Goal: Task Accomplishment & Management: Use online tool/utility

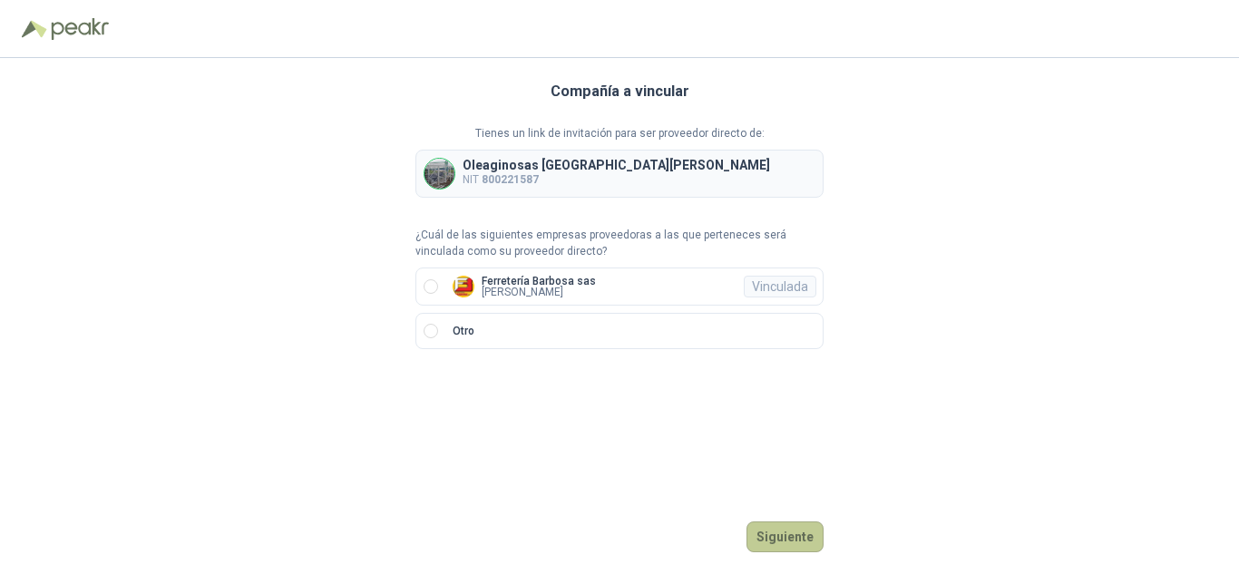
click at [792, 532] on button "Siguiente" at bounding box center [785, 537] width 77 height 31
click at [431, 279] on label "Ferretería [PERSON_NAME] sas [PERSON_NAME]" at bounding box center [619, 287] width 408 height 38
click at [797, 544] on button "Ingresar" at bounding box center [788, 537] width 72 height 31
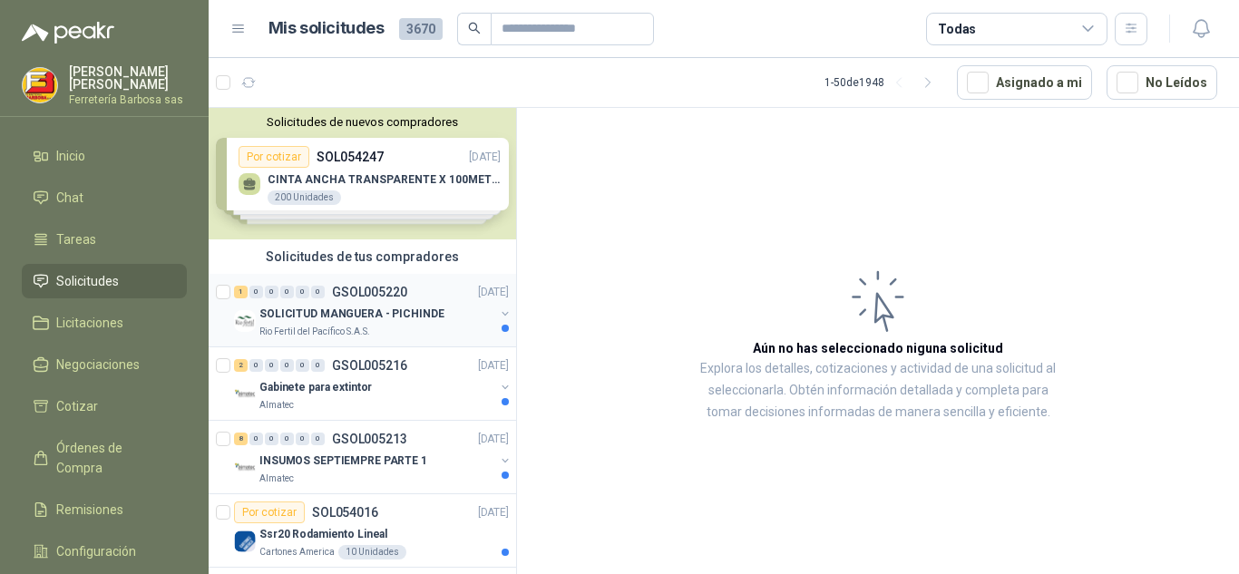
click at [329, 293] on div "1 0 0 0 0 0 GSOL005220" at bounding box center [320, 292] width 173 height 13
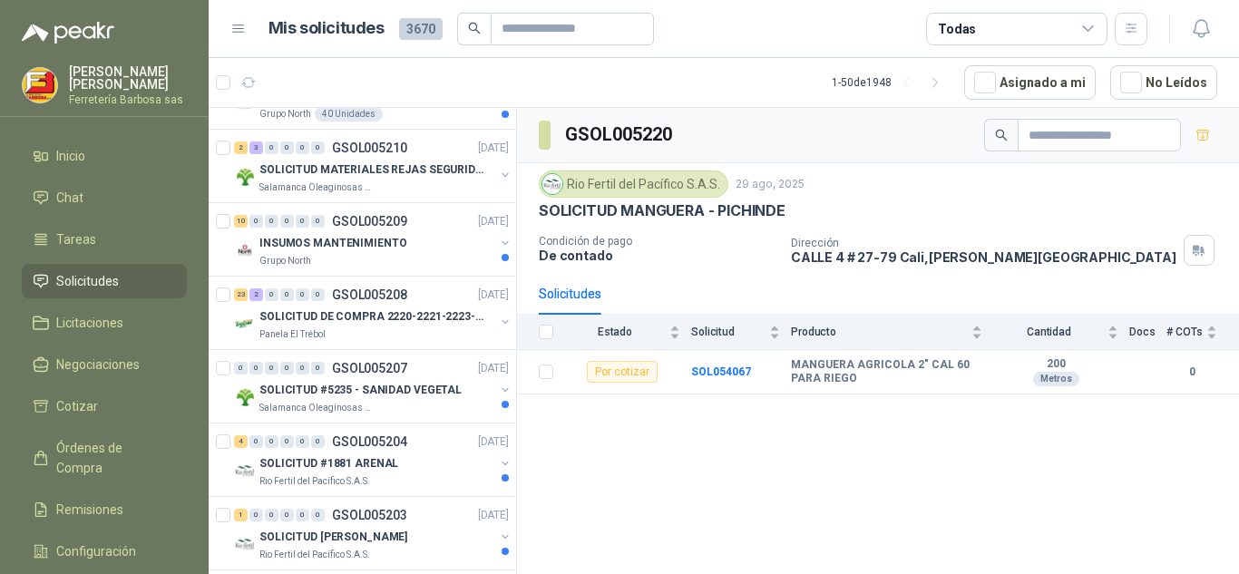
scroll to position [697, 0]
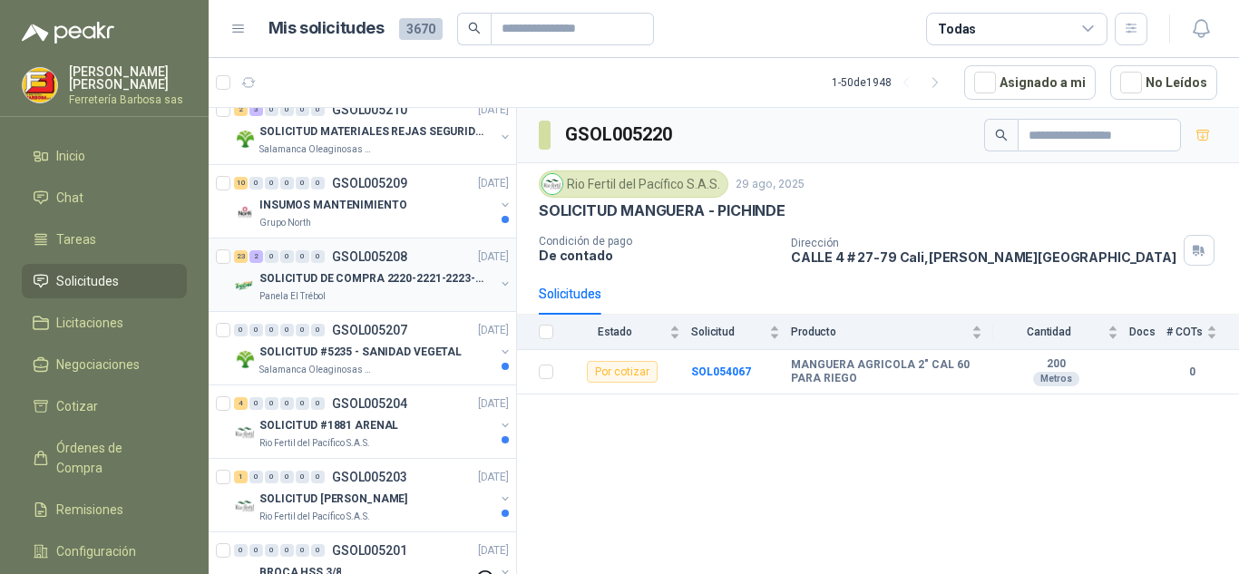
click at [323, 273] on p "SOLICITUD DE COMPRA 2220-2221-2223-2224" at bounding box center [372, 278] width 226 height 17
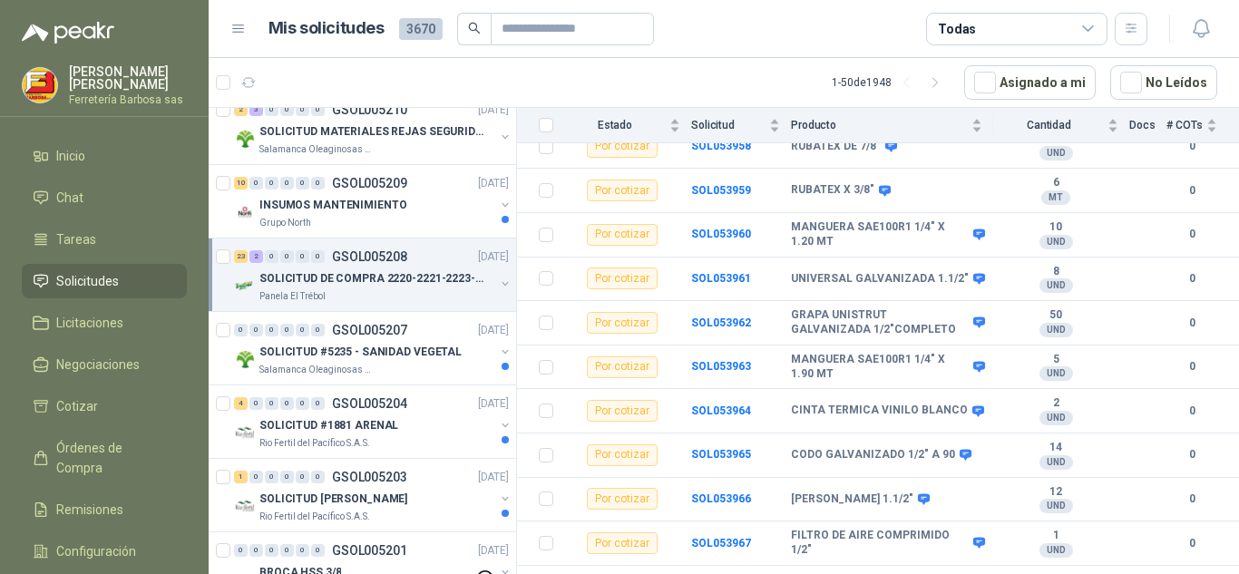
scroll to position [800, 0]
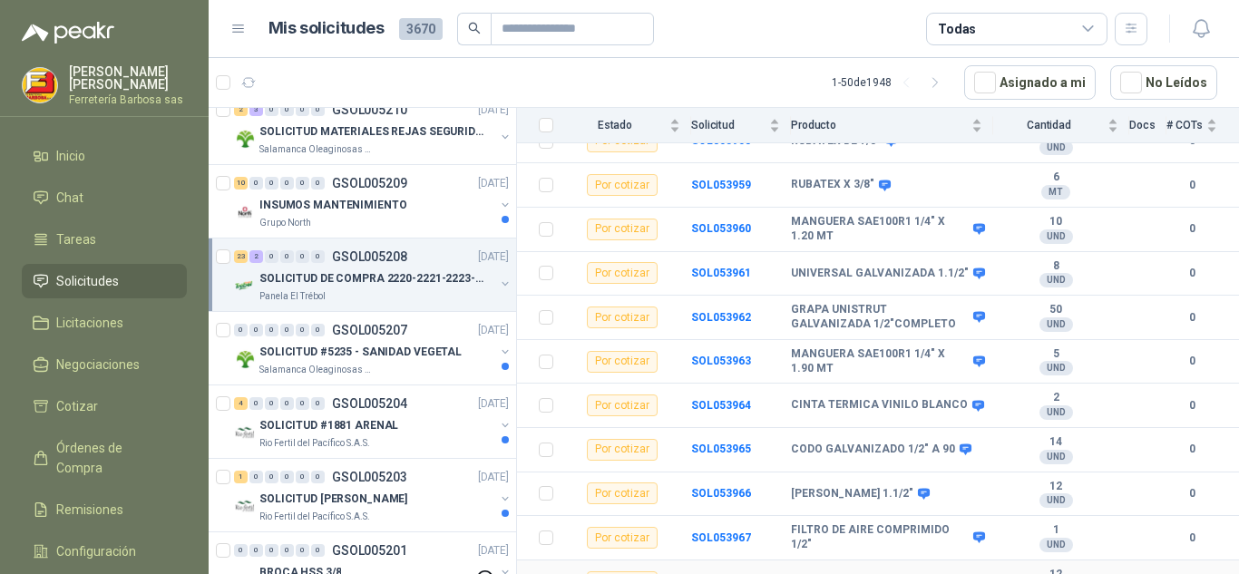
drag, startPoint x: 1231, startPoint y: 507, endPoint x: 971, endPoint y: 559, distance: 265.4
click at [971, 561] on td "UNION GALVANIZADA 1.1/2"" at bounding box center [892, 583] width 202 height 44
drag, startPoint x: 1215, startPoint y: 469, endPoint x: 1217, endPoint y: 510, distance: 40.9
click at [1217, 510] on tbody "Por cotizar SOL053946 CODO GALVANIZADO 1.1/2" A 90 10 UND  0 Por cotizar SOL05…" at bounding box center [878, 127] width 722 height 1129
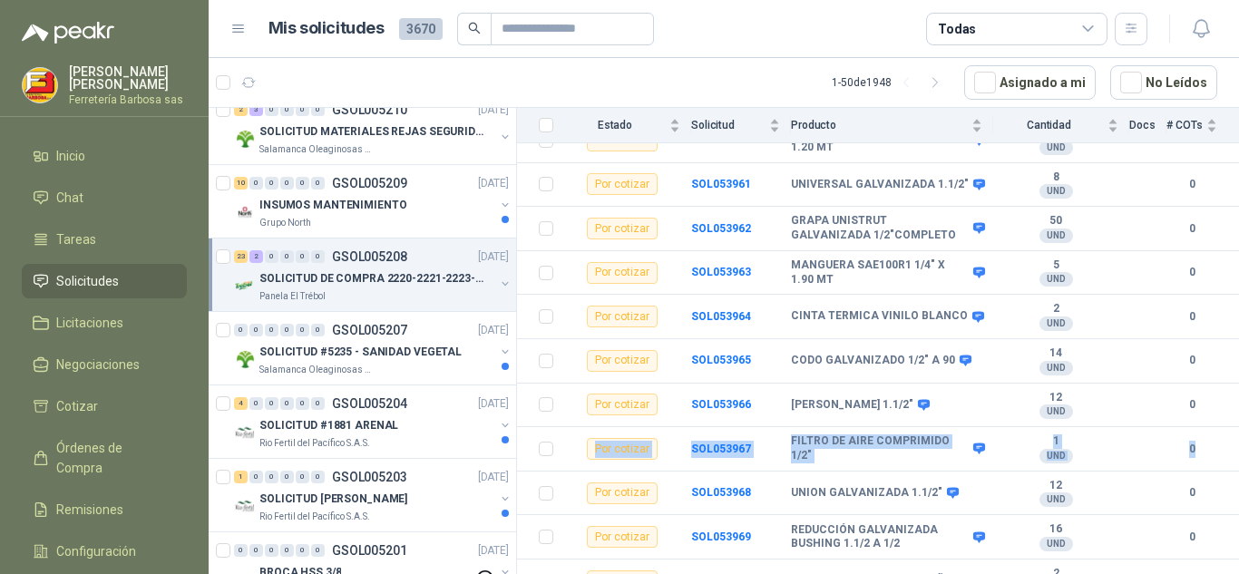
scroll to position [900, 0]
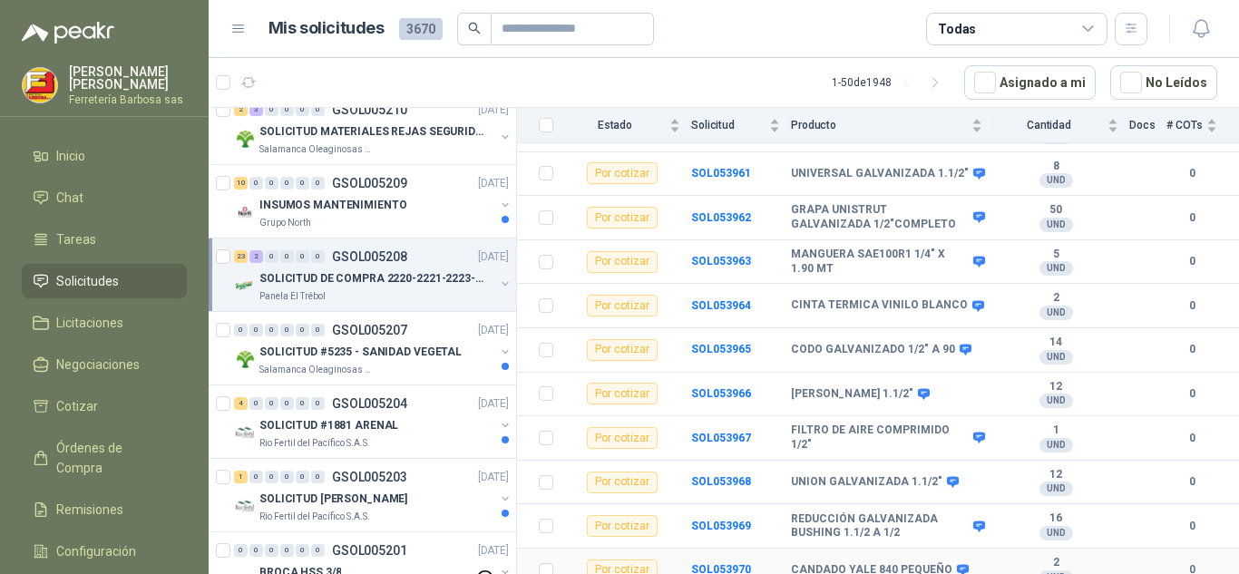
click at [630, 560] on div "Por cotizar" at bounding box center [622, 571] width 71 height 22
click at [718, 563] on b "SOL053970" at bounding box center [721, 569] width 60 height 13
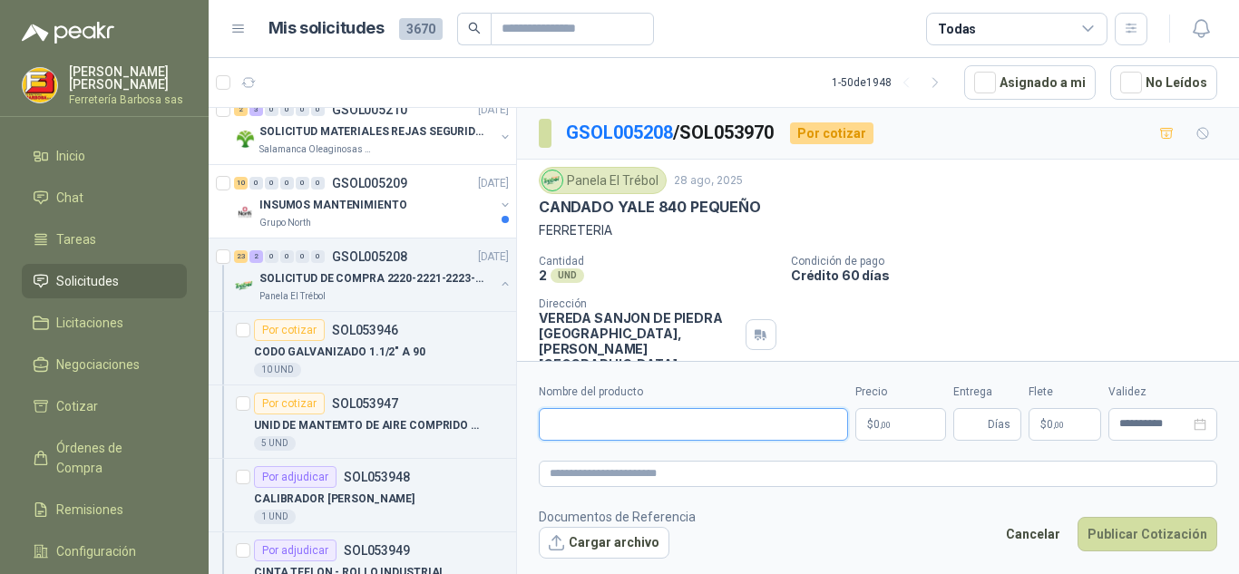
click at [559, 426] on input "Nombre del producto" at bounding box center [693, 424] width 309 height 33
paste input "**********"
type input "**********"
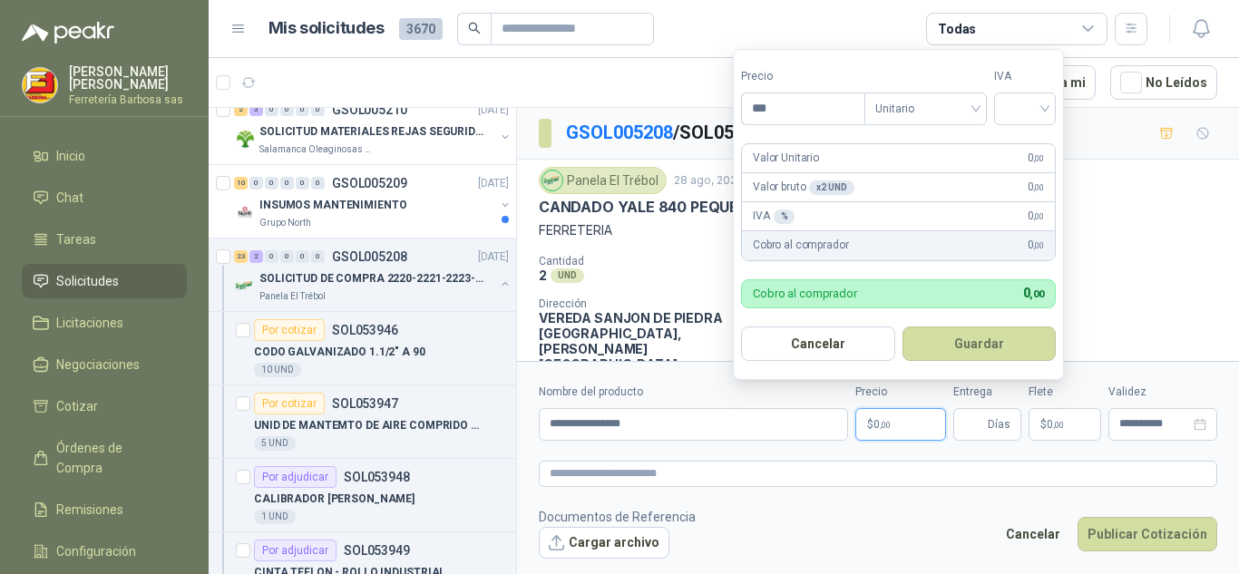
click at [873, 417] on p "$ 0 ,00" at bounding box center [900, 424] width 91 height 33
click at [1051, 100] on div at bounding box center [1025, 109] width 62 height 33
type input "********"
click at [1014, 144] on div "19%" at bounding box center [1029, 146] width 34 height 20
click at [1014, 144] on div "Valor Unitario 55.882 ,00" at bounding box center [898, 158] width 313 height 29
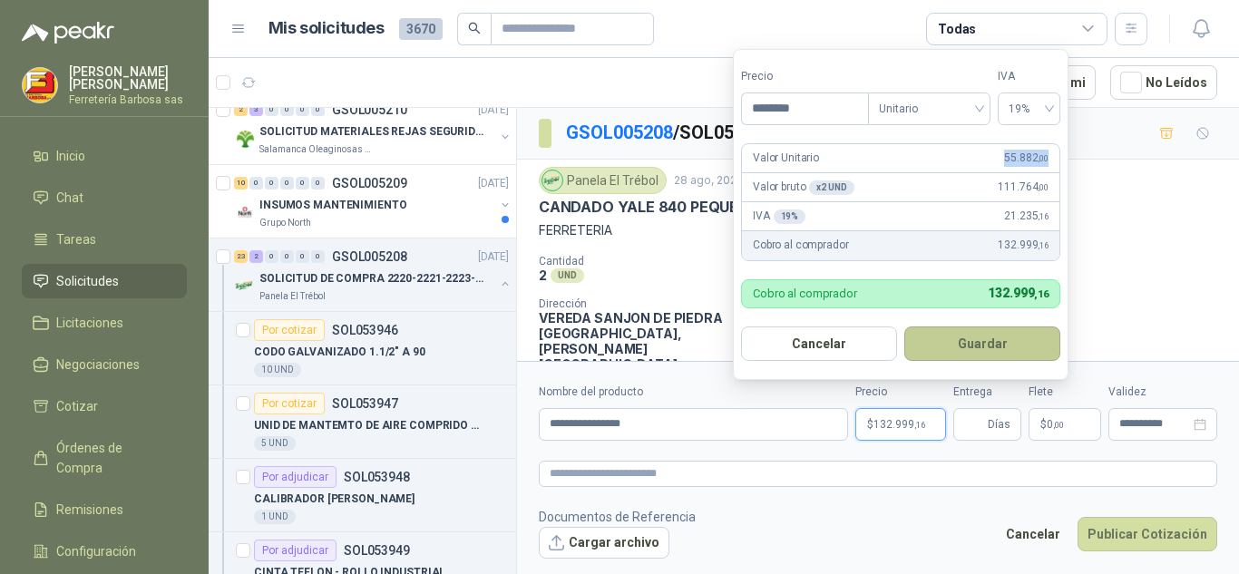
click at [962, 332] on button "Guardar" at bounding box center [982, 344] width 156 height 34
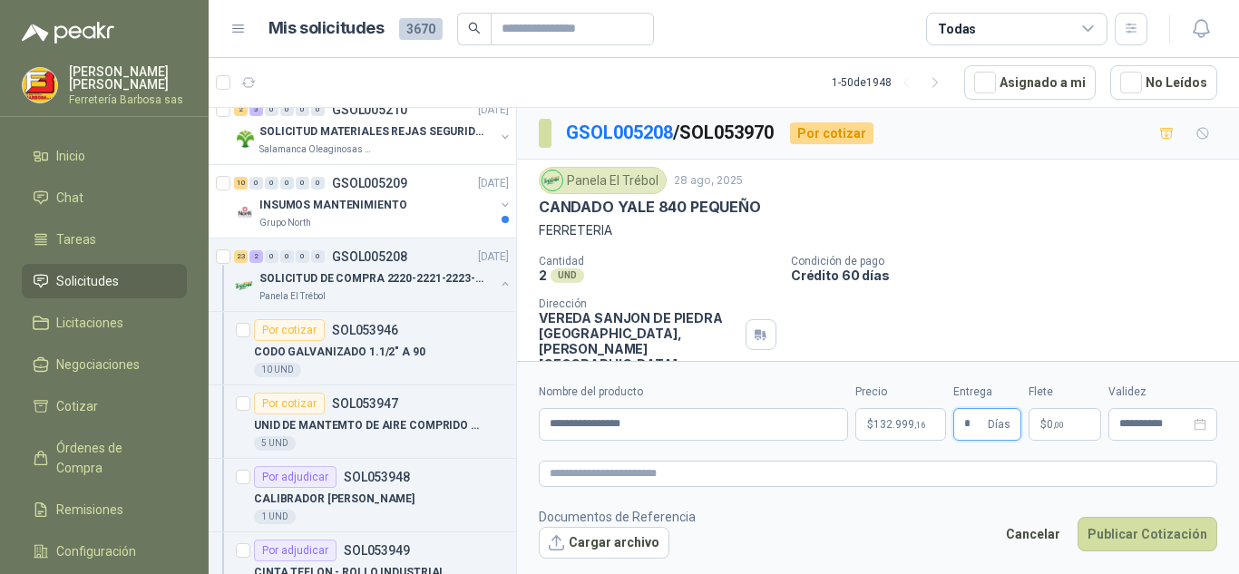
type input "*"
click at [1050, 419] on span "0 ,00" at bounding box center [1055, 424] width 17 height 11
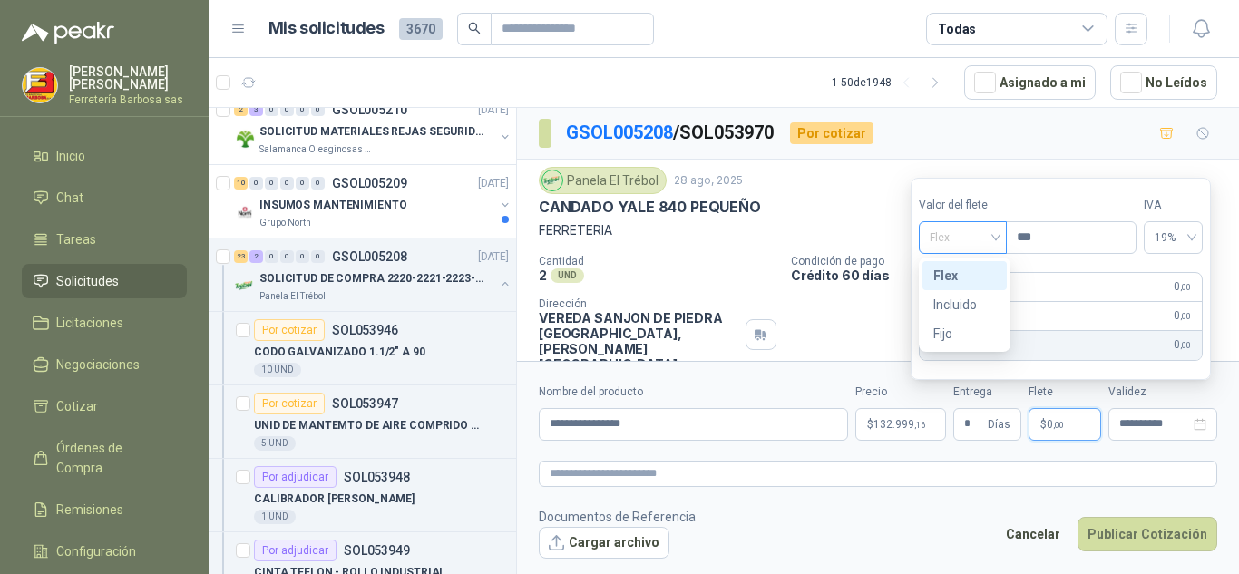
click at [1002, 243] on div "Flex" at bounding box center [963, 237] width 88 height 33
click at [946, 302] on div "Incluido" at bounding box center [964, 305] width 63 height 20
click at [946, 302] on div "IVA 19 % 0 ,00" at bounding box center [1061, 316] width 282 height 29
click at [946, 302] on div "IVA 0 % 0 ,00" at bounding box center [1060, 316] width 288 height 29
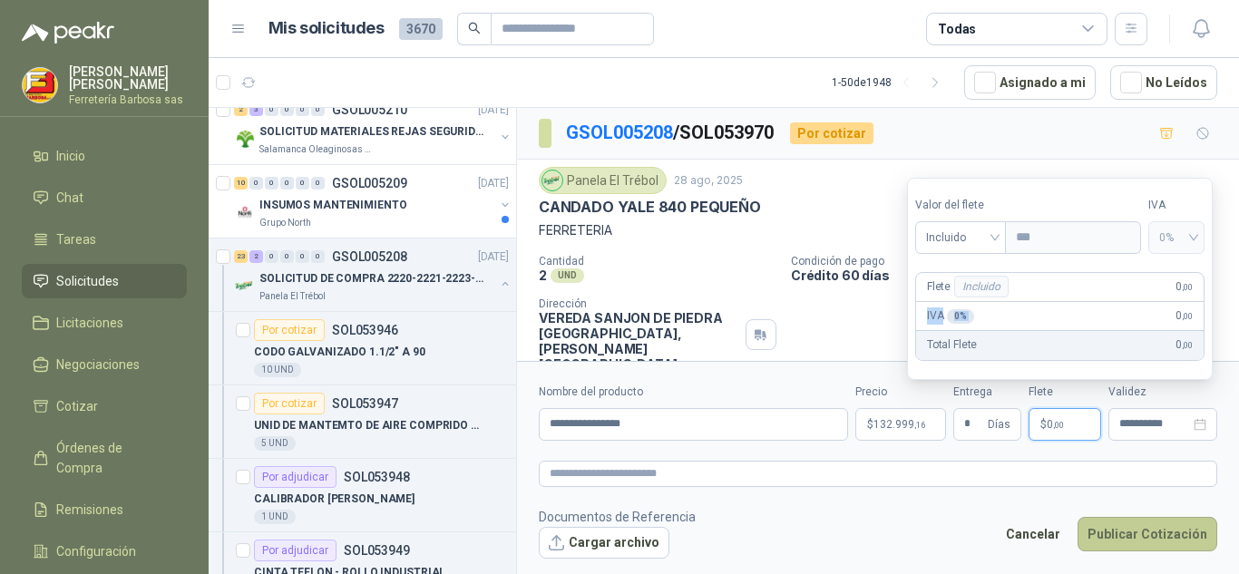
click at [1139, 532] on button "Publicar Cotización" at bounding box center [1148, 534] width 140 height 34
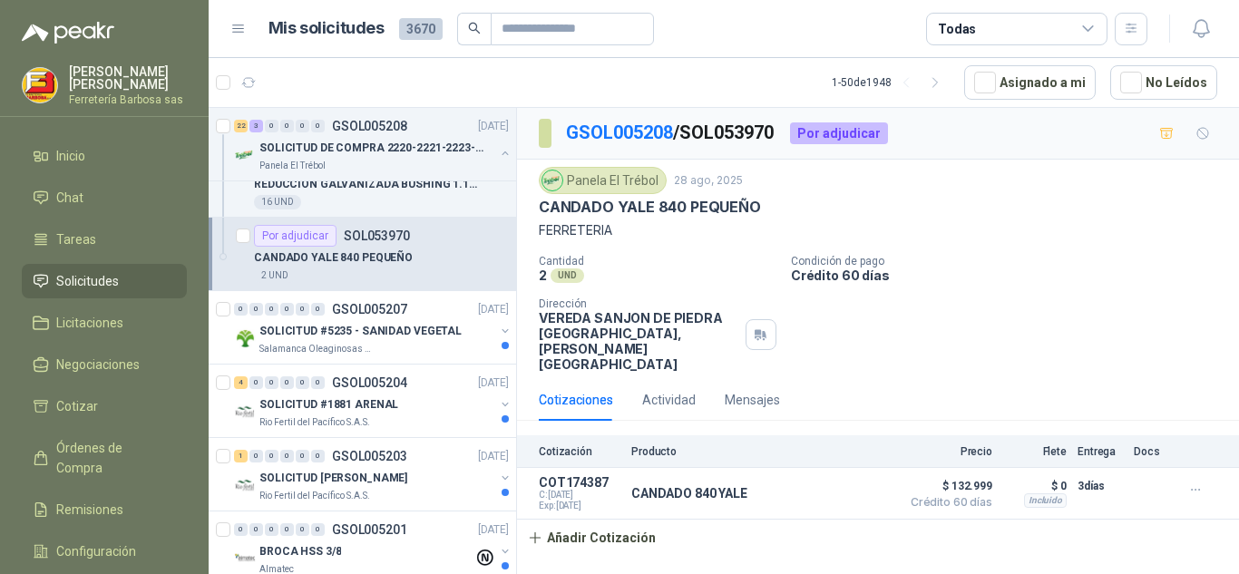
scroll to position [2611, 0]
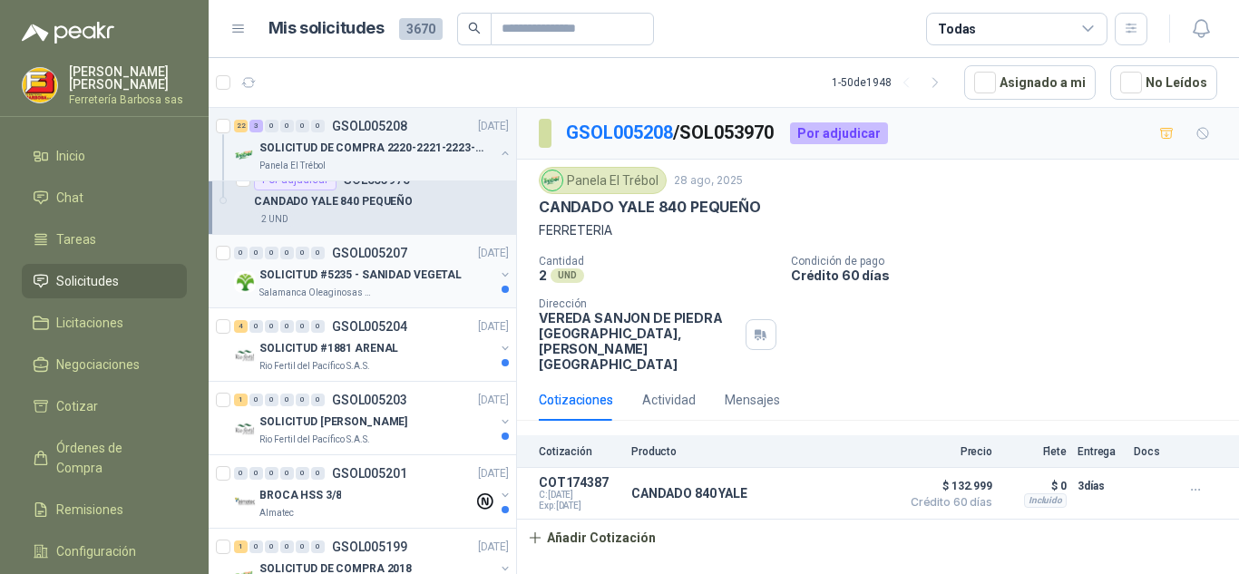
click at [398, 279] on p "SOLICITUD #5235 - SANIDAD VEGETAL" at bounding box center [360, 275] width 202 height 17
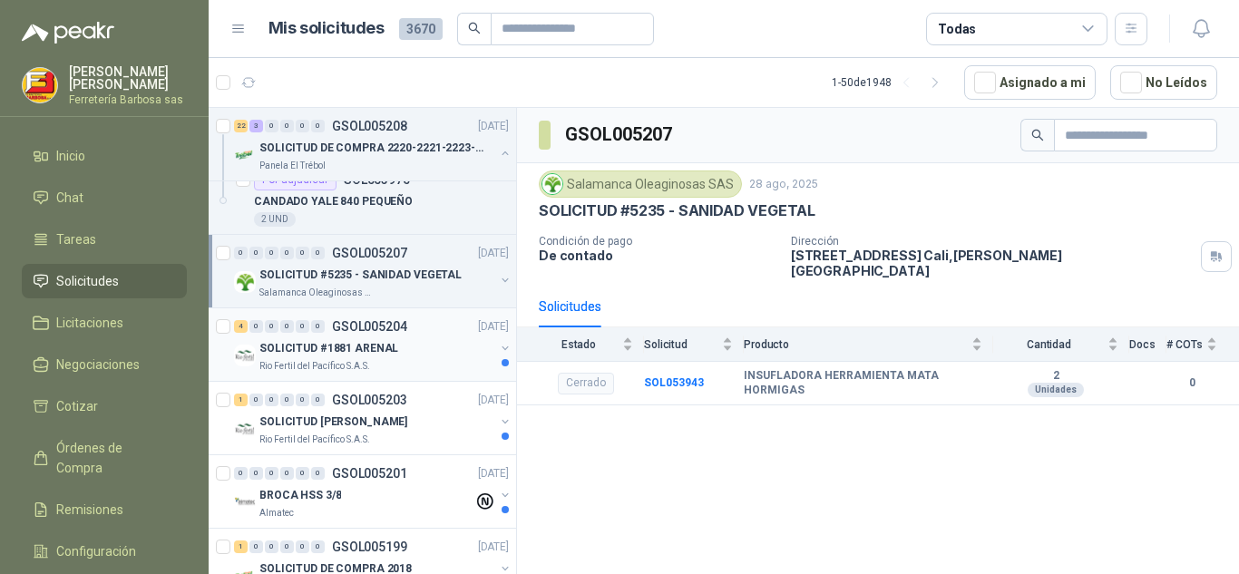
click at [373, 347] on p "SOLICITUD #1881 ARENAL" at bounding box center [328, 348] width 139 height 17
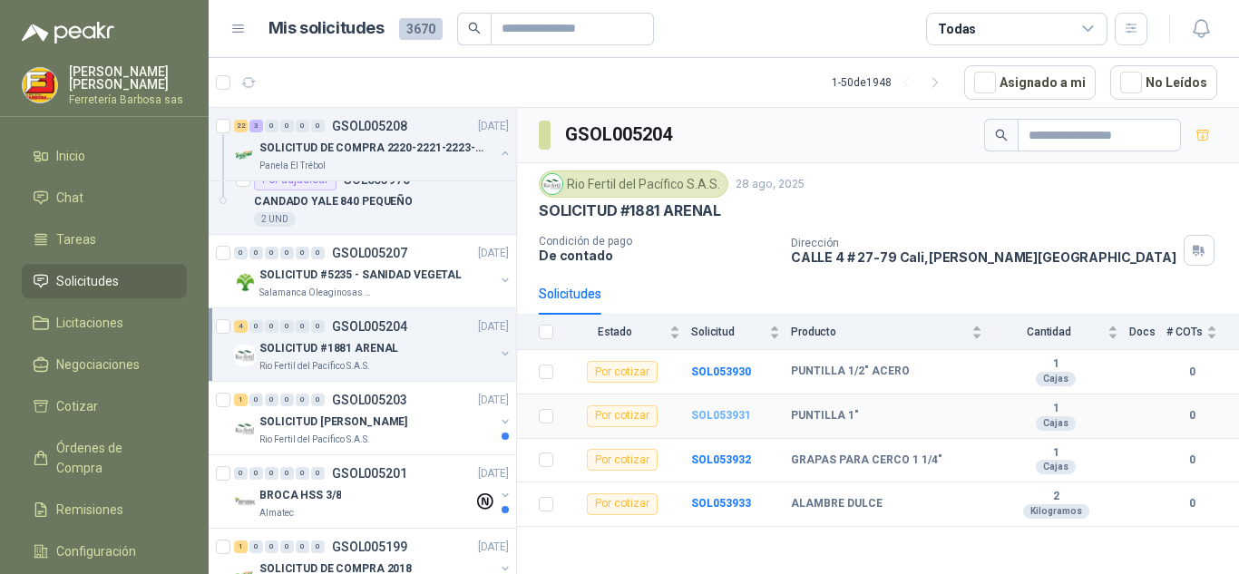
click at [706, 415] on b "SOL053931" at bounding box center [721, 415] width 60 height 13
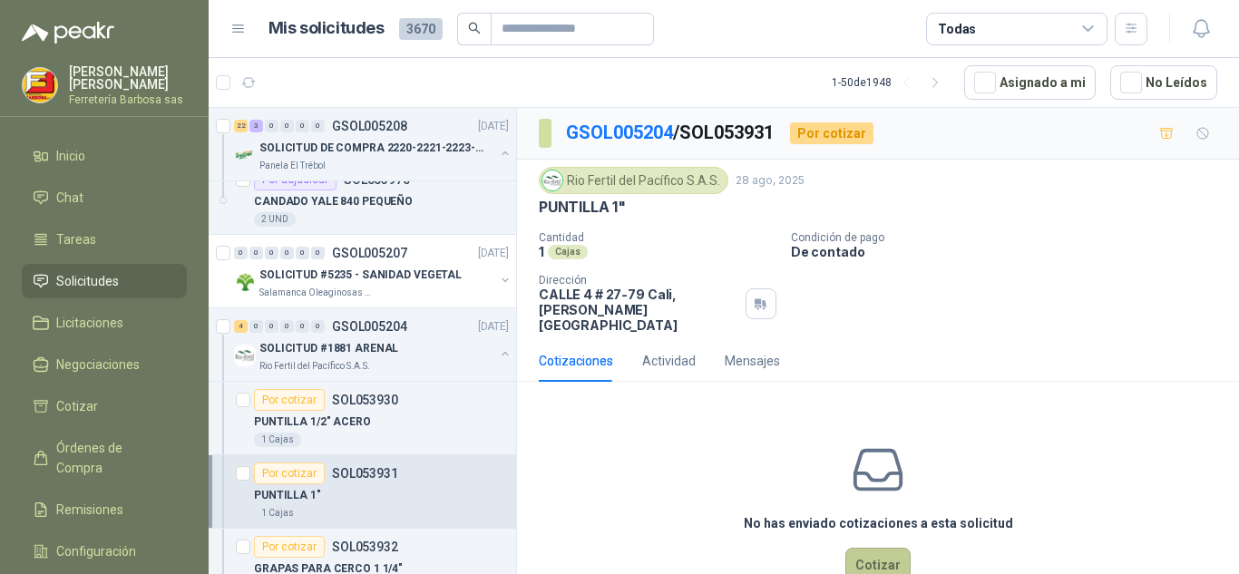
click at [882, 548] on button "Cotizar" at bounding box center [877, 565] width 65 height 34
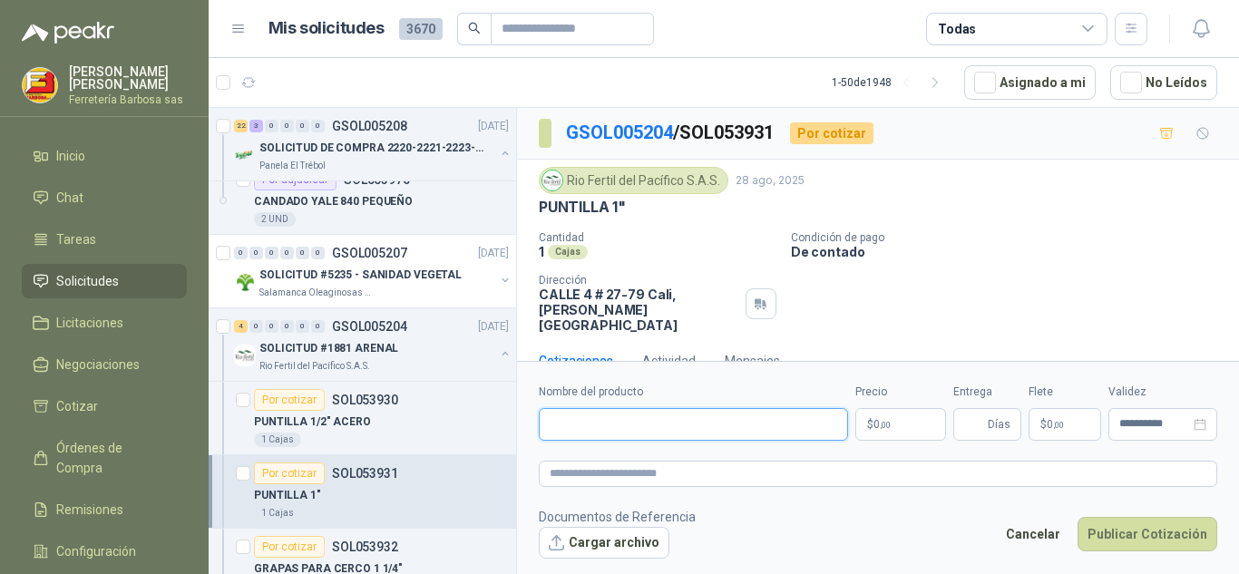
click at [743, 431] on input "Nombre del producto" at bounding box center [693, 424] width 309 height 33
paste input "**********"
type input "**********"
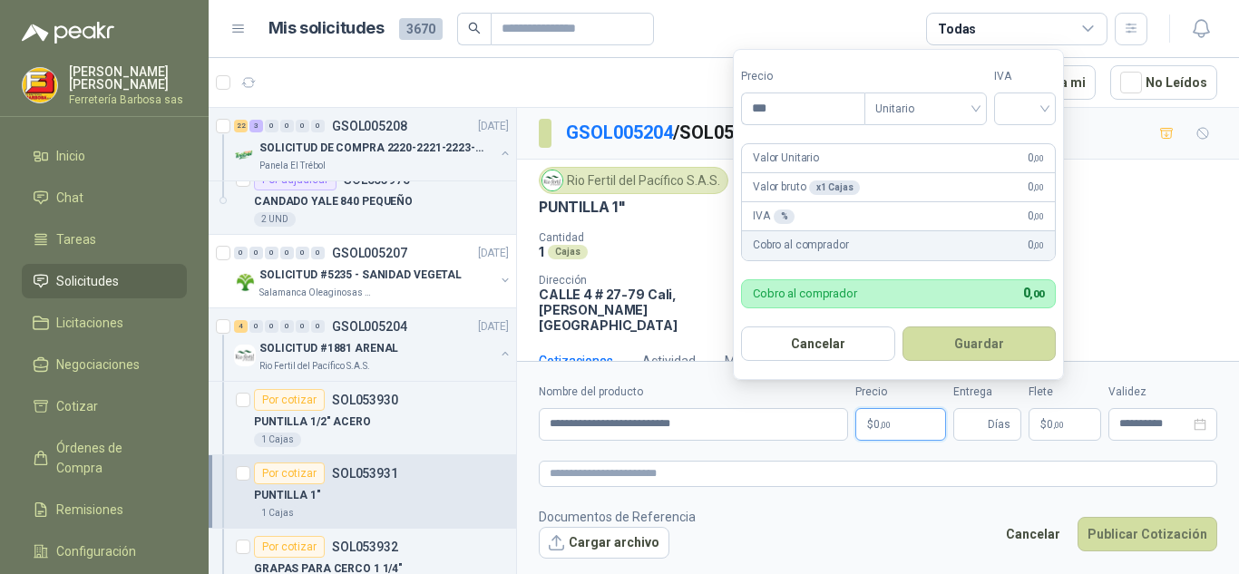
click at [874, 413] on p "$ 0 ,00" at bounding box center [900, 424] width 91 height 33
type input "*******"
click at [866, 155] on div "Valor Unitario 6.685 ,00" at bounding box center [898, 158] width 313 height 29
click at [1051, 103] on div at bounding box center [1025, 109] width 62 height 33
click at [1022, 145] on div "19%" at bounding box center [1029, 146] width 34 height 20
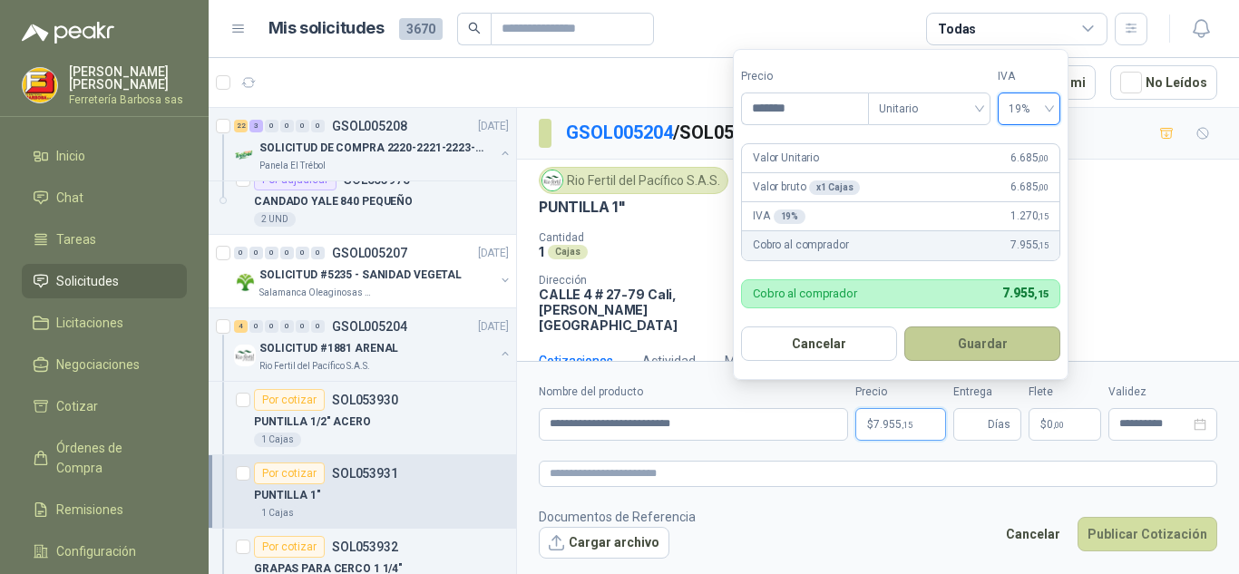
click at [943, 337] on button "Guardar" at bounding box center [982, 344] width 156 height 34
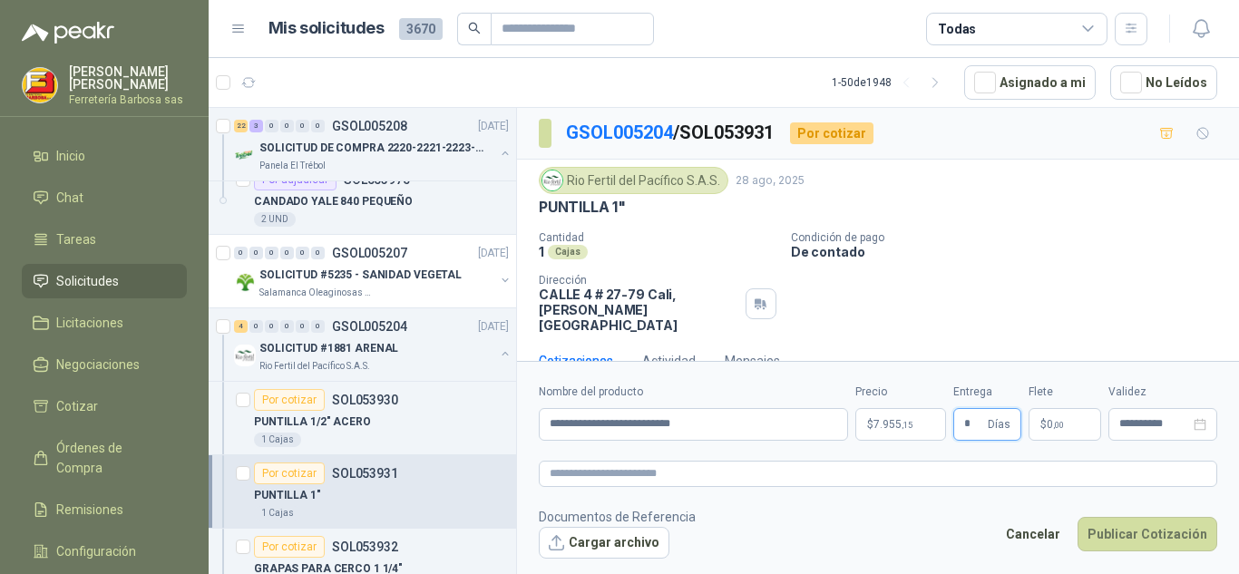
type input "*"
click at [1051, 416] on p "$ 0 ,00" at bounding box center [1065, 424] width 73 height 33
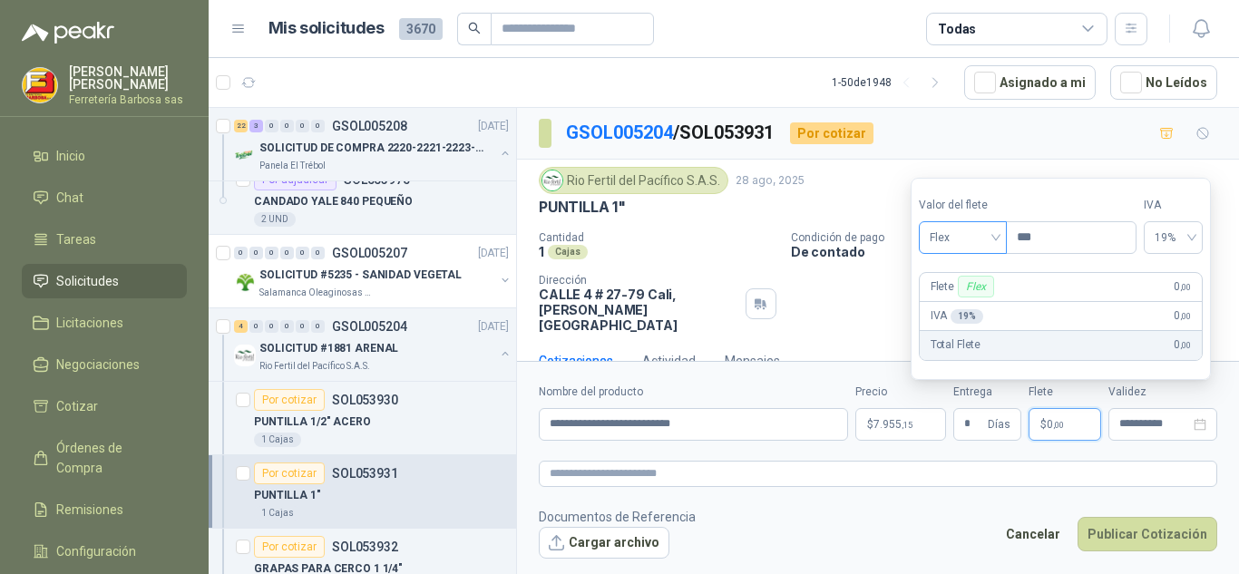
click at [1003, 242] on div "Flex" at bounding box center [963, 237] width 88 height 33
click at [967, 297] on div "Incluido" at bounding box center [964, 305] width 63 height 20
click at [967, 297] on div "Incluido" at bounding box center [981, 287] width 54 height 22
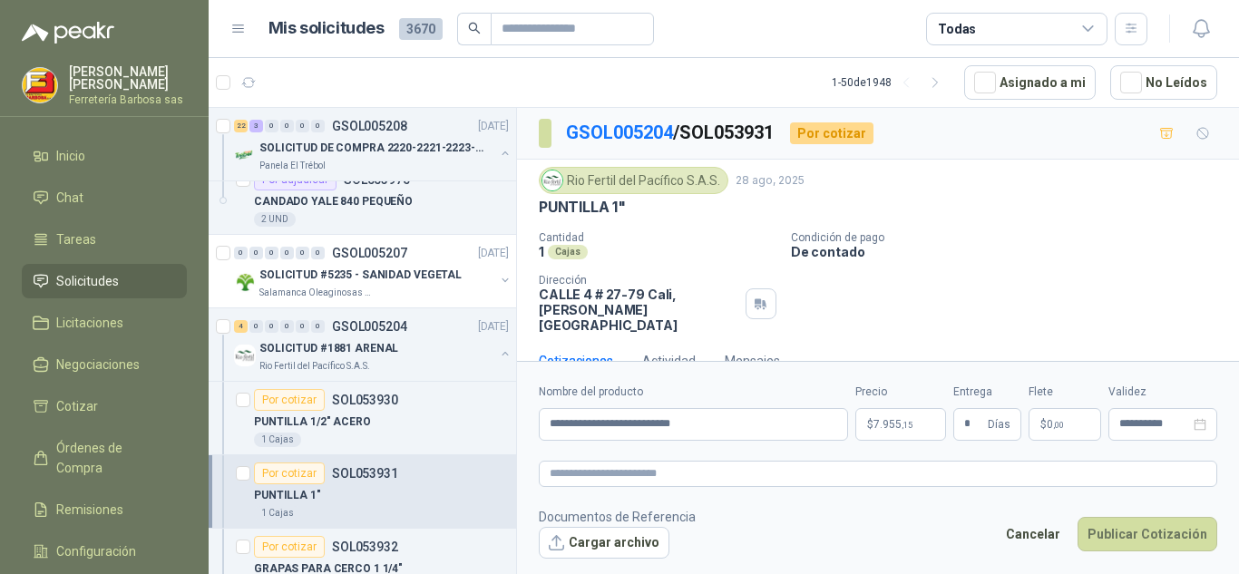
click at [826, 311] on div "Cantidad 1 Cajas Condición de pago De contado Dirección [STREET_ADDRESS][PERSON…" at bounding box center [878, 282] width 679 height 102
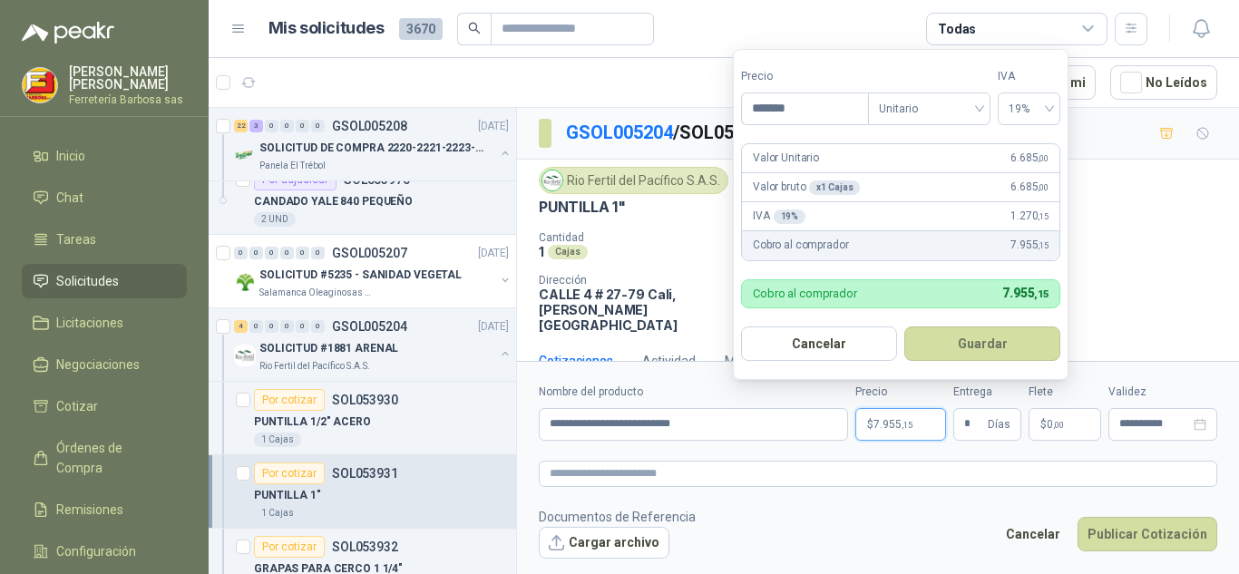
click at [874, 425] on span "7.955 ,15" at bounding box center [893, 424] width 39 height 11
click at [945, 336] on button "Guardar" at bounding box center [982, 344] width 156 height 34
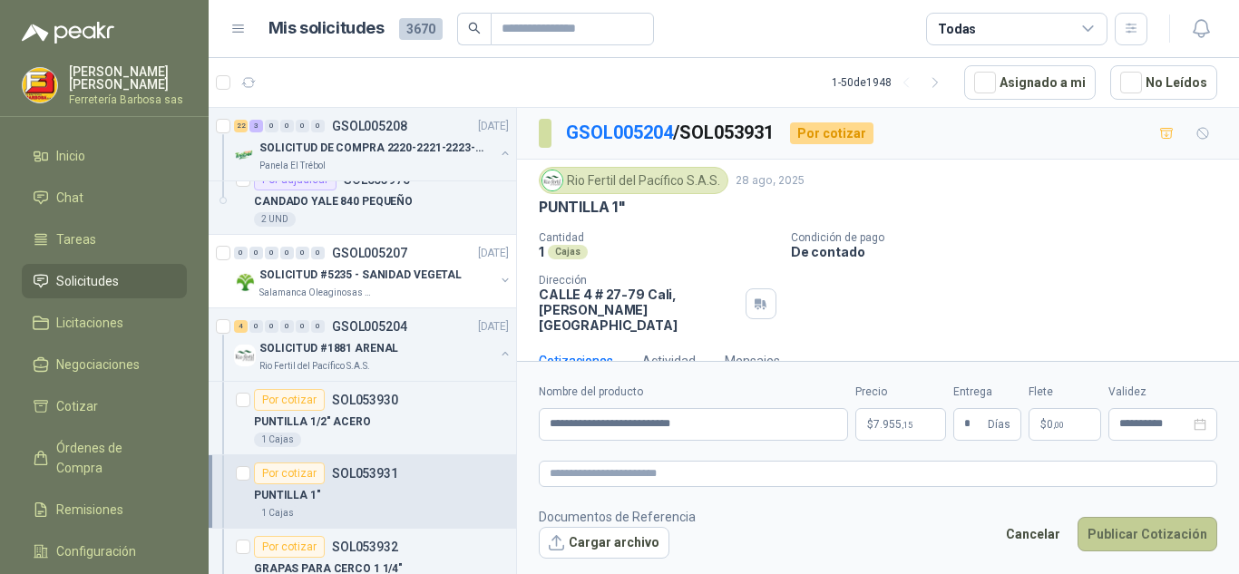
click at [1124, 529] on button "Publicar Cotización" at bounding box center [1148, 534] width 140 height 34
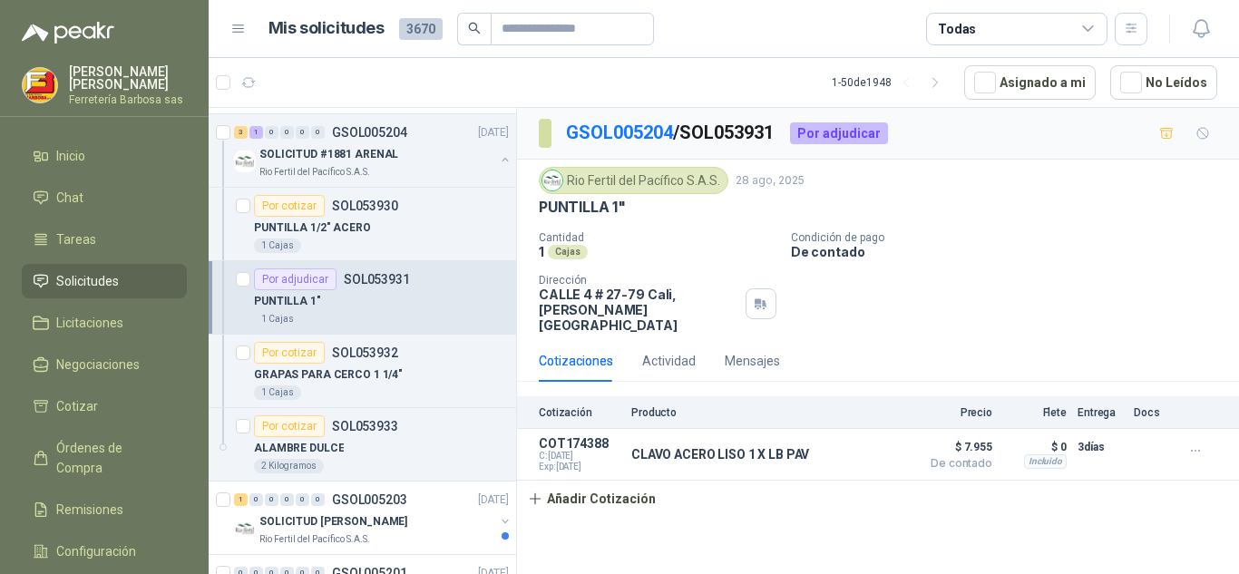
scroll to position [2817, 0]
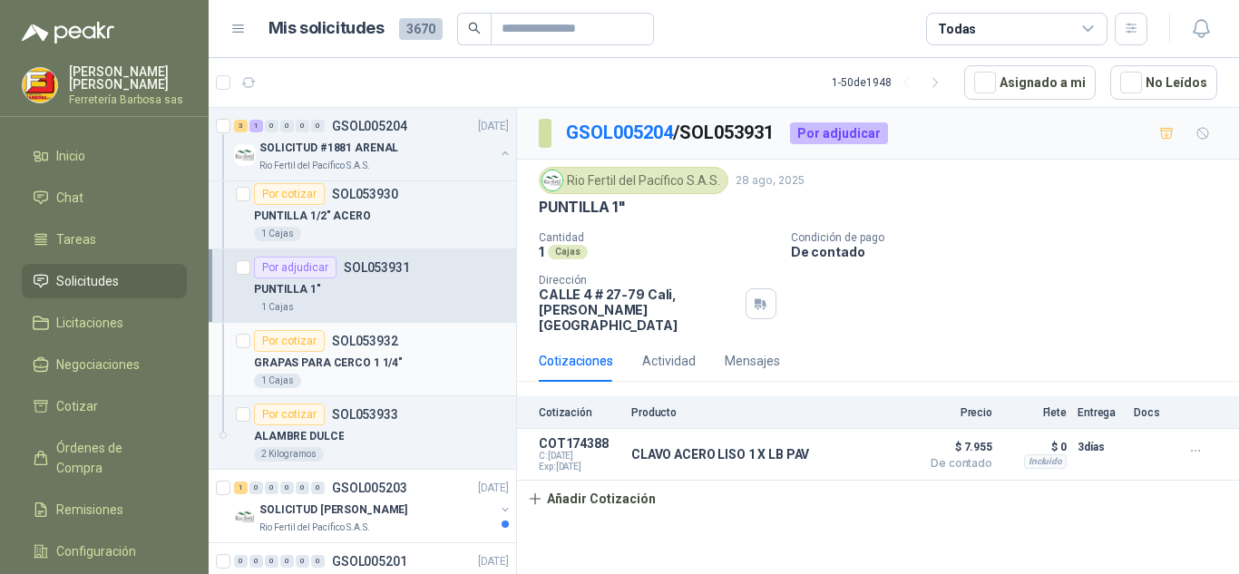
click at [286, 344] on div "Por cotizar" at bounding box center [289, 341] width 71 height 22
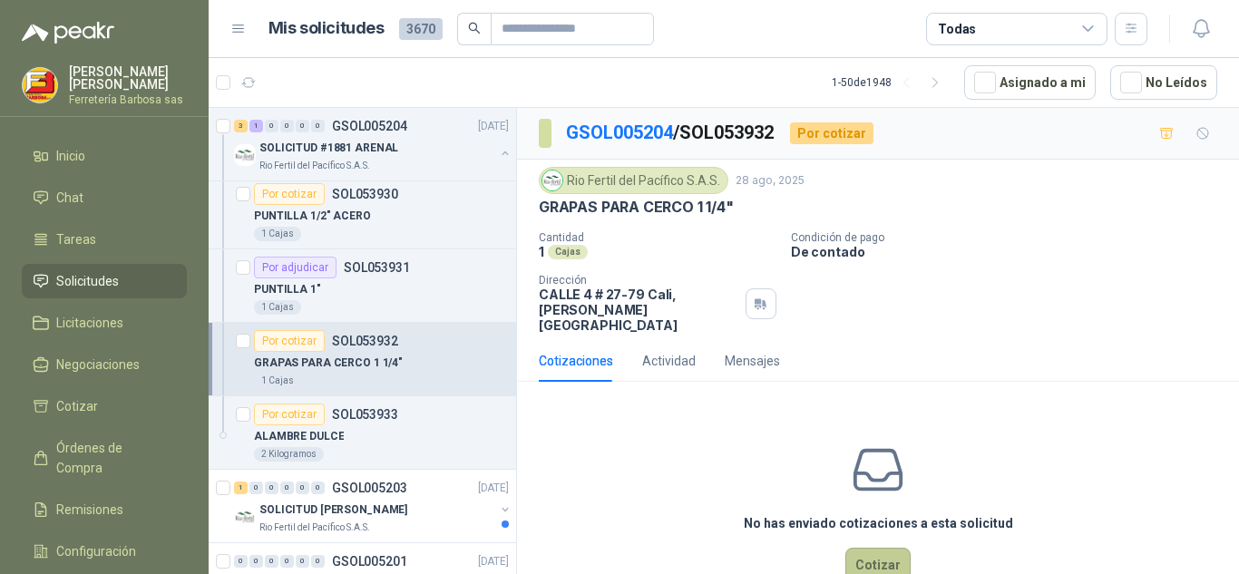
click at [868, 548] on button "Cotizar" at bounding box center [877, 565] width 65 height 34
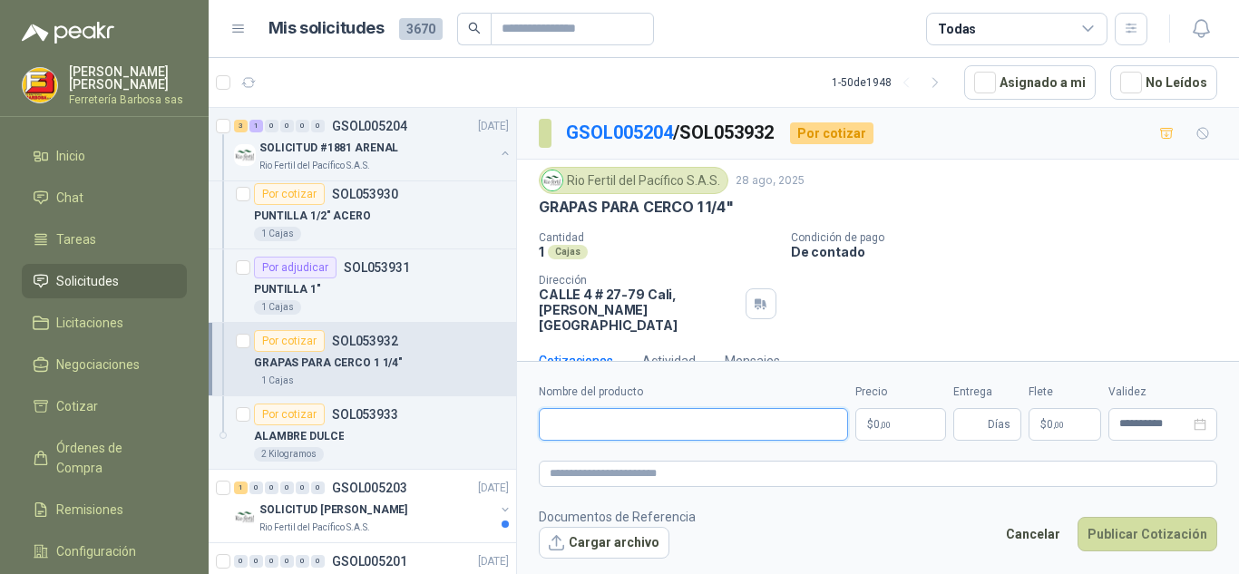
click at [658, 423] on input "Nombre del producto" at bounding box center [693, 424] width 309 height 33
type input "*"
click at [566, 428] on input "Nombre del producto" at bounding box center [693, 424] width 309 height 33
paste input "**********"
type input "**********"
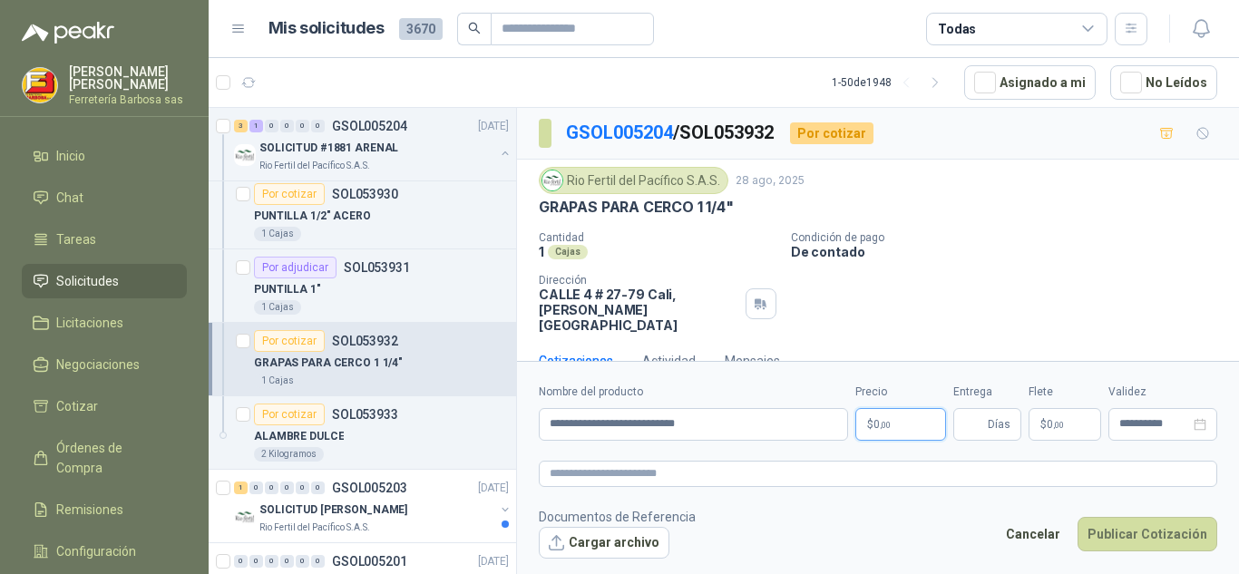
click at [870, 430] on p "$ 0 ,00" at bounding box center [900, 424] width 91 height 33
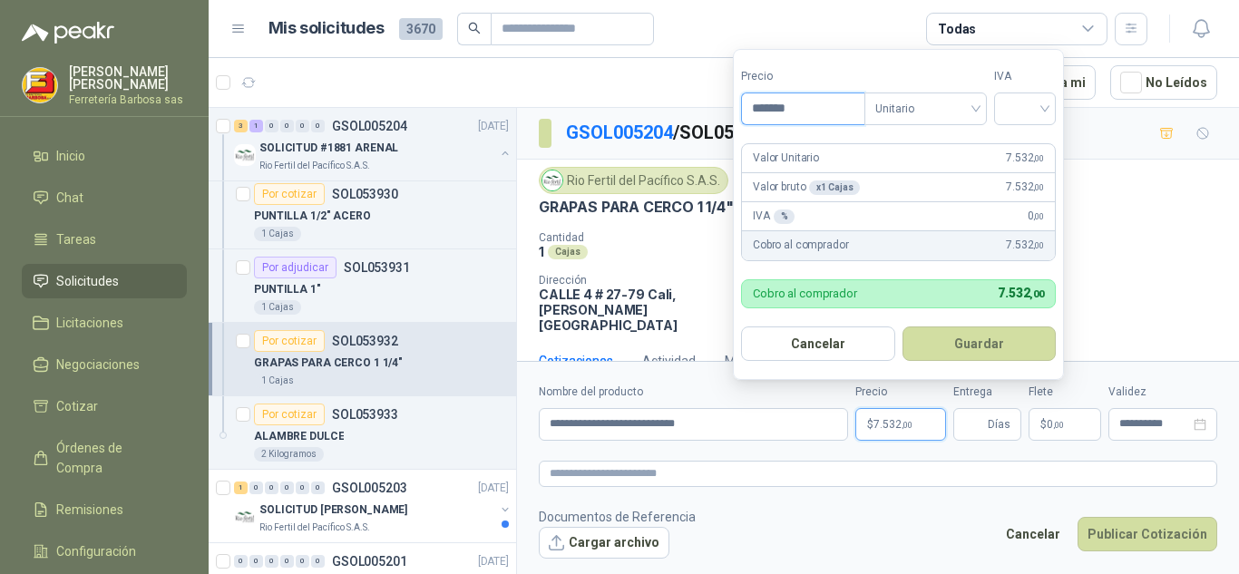
type input "*******"
drag, startPoint x: 771, startPoint y: 173, endPoint x: 1049, endPoint y: 114, distance: 283.8
click at [1049, 114] on form "Precio ******* Tipo Unitario IVA Valor Unitario 7.532 ,00 Valor bruto x 1 Cajas…" at bounding box center [898, 214] width 331 height 331
click at [1045, 114] on input "search" at bounding box center [1025, 106] width 40 height 27
click at [947, 333] on button "Guardar" at bounding box center [980, 344] width 154 height 34
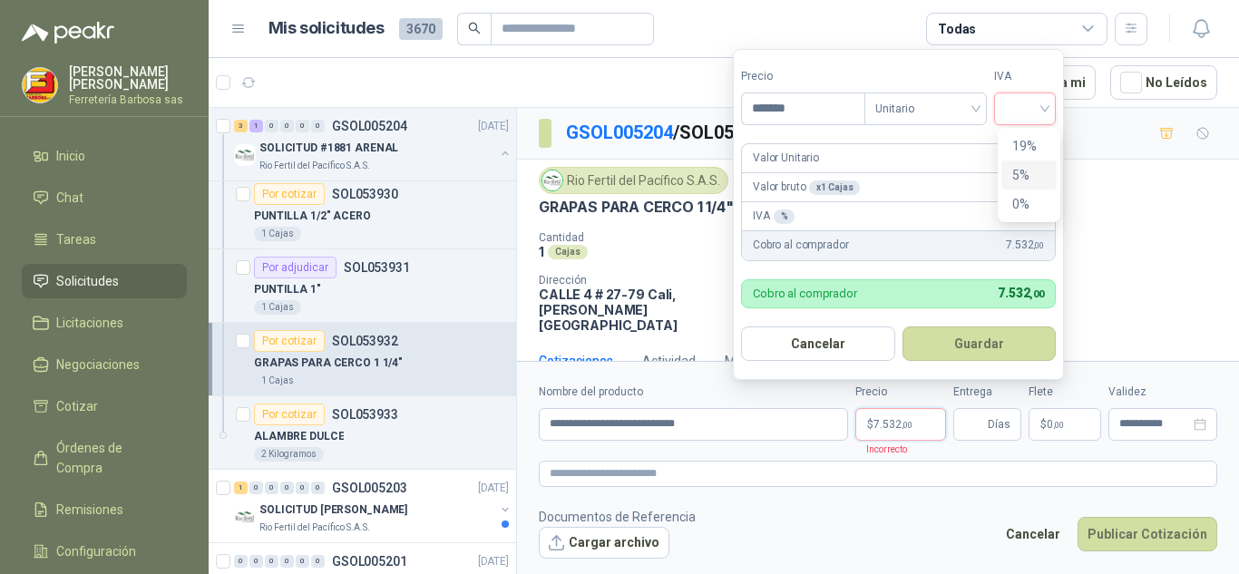
click at [1042, 103] on input "search" at bounding box center [1025, 106] width 40 height 27
click at [1025, 136] on div "19%" at bounding box center [1029, 146] width 34 height 20
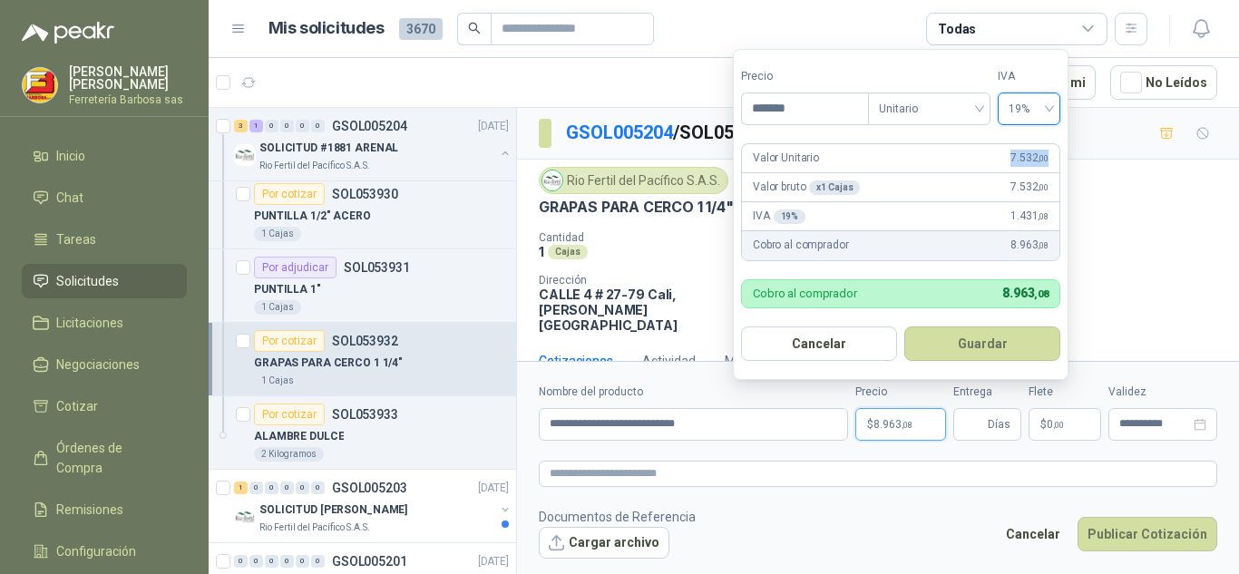
click at [1025, 135] on form "Precio ******* Tipo Unitario IVA 19% 19% Valor Unitario 7.532 ,00 Valor bruto x…" at bounding box center [901, 214] width 336 height 331
click at [976, 353] on button "Guardar" at bounding box center [982, 344] width 156 height 34
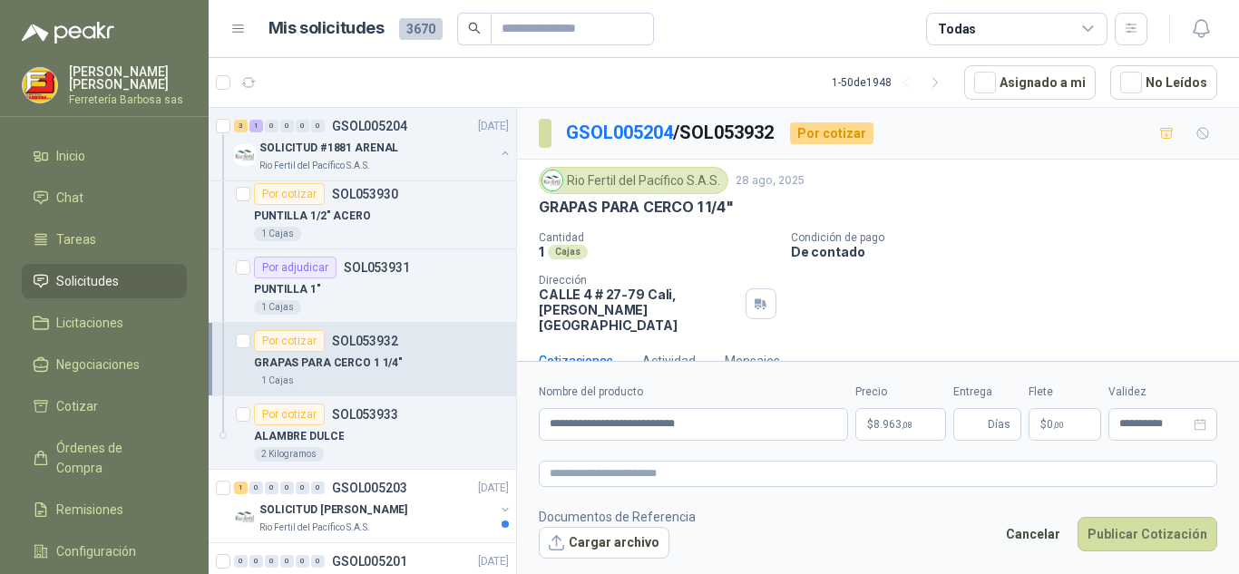
click at [976, 353] on div "Cotizaciones Actividad Mensajes" at bounding box center [878, 361] width 679 height 42
click at [1141, 531] on button "Publicar Cotización" at bounding box center [1148, 534] width 140 height 34
type input "*"
click at [1141, 531] on button "Publicar Cotización" at bounding box center [1148, 534] width 140 height 34
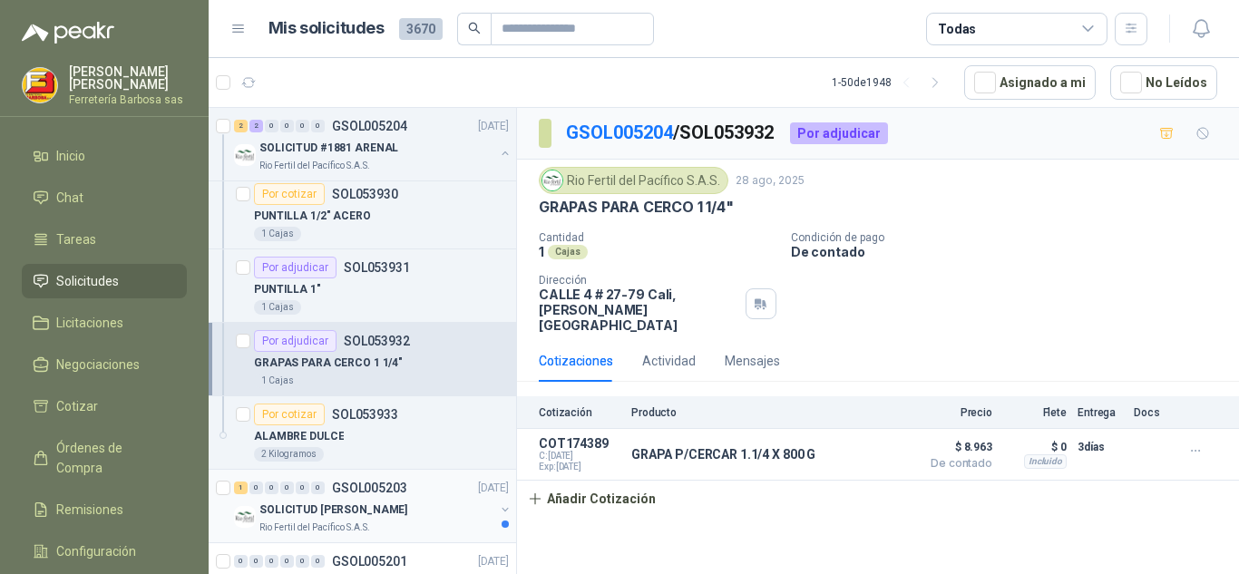
click at [334, 503] on p "SOLICITUD [PERSON_NAME]" at bounding box center [333, 510] width 148 height 17
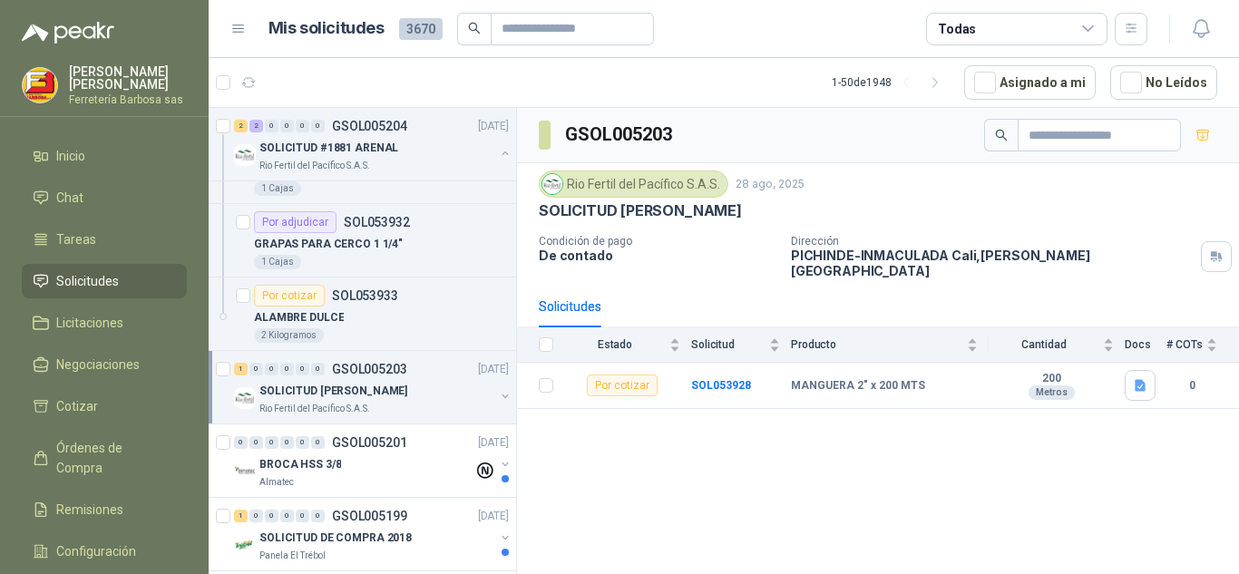
scroll to position [3054, 0]
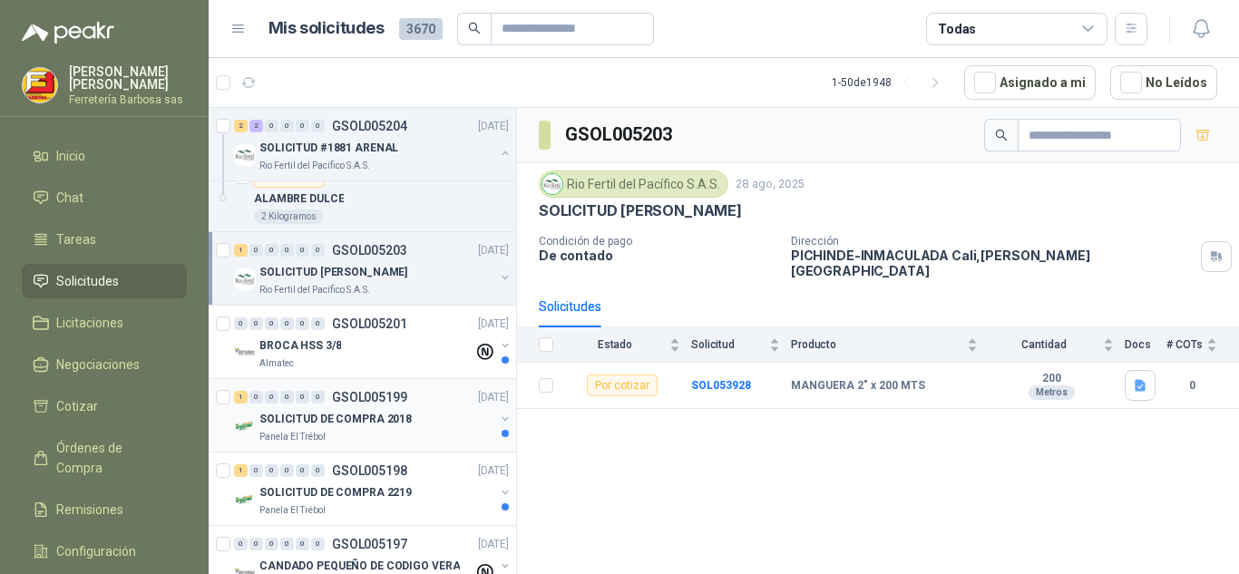
click at [345, 398] on p "GSOL005199" at bounding box center [369, 397] width 75 height 13
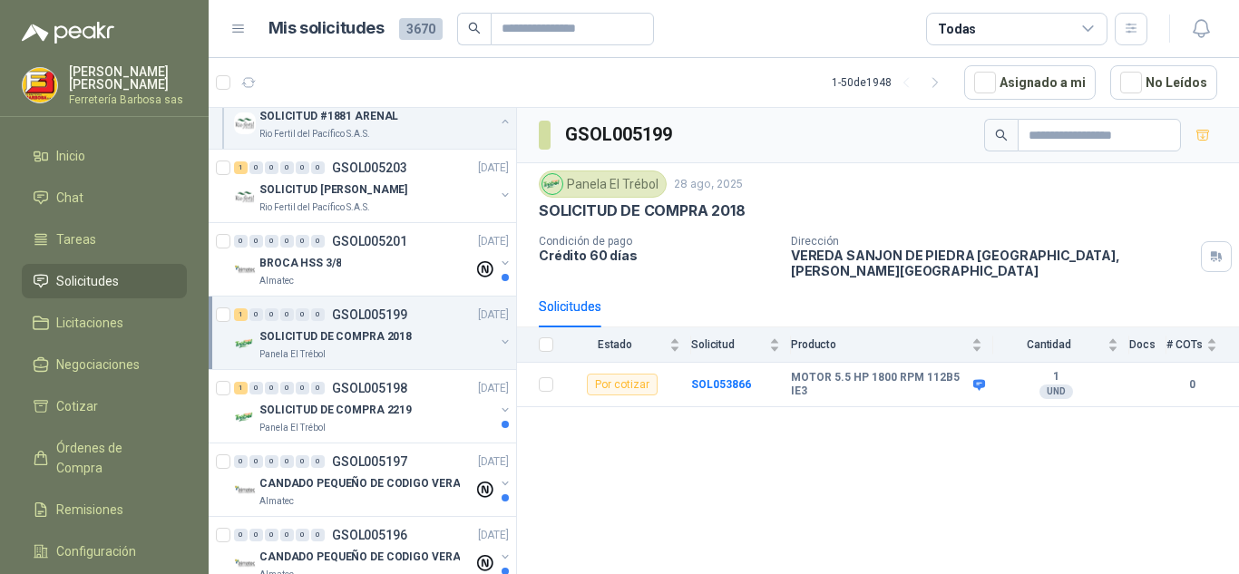
scroll to position [3138, 0]
click at [375, 404] on p "SOLICITUD DE COMPRA 2219" at bounding box center [335, 409] width 152 height 17
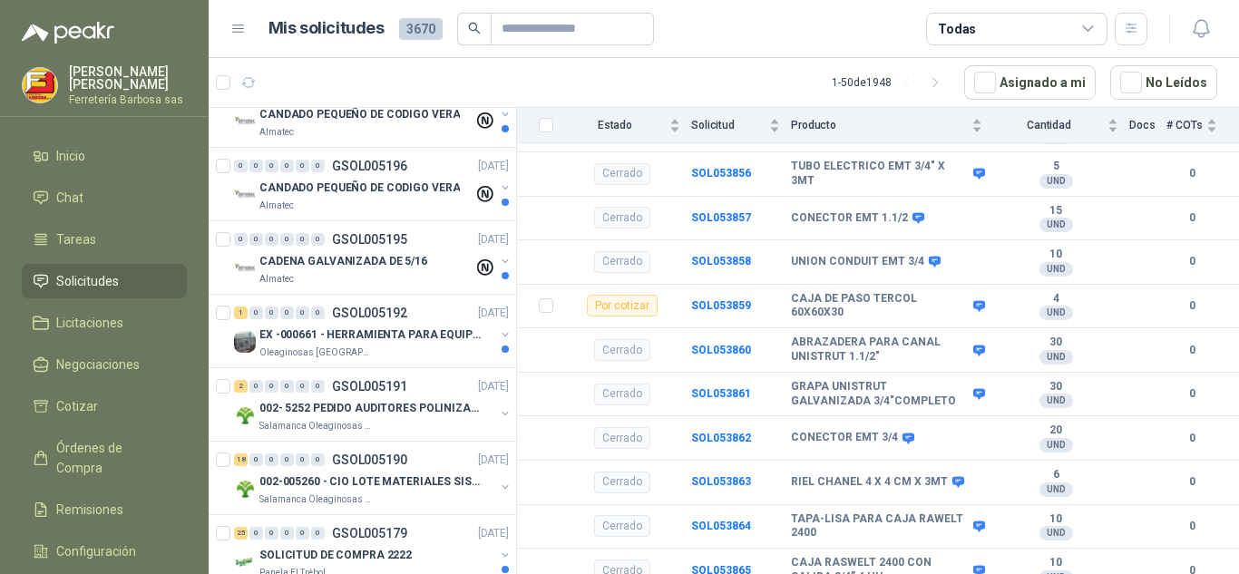
scroll to position [3530, 0]
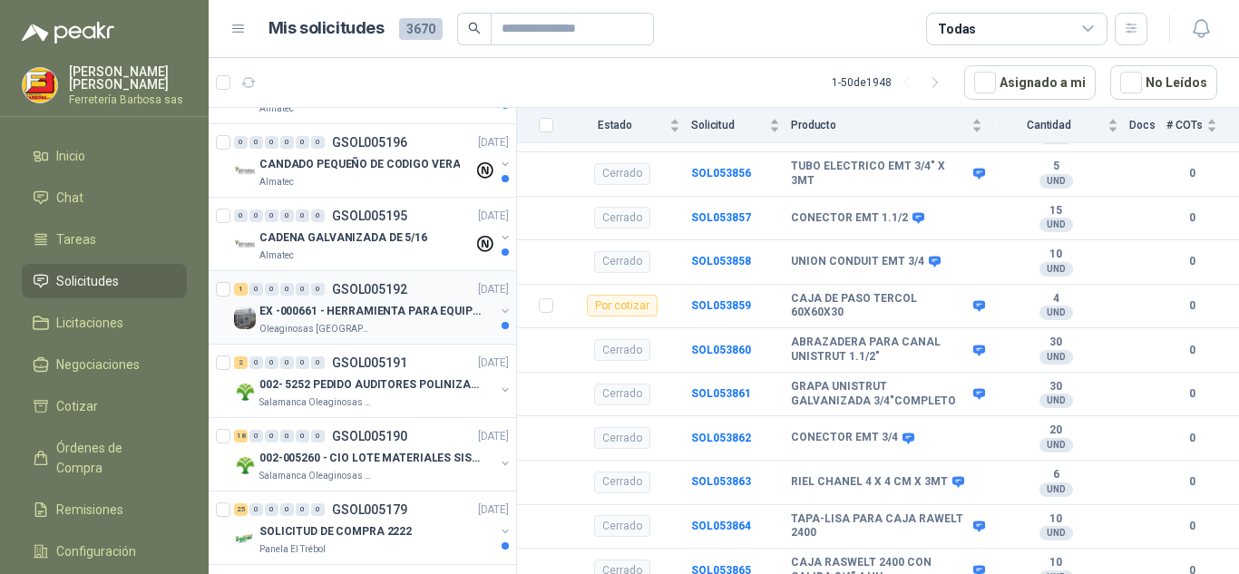
click at [355, 313] on p "EX -000661 - HERRAMIENTA PARA EQUIPO MECANICO PLAN" at bounding box center [372, 311] width 226 height 17
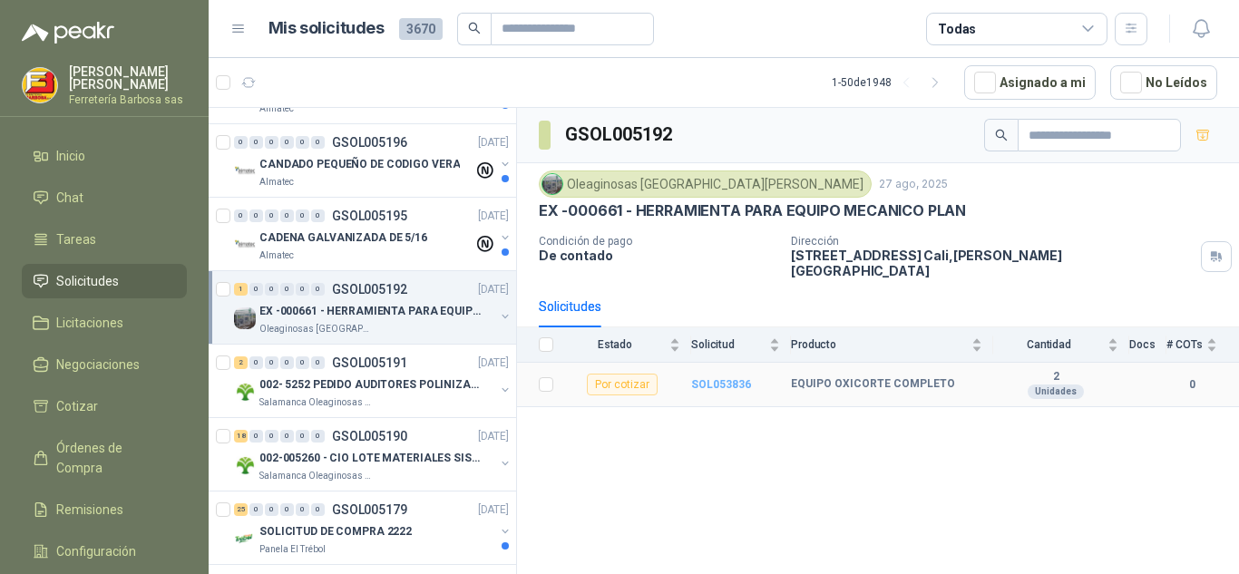
click at [720, 378] on b "SOL053836" at bounding box center [721, 384] width 60 height 13
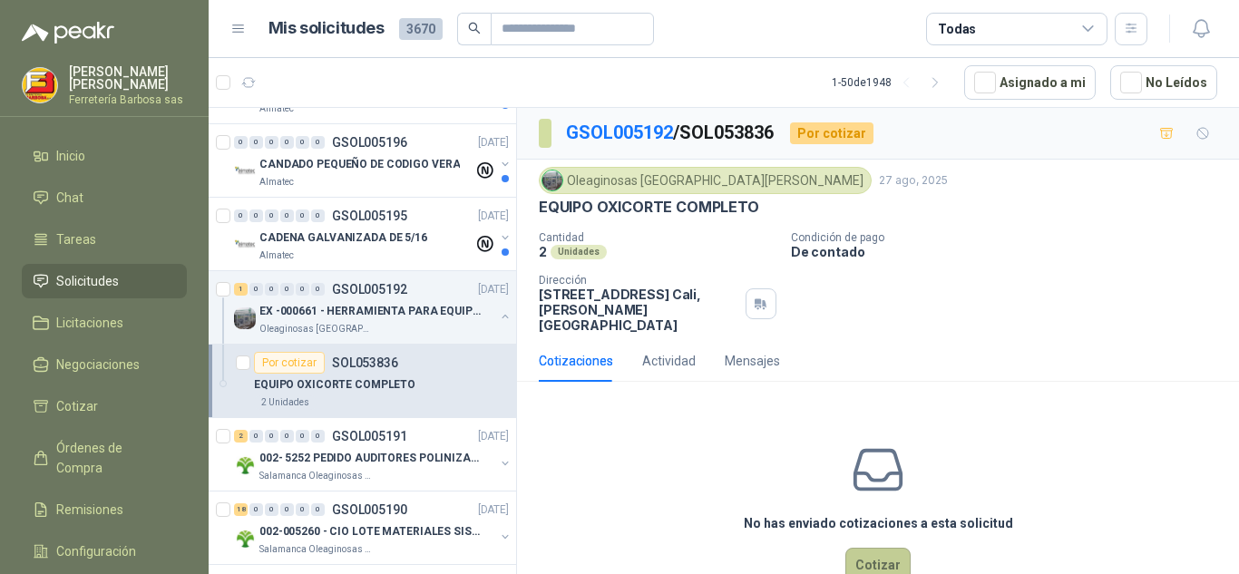
click at [876, 555] on button "Cotizar" at bounding box center [877, 565] width 65 height 34
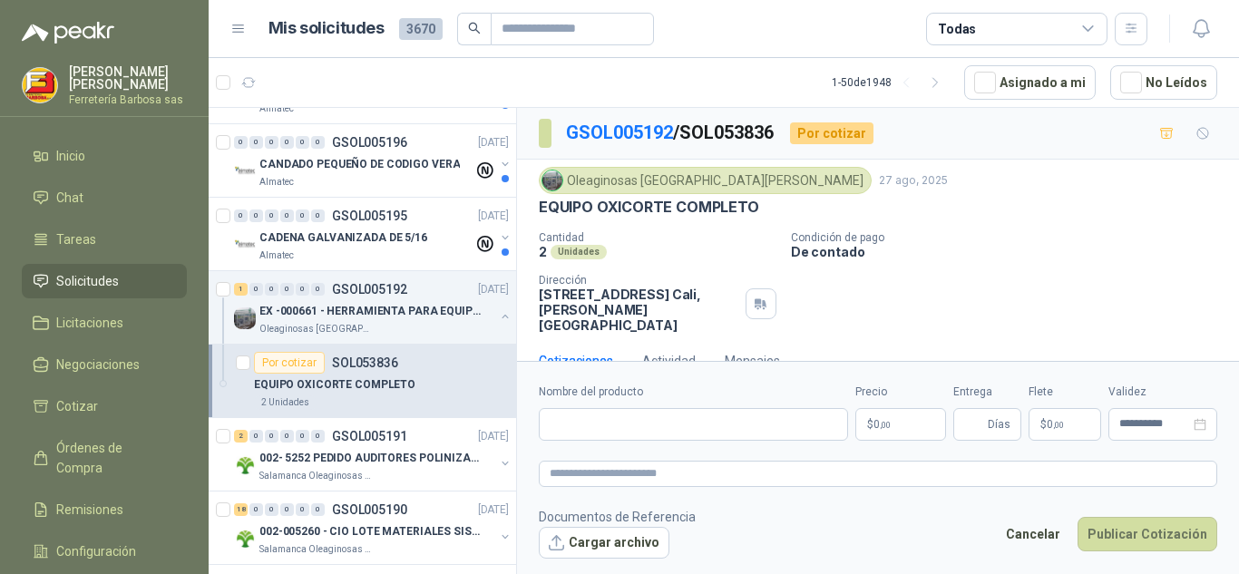
click at [738, 562] on form "**********" at bounding box center [878, 471] width 722 height 220
click at [611, 431] on input "Nombre del producto" at bounding box center [693, 424] width 309 height 33
paste input "**********"
drag, startPoint x: 611, startPoint y: 431, endPoint x: 986, endPoint y: 478, distance: 377.6
click at [986, 478] on form "**********" at bounding box center [878, 471] width 722 height 220
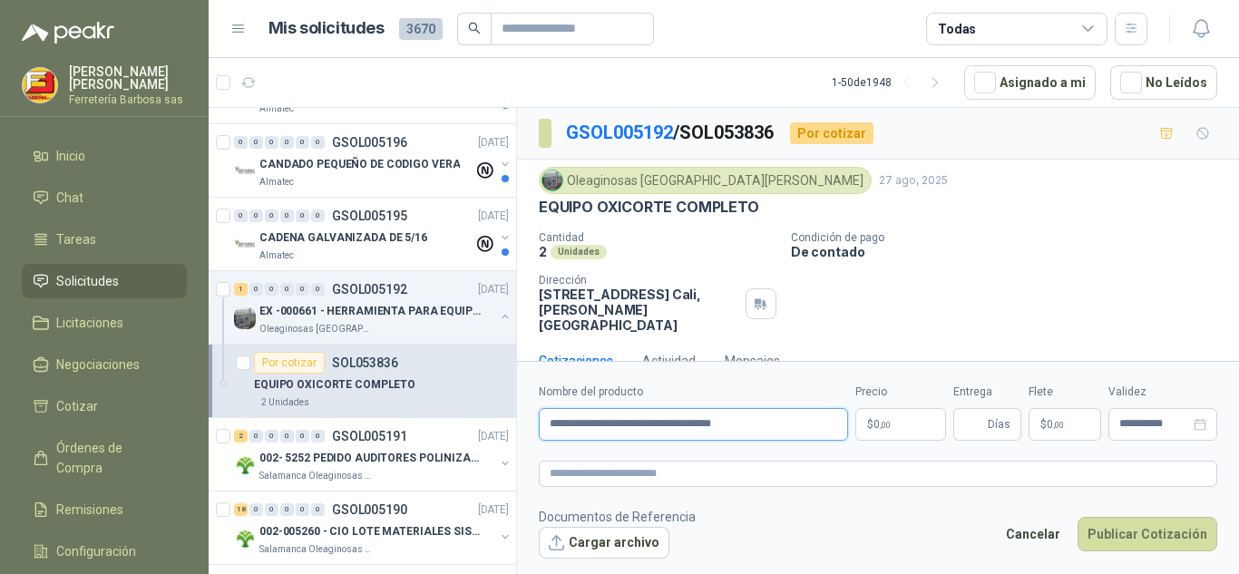
type input "**********"
click at [894, 423] on p "$ 0 ,00" at bounding box center [900, 424] width 91 height 33
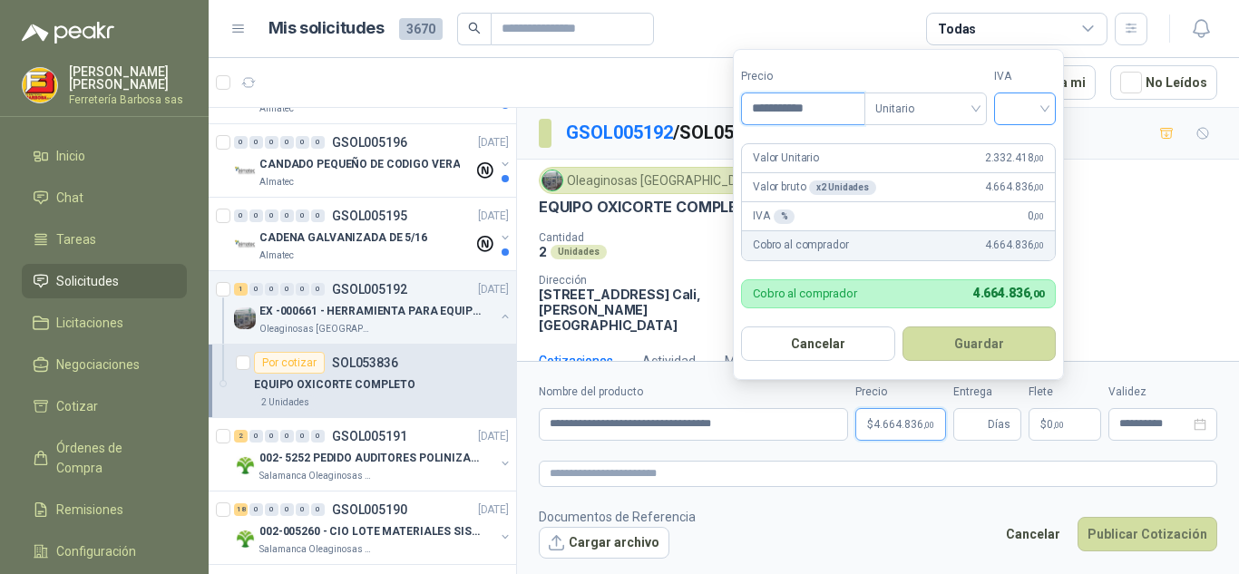
type input "**********"
click at [1037, 104] on input "search" at bounding box center [1025, 106] width 40 height 27
click at [1018, 136] on div "19%" at bounding box center [1029, 146] width 34 height 20
click at [1018, 135] on form "**********" at bounding box center [898, 214] width 331 height 331
click at [1018, 135] on form "**********" at bounding box center [901, 214] width 336 height 331
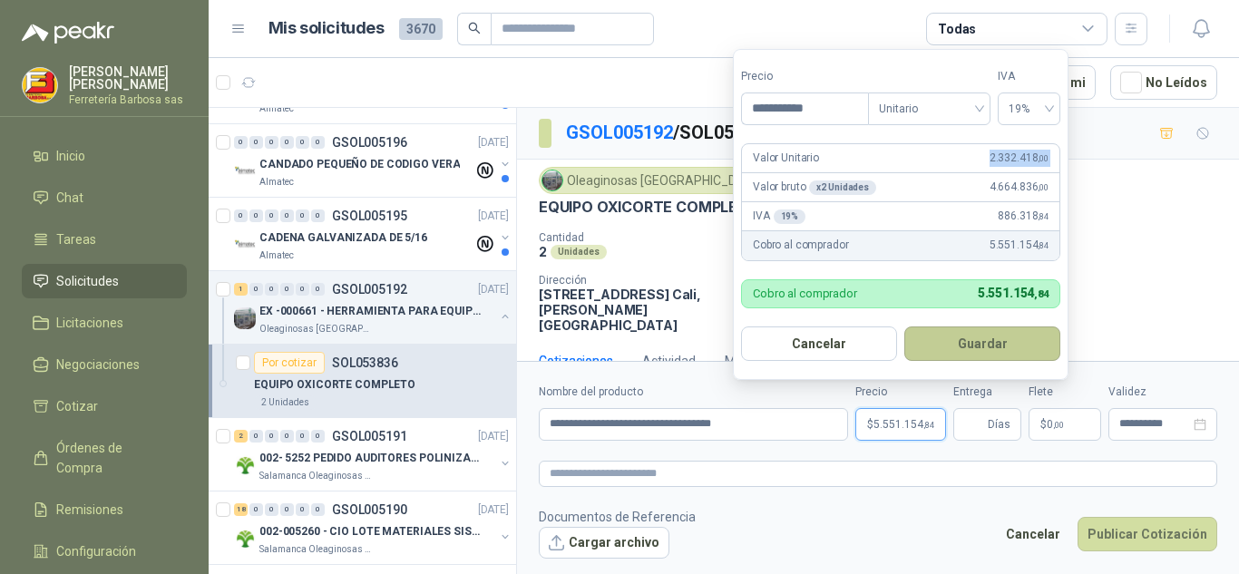
click at [958, 343] on button "Guardar" at bounding box center [982, 344] width 156 height 34
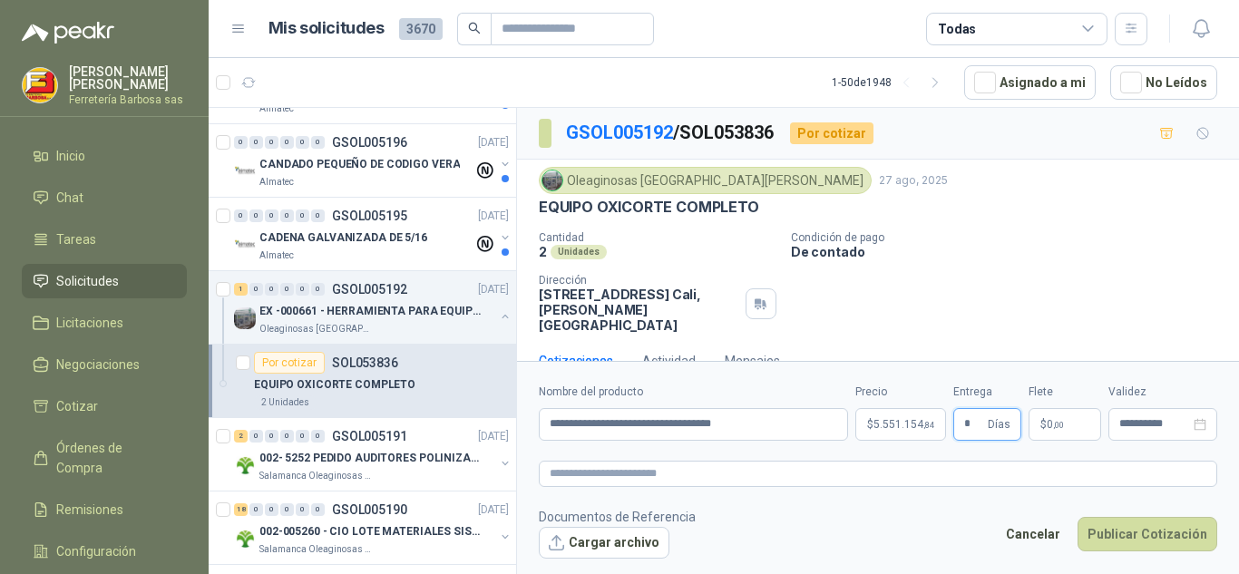
type input "*"
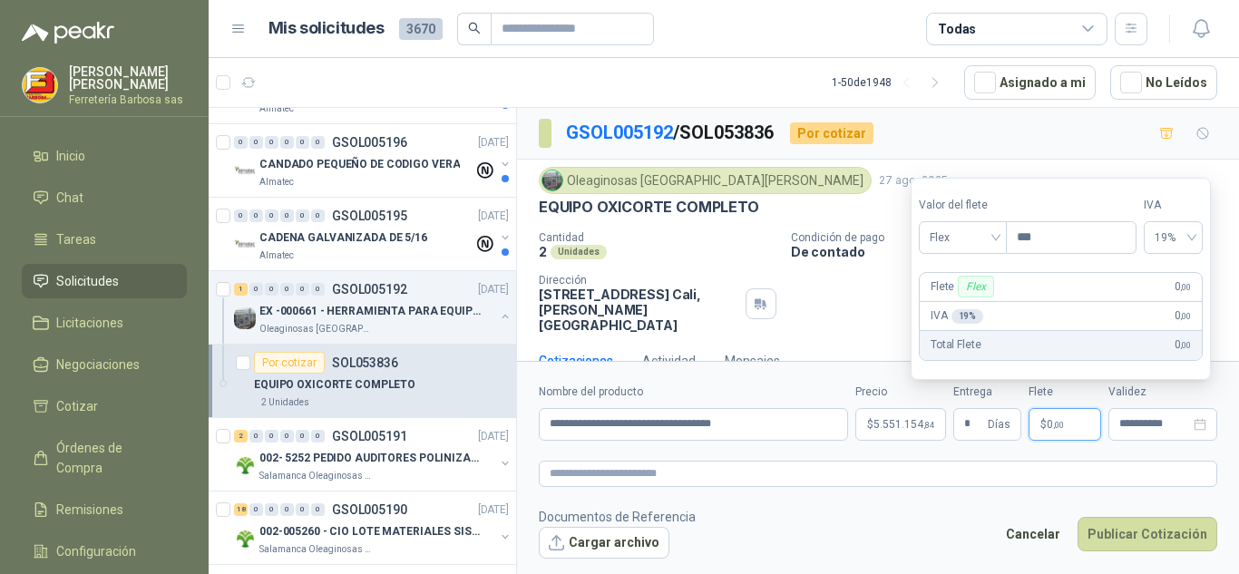
click at [1060, 422] on span ",00" at bounding box center [1058, 425] width 11 height 10
click at [996, 249] on span "Flex" at bounding box center [963, 237] width 66 height 27
click at [971, 300] on div "Incluido" at bounding box center [964, 305] width 63 height 20
click at [971, 300] on div "Flete Flex 0 ,00" at bounding box center [1061, 287] width 282 height 29
click at [971, 300] on div "Flete Incluido 0 ,00" at bounding box center [1060, 287] width 288 height 29
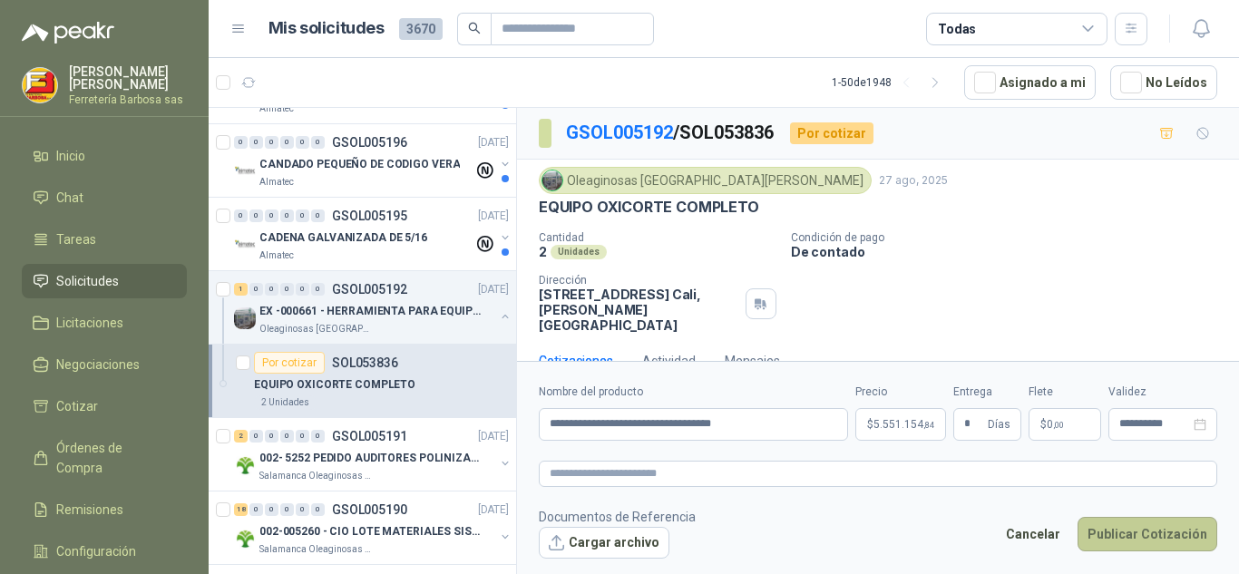
click at [1139, 545] on button "Publicar Cotización" at bounding box center [1148, 534] width 140 height 34
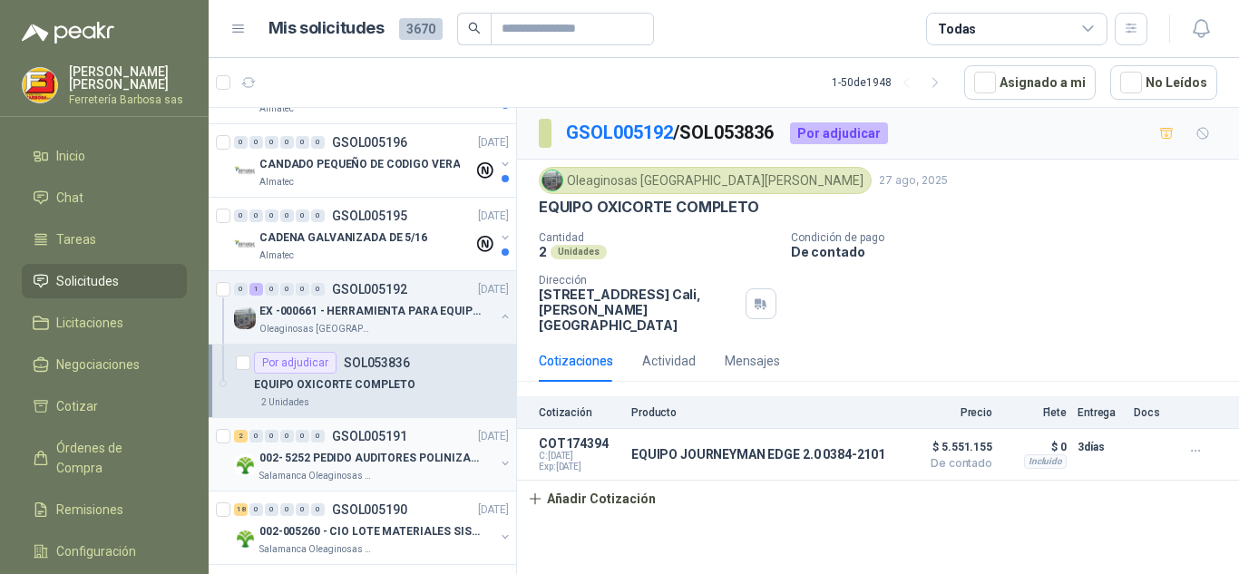
click at [334, 455] on p "002- 5252 PEDIDO AUDITORES POLINIZACIÓN" at bounding box center [372, 458] width 226 height 17
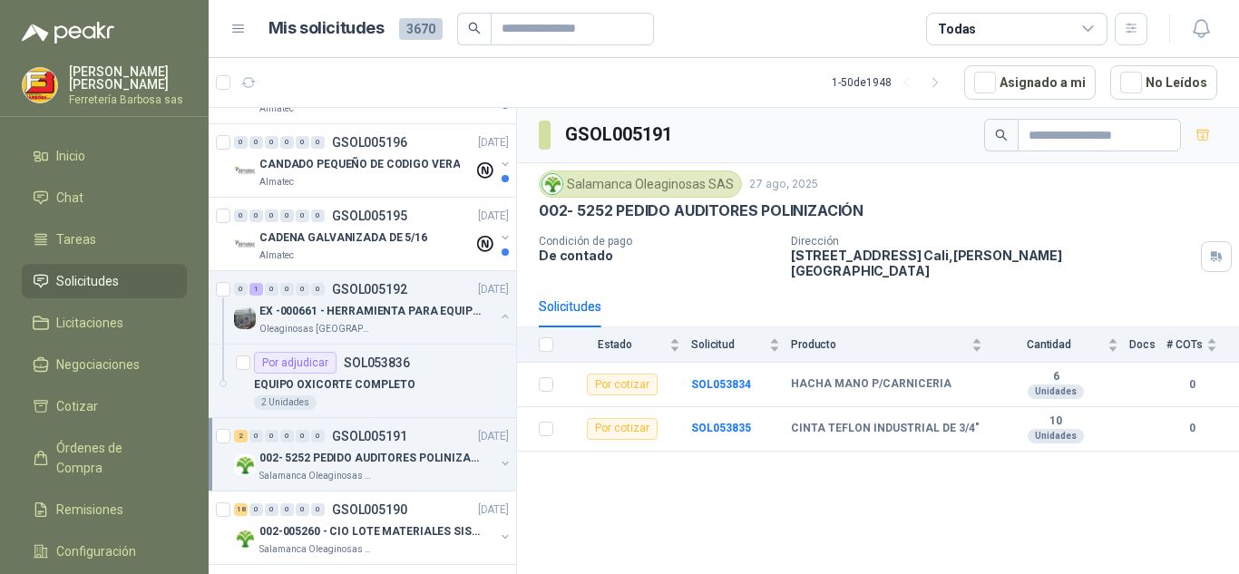
click at [369, 457] on p "002- 5252 PEDIDO AUDITORES POLINIZACIÓN" at bounding box center [372, 458] width 226 height 17
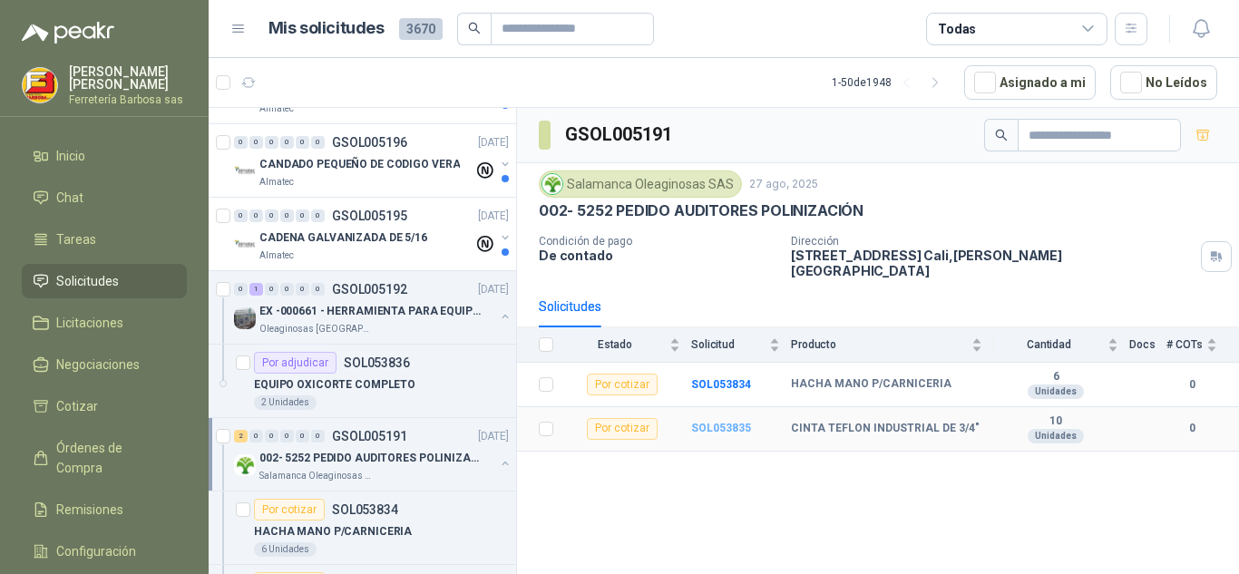
click at [704, 422] on b "SOL053835" at bounding box center [721, 428] width 60 height 13
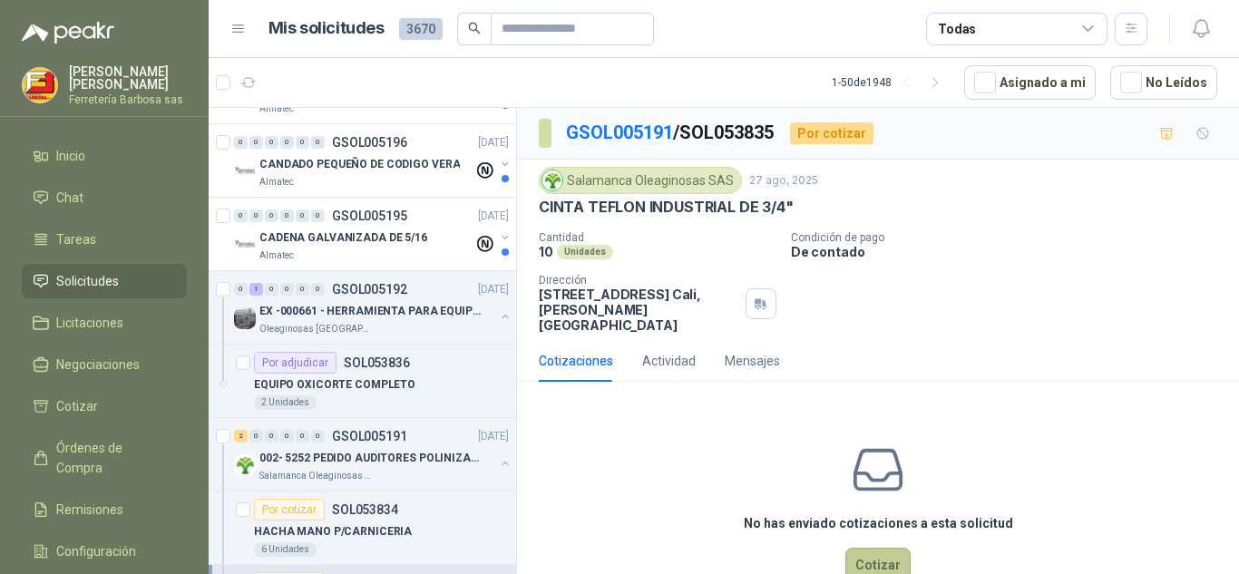
click at [873, 553] on button "Cotizar" at bounding box center [877, 565] width 65 height 34
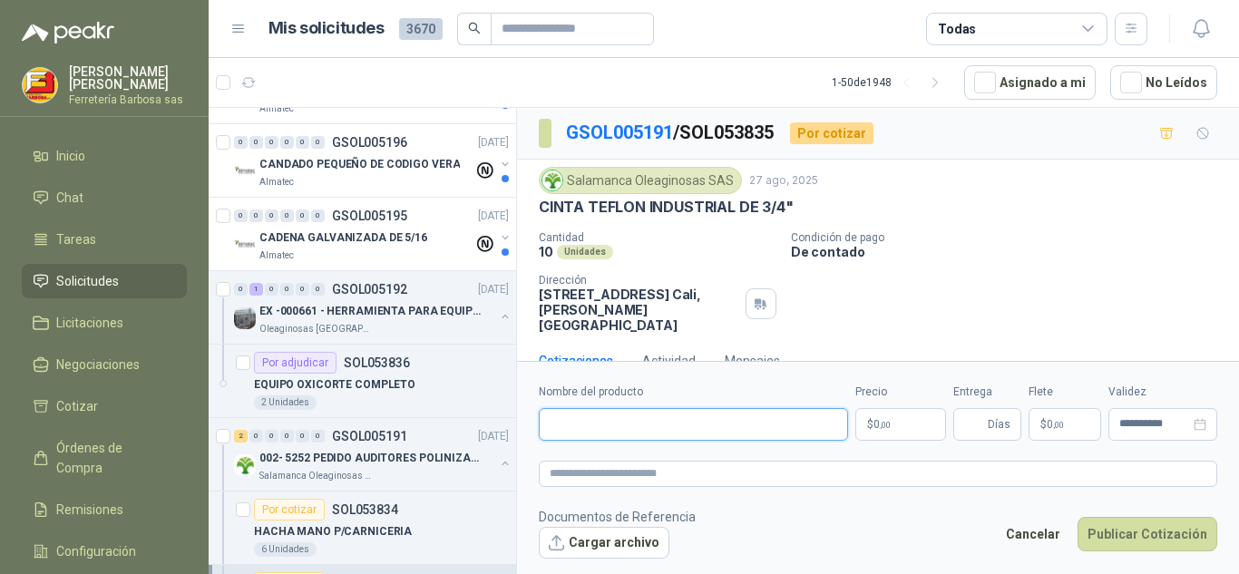
click at [600, 419] on input "Nombre del producto" at bounding box center [693, 424] width 309 height 33
paste input "**********"
type input "**********"
click at [877, 425] on span "0 ,00" at bounding box center [882, 424] width 17 height 11
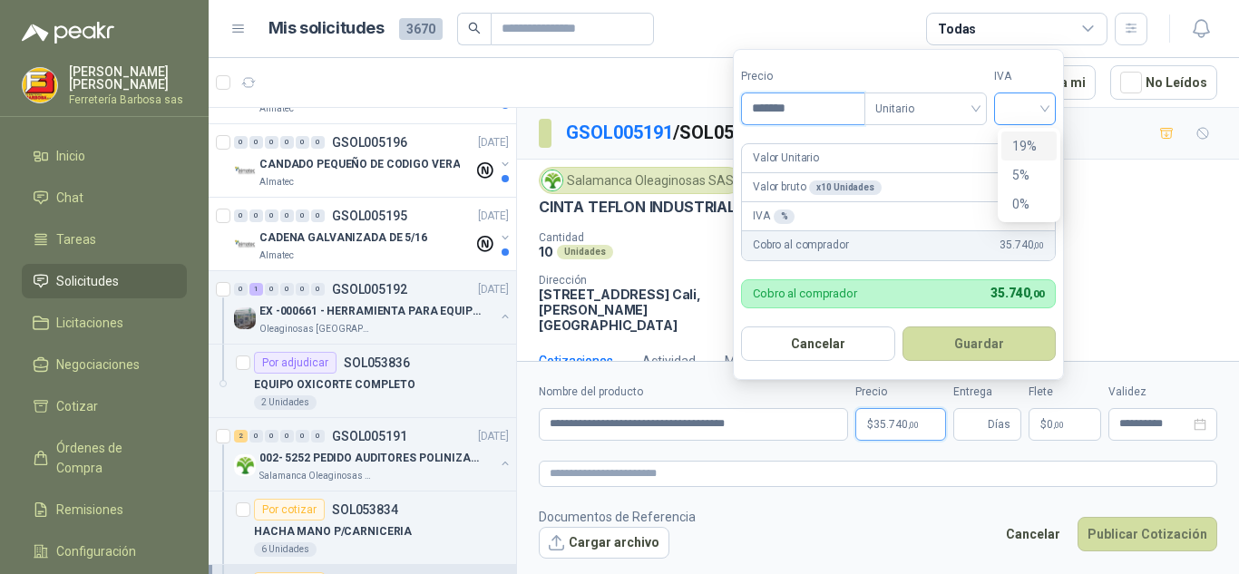
click at [1055, 102] on div at bounding box center [1025, 109] width 62 height 33
type input "*******"
click at [1021, 137] on div "19%" at bounding box center [1029, 146] width 34 height 20
click at [1021, 137] on form "Precio ******* Tipo Unitario IVA 19% 19% Valor Unitario 3.574 ,00 Valor bruto x…" at bounding box center [901, 214] width 336 height 331
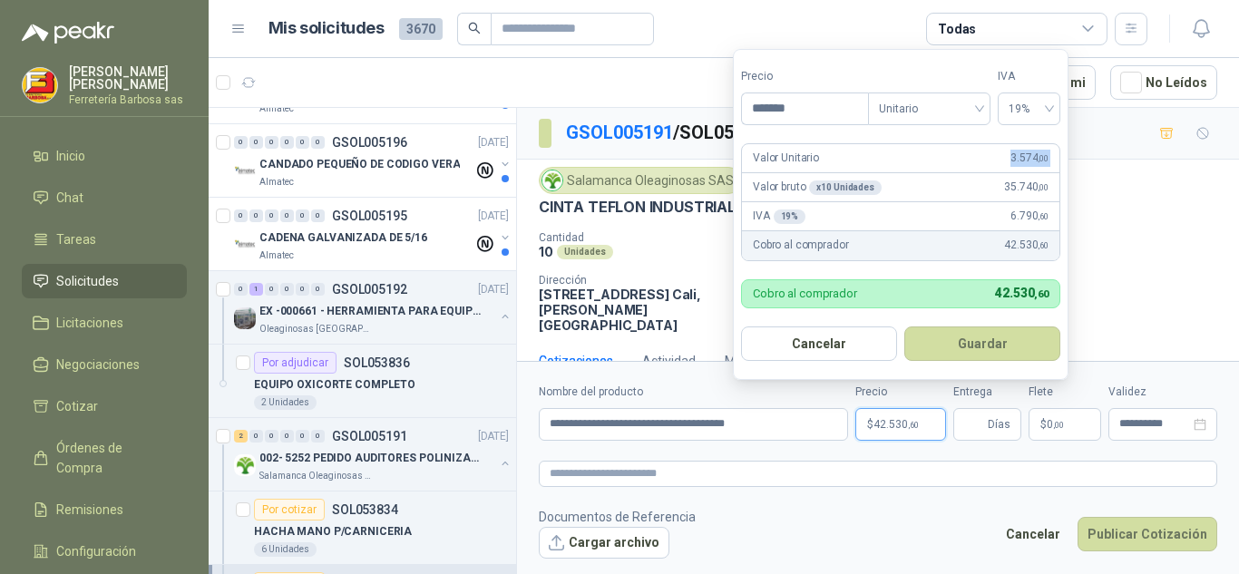
click at [1021, 137] on form "Precio ******* Tipo Unitario IVA 19% Valor Unitario 3.574 ,00 Valor bruto x 10 …" at bounding box center [901, 214] width 336 height 331
click at [944, 346] on button "Guardar" at bounding box center [982, 344] width 156 height 34
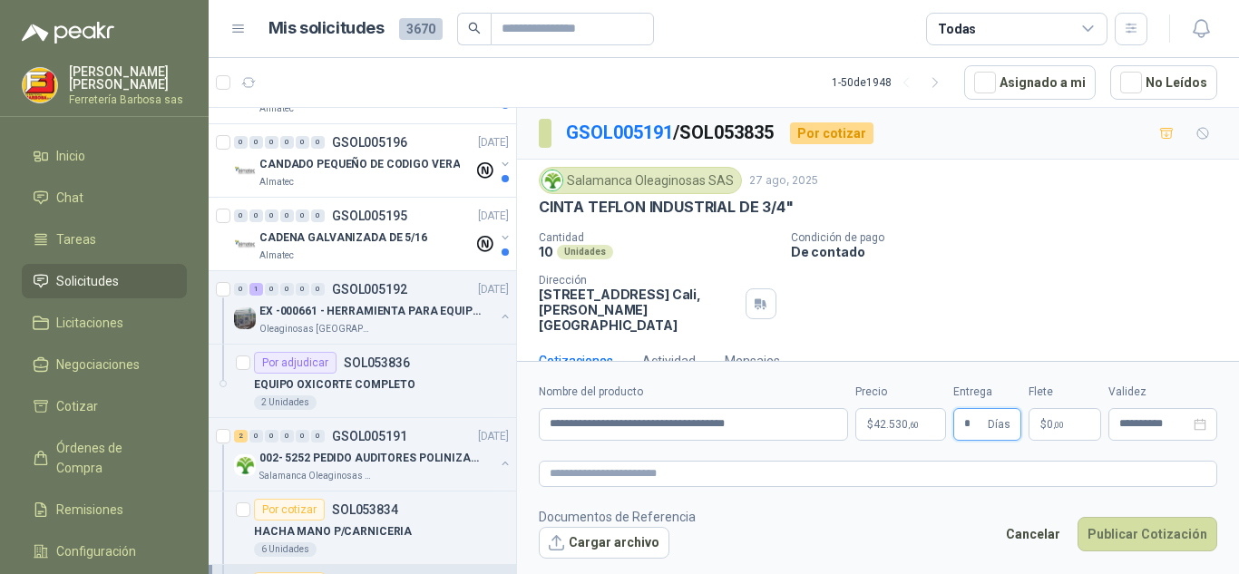
type input "*"
click at [1041, 423] on span "$" at bounding box center [1044, 424] width 6 height 11
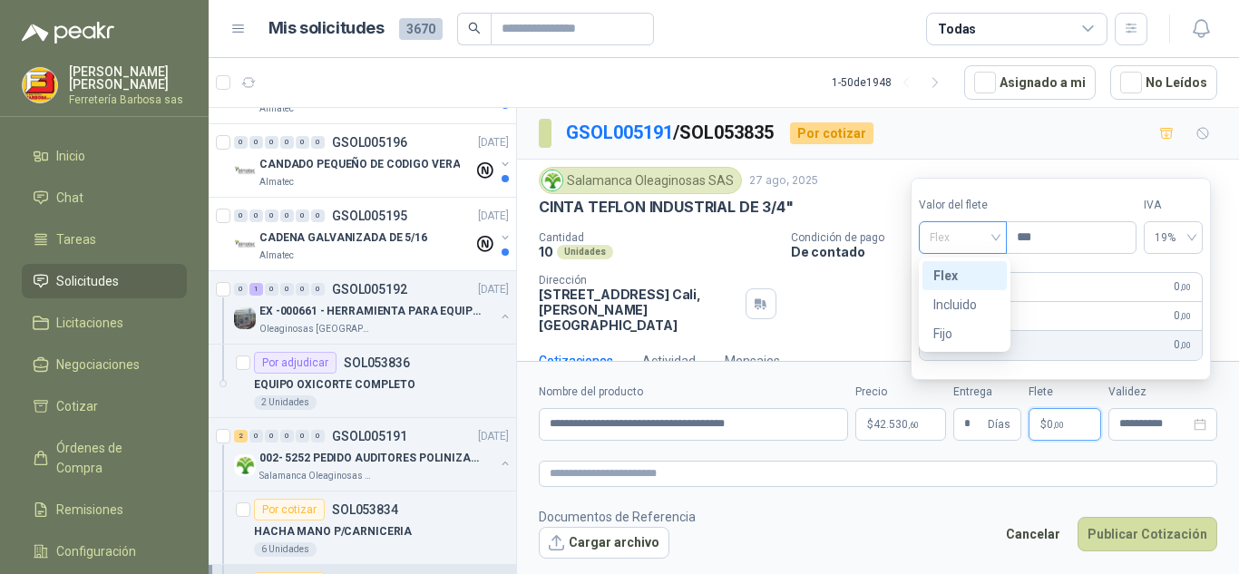
click at [993, 237] on span "Flex" at bounding box center [963, 237] width 66 height 27
click at [956, 297] on div "Incluido" at bounding box center [964, 305] width 63 height 20
click at [956, 297] on div "Incluido" at bounding box center [981, 287] width 54 height 22
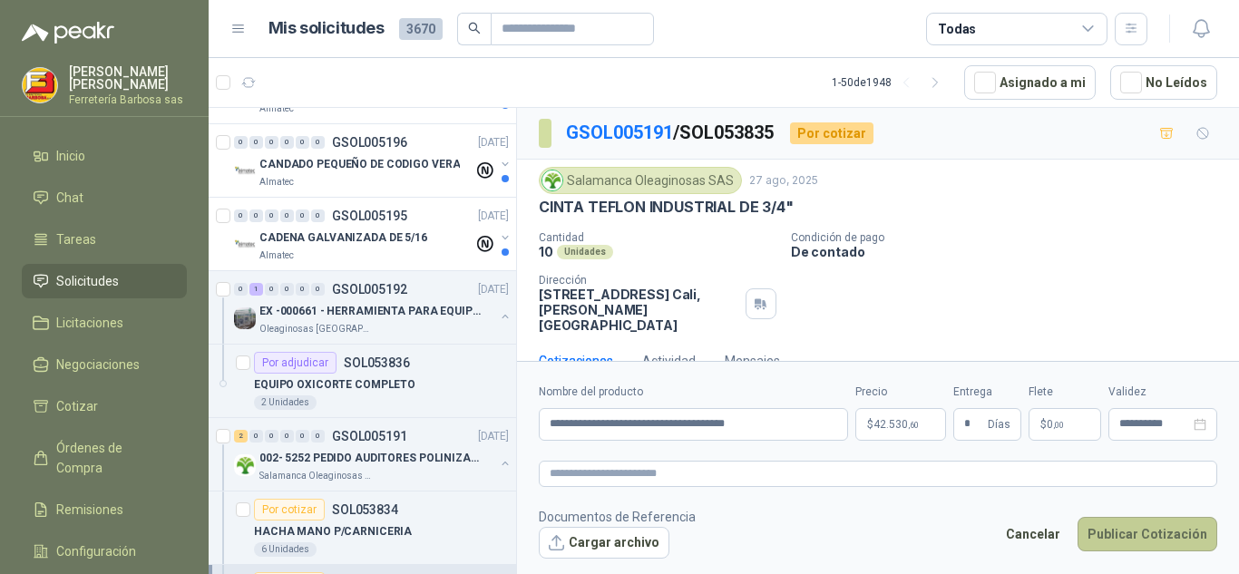
click at [1168, 536] on button "Publicar Cotización" at bounding box center [1148, 534] width 140 height 34
click at [1168, 536] on div at bounding box center [878, 471] width 722 height 220
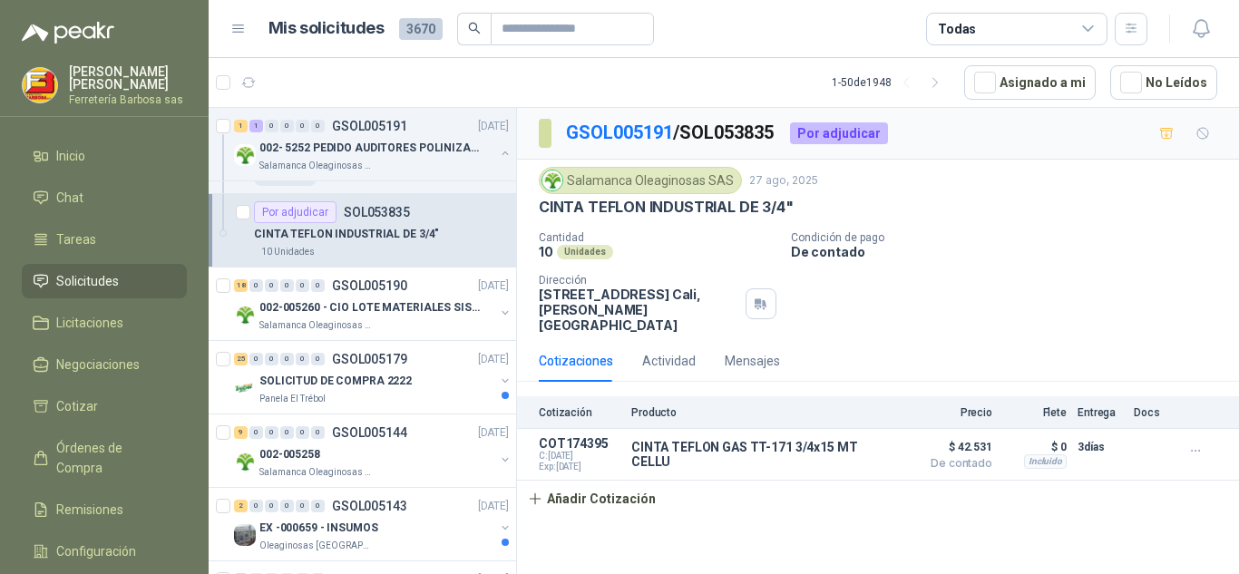
scroll to position [3789, 0]
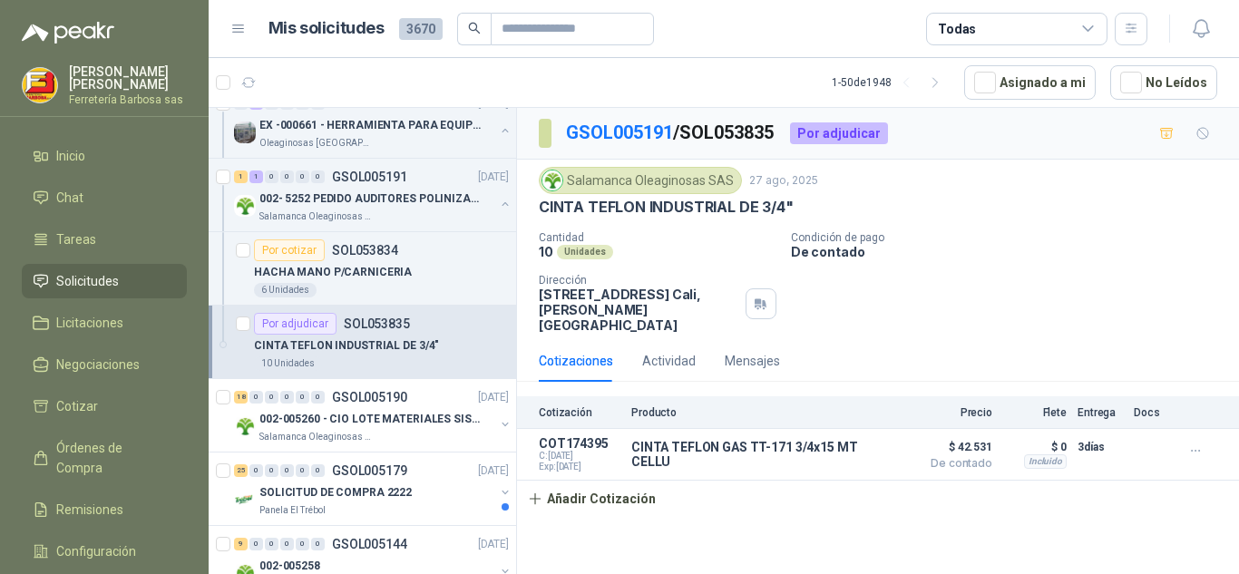
click at [750, 552] on div "GSOL005191 / SOL053835 Por adjudicar Salamanca Oleaginosas SAS [DATE] CINTA TEF…" at bounding box center [878, 344] width 722 height 473
click at [356, 418] on p "002-005260 - CIO LOTE MATERIALES SISTEMA HIDRAULIC" at bounding box center [372, 419] width 226 height 17
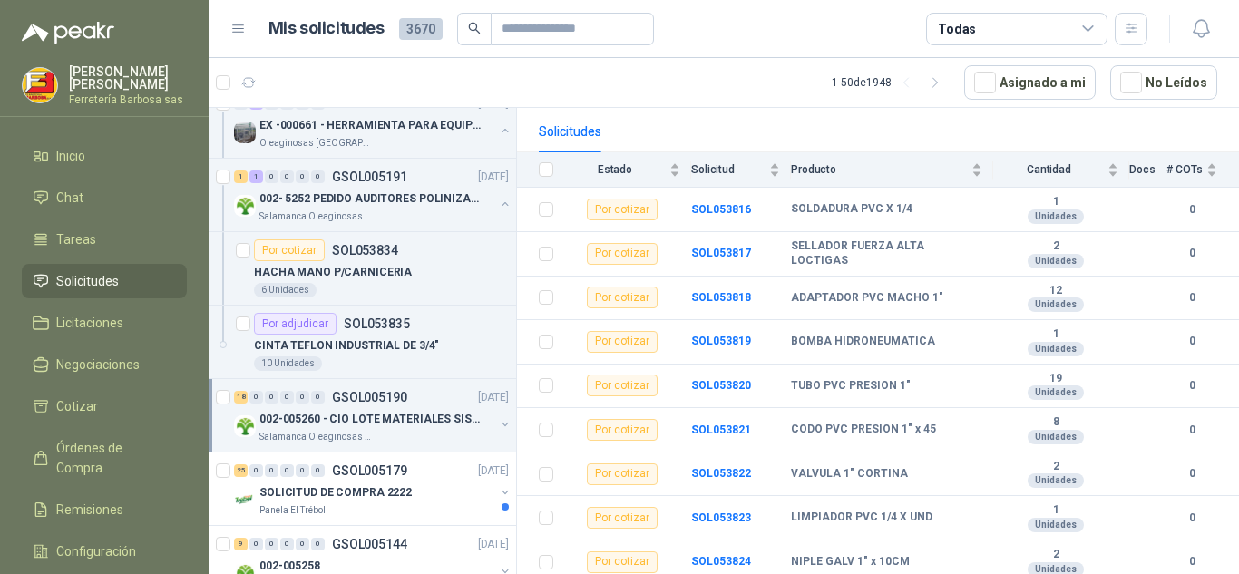
scroll to position [180, 0]
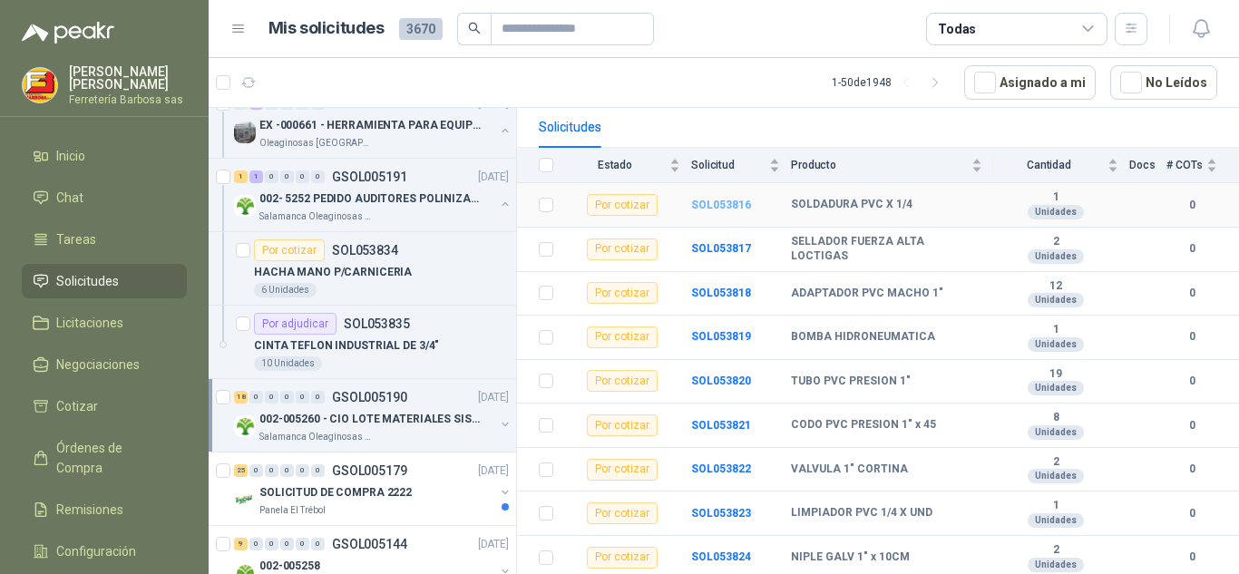
click at [699, 199] on b "SOL053816" at bounding box center [721, 205] width 60 height 13
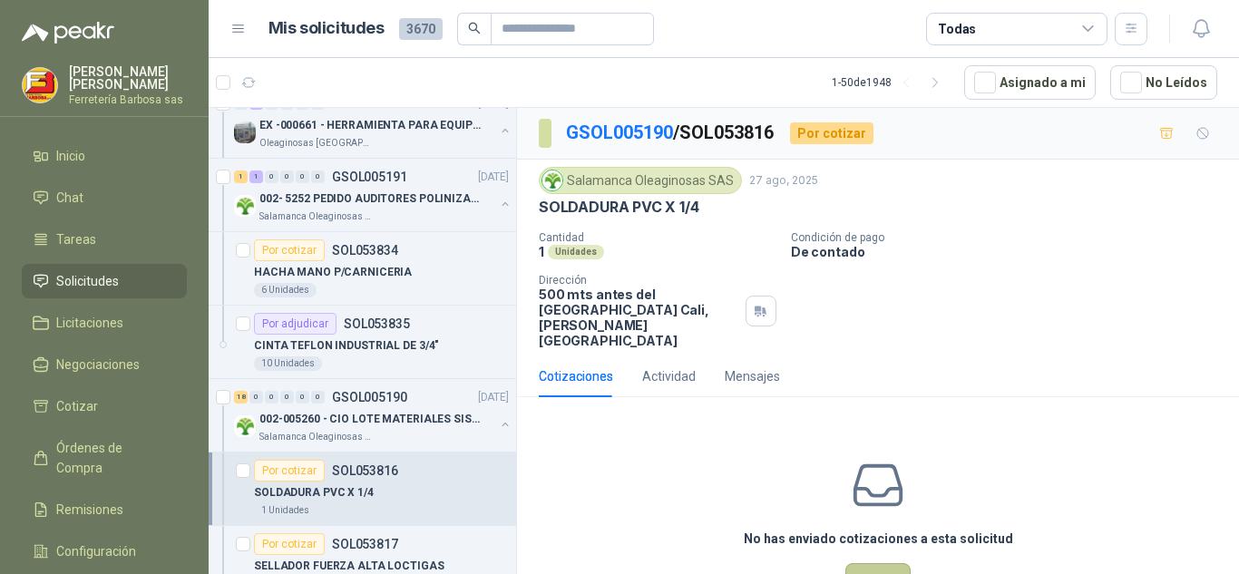
click at [859, 572] on button "Cotizar" at bounding box center [877, 580] width 65 height 34
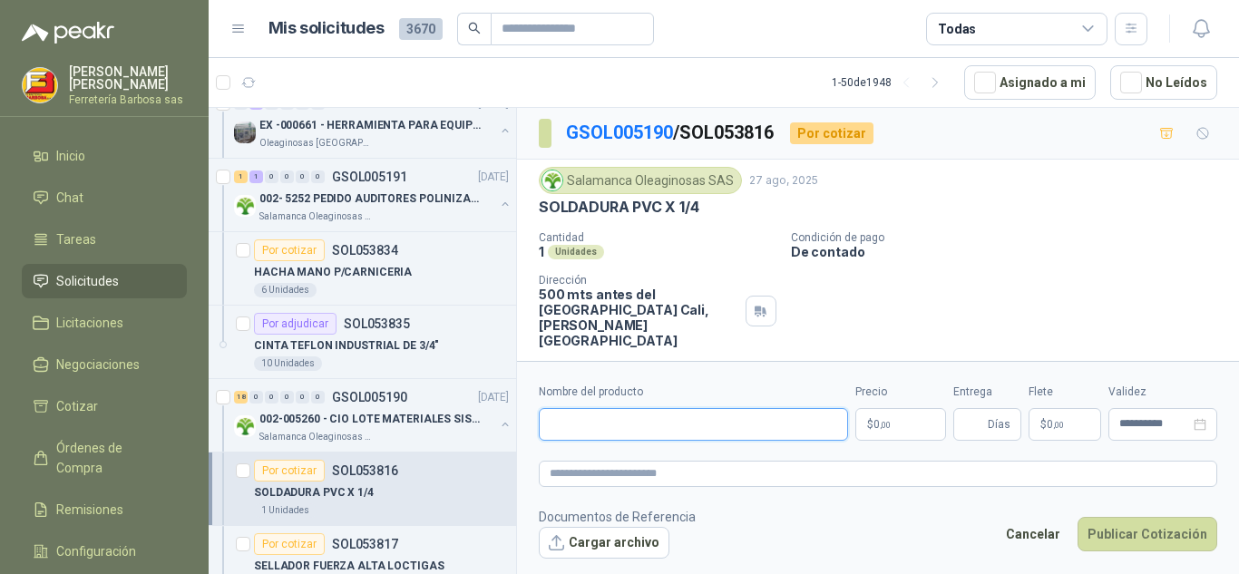
click at [680, 438] on input "Nombre del producto" at bounding box center [693, 424] width 309 height 33
paste input "**********"
type input "**********"
click at [868, 428] on p "$ 0 ,00" at bounding box center [900, 424] width 91 height 33
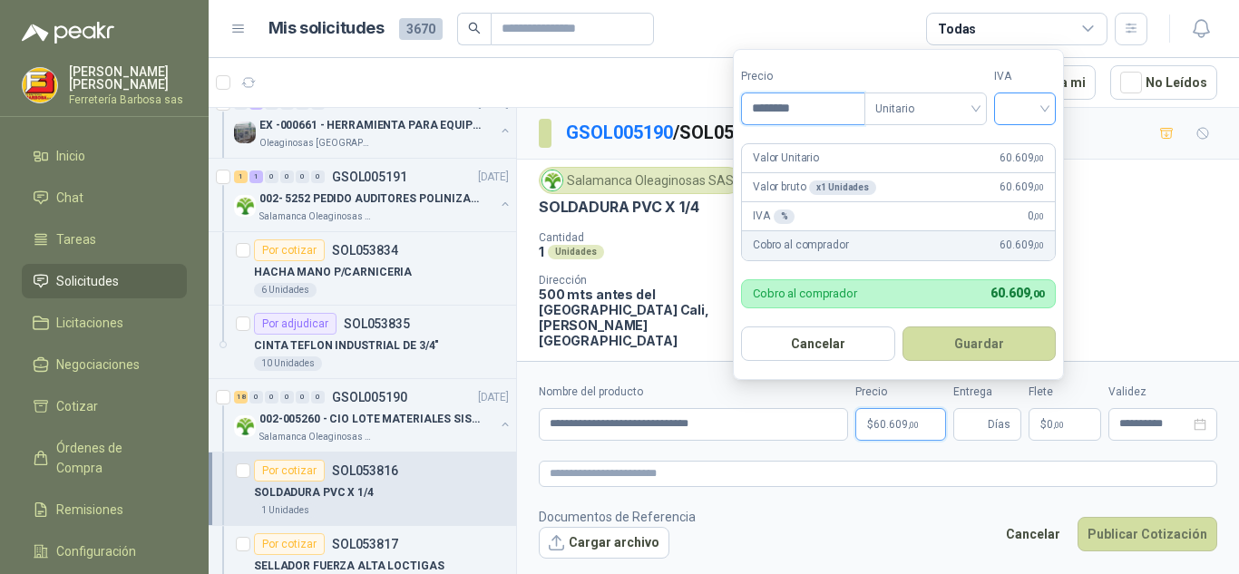
click at [1054, 112] on div at bounding box center [1025, 109] width 62 height 33
type input "********"
click at [1018, 150] on div "19%" at bounding box center [1029, 146] width 34 height 20
click at [1018, 150] on span "60.609 ,00" at bounding box center [1026, 158] width 44 height 17
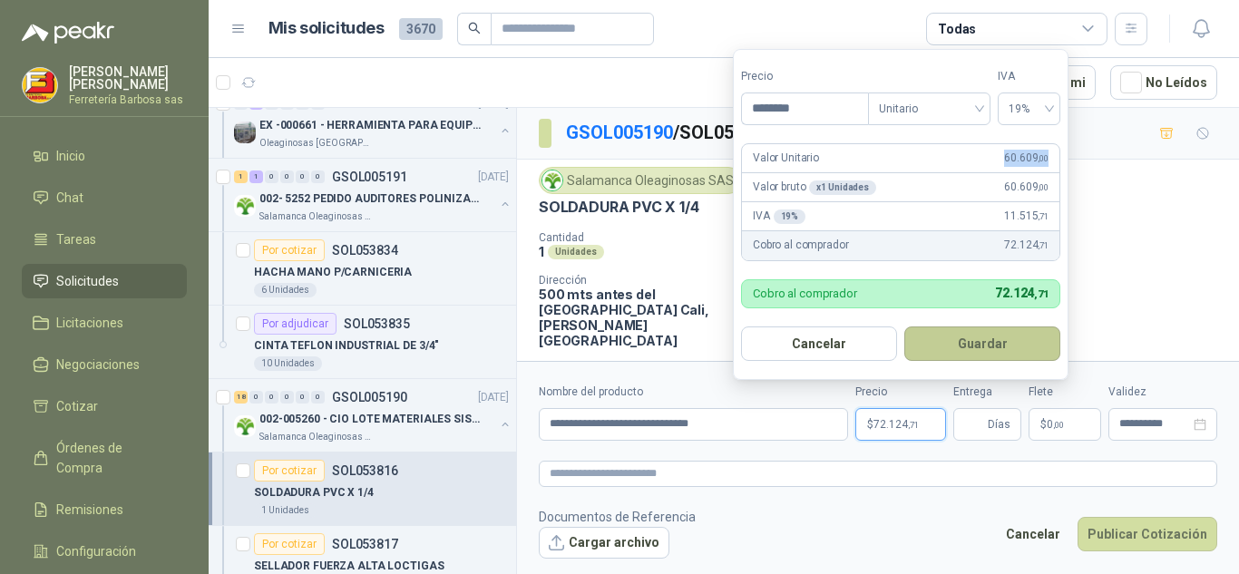
click at [956, 339] on button "Guardar" at bounding box center [982, 344] width 156 height 34
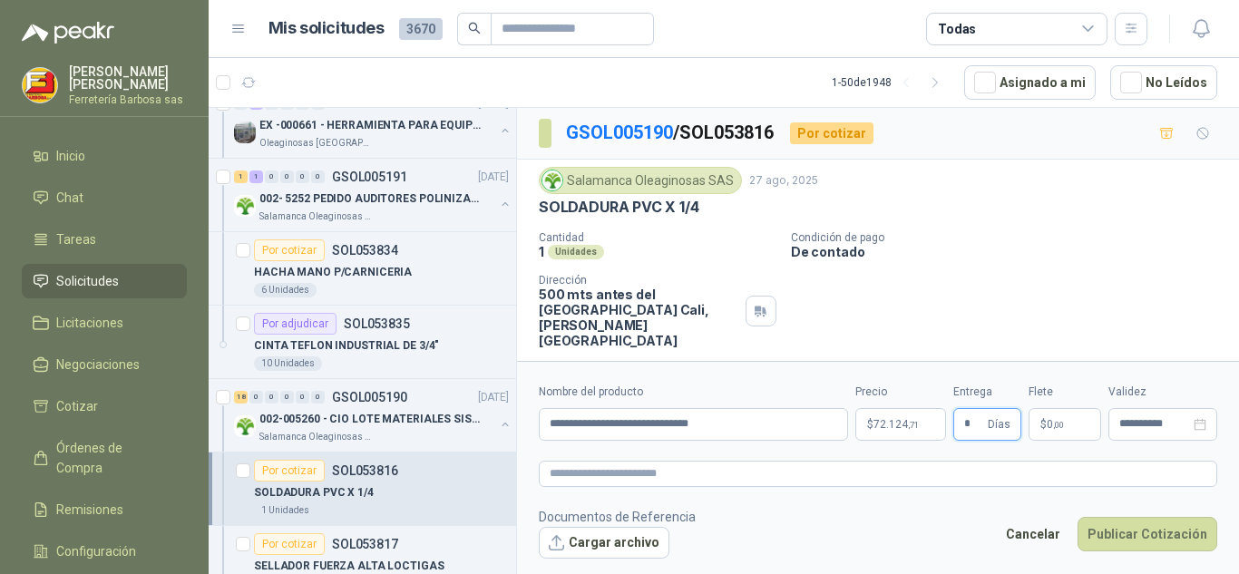
type input "*"
click at [1047, 424] on span "0 ,00" at bounding box center [1055, 424] width 17 height 11
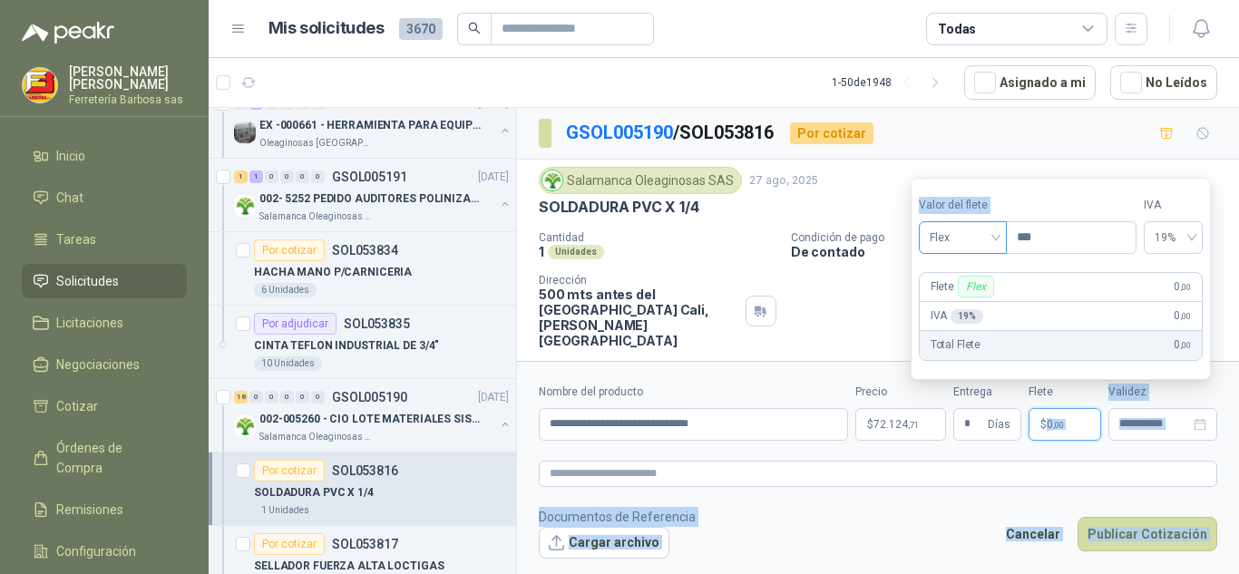
drag, startPoint x: 1047, startPoint y: 424, endPoint x: 1002, endPoint y: 239, distance: 190.5
click at [1002, 239] on body "[PERSON_NAME] Ferretería [PERSON_NAME] sas Inicio Chat Tareas Solicitudes Licit…" at bounding box center [619, 287] width 1239 height 574
click at [1002, 239] on div "Flex" at bounding box center [963, 237] width 88 height 33
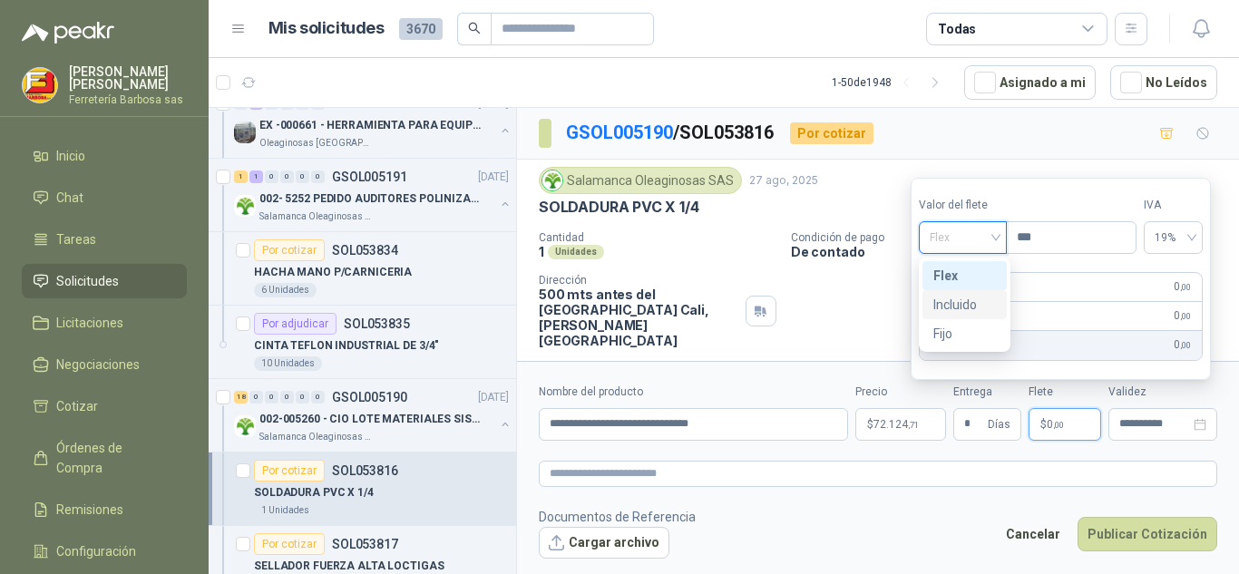
click at [950, 295] on div "Incluido" at bounding box center [964, 305] width 63 height 20
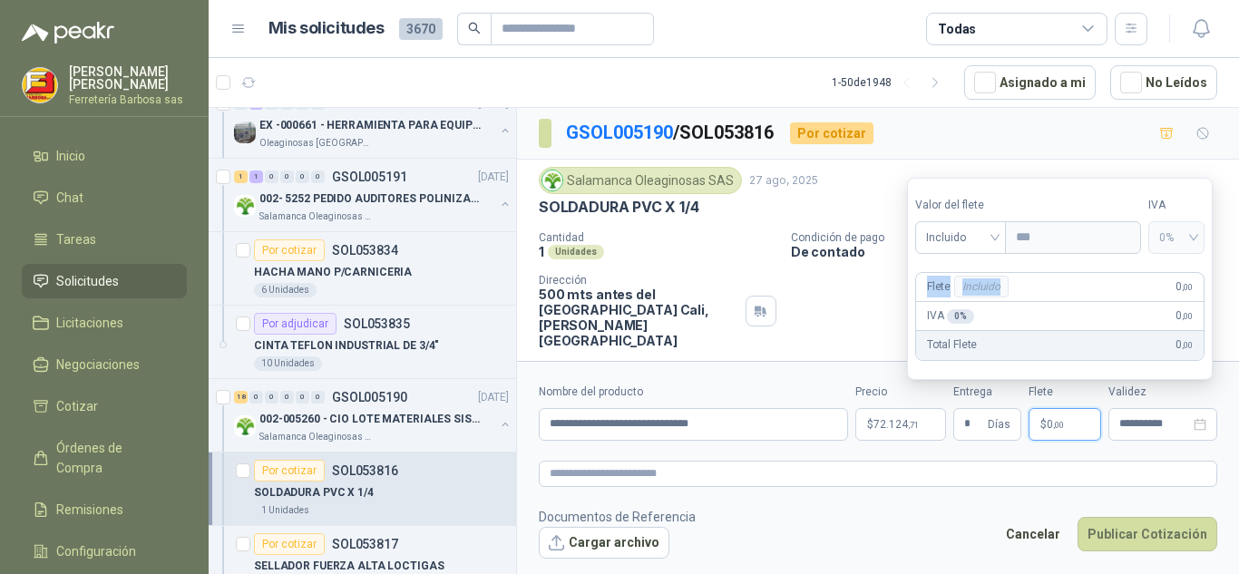
click at [950, 294] on p "Flete Incluido" at bounding box center [969, 287] width 85 height 22
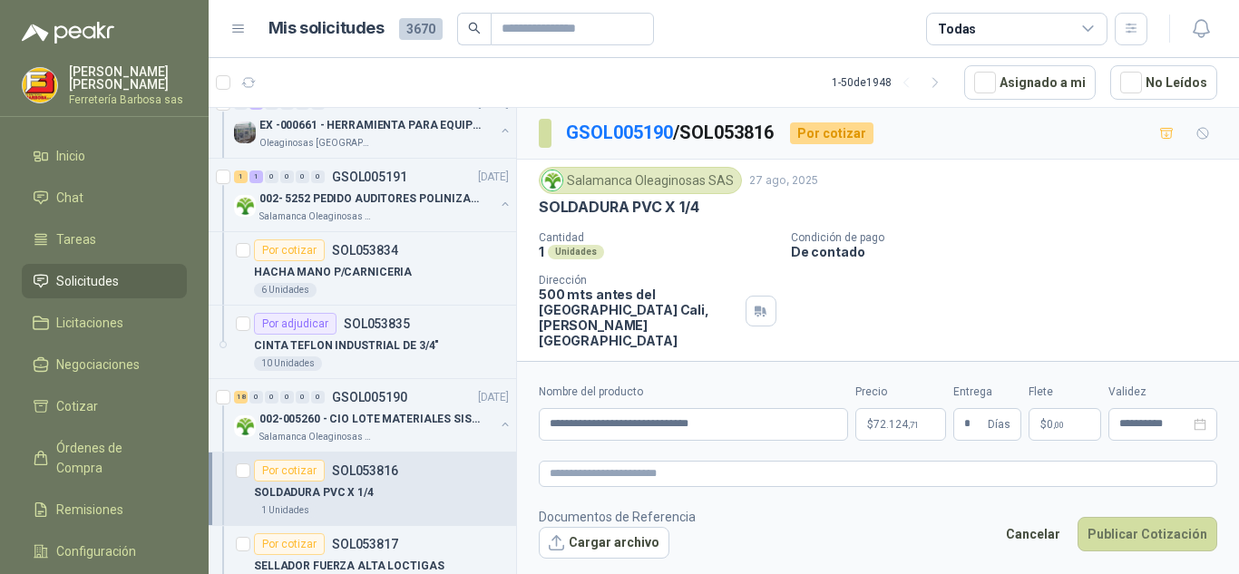
click at [966, 491] on form "**********" at bounding box center [878, 471] width 722 height 220
click at [1045, 432] on p "$ 0 ,00" at bounding box center [1065, 424] width 73 height 33
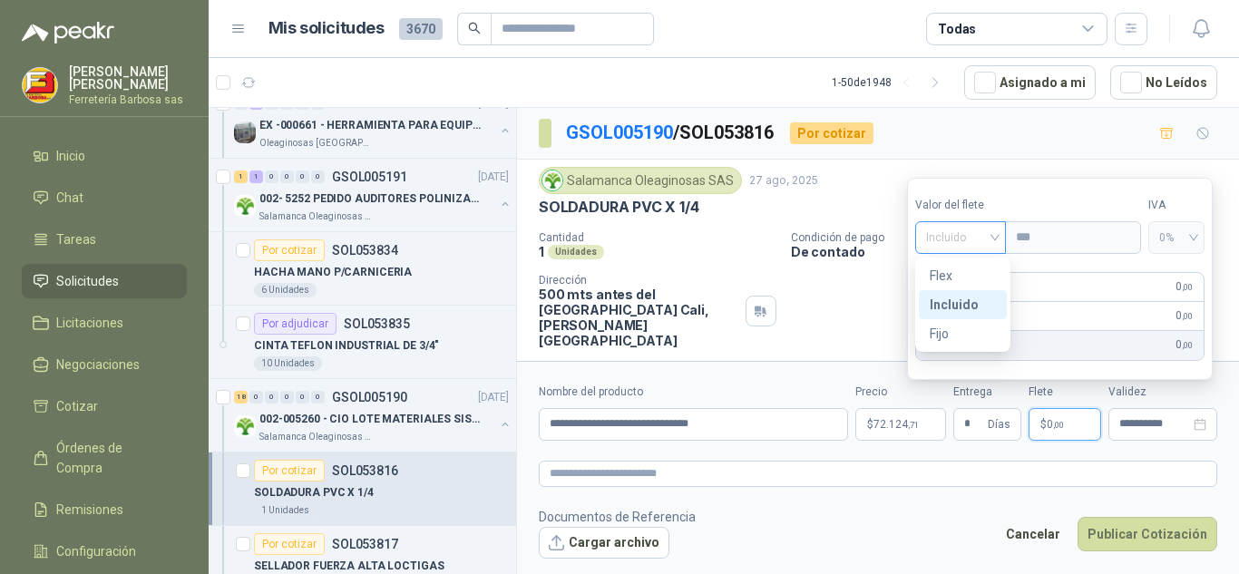
click at [1002, 237] on div "Incluido" at bounding box center [961, 237] width 92 height 33
click at [945, 296] on div "Incluido" at bounding box center [963, 305] width 66 height 20
click at [945, 296] on p "Flete Incluido" at bounding box center [969, 287] width 85 height 22
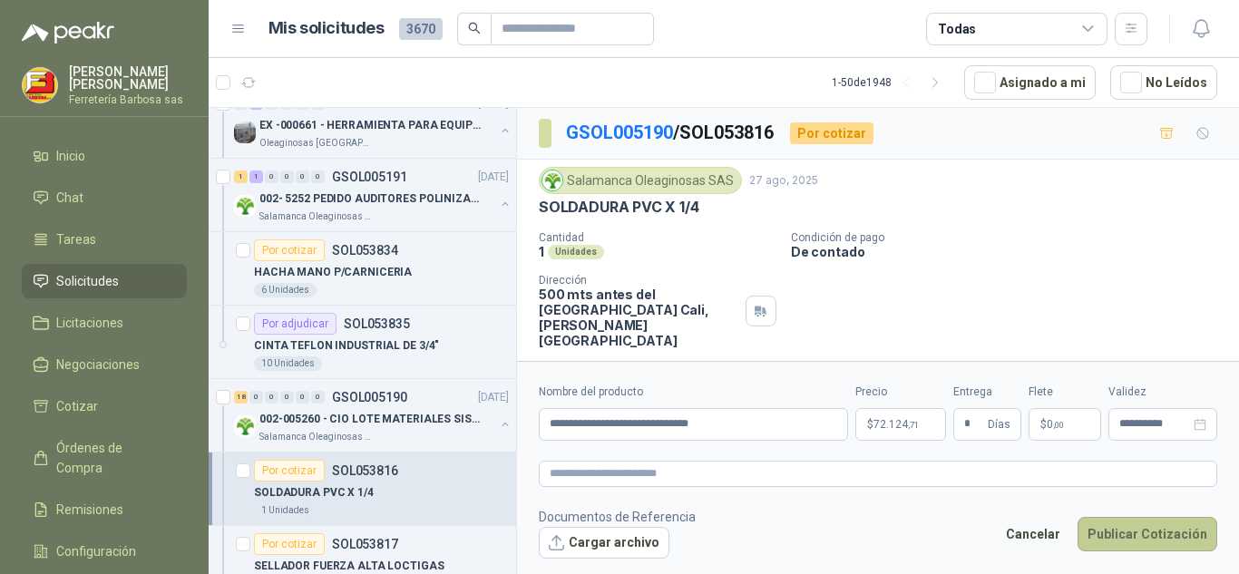
click at [1138, 533] on button "Publicar Cotización" at bounding box center [1148, 534] width 140 height 34
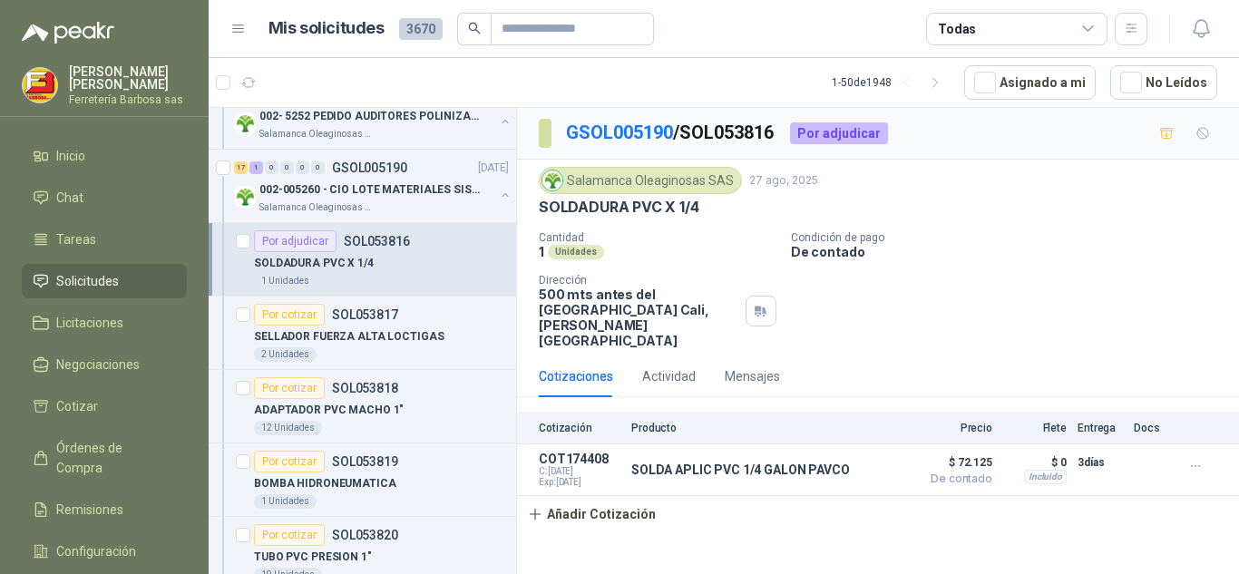
scroll to position [4049, 0]
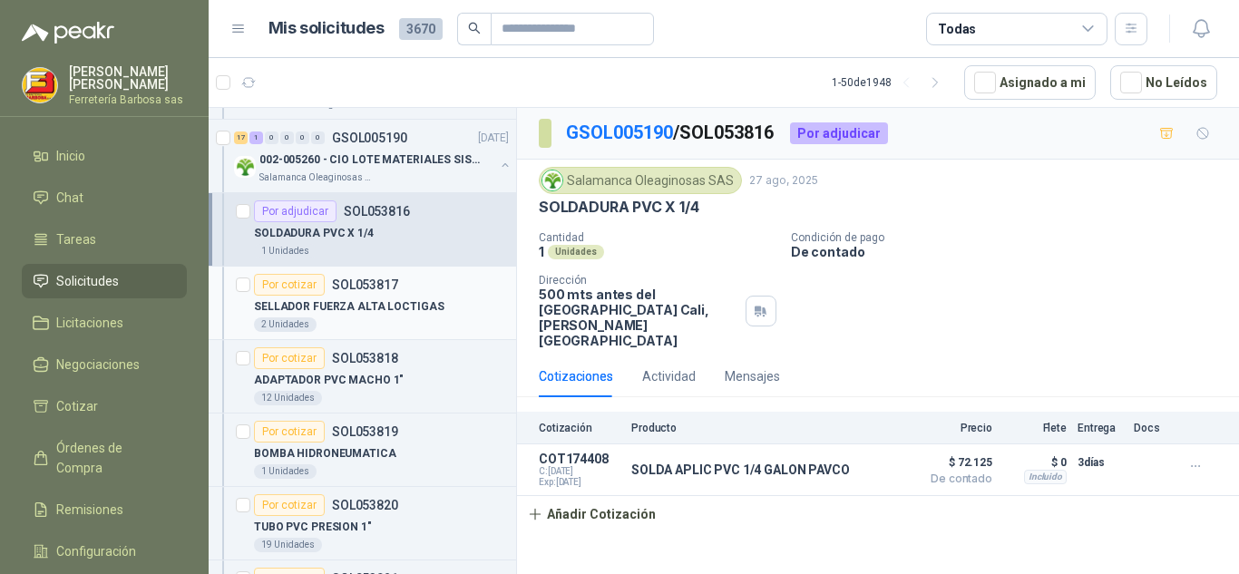
click at [288, 279] on div "Por cotizar" at bounding box center [289, 285] width 71 height 22
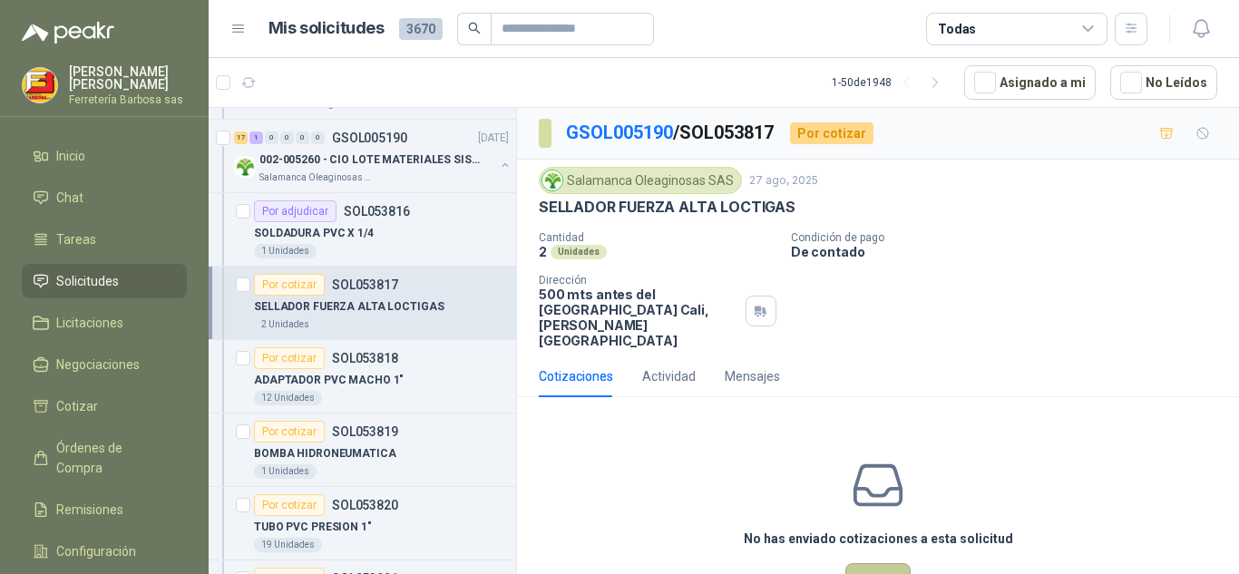
click at [875, 565] on button "Cotizar" at bounding box center [877, 580] width 65 height 34
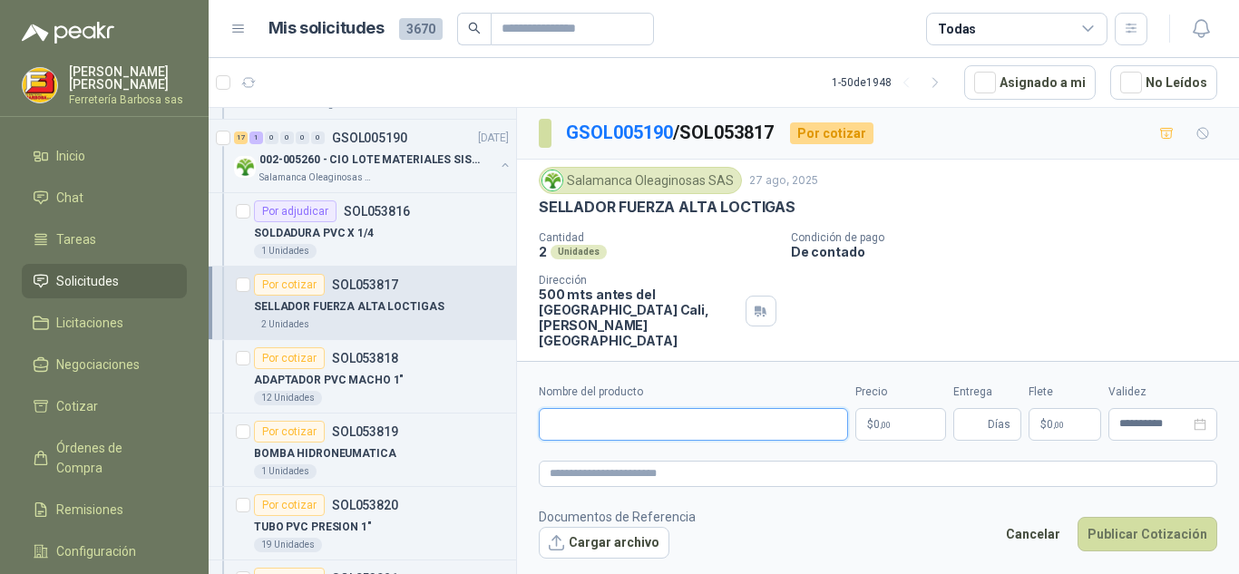
click at [602, 415] on input "Nombre del producto" at bounding box center [693, 424] width 309 height 33
paste input "**********"
type input "**********"
click at [884, 420] on span ",00" at bounding box center [885, 425] width 11 height 10
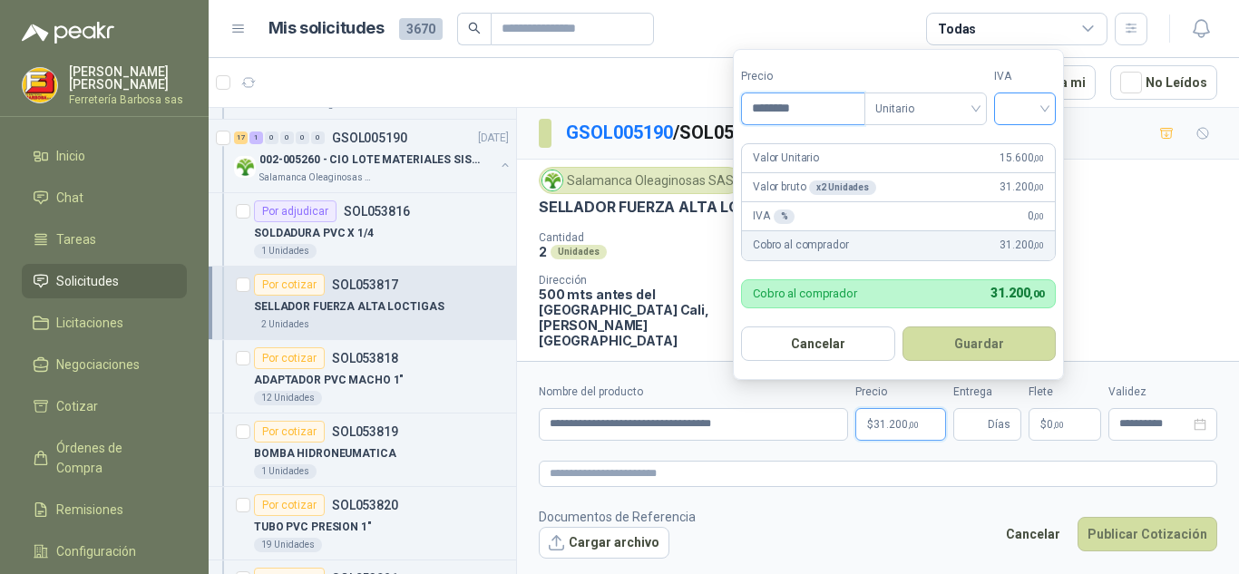
click at [1051, 104] on div at bounding box center [1025, 109] width 62 height 33
type input "********"
click at [1027, 140] on div "19%" at bounding box center [1029, 146] width 34 height 20
click at [1027, 140] on form "Precio ******** Tipo Unitario IVA 19% 19% Valor Unitario 15.600 ,00 Valor bruto…" at bounding box center [901, 214] width 336 height 331
click at [1027, 140] on form "Precio ******** Tipo Unitario IVA 19% Valor Unitario 15.600 ,00 Valor bruto x 2…" at bounding box center [901, 214] width 336 height 331
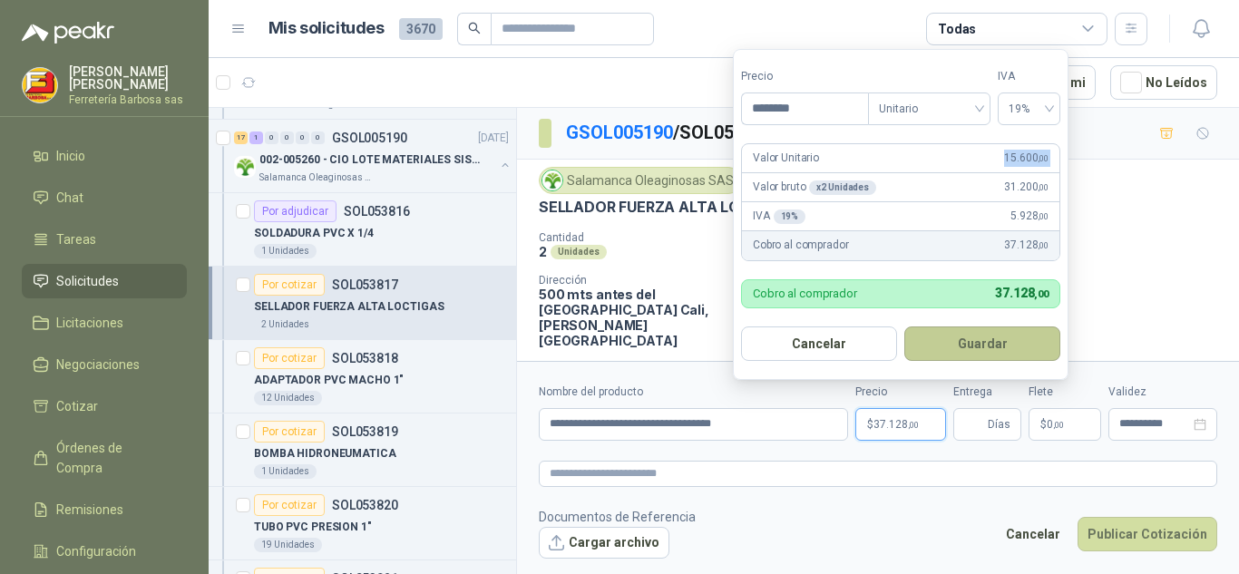
click at [960, 341] on button "Guardar" at bounding box center [982, 344] width 156 height 34
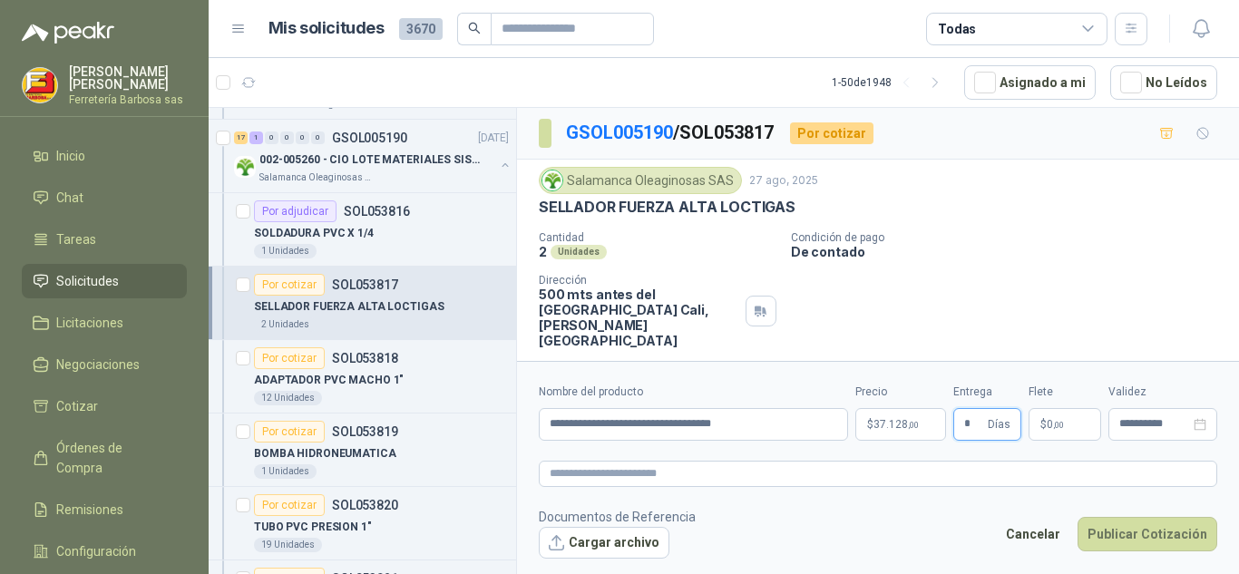
type input "*"
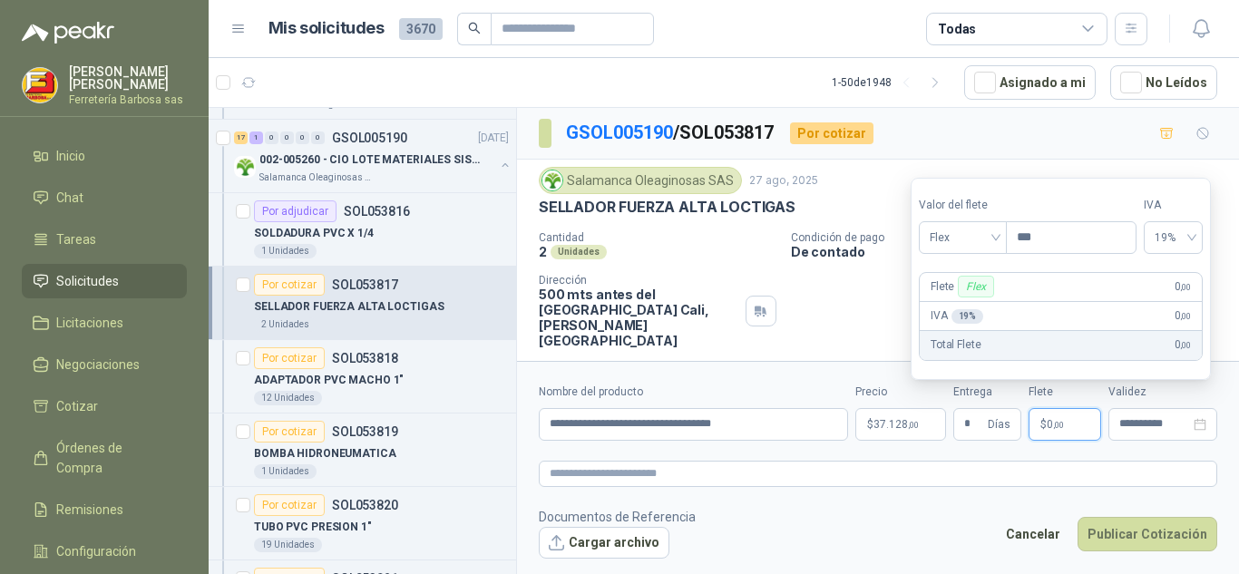
click at [1041, 429] on span "$" at bounding box center [1044, 424] width 6 height 11
click at [1002, 238] on div "Flex" at bounding box center [963, 237] width 88 height 33
click at [946, 306] on div "Incluido" at bounding box center [964, 305] width 63 height 20
click at [946, 306] on div "IVA 19 % 0 ,00" at bounding box center [1061, 316] width 282 height 29
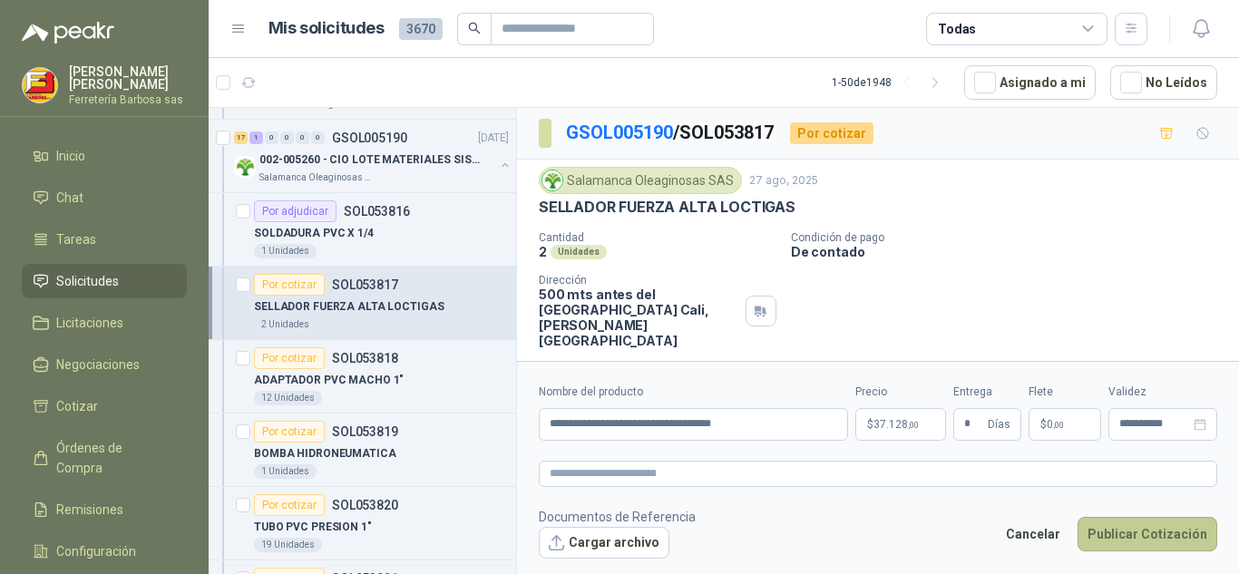
click at [1112, 535] on button "Publicar Cotización" at bounding box center [1148, 534] width 140 height 34
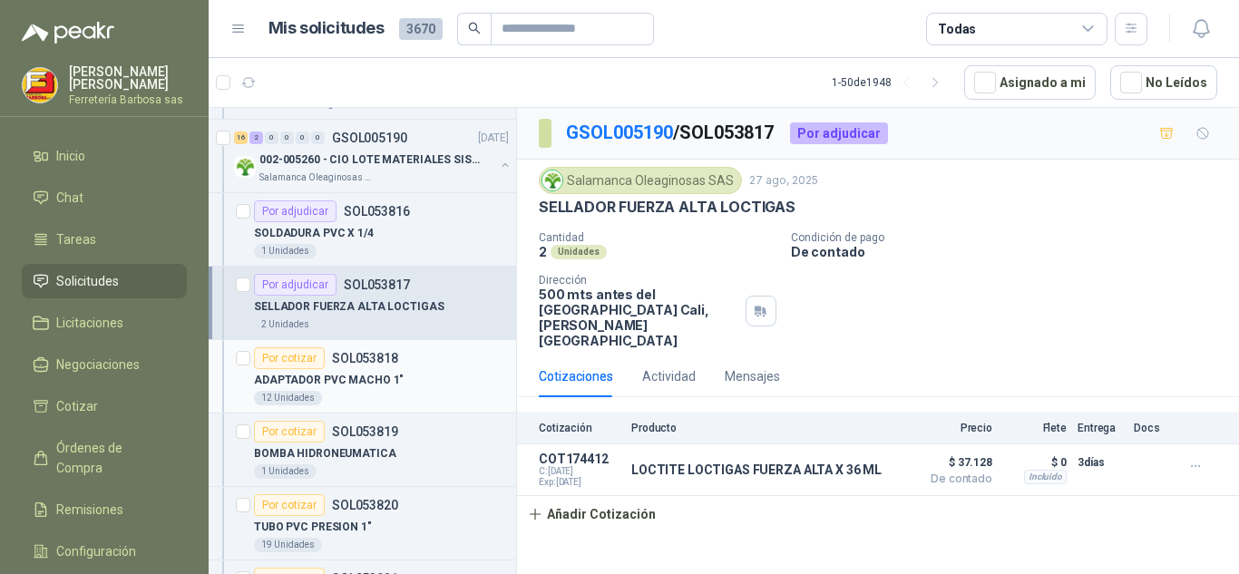
click at [297, 353] on div "Por cotizar" at bounding box center [289, 358] width 71 height 22
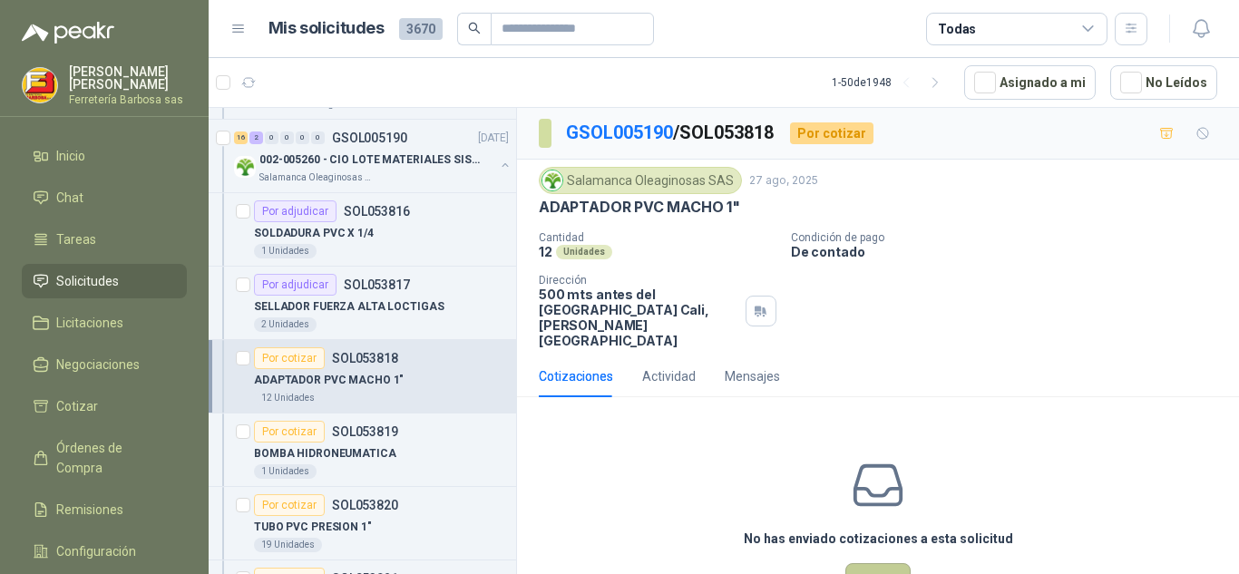
click at [856, 563] on button "Cotizar" at bounding box center [877, 580] width 65 height 34
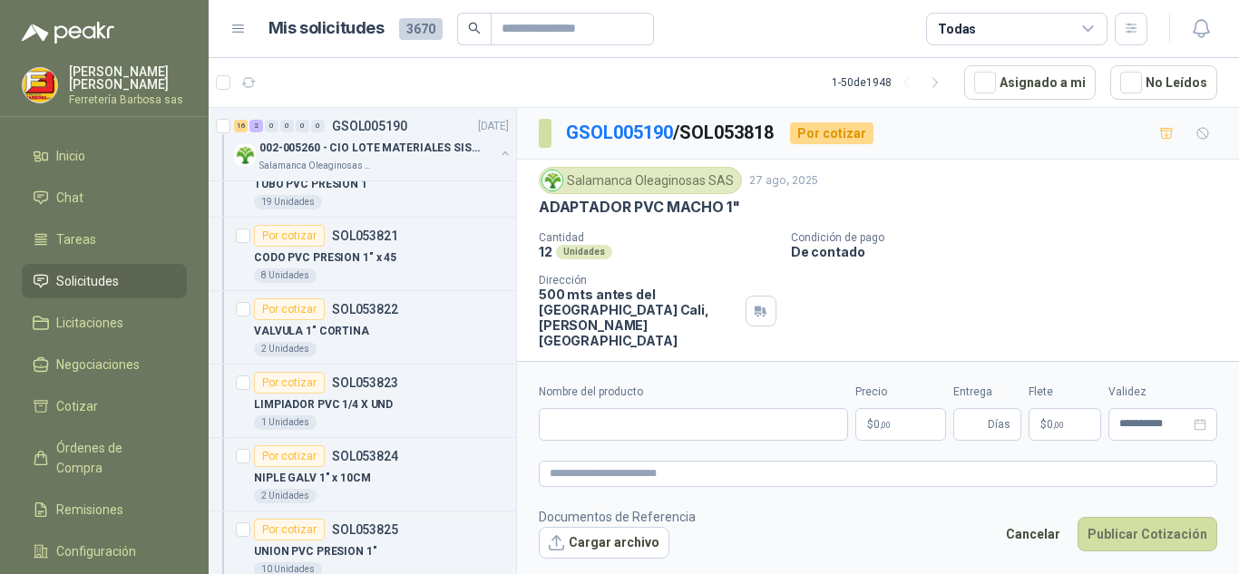
scroll to position [4408, 0]
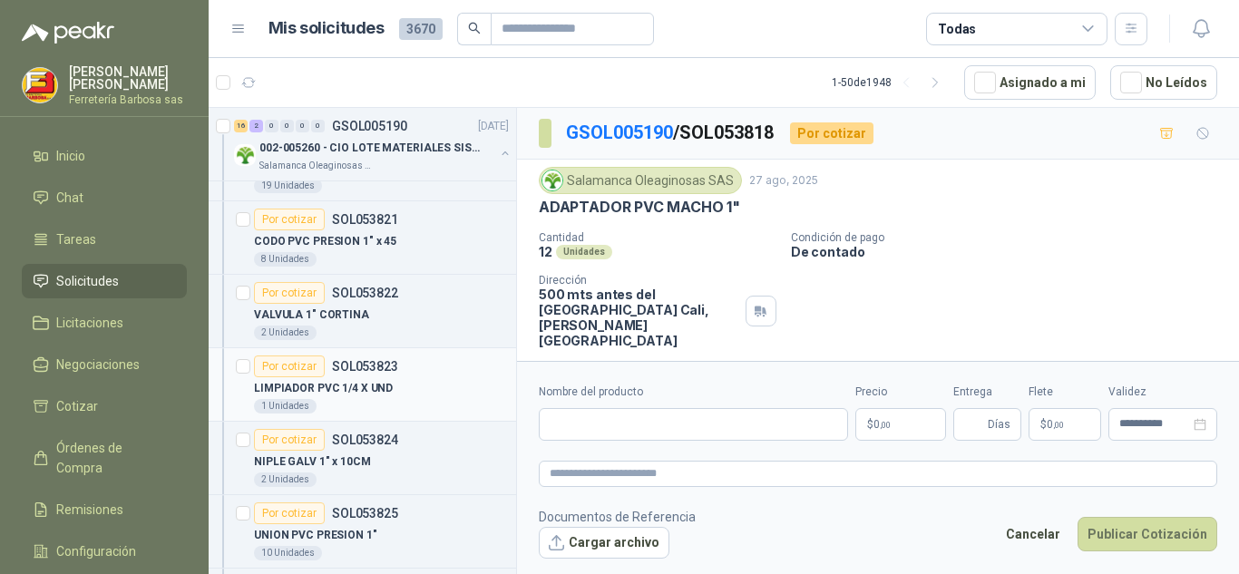
click at [312, 368] on div "Por cotizar" at bounding box center [289, 367] width 71 height 22
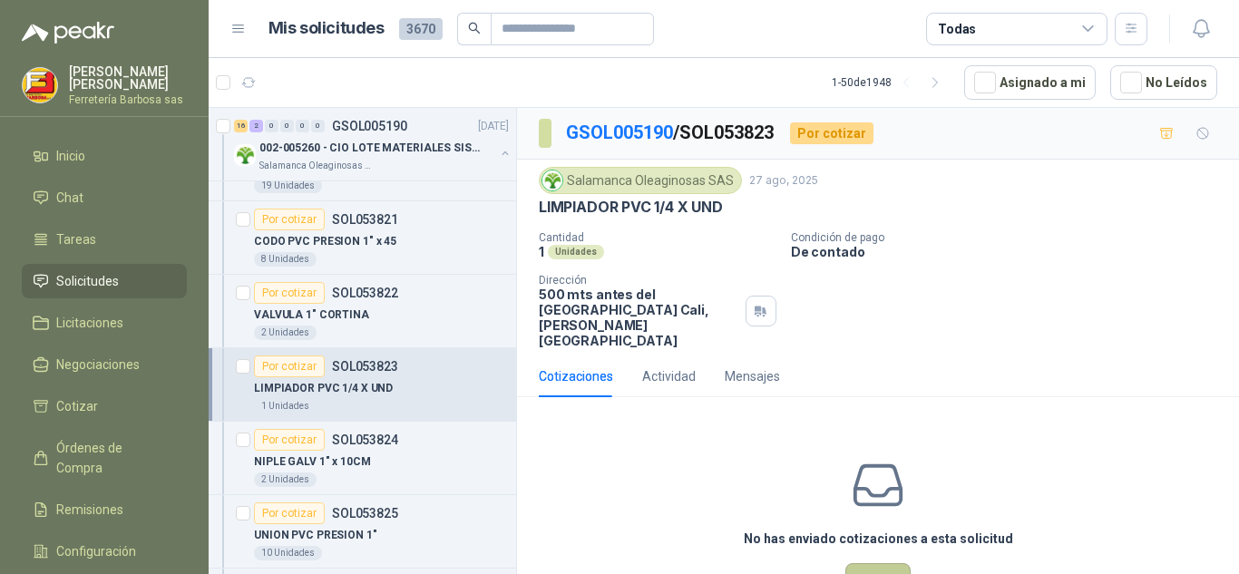
click at [866, 563] on button "Cotizar" at bounding box center [877, 580] width 65 height 34
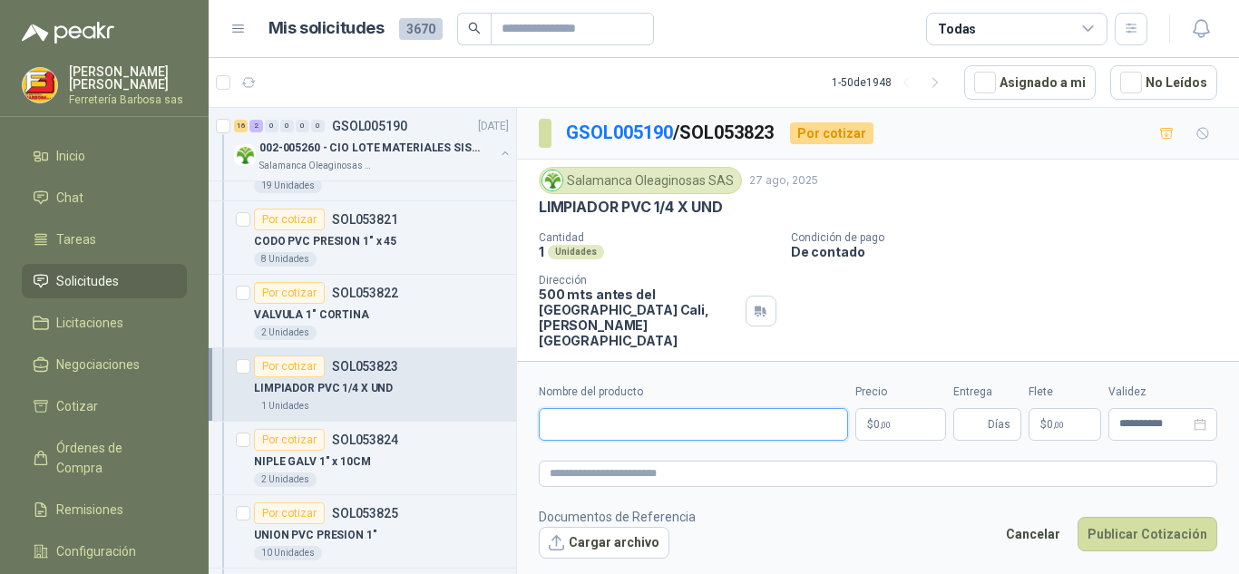
click at [694, 423] on input "Nombre del producto" at bounding box center [693, 424] width 309 height 33
click at [552, 414] on input "Nombre del producto" at bounding box center [693, 424] width 309 height 33
paste input "**********"
type input "**********"
click at [873, 416] on p "$ 0 ,00" at bounding box center [900, 424] width 91 height 33
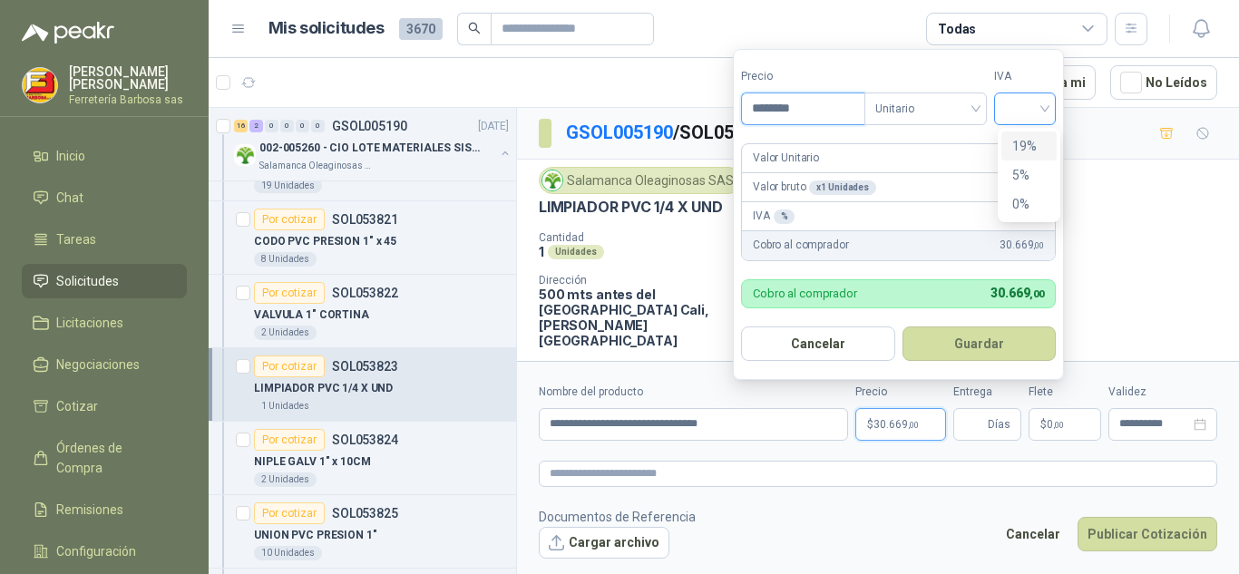
click at [1051, 119] on div at bounding box center [1025, 109] width 62 height 33
type input "********"
click at [1023, 143] on div "19%" at bounding box center [1029, 146] width 34 height 20
click at [1023, 144] on div "Valor Unitario 30.669 ,00" at bounding box center [898, 158] width 313 height 29
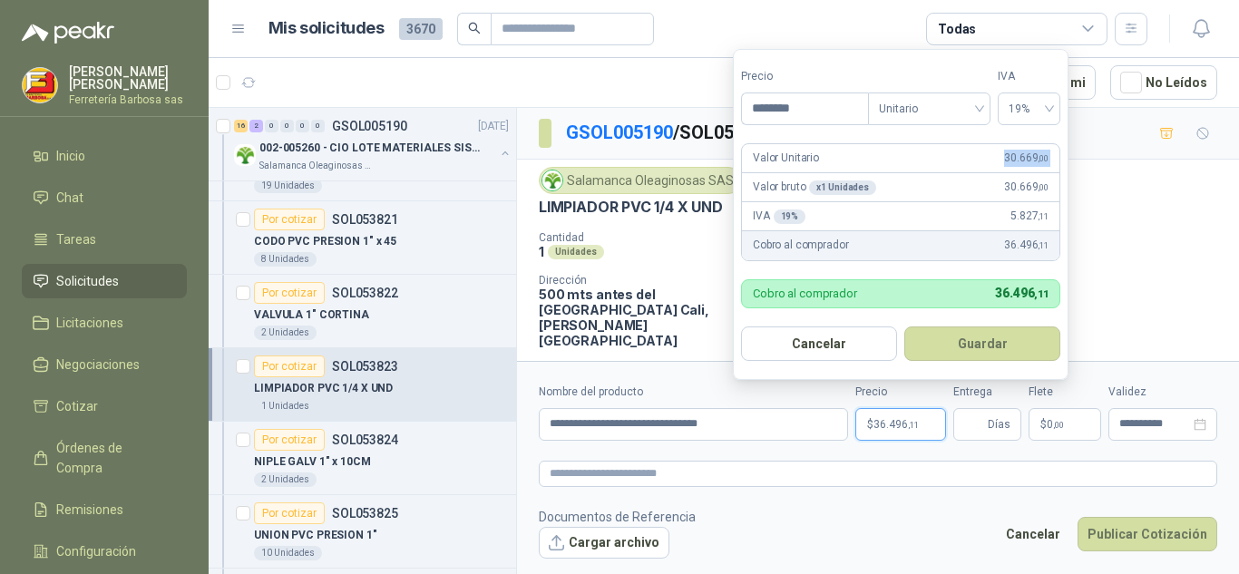
click at [1023, 144] on div "Valor Unitario 30.669 ,00" at bounding box center [901, 158] width 318 height 29
click at [955, 333] on button "Guardar" at bounding box center [982, 344] width 156 height 34
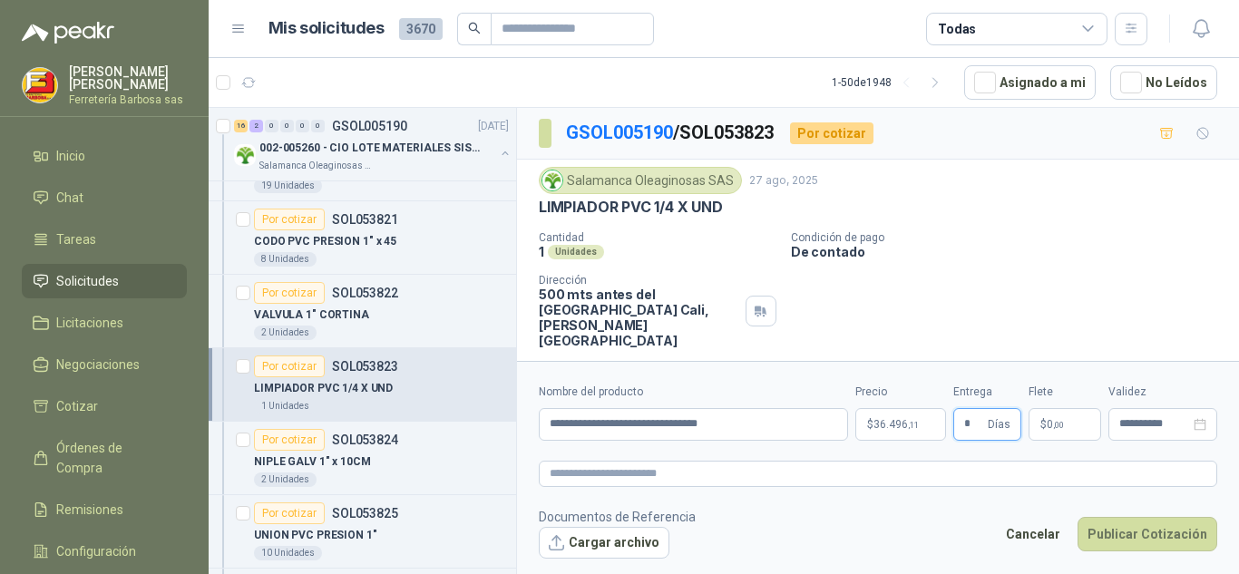
type input "*"
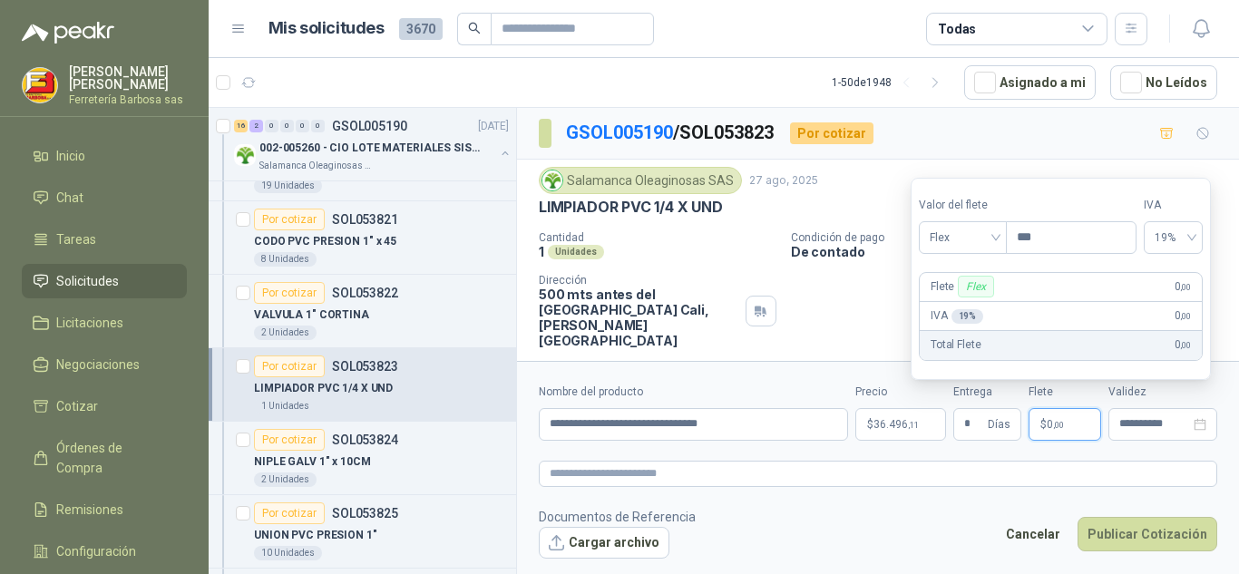
click at [1043, 425] on span "$" at bounding box center [1044, 424] width 6 height 11
click at [1000, 228] on div "Flex" at bounding box center [963, 237] width 88 height 33
click at [958, 295] on div "Incluido" at bounding box center [964, 305] width 63 height 20
click at [958, 295] on div "Flex" at bounding box center [975, 287] width 35 height 22
click at [958, 295] on div "Incluido" at bounding box center [981, 287] width 54 height 22
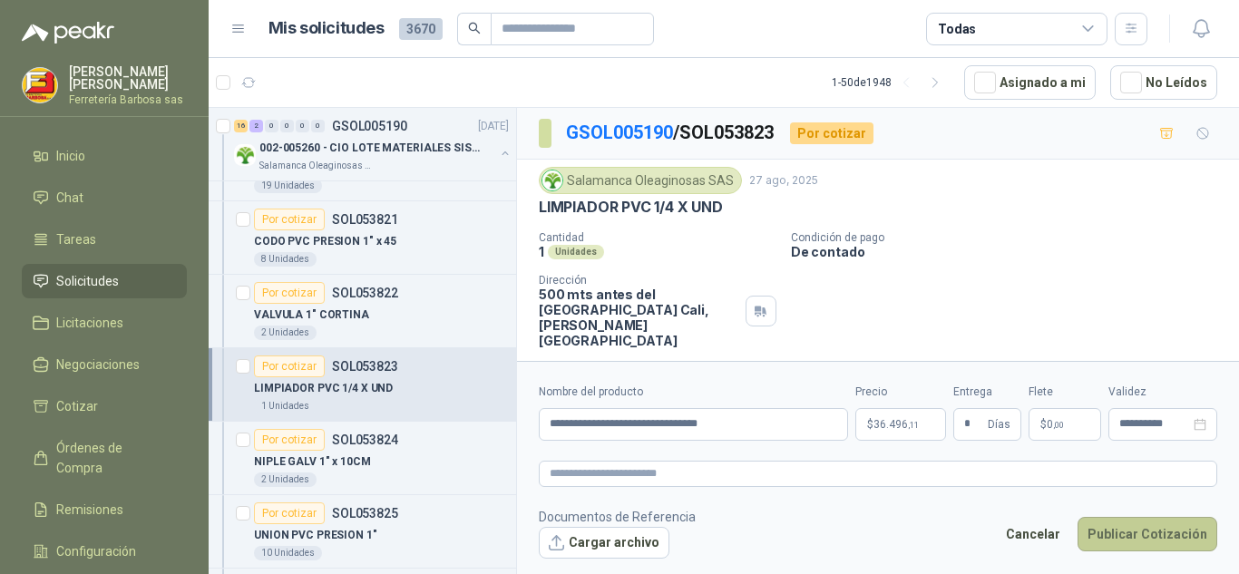
click at [1107, 526] on button "Publicar Cotización" at bounding box center [1148, 534] width 140 height 34
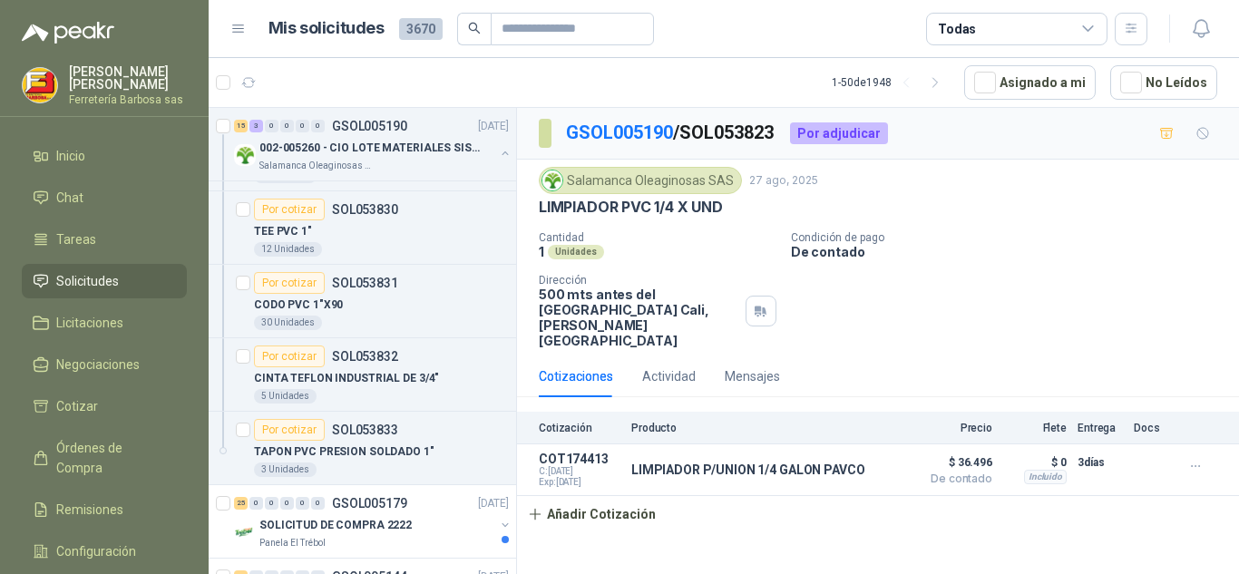
scroll to position [5095, 0]
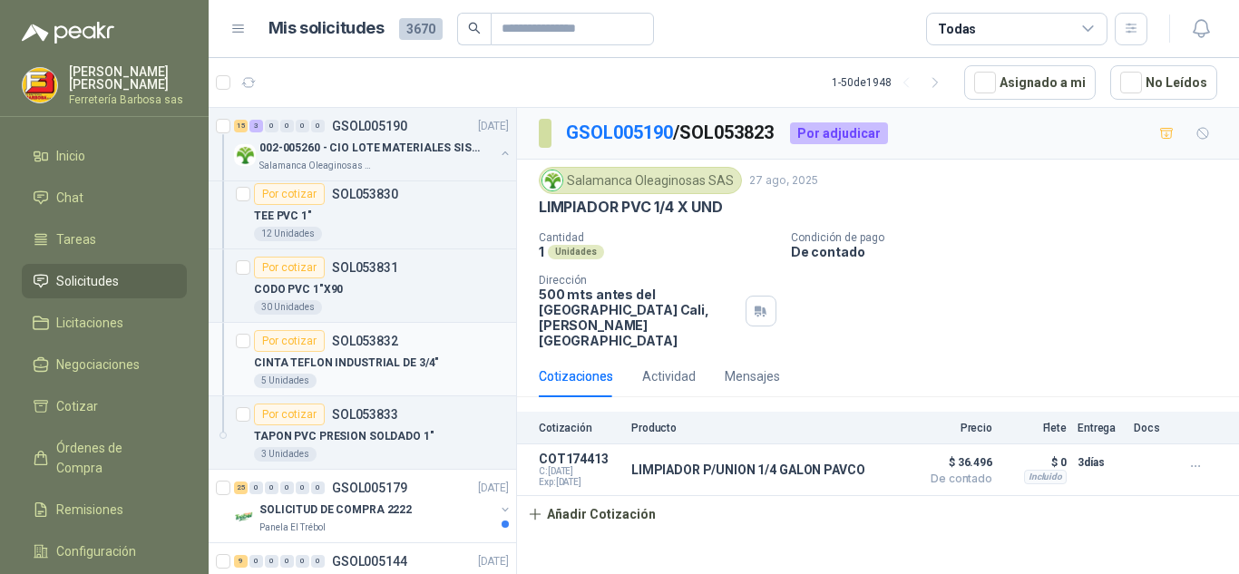
click at [287, 343] on div "Por cotizar" at bounding box center [289, 341] width 71 height 22
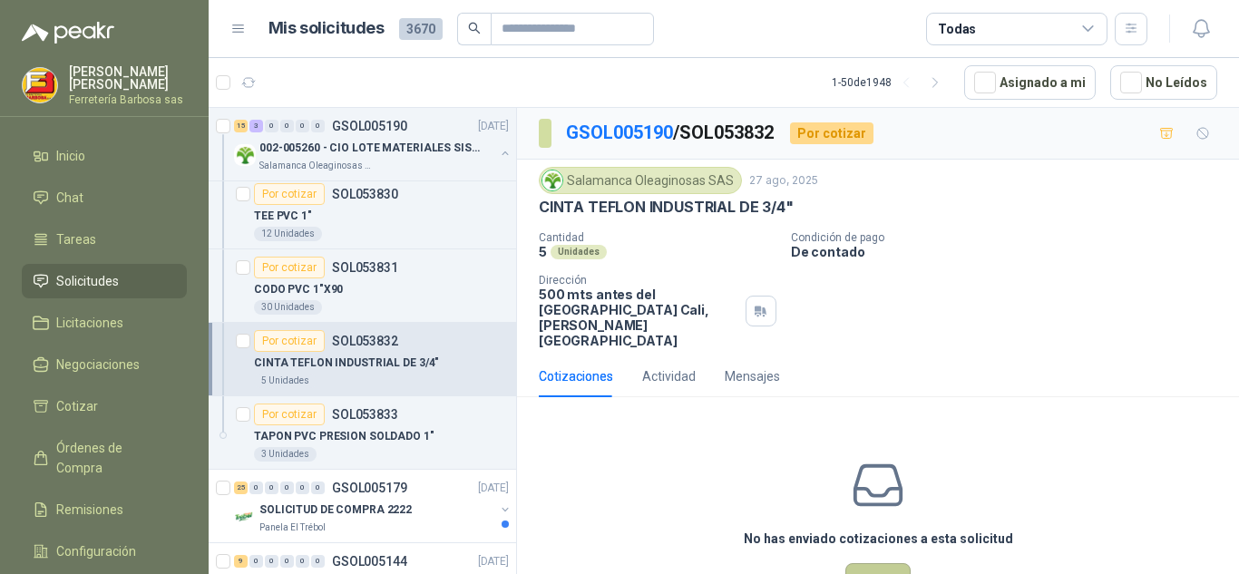
click at [878, 563] on button "Cotizar" at bounding box center [877, 580] width 65 height 34
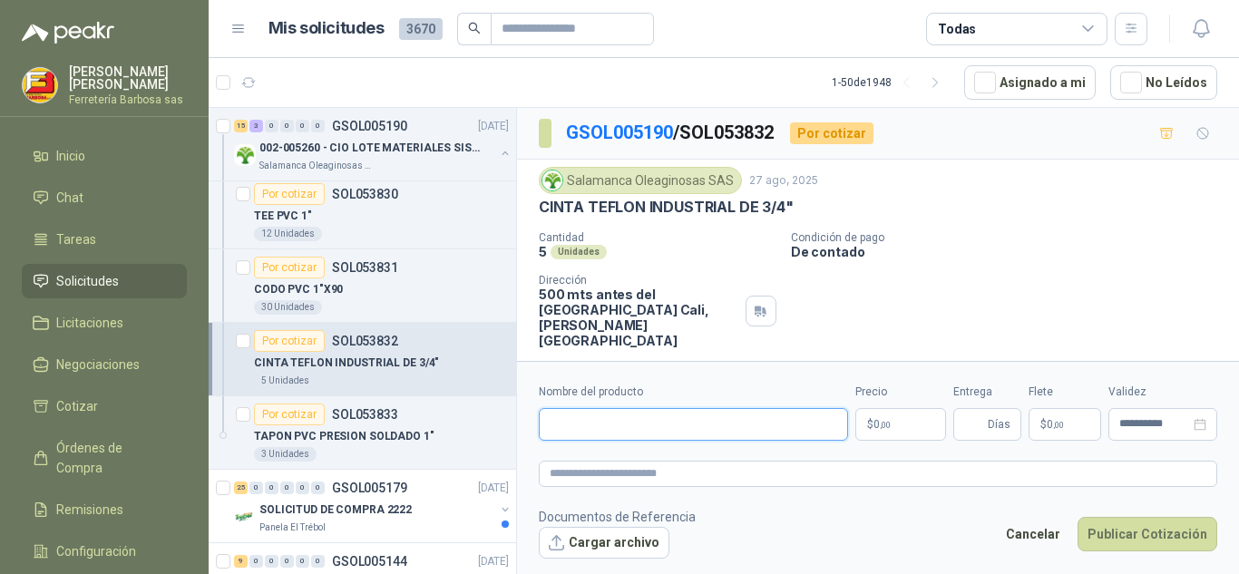
click at [574, 425] on input "Nombre del producto" at bounding box center [693, 424] width 309 height 33
paste input "**********"
type input "**********"
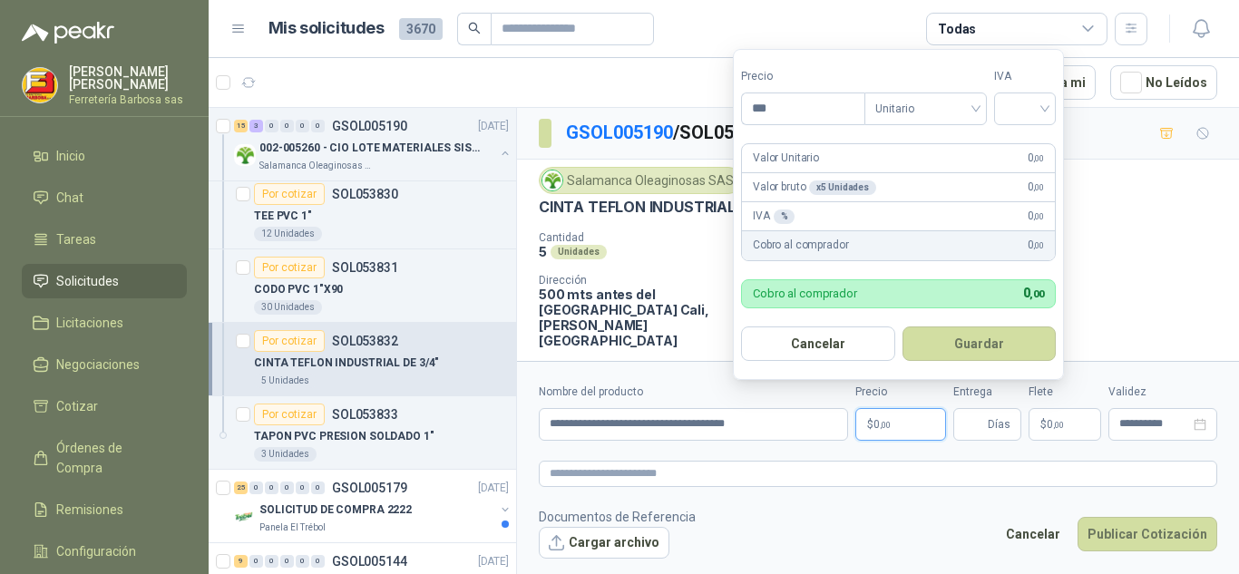
click at [883, 426] on span ",00" at bounding box center [885, 425] width 11 height 10
click at [1050, 107] on div at bounding box center [1025, 109] width 62 height 33
type input "*******"
click at [1010, 139] on div "19%" at bounding box center [1029, 146] width 55 height 29
click at [1010, 139] on form "Precio ******* Tipo Unitario IVA 19% 19% Valor Unitario 3.574 ,00 Valor bruto x…" at bounding box center [901, 214] width 336 height 331
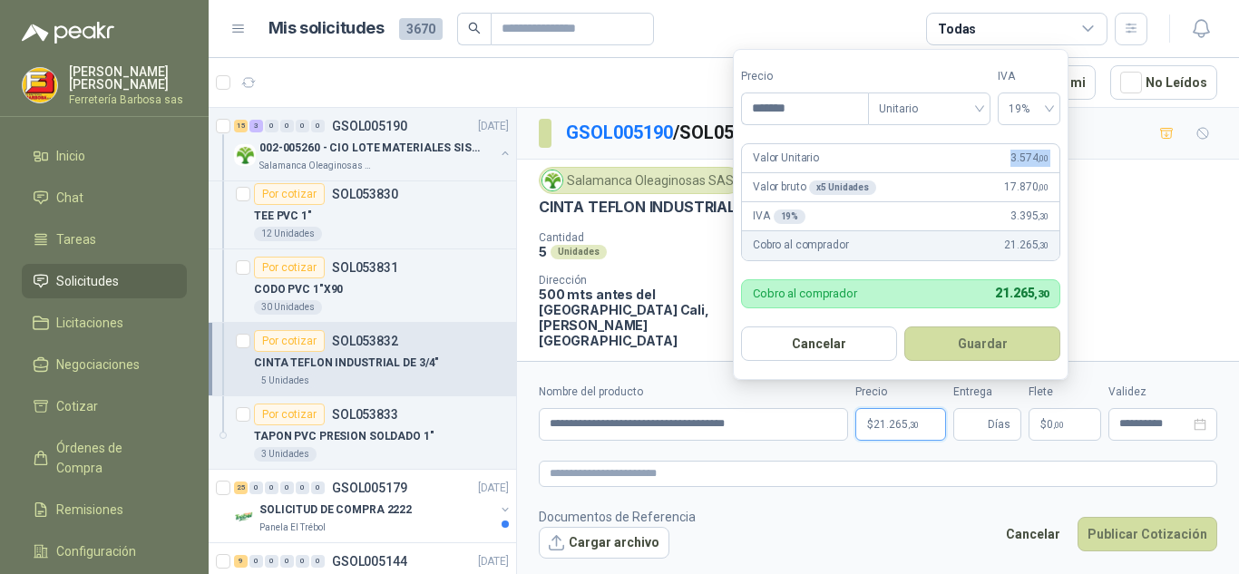
click at [1010, 139] on form "Precio ******* Tipo Unitario IVA 19% Valor Unitario 3.574 ,00 Valor bruto x 5 U…" at bounding box center [901, 214] width 336 height 331
click at [943, 350] on button "Guardar" at bounding box center [982, 344] width 156 height 34
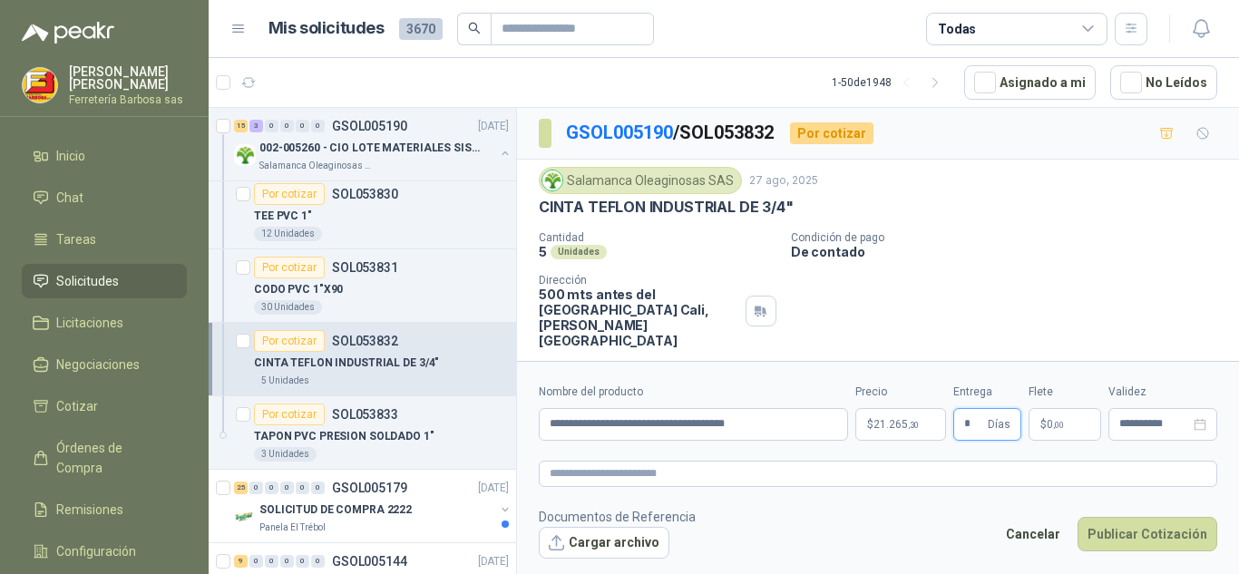
type input "*"
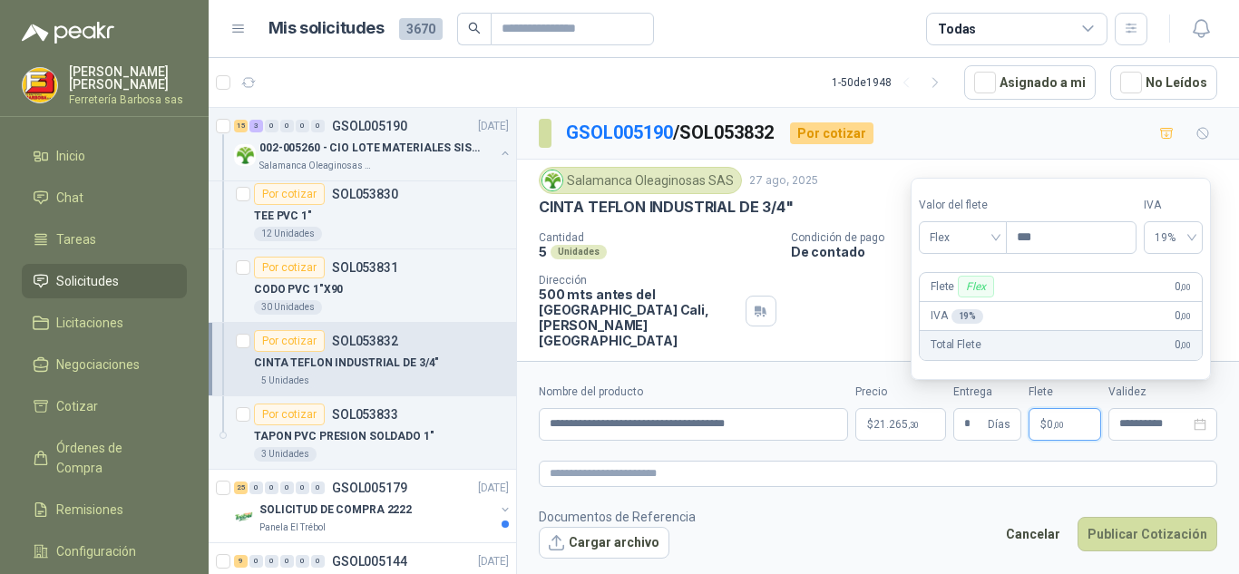
click at [1049, 419] on span "0 ,00" at bounding box center [1055, 424] width 17 height 11
click at [1000, 240] on div "Flex" at bounding box center [963, 237] width 88 height 33
click at [970, 303] on div "Incluido" at bounding box center [964, 305] width 63 height 20
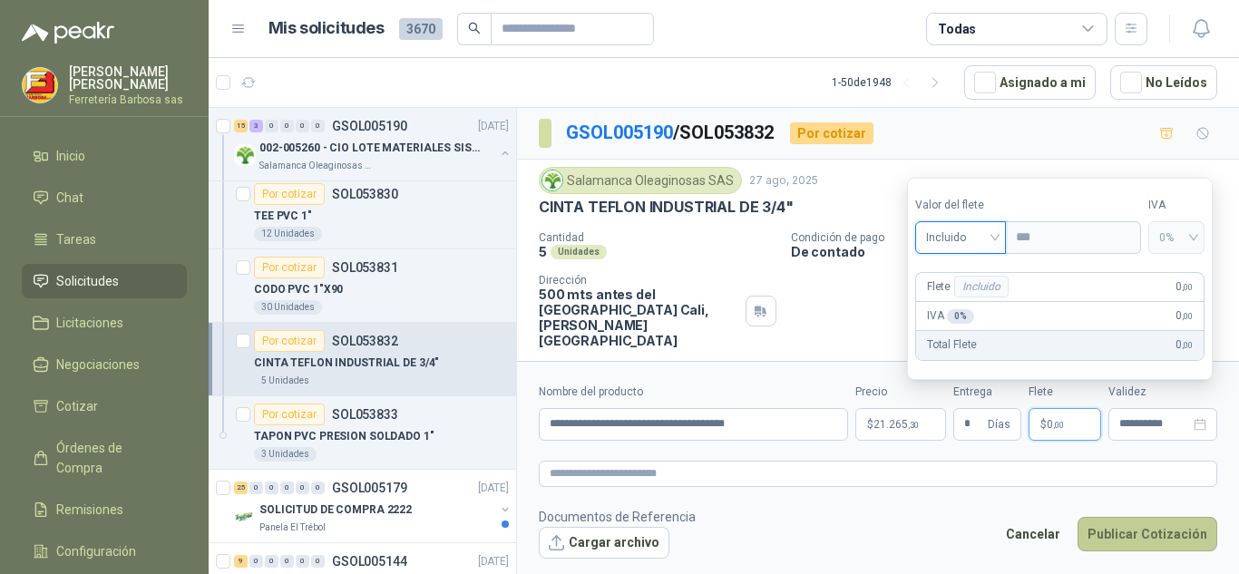
click at [1147, 545] on button "Publicar Cotización" at bounding box center [1148, 534] width 140 height 34
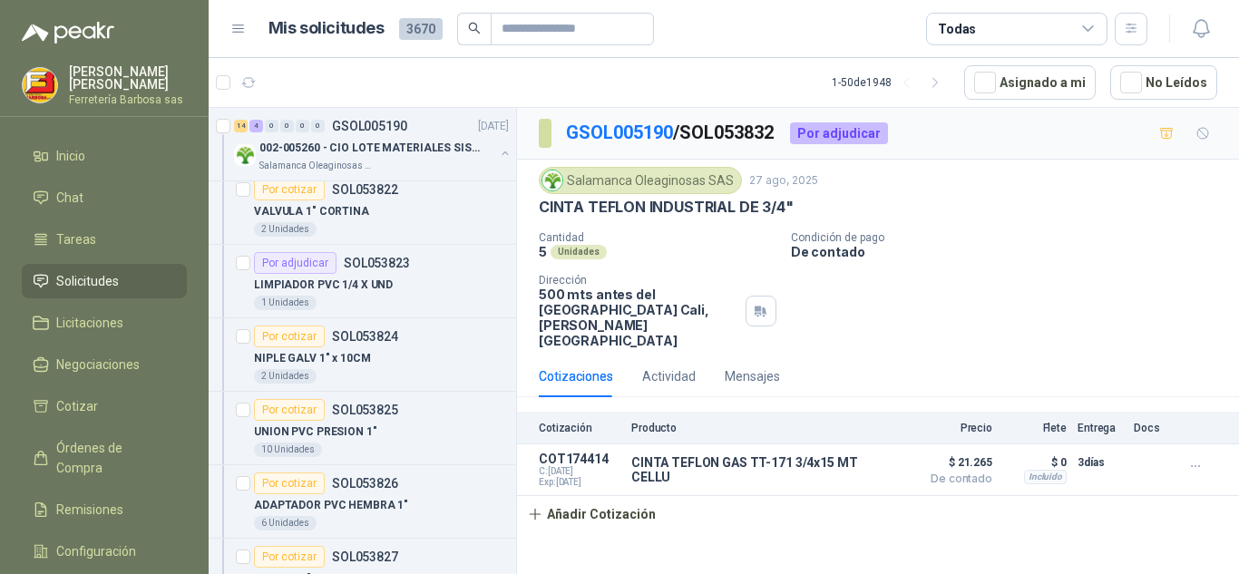
scroll to position [4467, 0]
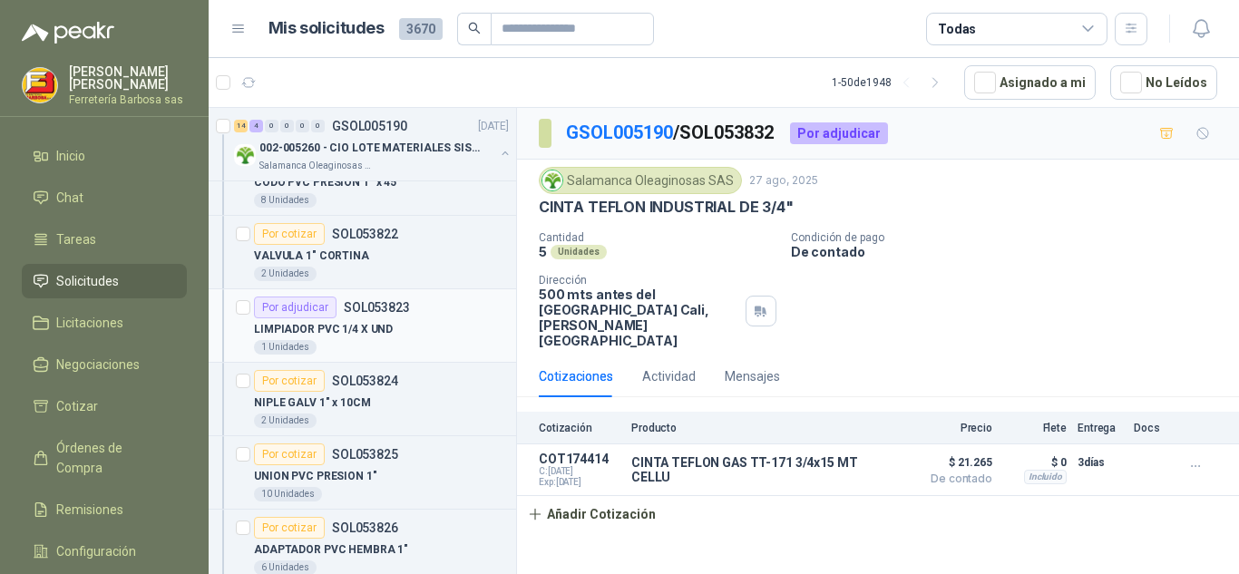
click at [313, 326] on p "LIMPIADOR PVC 1/4 X UND" at bounding box center [323, 329] width 139 height 17
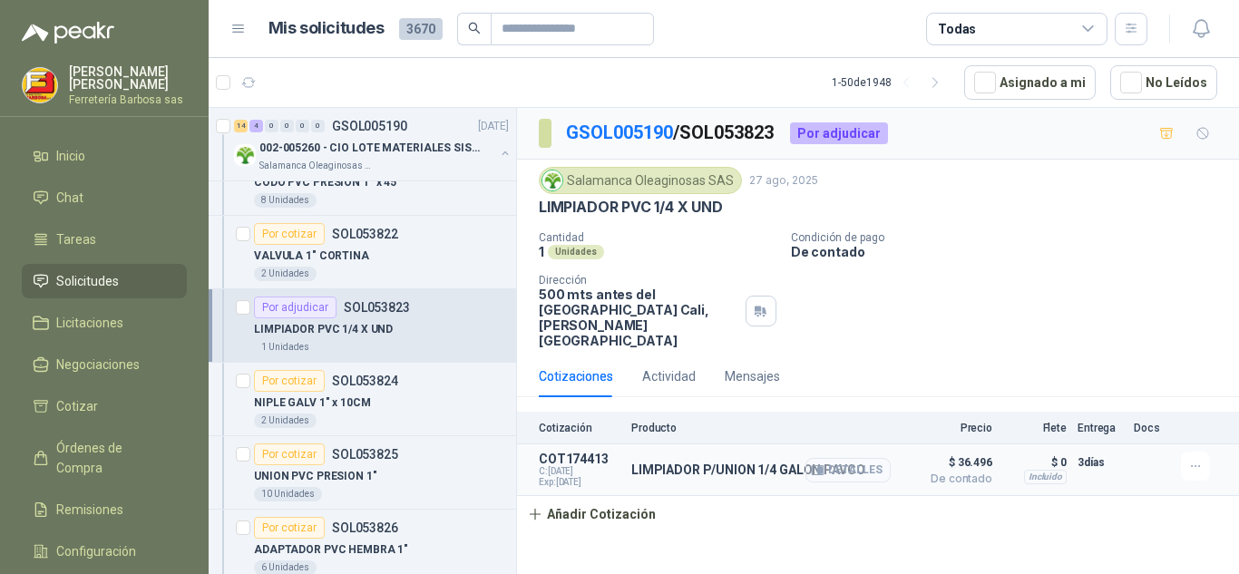
click at [862, 458] on button "Detalles" at bounding box center [848, 470] width 85 height 24
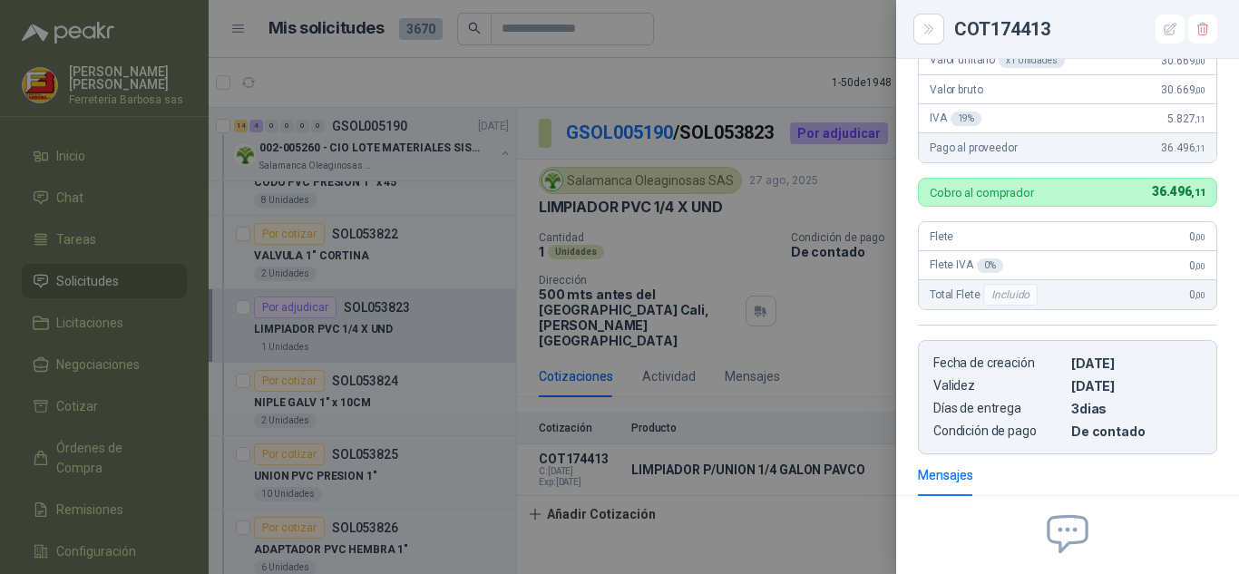
scroll to position [122, 0]
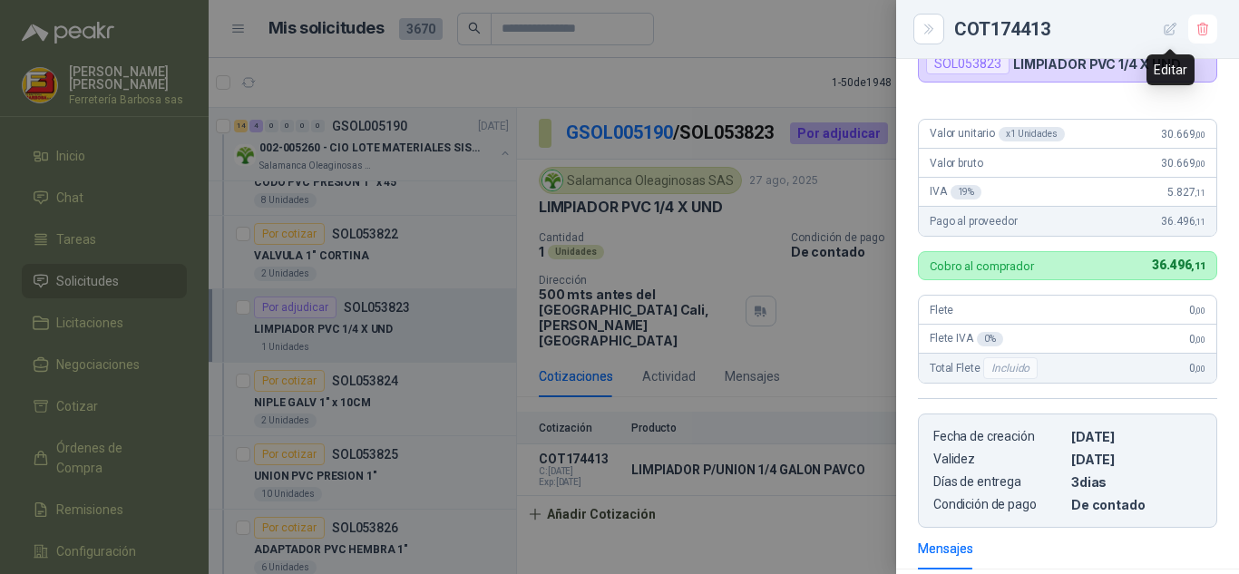
click at [1168, 28] on icon "button" at bounding box center [1170, 29] width 15 height 15
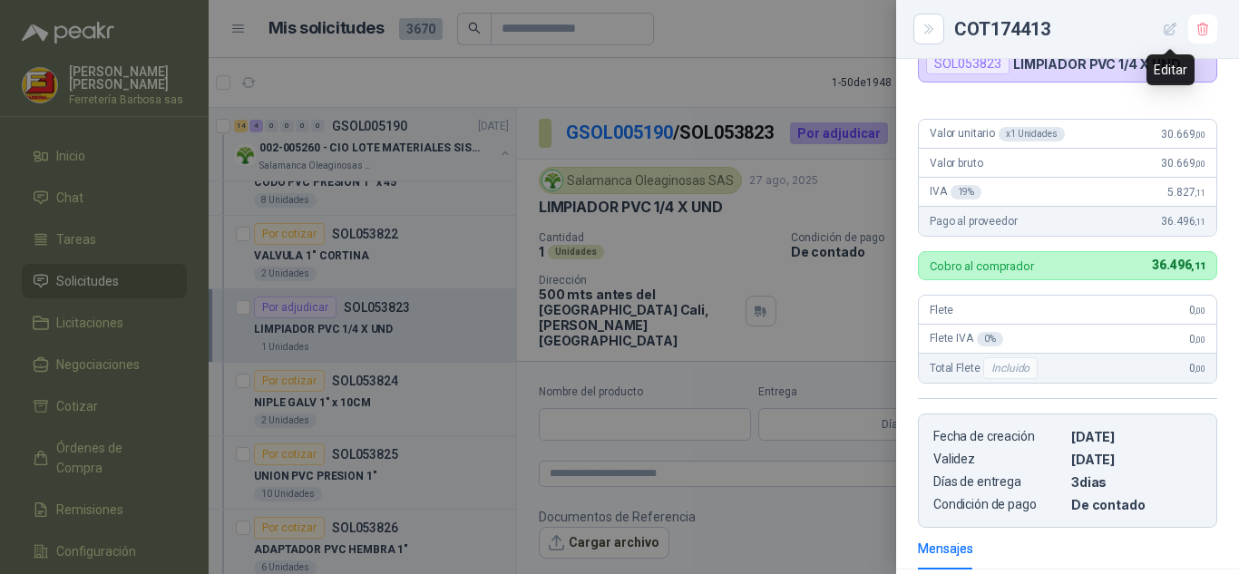
scroll to position [377, 0]
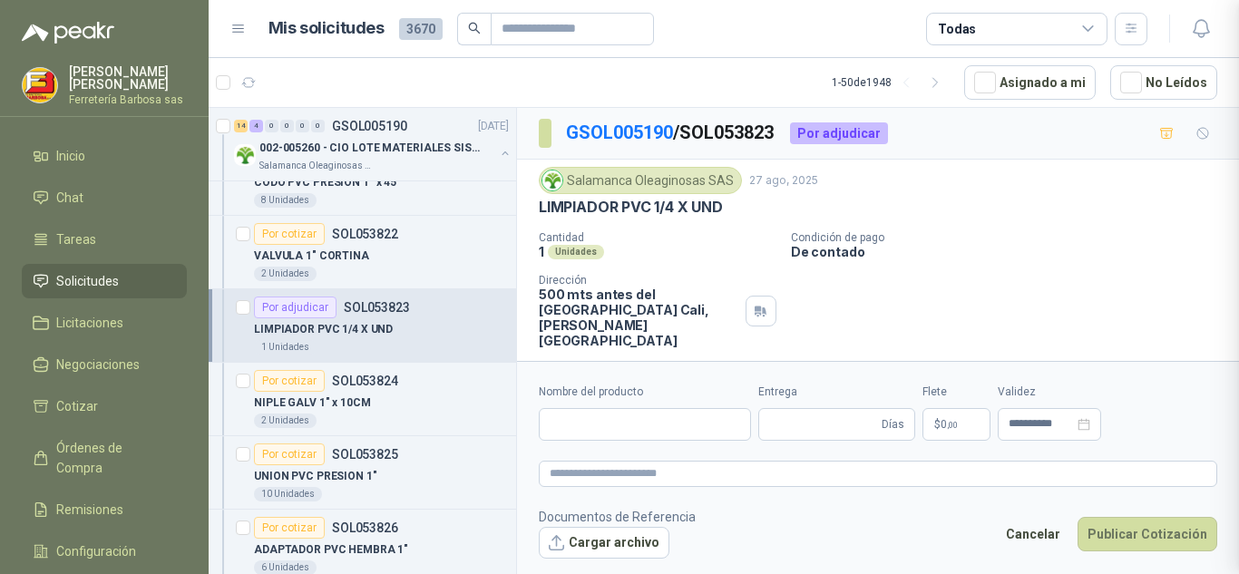
type input "**********"
type input "*"
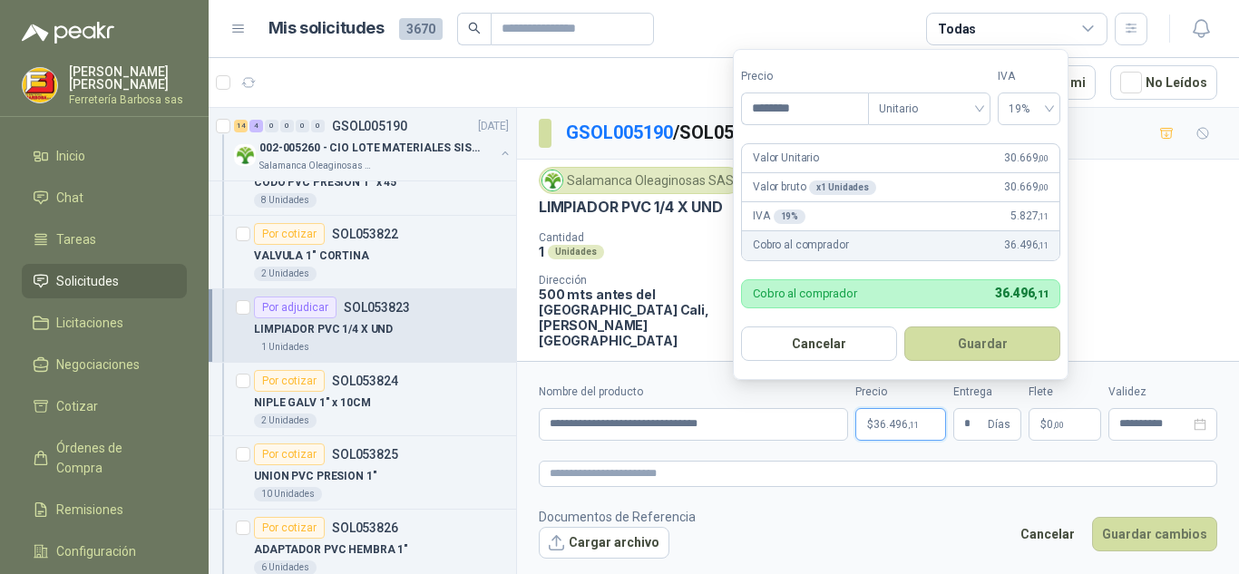
click at [877, 428] on span "36.496 ,11" at bounding box center [896, 424] width 45 height 11
type input "********"
click at [1035, 337] on button "Guardar" at bounding box center [982, 344] width 156 height 34
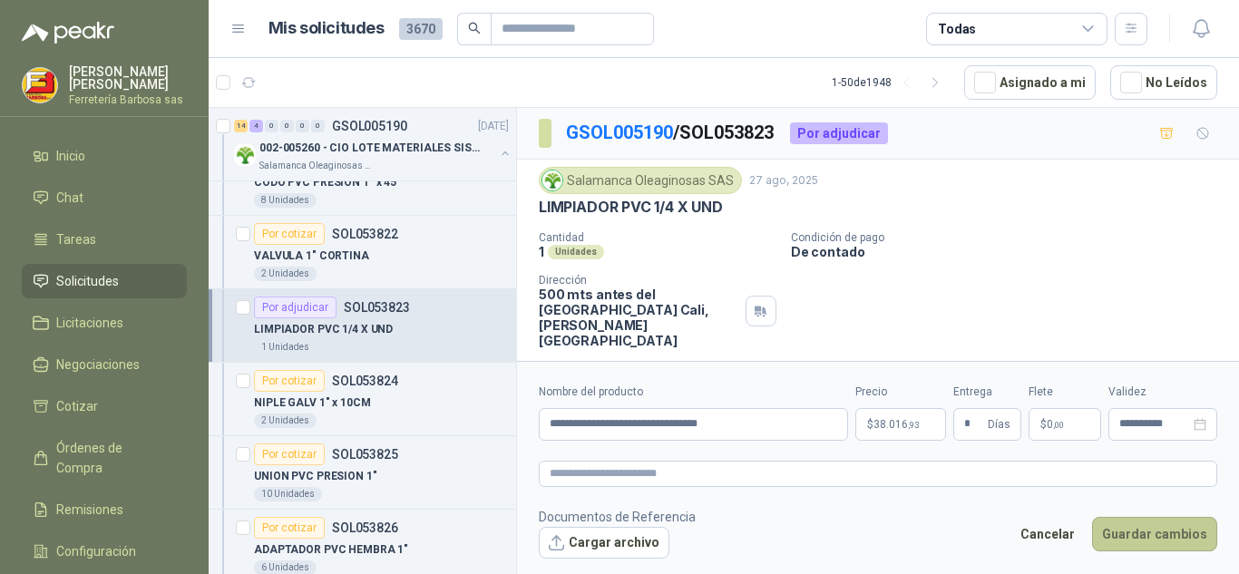
click at [1131, 545] on button "Guardar cambios" at bounding box center [1154, 534] width 125 height 34
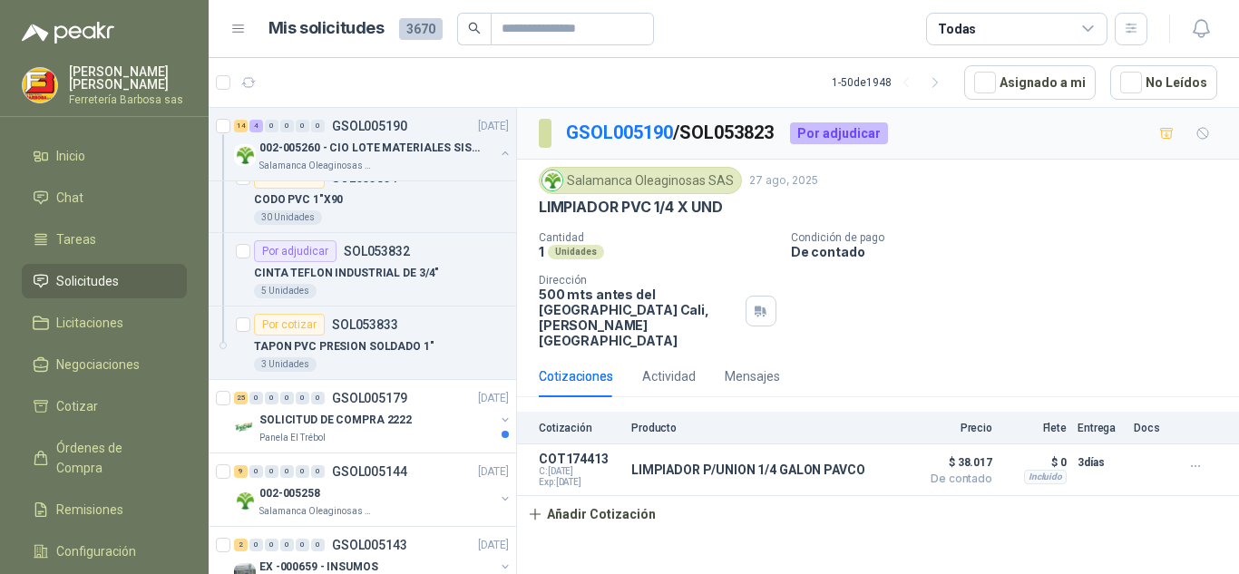
scroll to position [5259, 0]
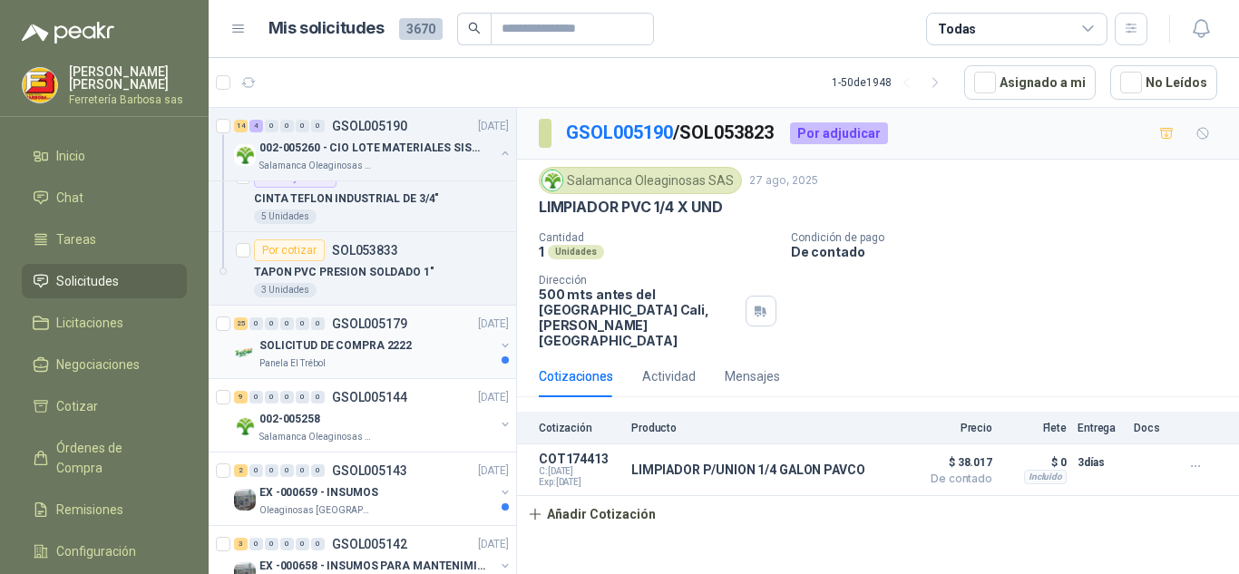
click at [356, 331] on div "25 0 0 0 0 0 GSOL005179 [DATE]" at bounding box center [373, 324] width 279 height 22
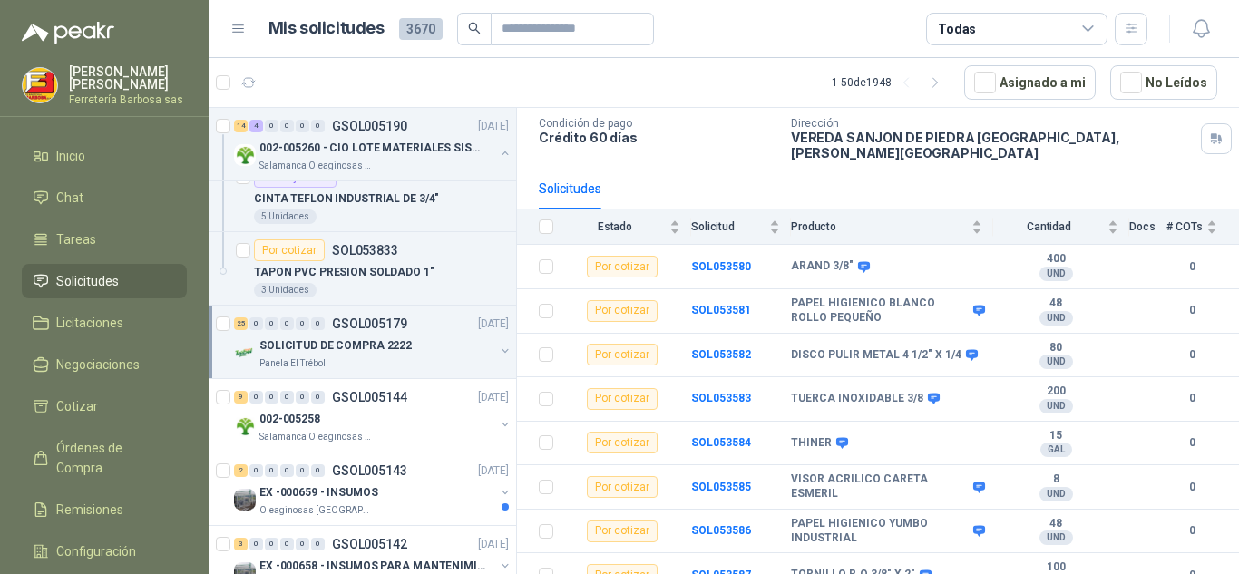
scroll to position [92, 0]
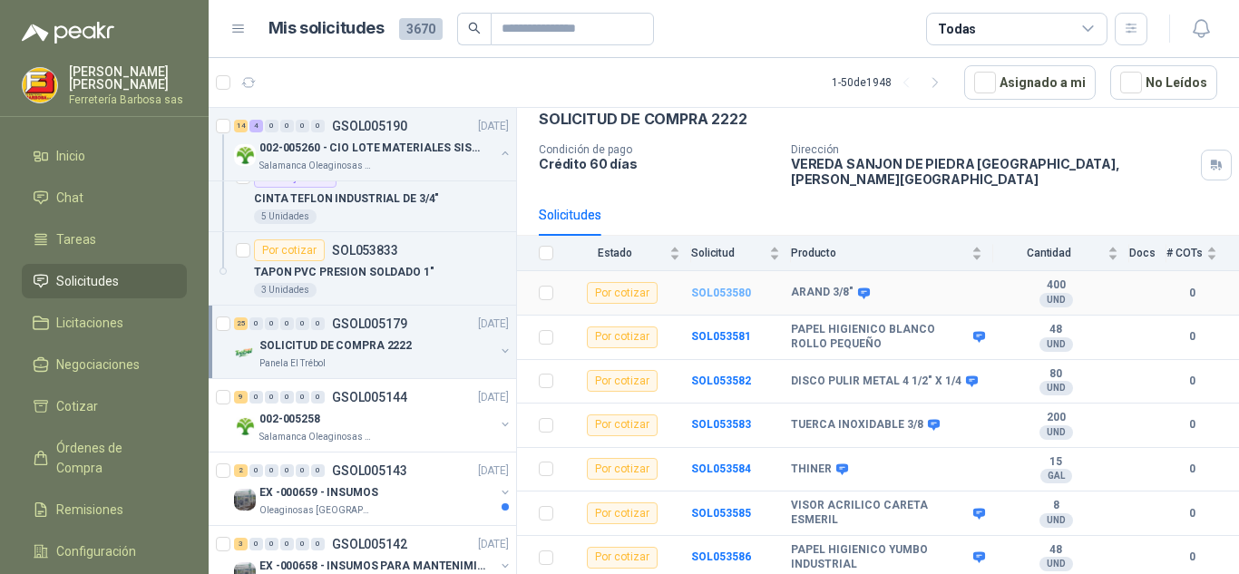
click at [707, 287] on b "SOL053580" at bounding box center [721, 293] width 60 height 13
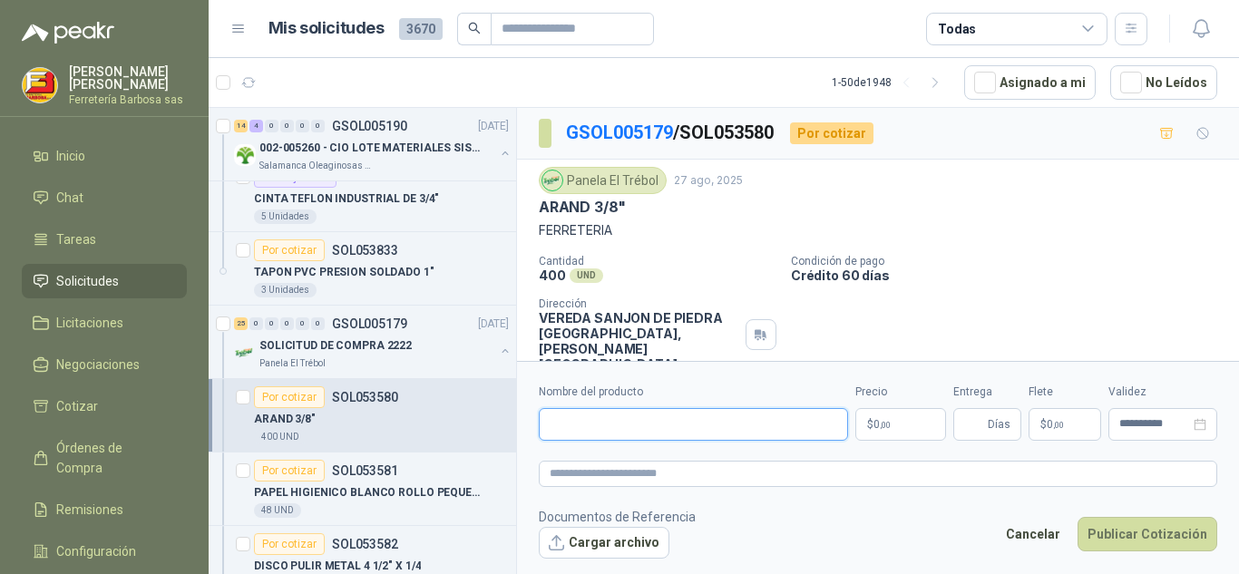
click at [736, 429] on input "Nombre del producto" at bounding box center [693, 424] width 309 height 33
paste input "**********"
type input "*"
click at [569, 432] on input "Nombre del producto" at bounding box center [693, 424] width 309 height 33
paste input "**********"
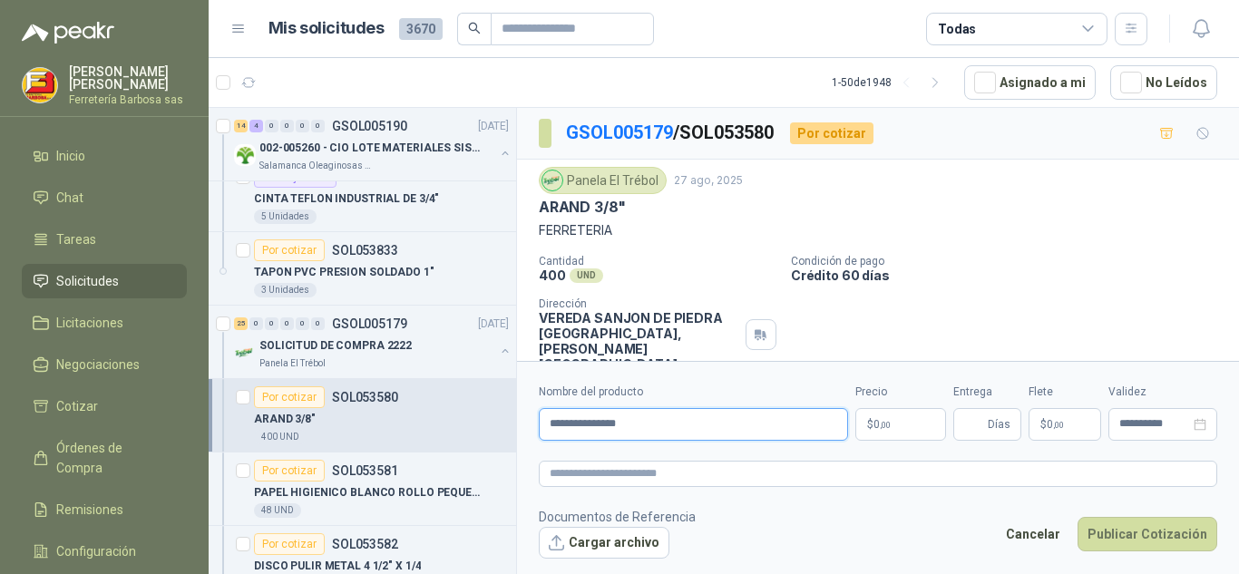
type input "**********"
click at [881, 423] on span ",00" at bounding box center [885, 425] width 11 height 10
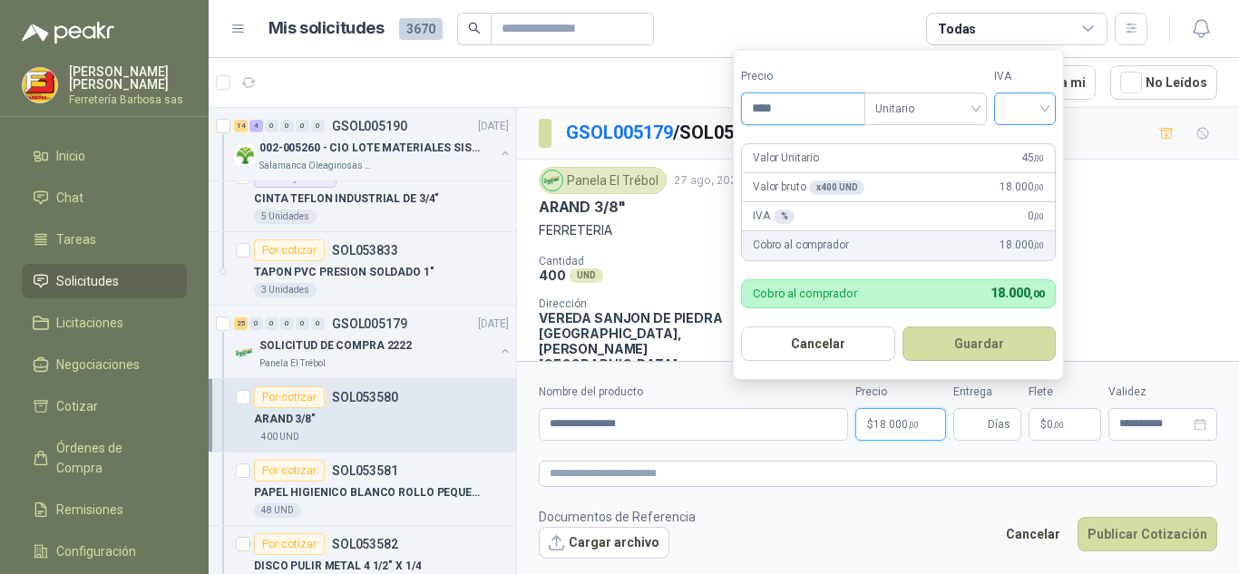
type input "****"
click at [1045, 108] on input "search" at bounding box center [1025, 106] width 40 height 27
click at [1027, 138] on div "19%" at bounding box center [1029, 146] width 34 height 20
click at [1027, 138] on form "Precio **** Tipo Unitario IVA Valor Unitario 45 ,00 Valor bruto x 400 UND  18.…" at bounding box center [898, 214] width 331 height 331
click at [1027, 138] on form "Precio **** Tipo Unitario IVA 19% Valor Unitario 45 ,00 Valor bruto x 400 UND …" at bounding box center [901, 214] width 336 height 331
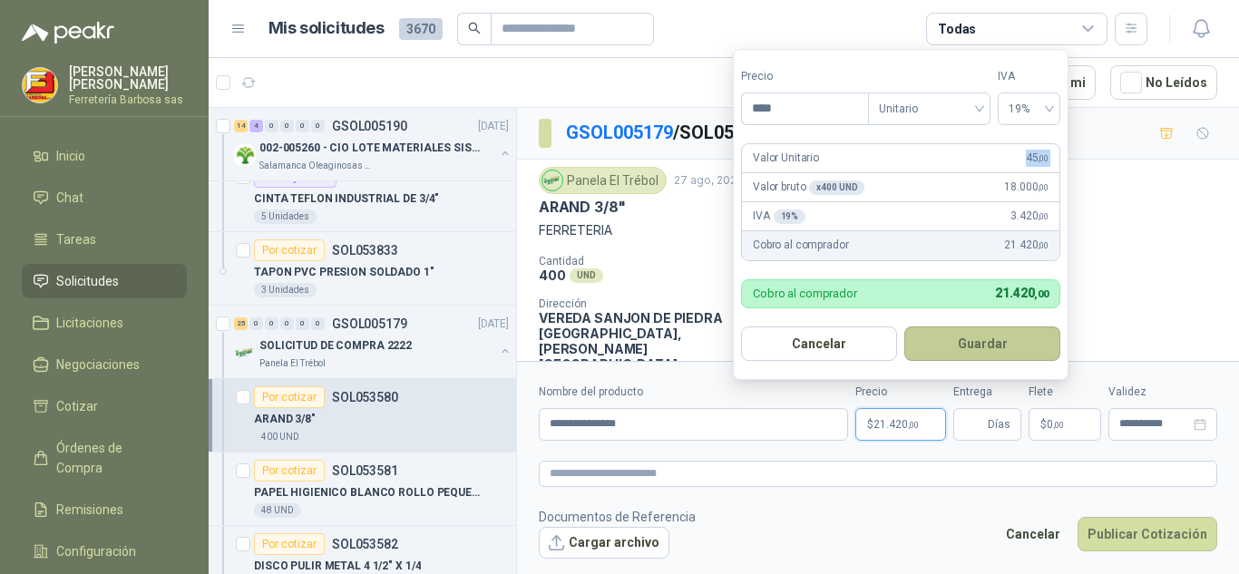
click at [935, 350] on button "Guardar" at bounding box center [982, 344] width 156 height 34
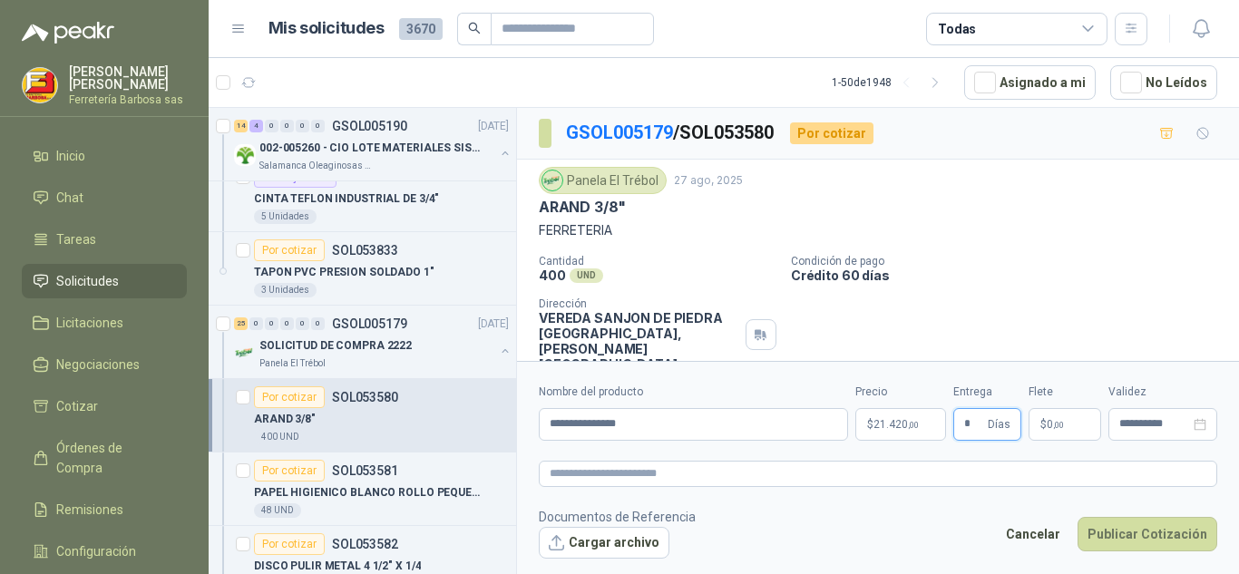
type input "*"
click at [1039, 430] on p "$ 0 ,00" at bounding box center [1065, 424] width 73 height 33
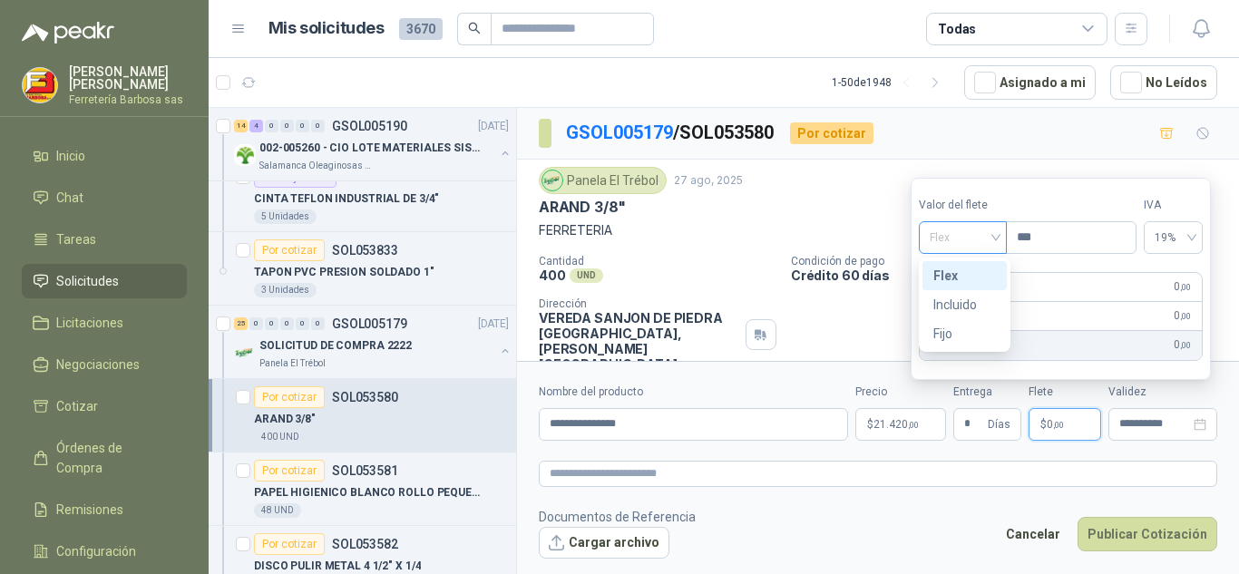
click at [993, 248] on span "Flex" at bounding box center [963, 237] width 66 height 27
click at [963, 301] on div "Incluido" at bounding box center [964, 305] width 63 height 20
click at [963, 302] on div "IVA 0 % 0 ,00" at bounding box center [1060, 316] width 288 height 29
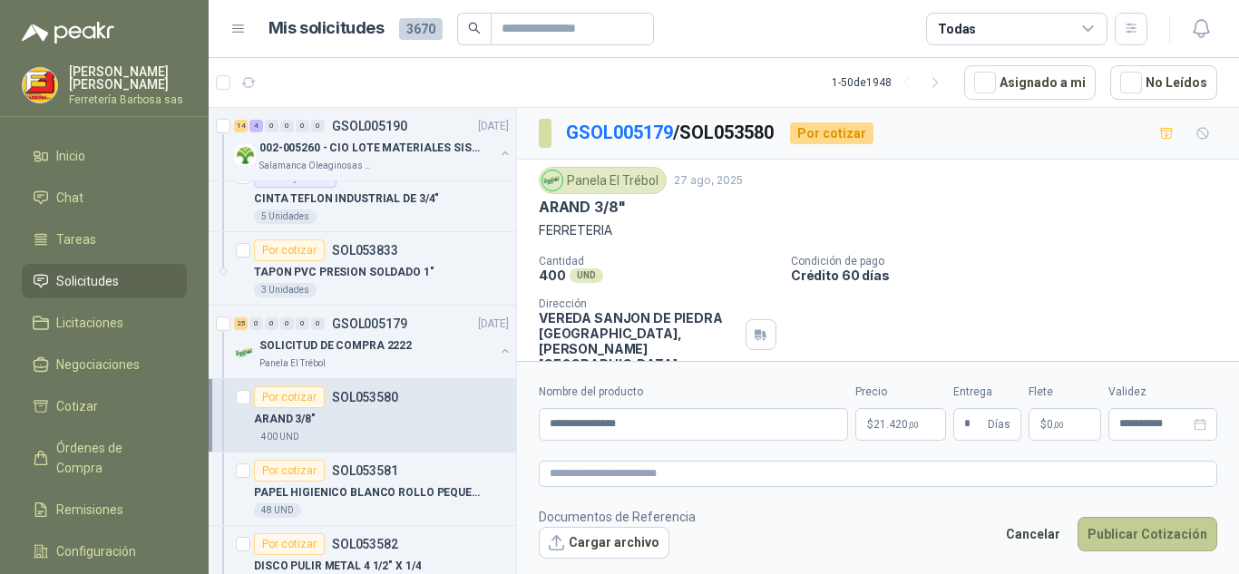
click at [1125, 545] on button "Publicar Cotización" at bounding box center [1148, 534] width 140 height 34
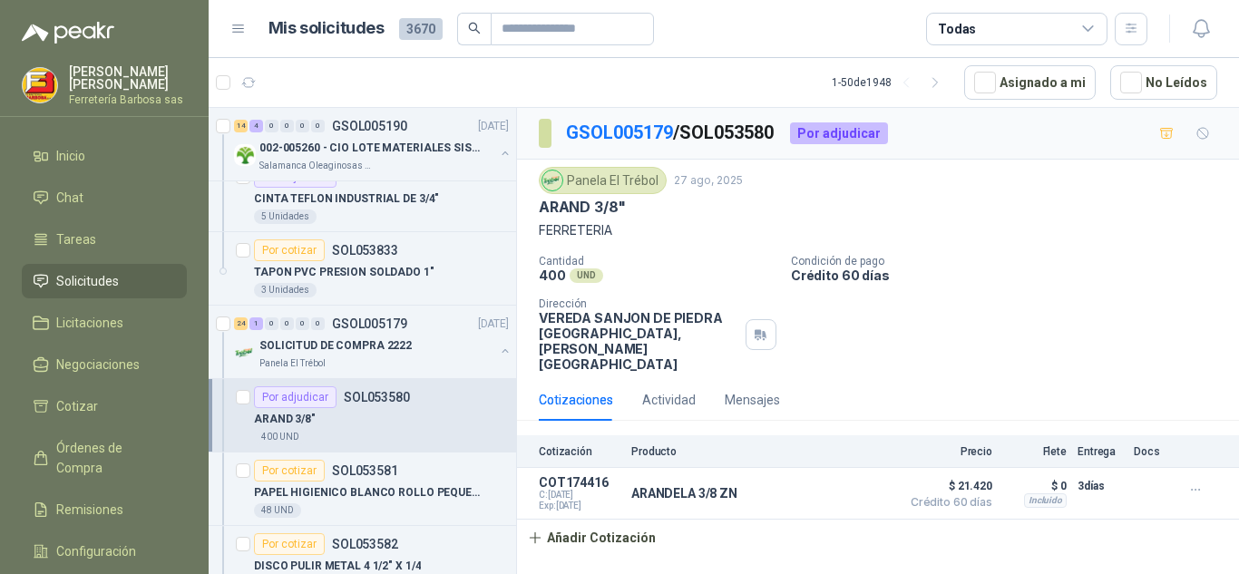
click at [465, 413] on div "ARAND 3/8"" at bounding box center [381, 419] width 255 height 22
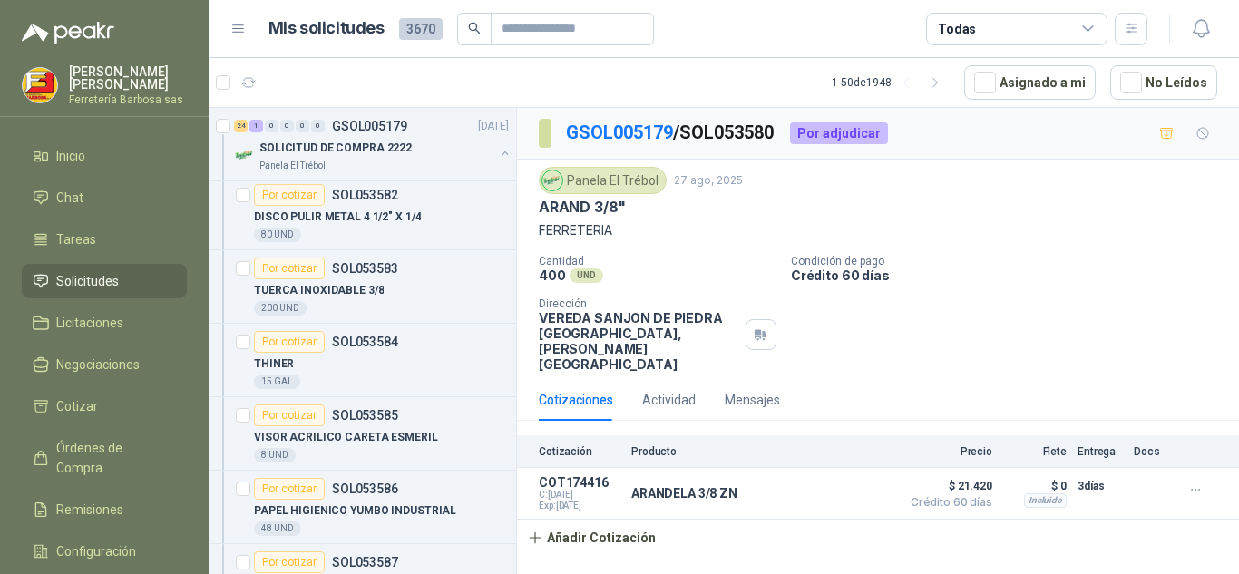
scroll to position [5515, 0]
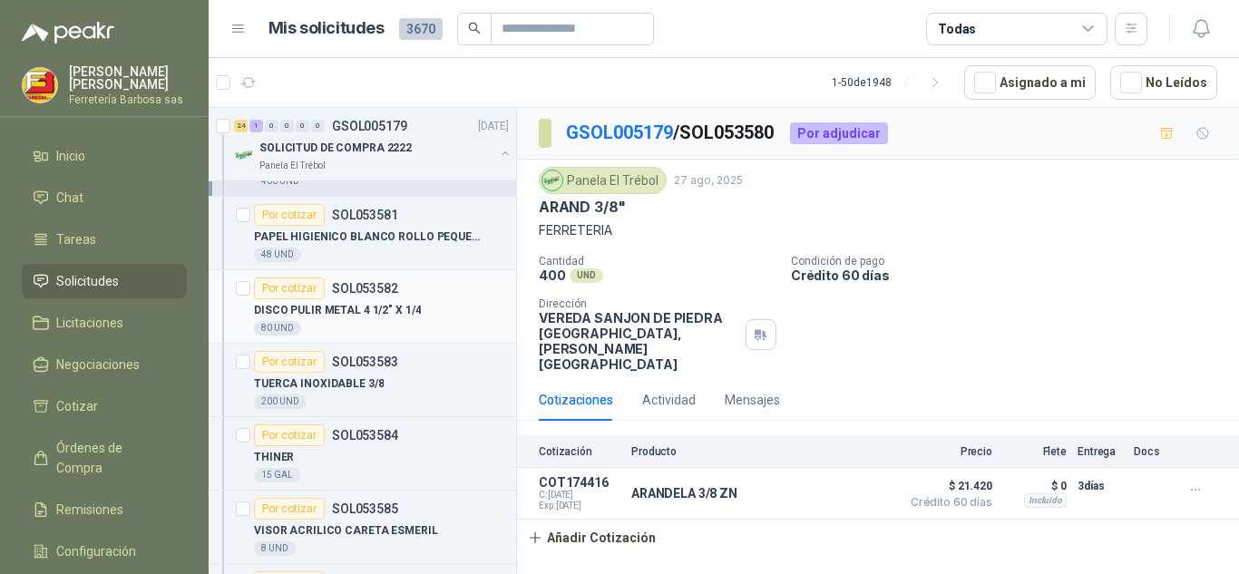
click at [300, 284] on div "Por cotizar" at bounding box center [289, 289] width 71 height 22
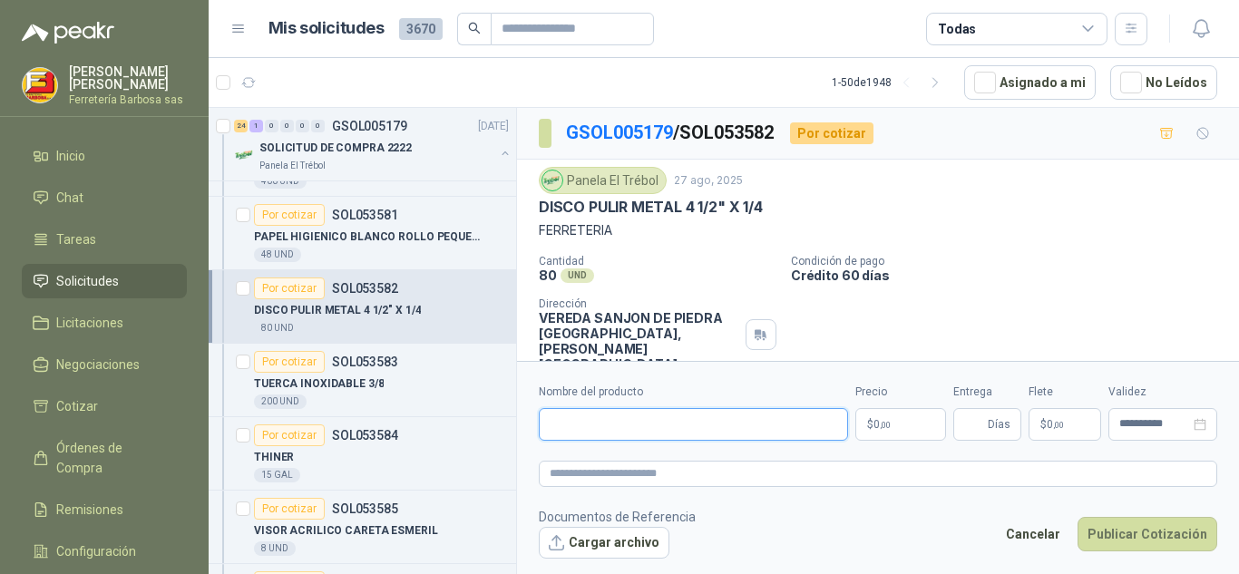
click at [610, 435] on input "Nombre del producto" at bounding box center [693, 424] width 309 height 33
paste input "**********"
type input "**********"
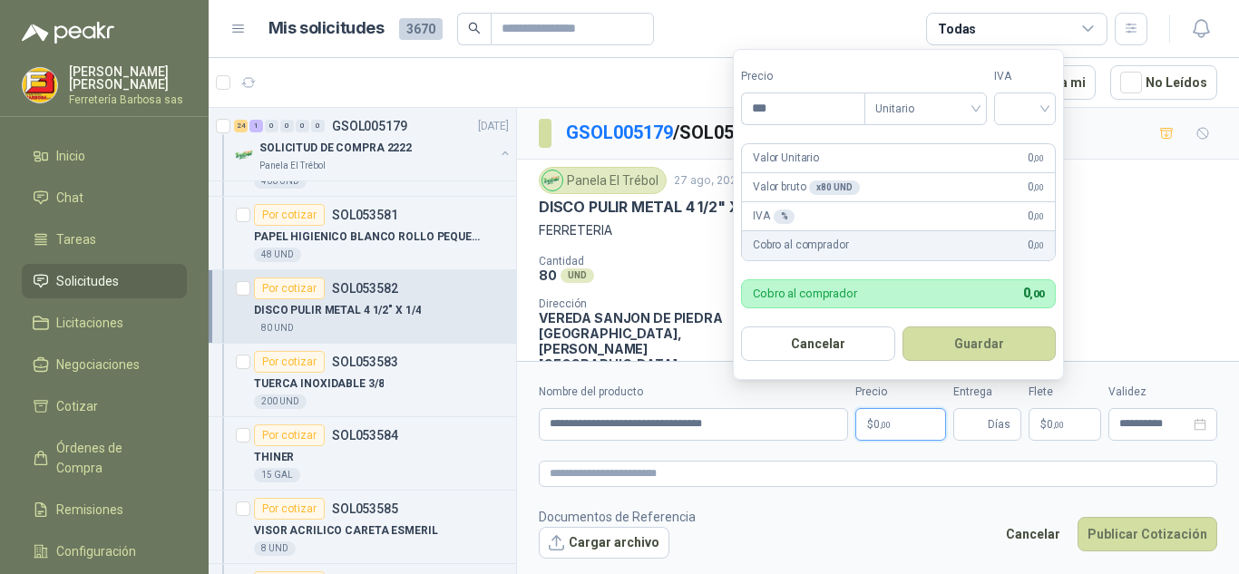
click at [878, 423] on span "0 ,00" at bounding box center [882, 424] width 17 height 11
type input "*******"
click at [1045, 97] on input "search" at bounding box center [1025, 106] width 40 height 27
click at [1038, 143] on div "19%" at bounding box center [1029, 146] width 34 height 20
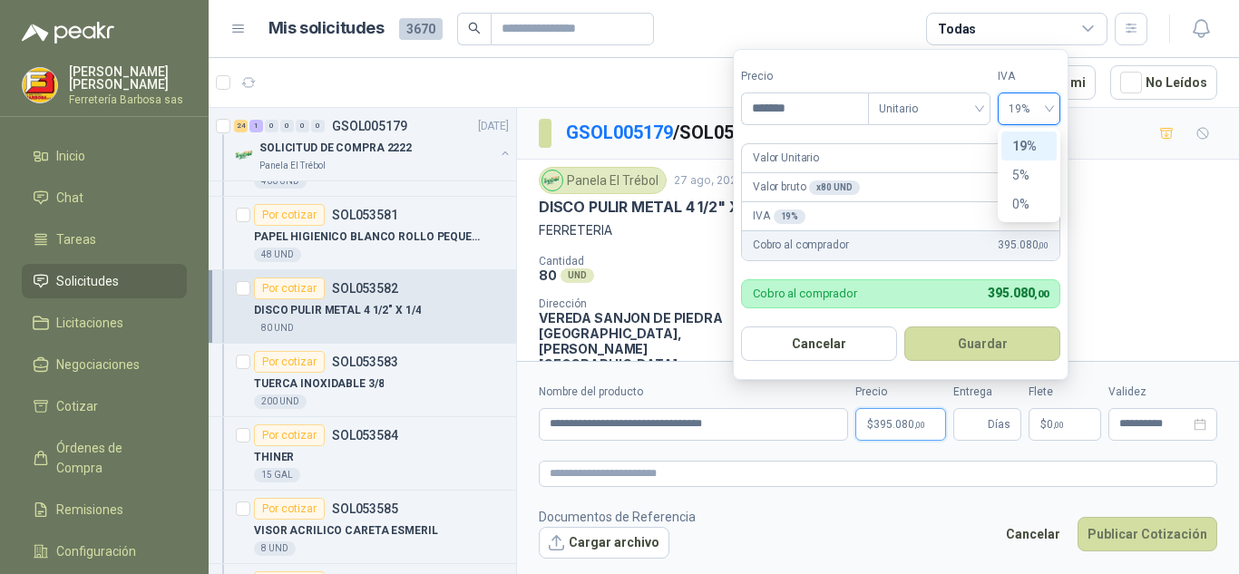
click at [1038, 144] on div "Valor Unitario 4.150 ,00" at bounding box center [901, 158] width 318 height 29
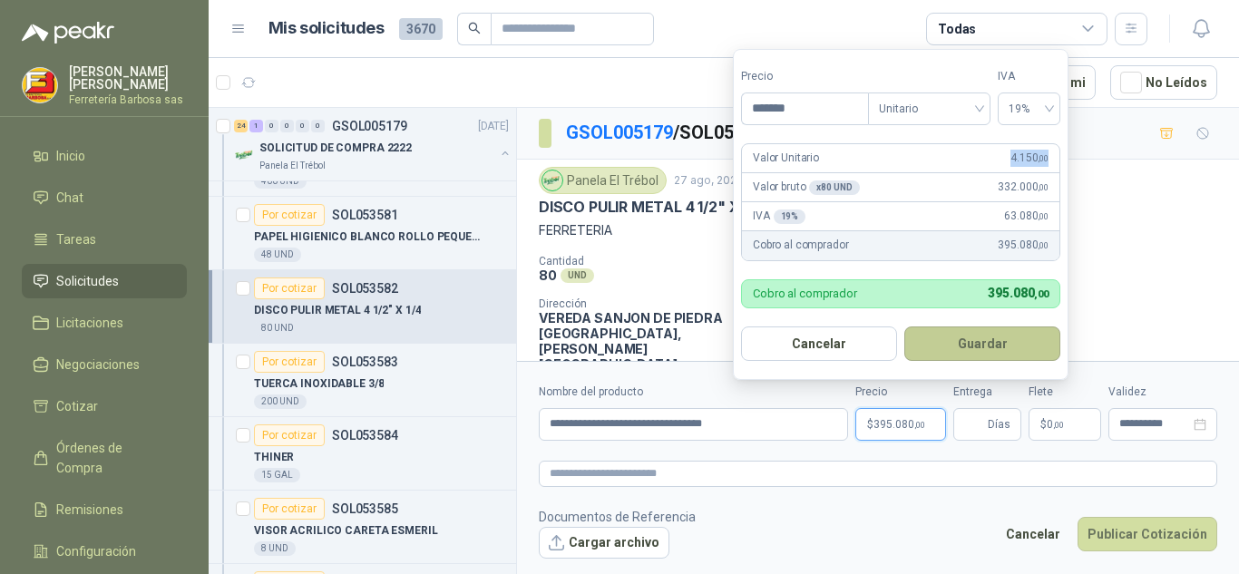
click at [961, 357] on button "Guardar" at bounding box center [982, 344] width 156 height 34
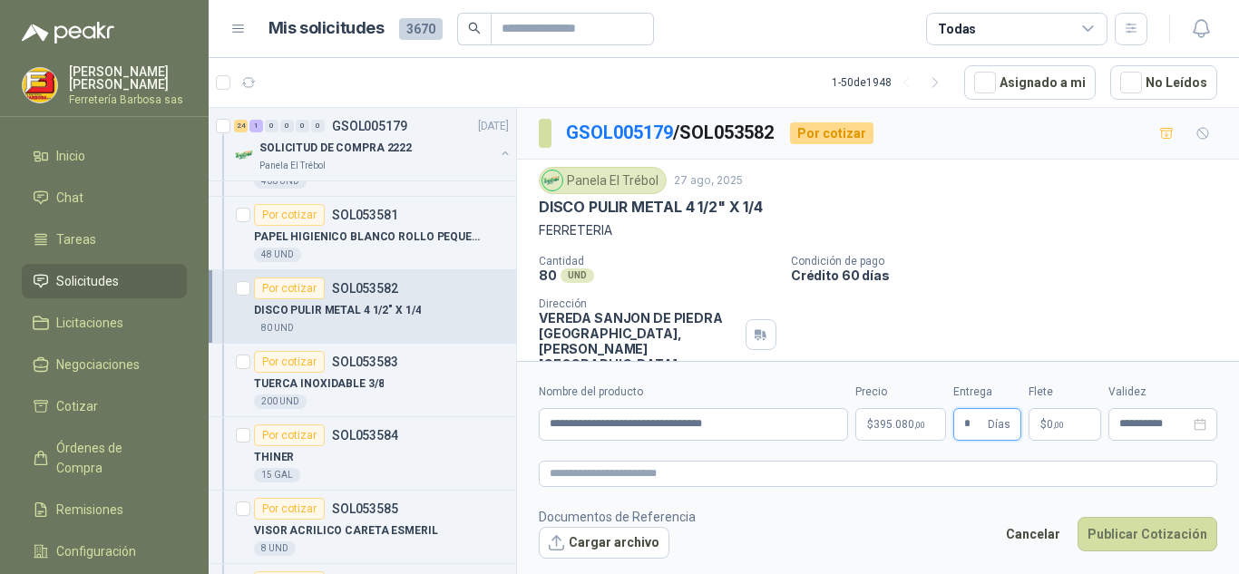
type input "*"
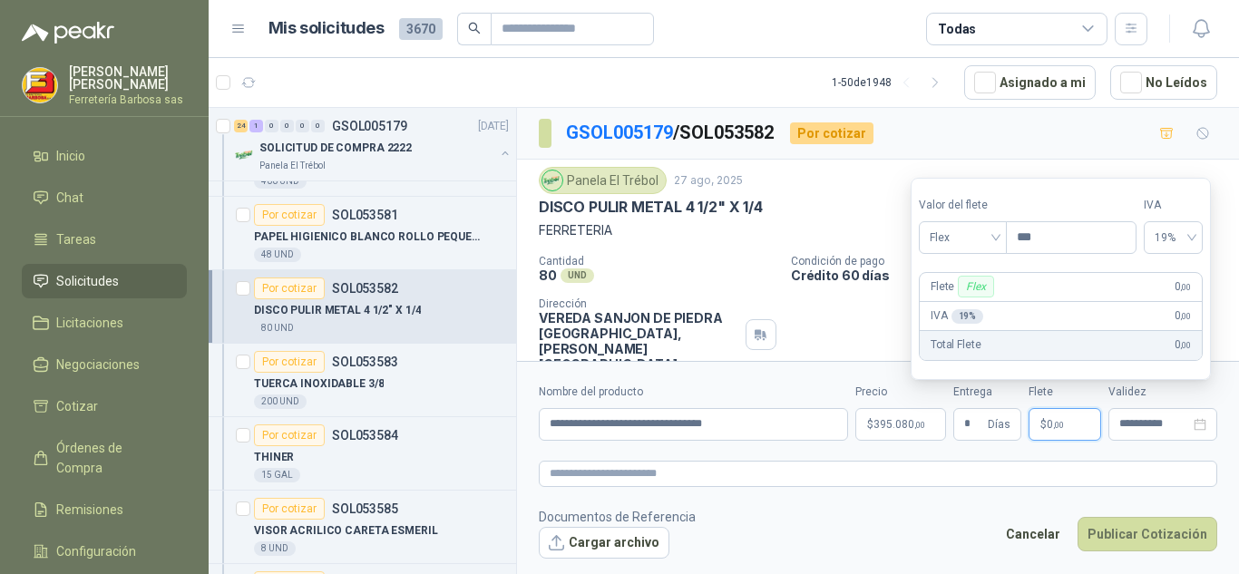
click at [1053, 420] on span ",00" at bounding box center [1058, 425] width 11 height 10
click at [1005, 239] on div "Flex" at bounding box center [963, 237] width 88 height 33
click at [968, 304] on div "Incluido" at bounding box center [964, 305] width 63 height 20
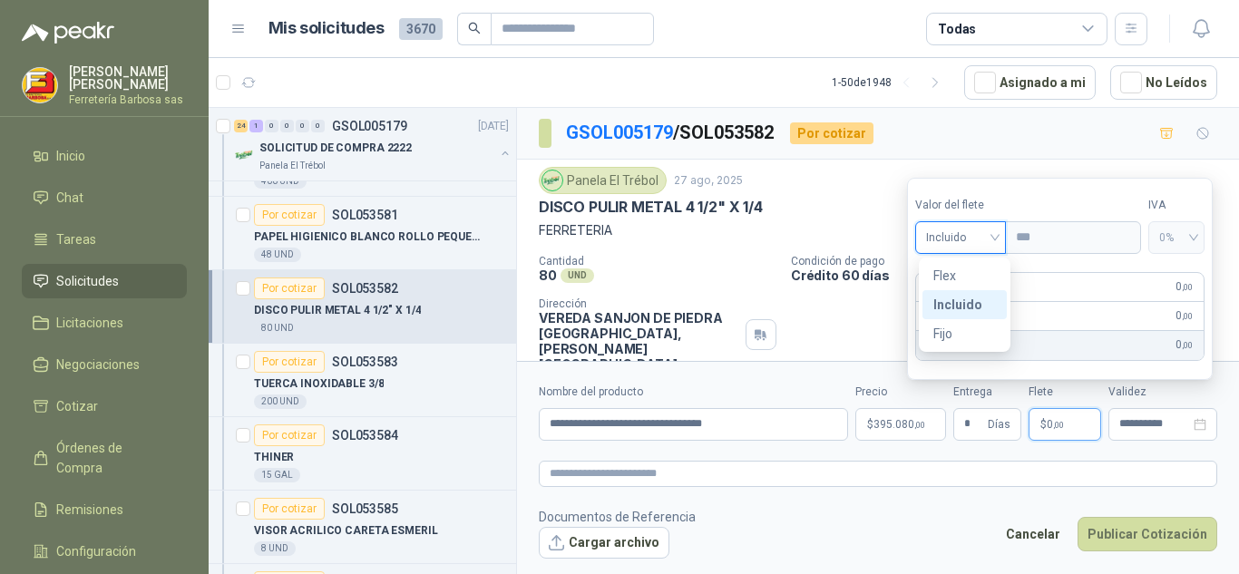
click at [968, 304] on div "IVA 0 % 0 ,00" at bounding box center [1060, 316] width 288 height 29
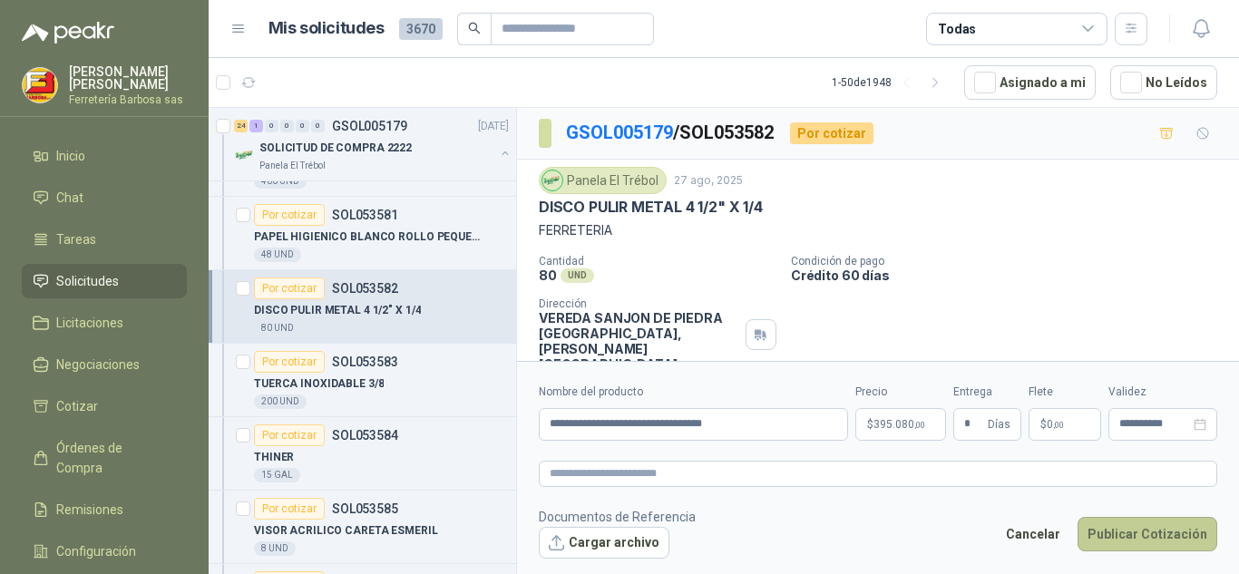
click at [1162, 537] on button "Publicar Cotización" at bounding box center [1148, 534] width 140 height 34
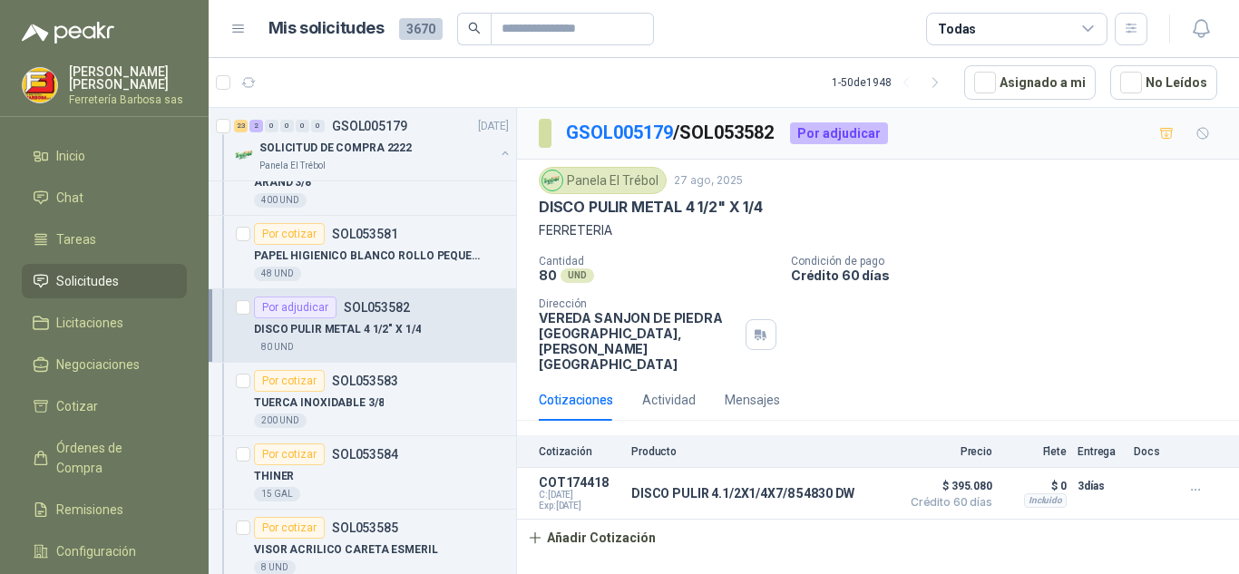
scroll to position [5515, 0]
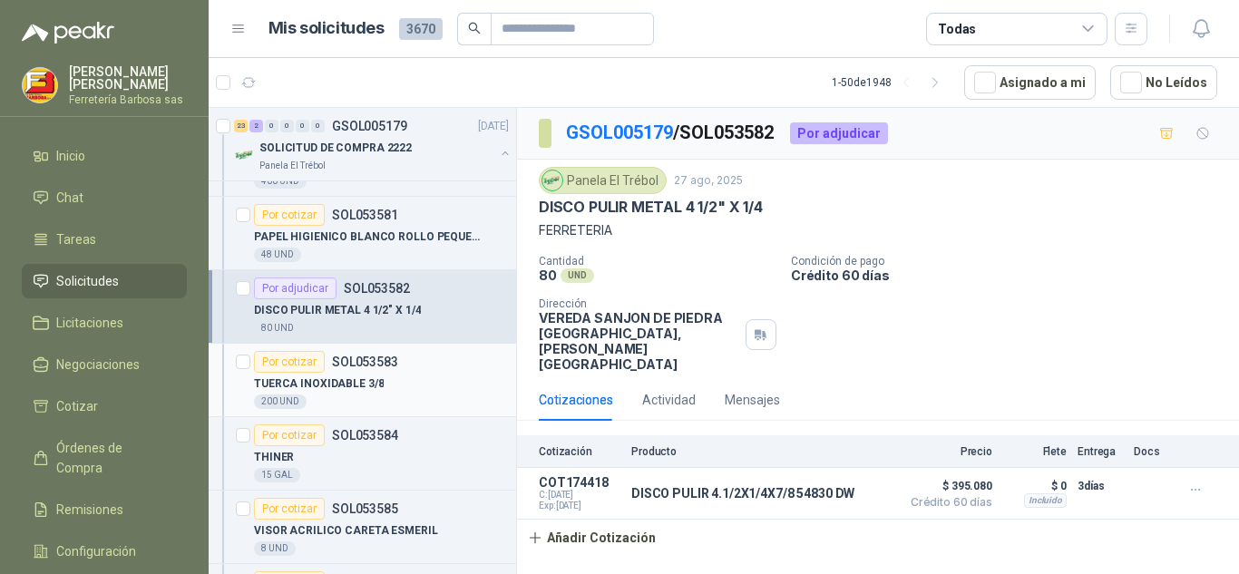
click at [282, 367] on div "Por cotizar" at bounding box center [289, 362] width 71 height 22
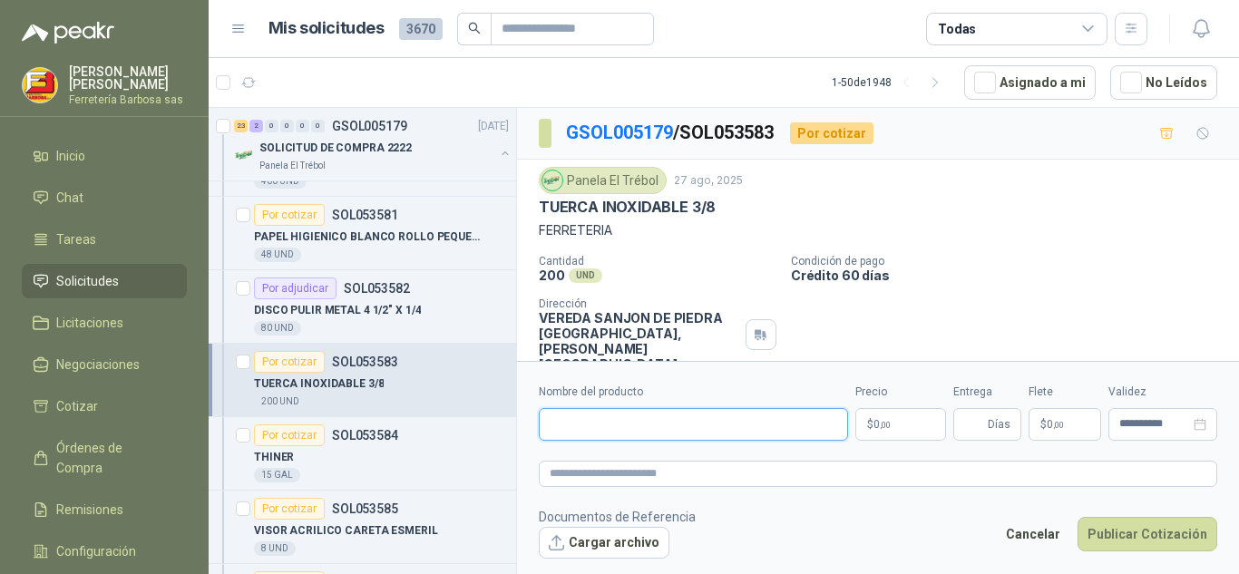
click at [548, 429] on input "Nombre del producto" at bounding box center [693, 424] width 309 height 33
paste input "**********"
type input "*"
click at [552, 413] on input "Nombre del producto" at bounding box center [693, 424] width 309 height 33
paste input "**********"
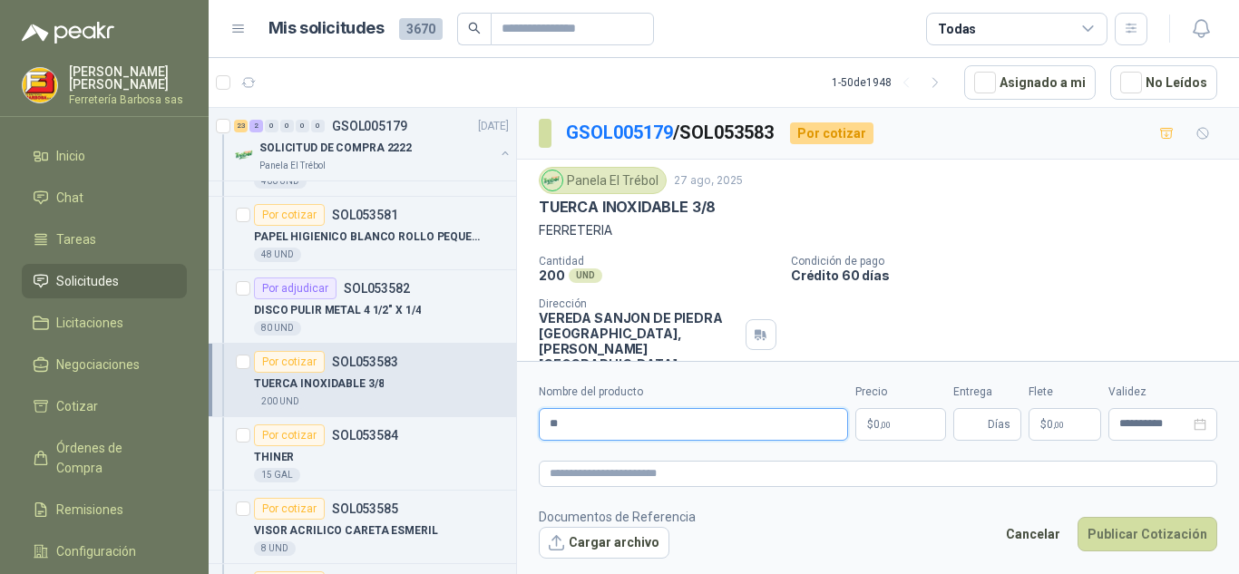
type input "*"
paste input "**********"
type input "*"
click at [565, 429] on input "Nombre del producto" at bounding box center [693, 424] width 309 height 33
paste input "**********"
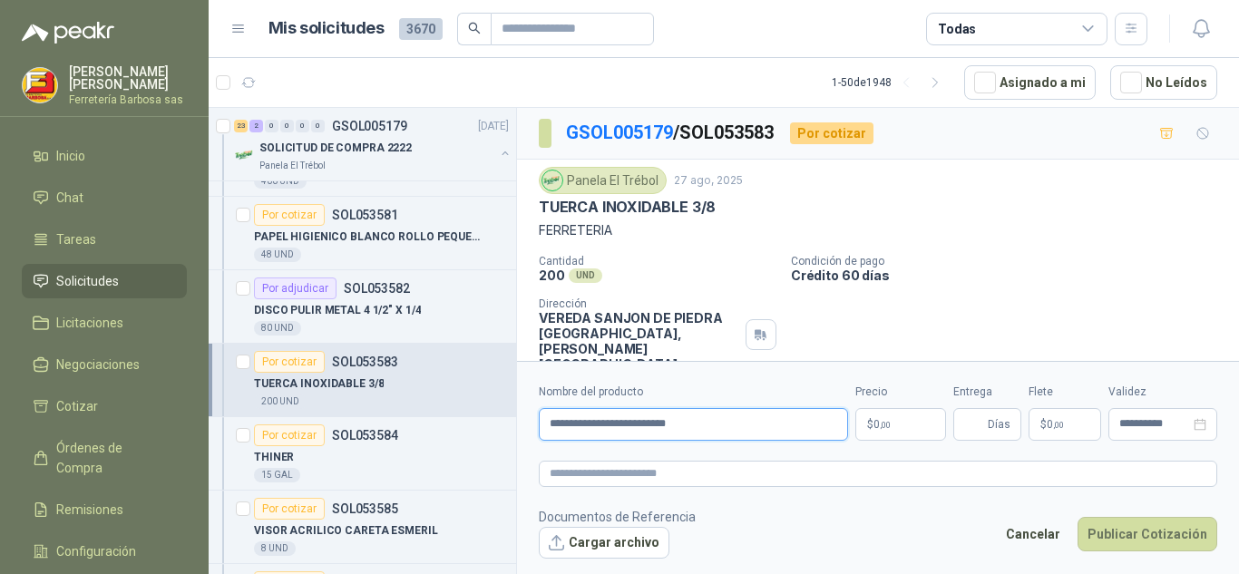
type input "**********"
click at [893, 429] on p "$ 0 ,00" at bounding box center [900, 424] width 91 height 33
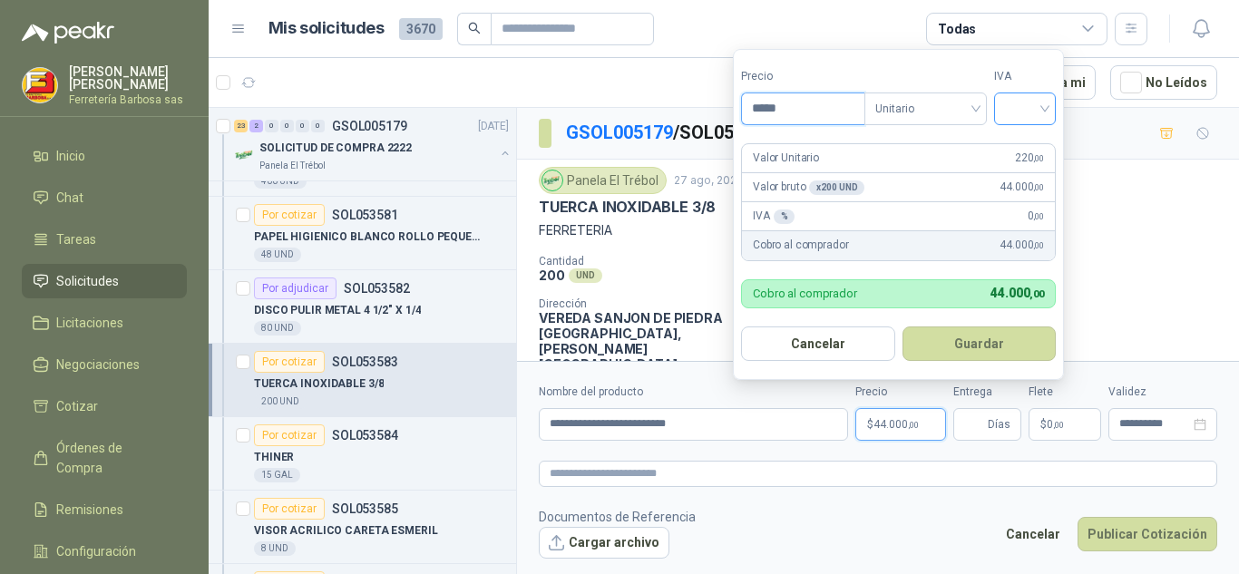
type input "*****"
click at [1039, 112] on input "search" at bounding box center [1025, 106] width 40 height 27
click at [1029, 133] on div "19%" at bounding box center [1029, 146] width 55 height 29
click at [1029, 133] on form "Precio ***** Tipo Unitario IVA 19% Valor Unitario 220 ,00 Valor bruto x 200 UND…" at bounding box center [901, 214] width 336 height 331
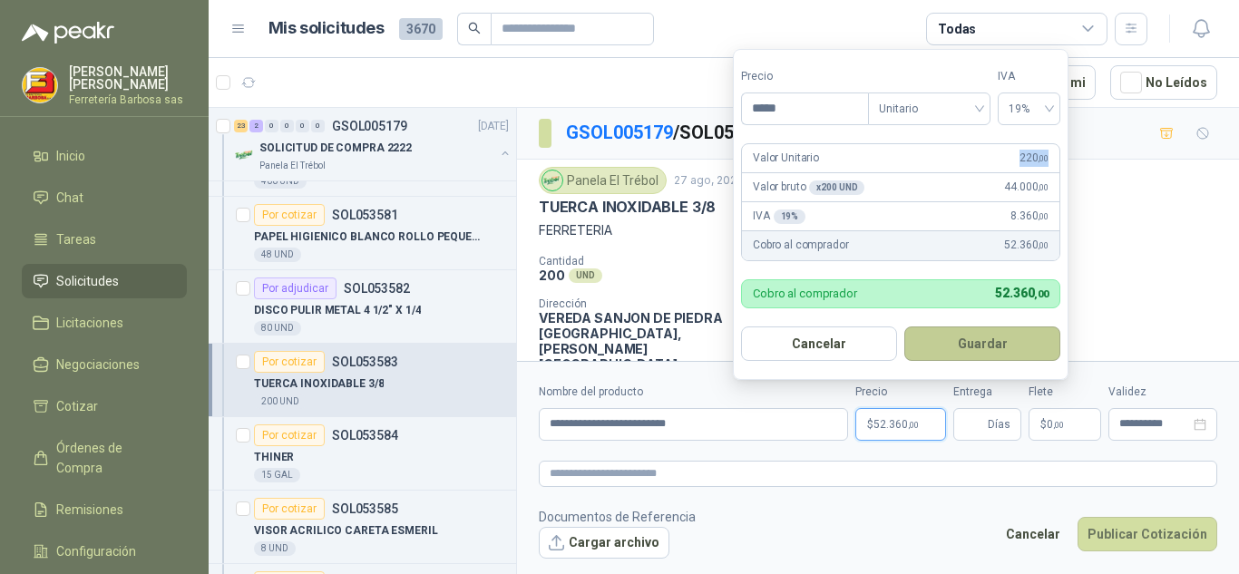
click at [953, 355] on button "Guardar" at bounding box center [982, 344] width 156 height 34
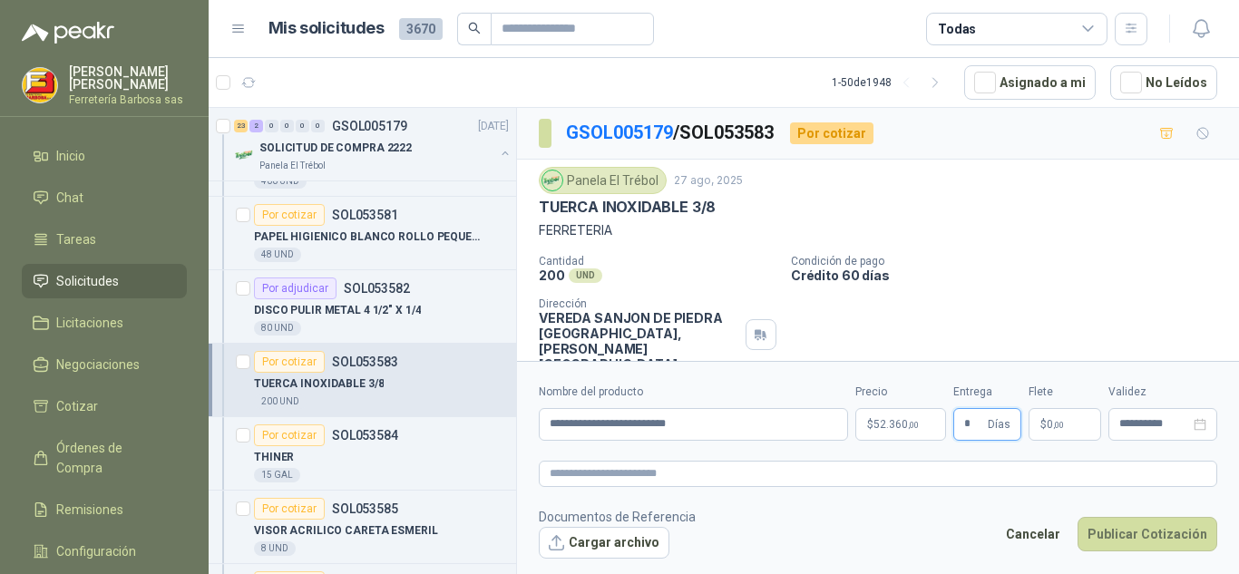
type input "*"
drag, startPoint x: 953, startPoint y: 355, endPoint x: 989, endPoint y: 409, distance: 64.9
click at [989, 409] on div "**********" at bounding box center [878, 344] width 722 height 473
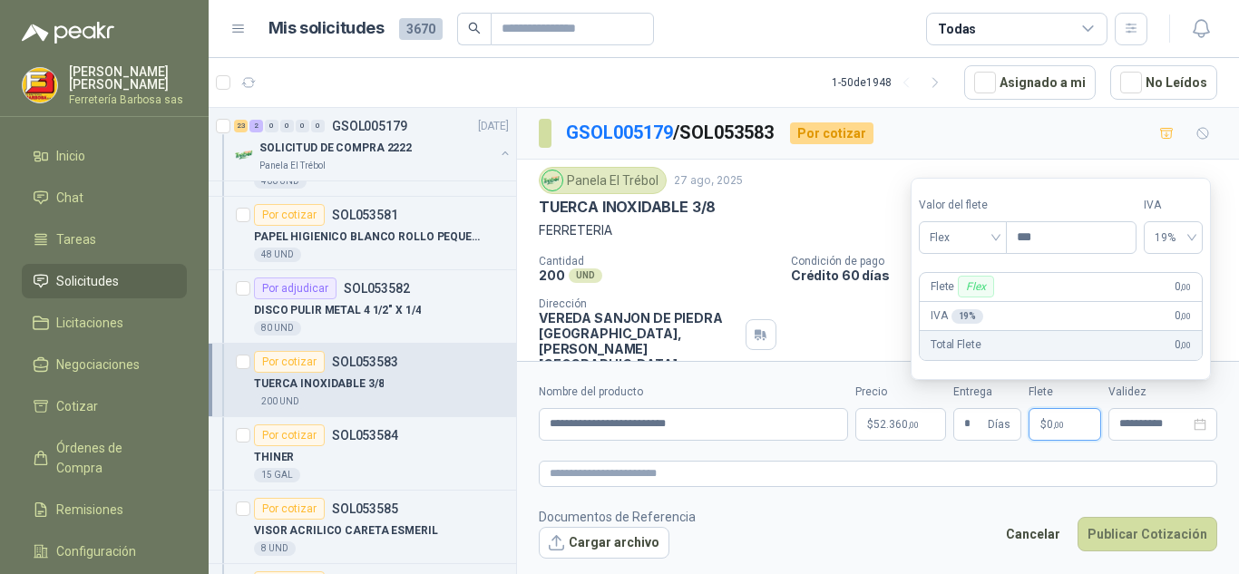
click at [1037, 428] on p "$ 0 ,00" at bounding box center [1065, 424] width 73 height 33
click at [1002, 239] on div "Flex" at bounding box center [963, 237] width 88 height 33
click at [963, 307] on div "Incluido" at bounding box center [964, 305] width 63 height 20
click at [963, 308] on p "IVA 19 %" at bounding box center [957, 316] width 53 height 17
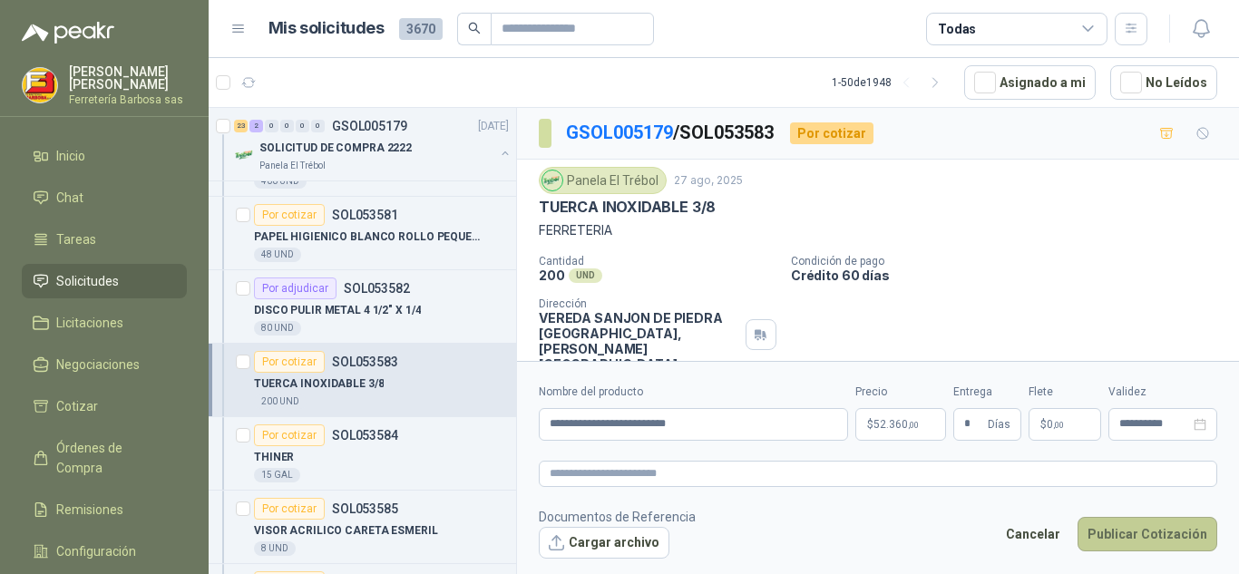
click at [1168, 519] on button "Publicar Cotización" at bounding box center [1148, 534] width 140 height 34
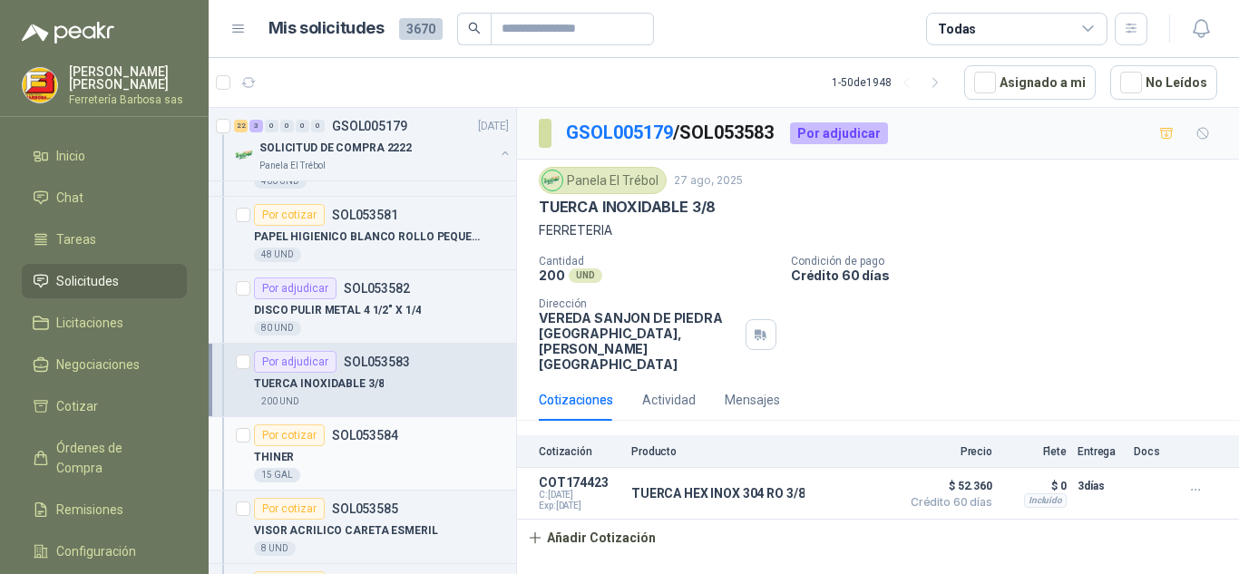
click at [300, 432] on div "Por cotizar" at bounding box center [289, 436] width 71 height 22
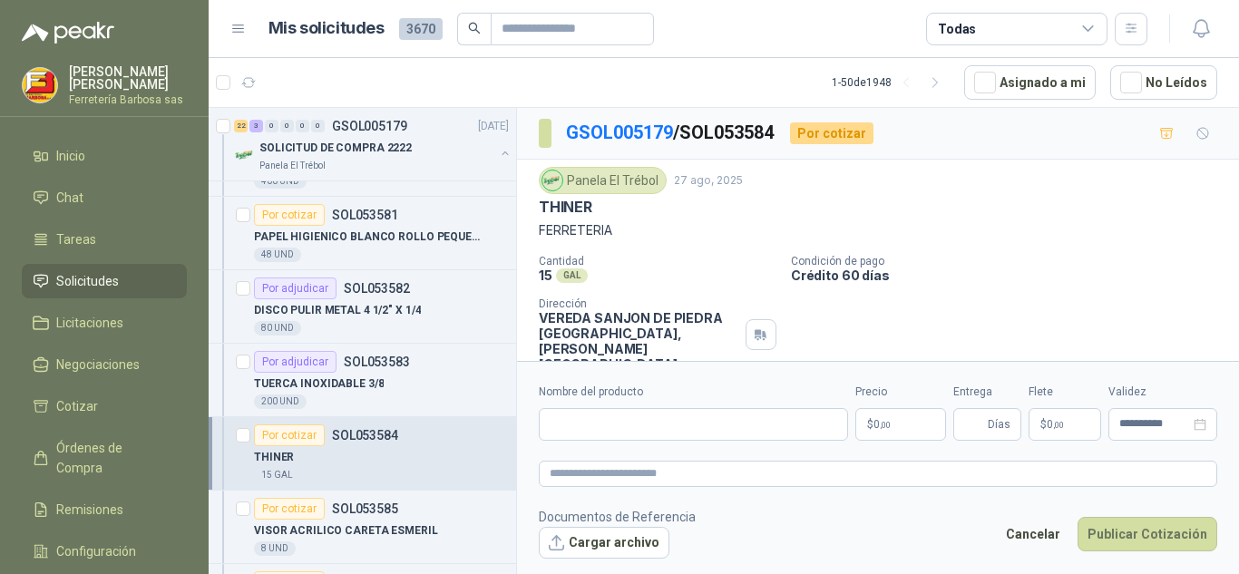
click at [566, 441] on form "**********" at bounding box center [878, 471] width 722 height 220
click at [561, 435] on input "Nombre del producto" at bounding box center [693, 424] width 309 height 33
paste input "**********"
type input "**********"
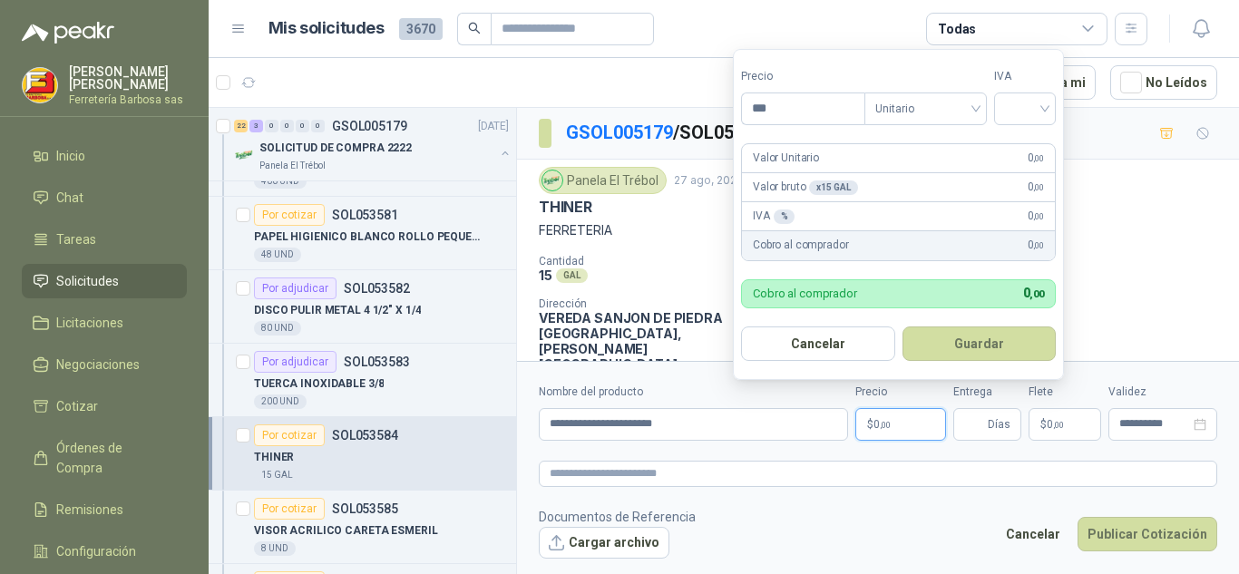
click at [904, 415] on p "$ 0 ,00" at bounding box center [900, 424] width 91 height 33
type input "********"
click at [1045, 116] on input "search" at bounding box center [1025, 106] width 40 height 27
click at [1031, 147] on div "19%" at bounding box center [1029, 146] width 34 height 20
click at [1031, 147] on div "Valor Unitario 24.050 ,00" at bounding box center [901, 158] width 318 height 29
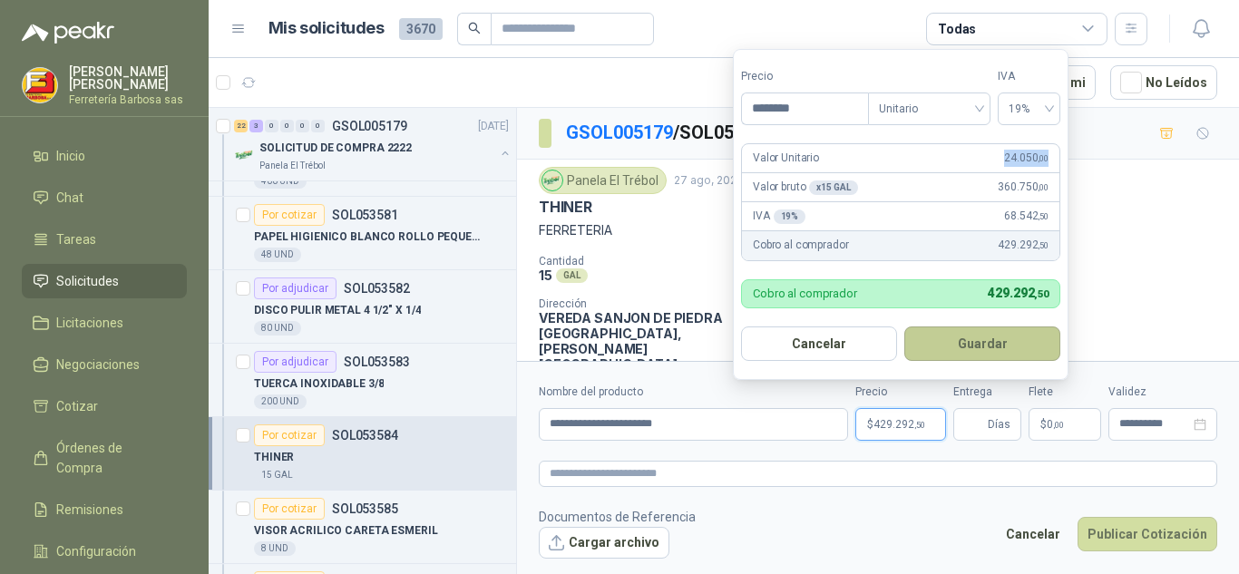
click at [965, 337] on button "Guardar" at bounding box center [982, 344] width 156 height 34
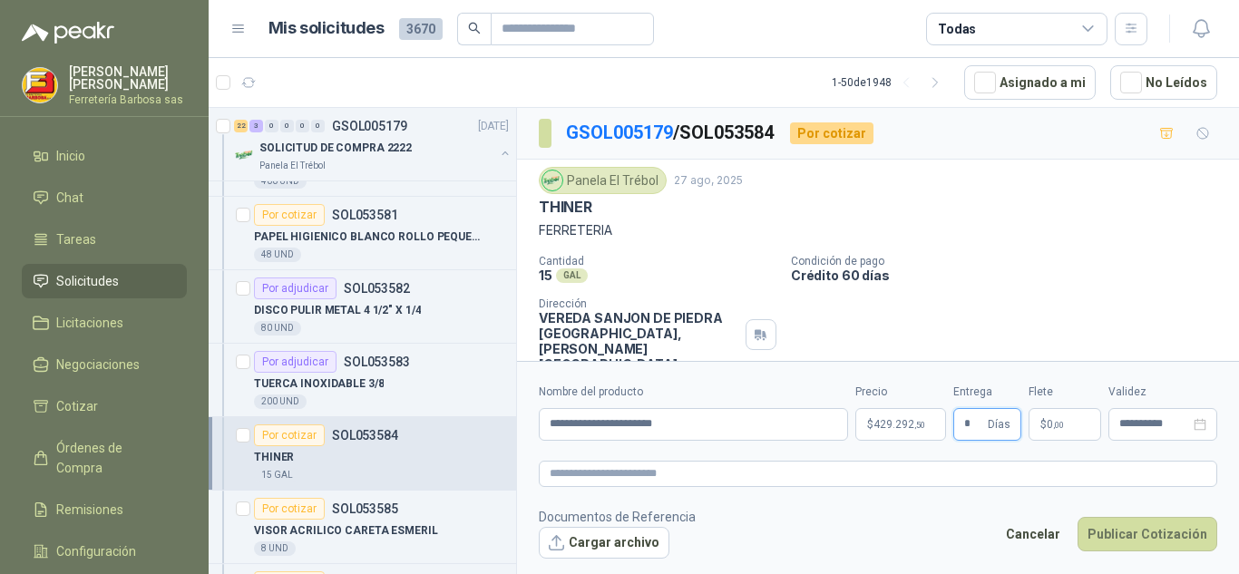
type input "*"
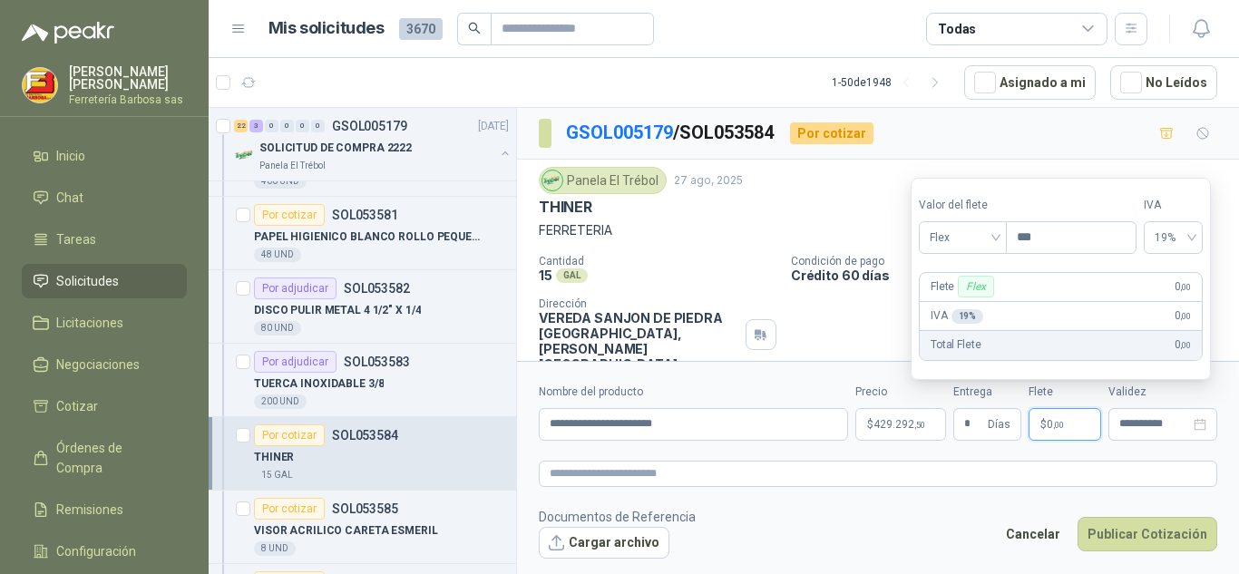
click at [1050, 411] on p "$ 0 ,00" at bounding box center [1065, 424] width 73 height 33
click at [996, 230] on span "Flex" at bounding box center [963, 237] width 66 height 27
click at [946, 303] on div "Incluido" at bounding box center [964, 305] width 63 height 20
click at [946, 303] on div "IVA 19 % 0 ,00" at bounding box center [1061, 316] width 282 height 29
click at [946, 303] on div "IVA 0 % 0 ,00" at bounding box center [1060, 316] width 288 height 29
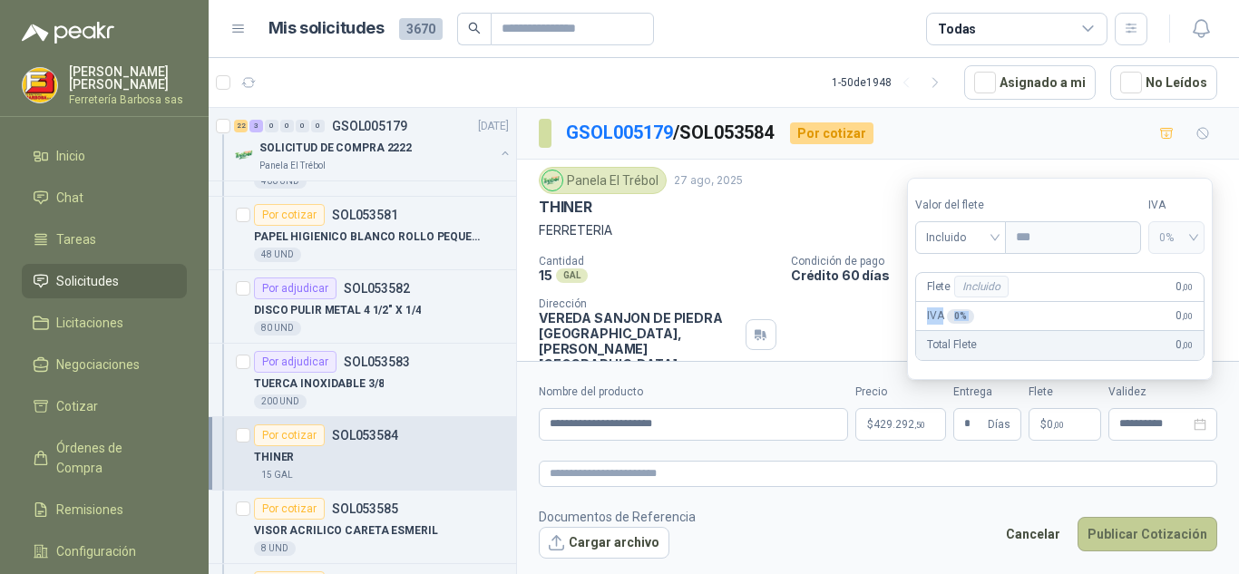
click at [1110, 547] on button "Publicar Cotización" at bounding box center [1148, 534] width 140 height 34
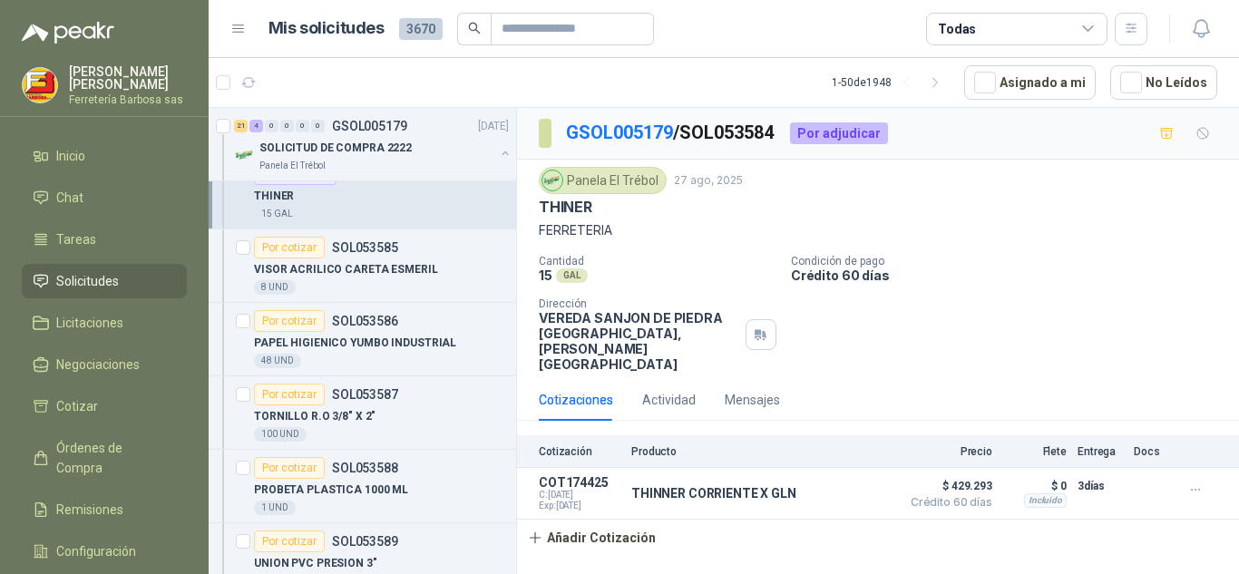
scroll to position [5777, 0]
click at [274, 243] on div "Por cotizar" at bounding box center [289, 247] width 71 height 22
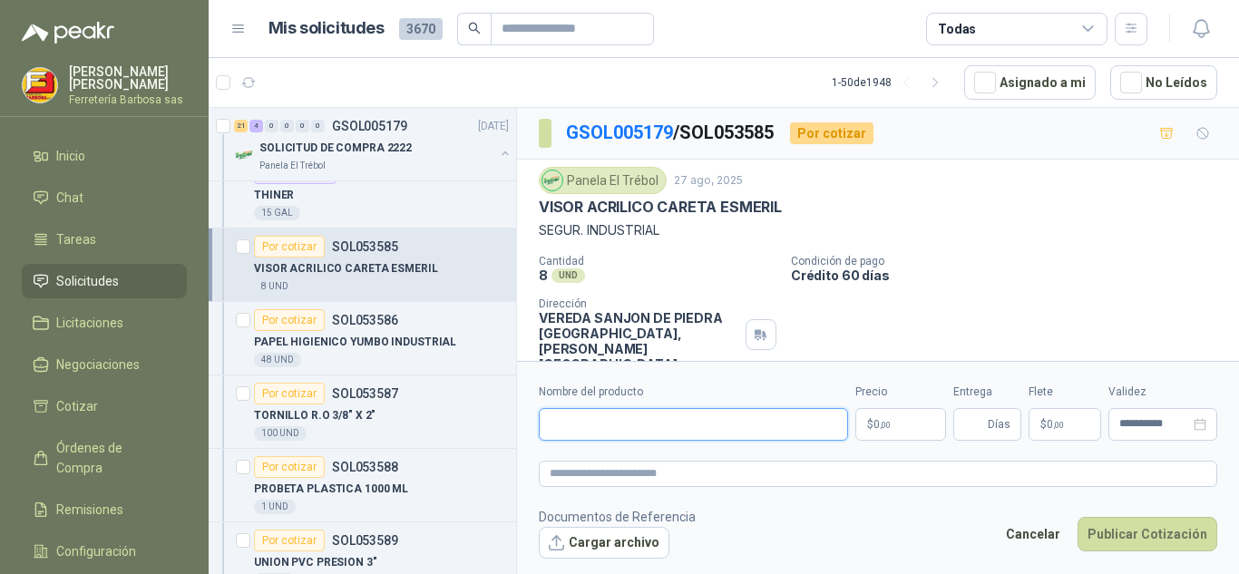
click at [574, 419] on input "Nombre del producto" at bounding box center [693, 424] width 309 height 33
paste input "**********"
type input "**********"
click at [871, 400] on label "Precio" at bounding box center [900, 392] width 91 height 17
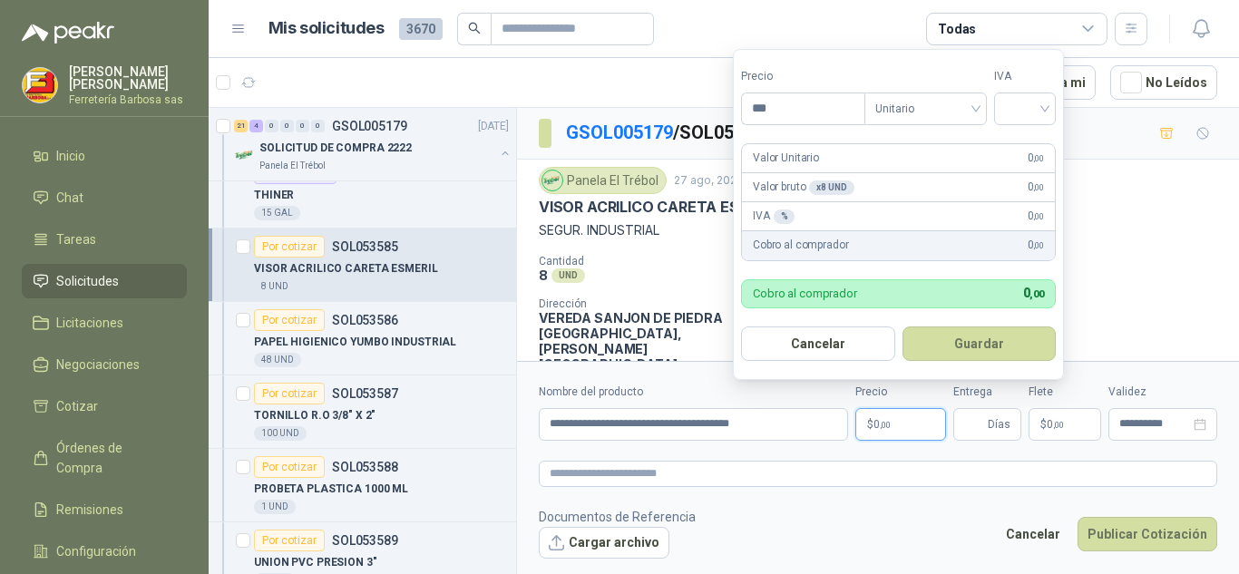
click at [867, 414] on p "$ 0 ,00" at bounding box center [900, 424] width 91 height 33
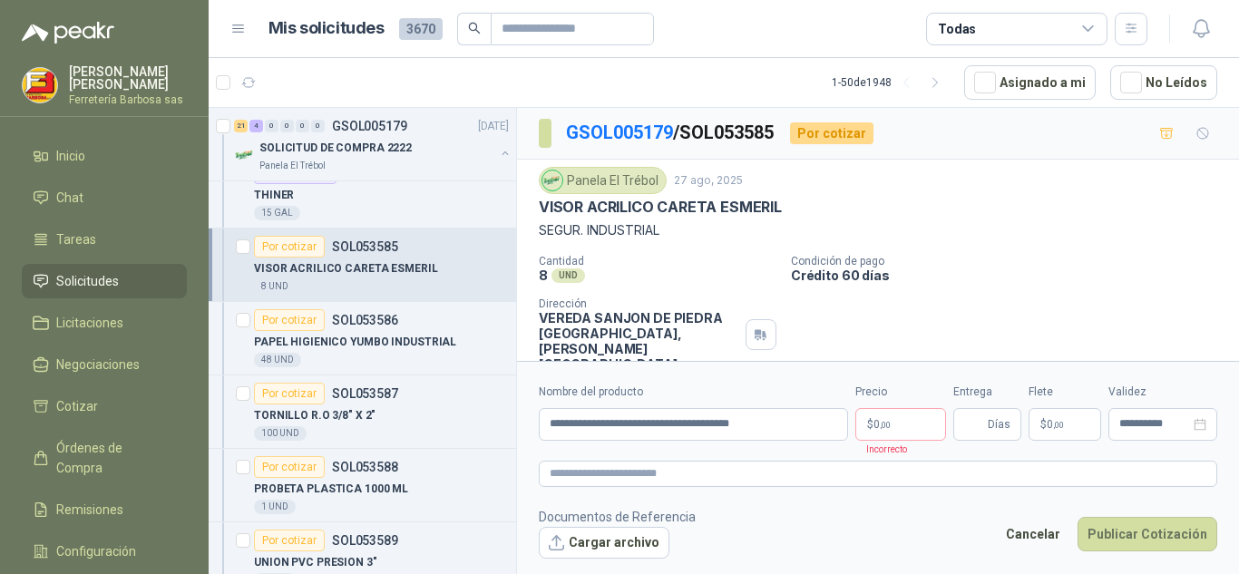
click at [653, 572] on form "**********" at bounding box center [878, 471] width 722 height 220
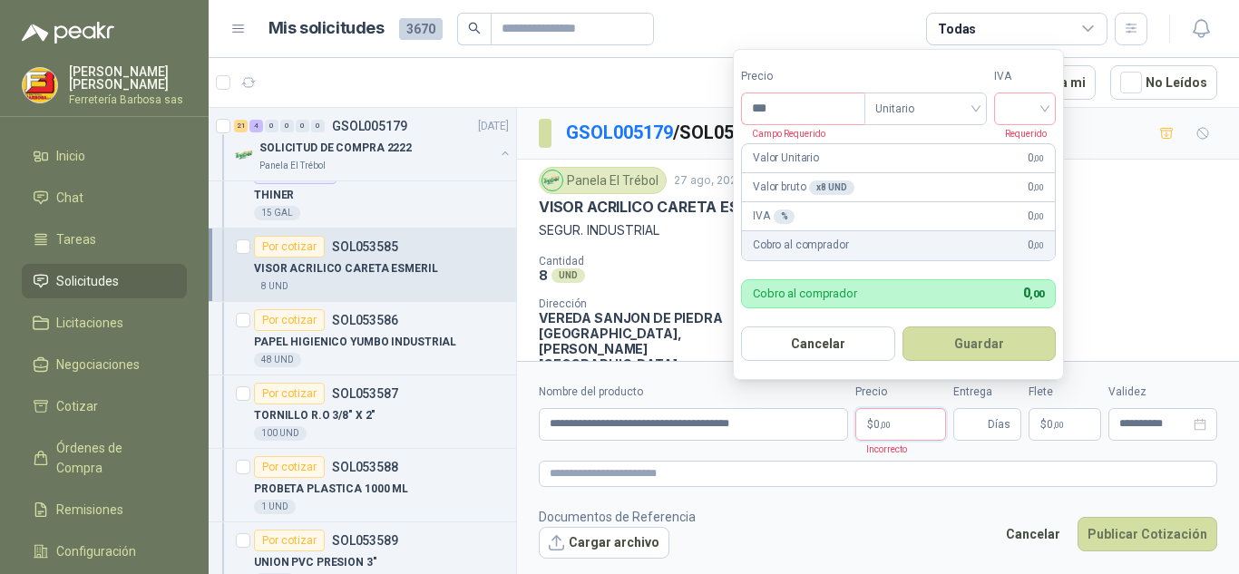
click at [869, 420] on p "$ 0 ,00" at bounding box center [900, 424] width 91 height 33
click at [777, 103] on input "***" at bounding box center [803, 108] width 122 height 31
type input "*******"
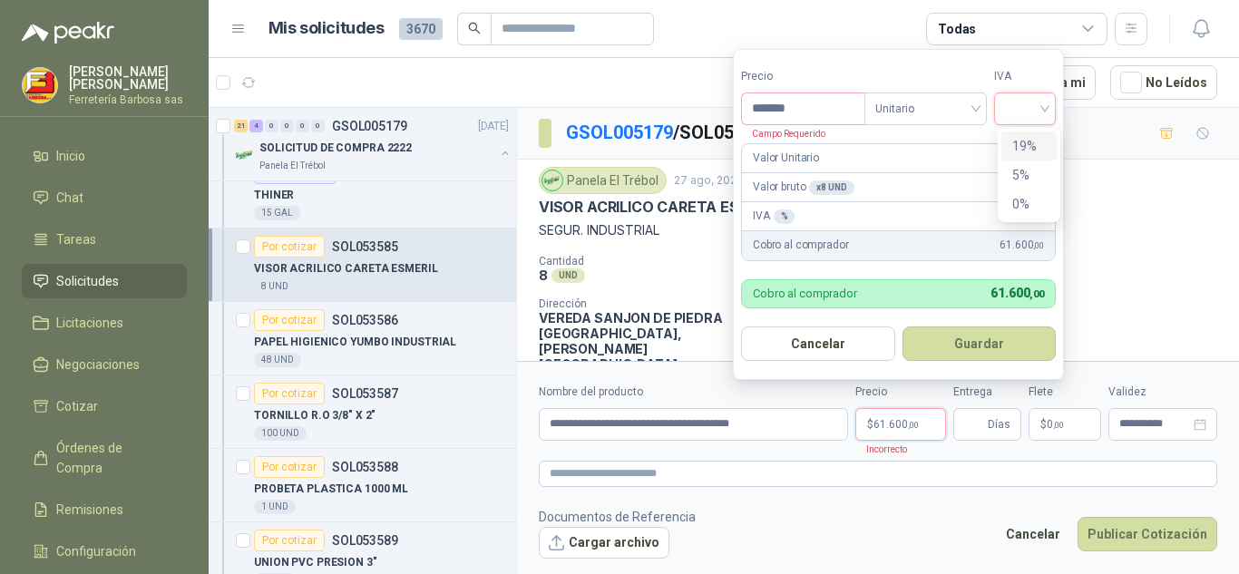
click at [1044, 106] on input "search" at bounding box center [1025, 106] width 40 height 27
click at [1029, 140] on div "19%" at bounding box center [1029, 146] width 34 height 20
click at [1029, 140] on p "Requerido" at bounding box center [1024, 133] width 53 height 16
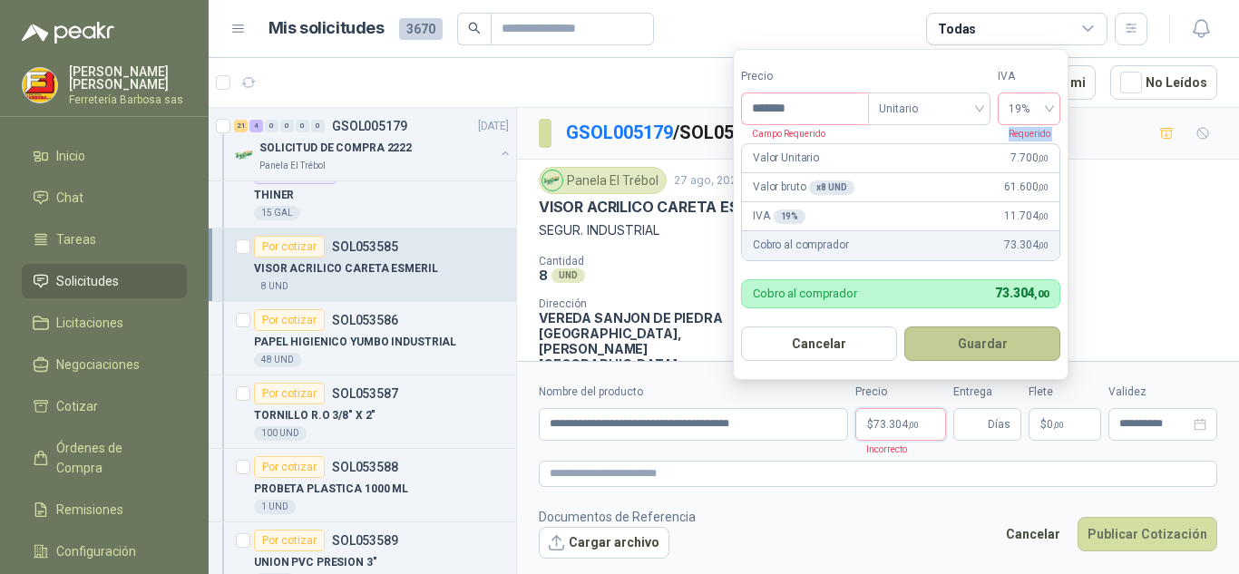
click at [965, 341] on button "Guardar" at bounding box center [982, 344] width 156 height 34
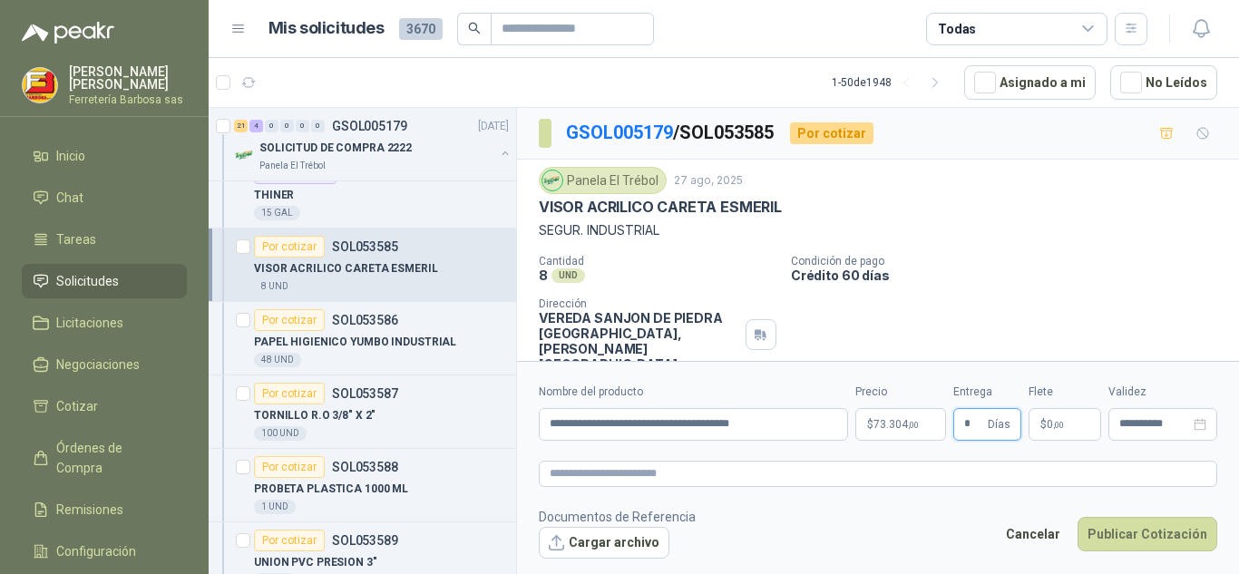
type input "*"
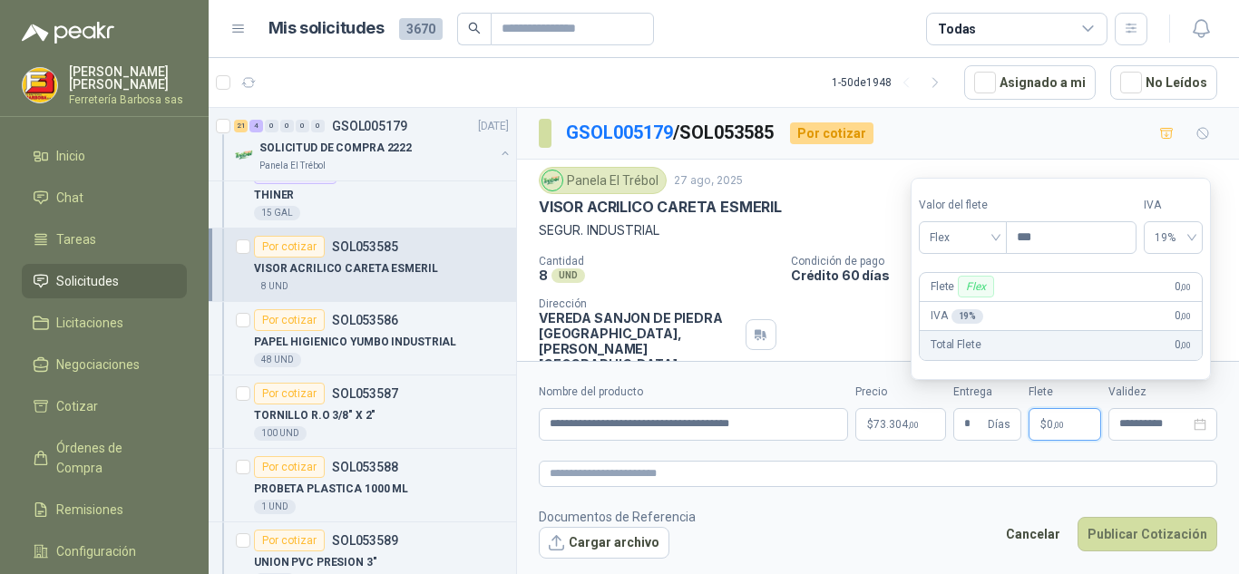
click at [1048, 424] on span "0 ,00" at bounding box center [1055, 424] width 17 height 11
click at [996, 235] on span "Flex" at bounding box center [963, 237] width 66 height 27
click at [963, 304] on div "Incluido" at bounding box center [964, 305] width 63 height 20
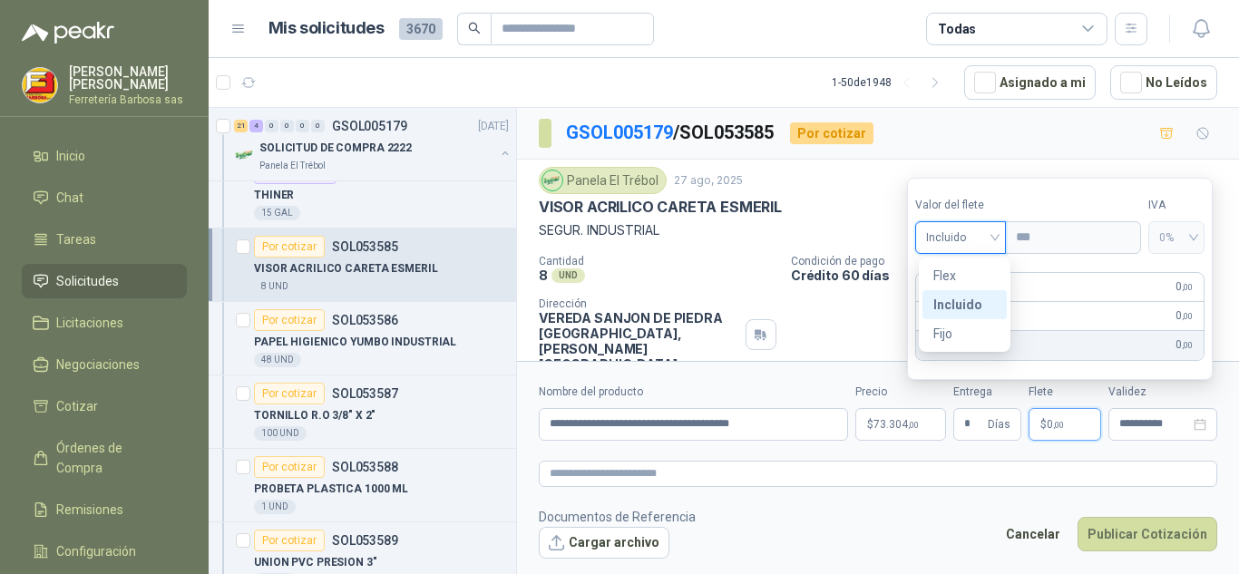
click at [963, 304] on div "IVA 0 % 0 ,00" at bounding box center [1060, 316] width 288 height 29
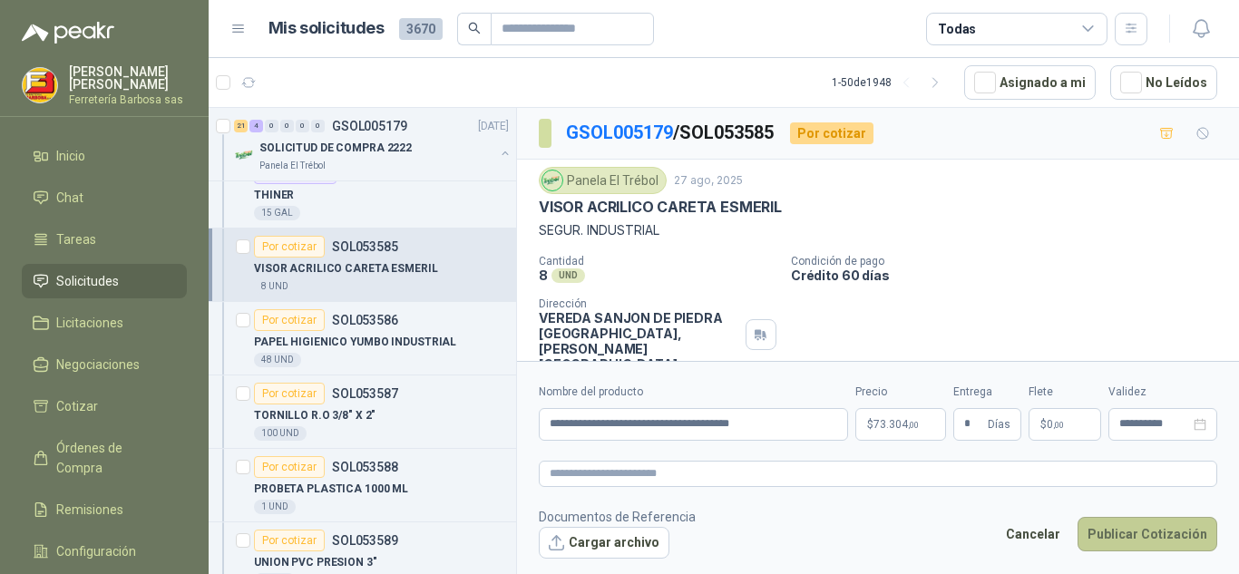
click at [1109, 540] on button "Publicar Cotización" at bounding box center [1148, 534] width 140 height 34
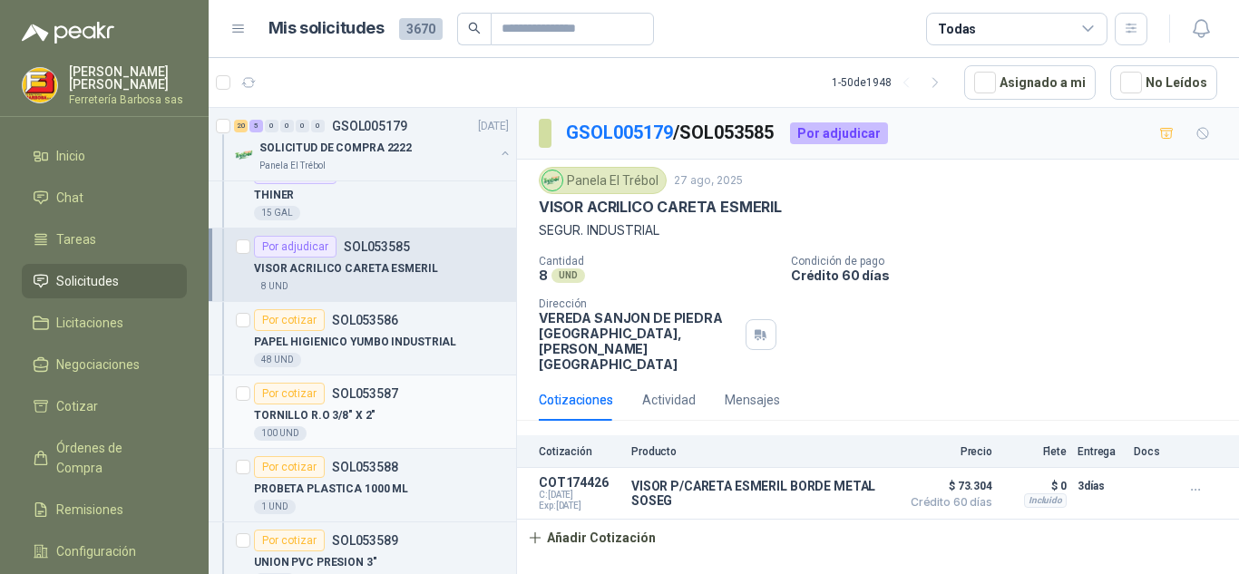
click at [298, 393] on div "Por cotizar" at bounding box center [289, 394] width 71 height 22
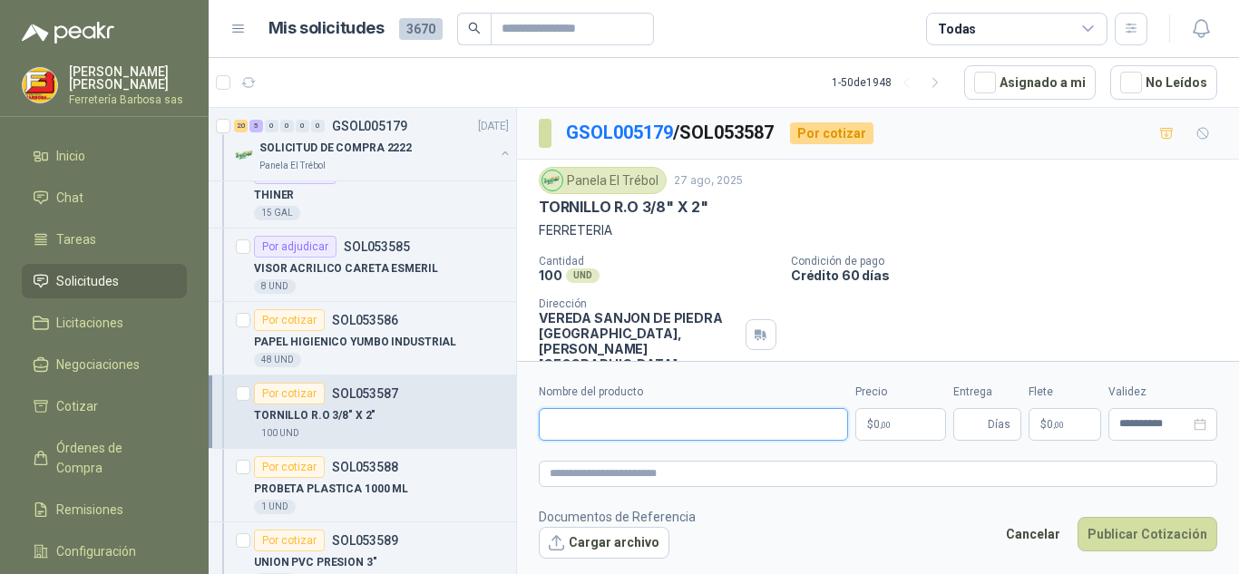
click at [565, 421] on input "Nombre del producto" at bounding box center [693, 424] width 309 height 33
paste input "**********"
type input "**********"
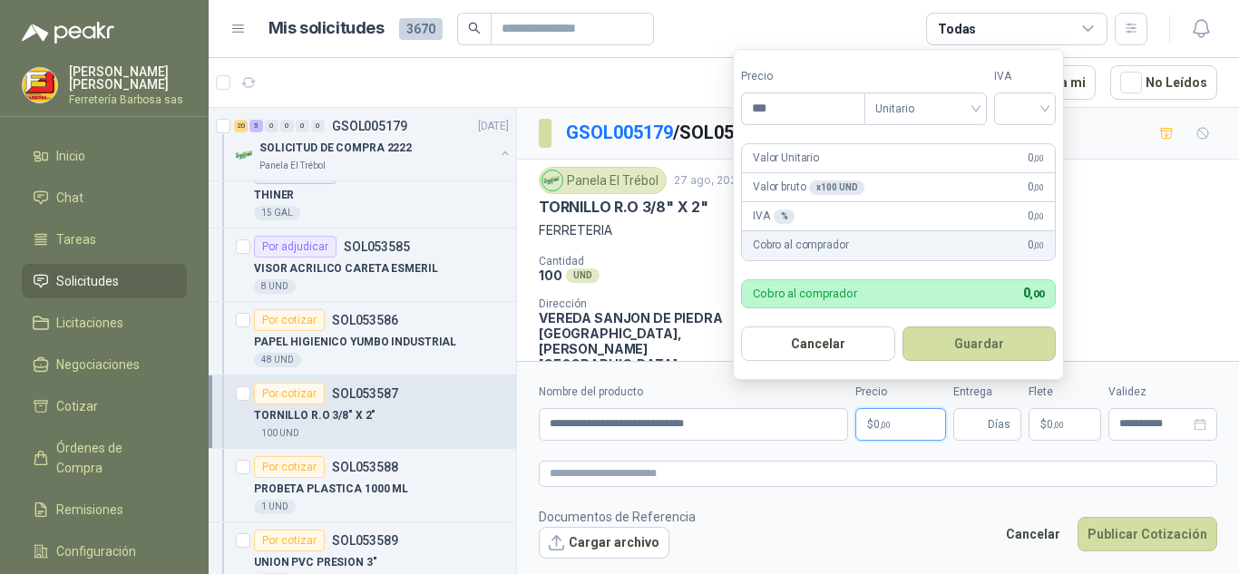
click at [870, 426] on p "$ 0 ,00" at bounding box center [900, 424] width 91 height 33
click at [1056, 103] on div at bounding box center [1025, 109] width 62 height 33
type input "*****"
click at [1019, 147] on div "19%" at bounding box center [1029, 146] width 34 height 20
click at [1019, 147] on div "Valor Unitario 272 ,00" at bounding box center [901, 158] width 318 height 29
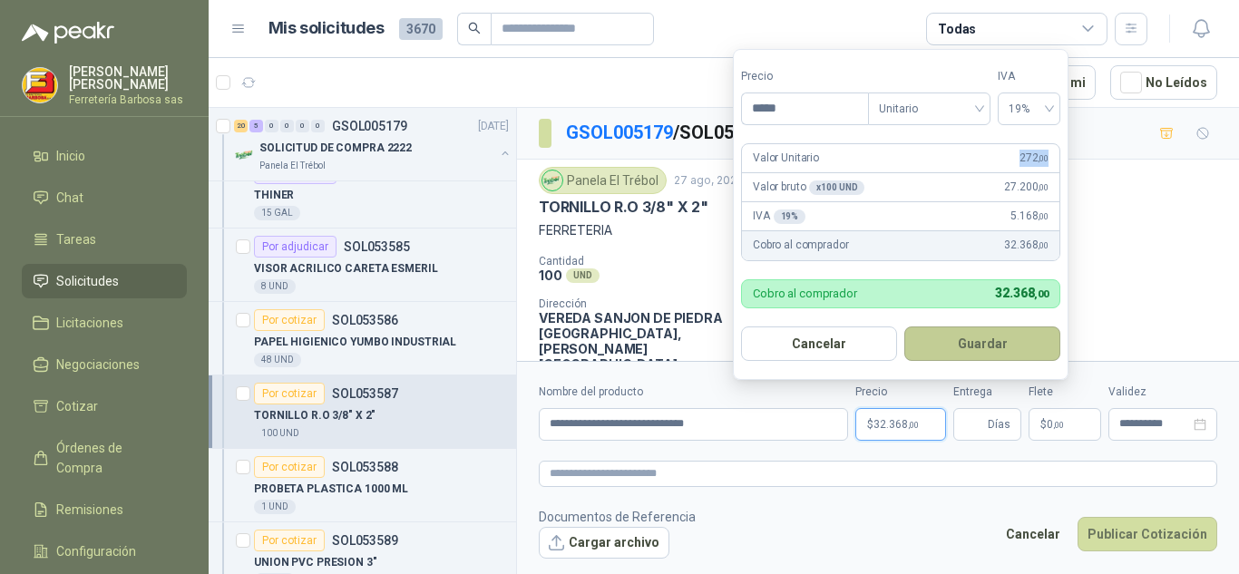
click at [946, 337] on button "Guardar" at bounding box center [982, 344] width 156 height 34
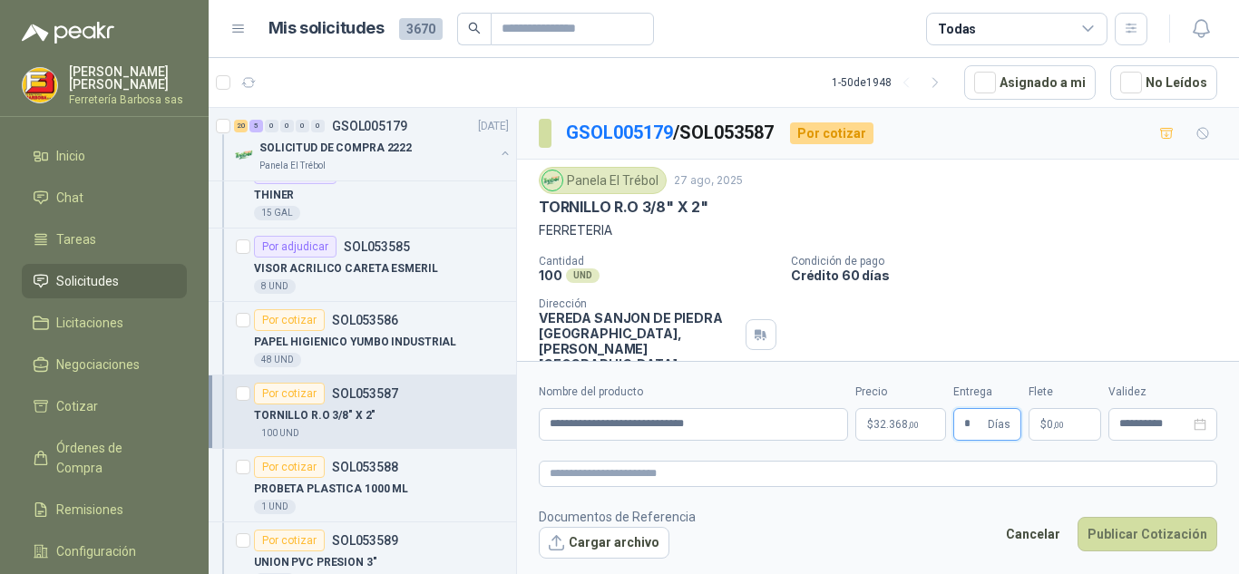
type input "*"
click at [1036, 423] on p "$ 0 ,00" at bounding box center [1065, 424] width 73 height 33
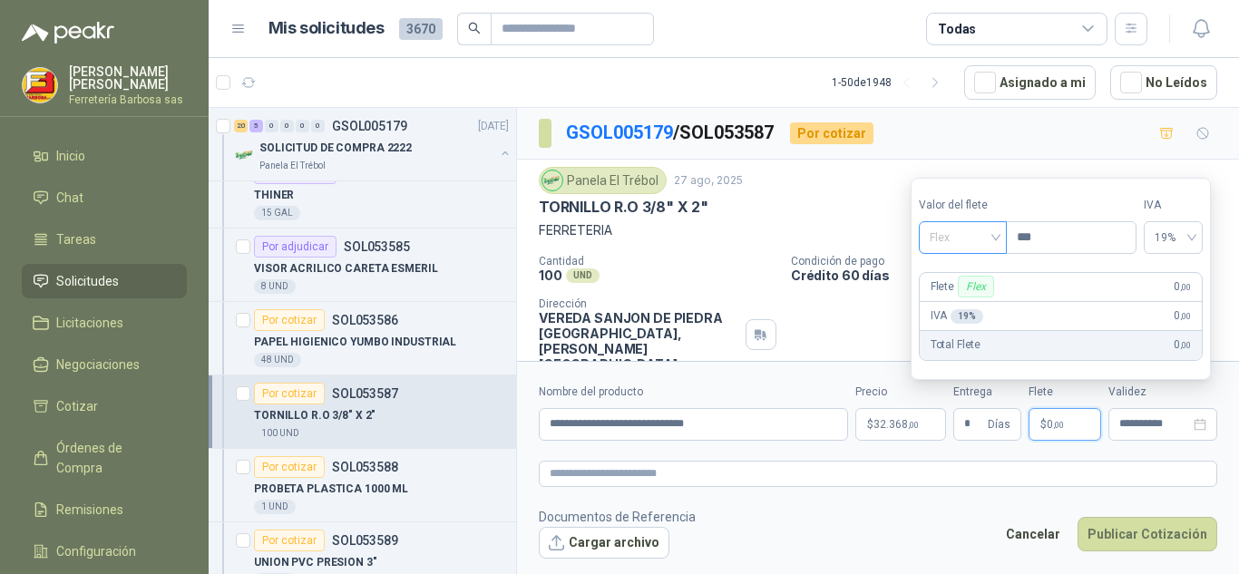
click at [1004, 239] on div "Flex" at bounding box center [963, 237] width 88 height 33
click at [963, 304] on div "Incluido" at bounding box center [964, 305] width 63 height 20
click at [963, 304] on div "IVA 0 % 0 ,00" at bounding box center [1060, 316] width 288 height 29
click at [1144, 531] on button "Publicar Cotización" at bounding box center [1148, 534] width 140 height 34
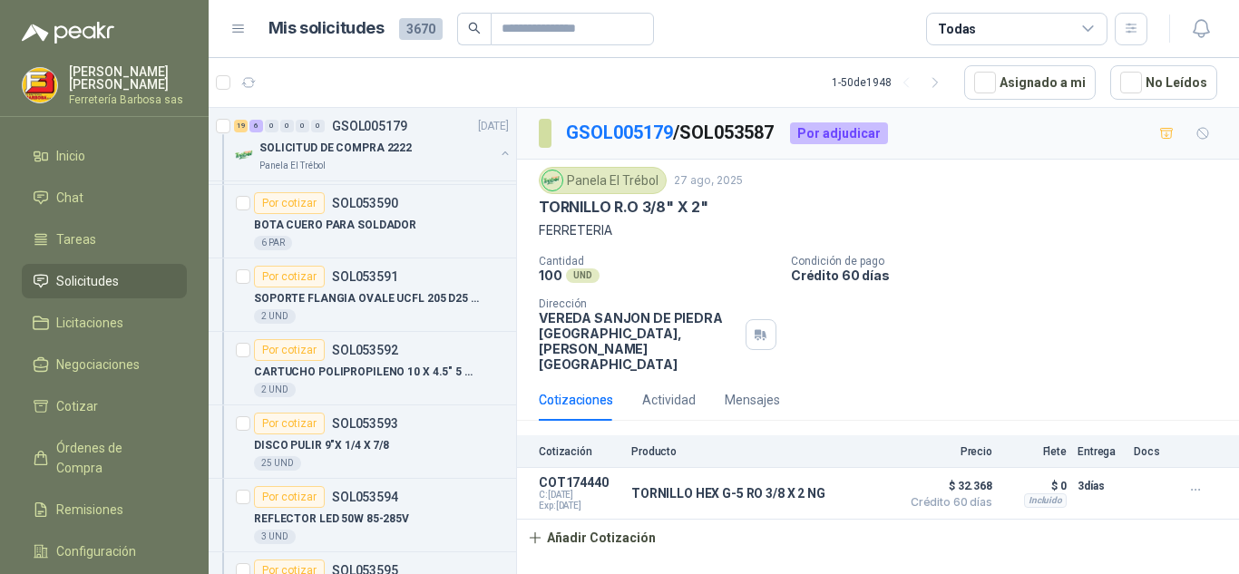
scroll to position [6206, 0]
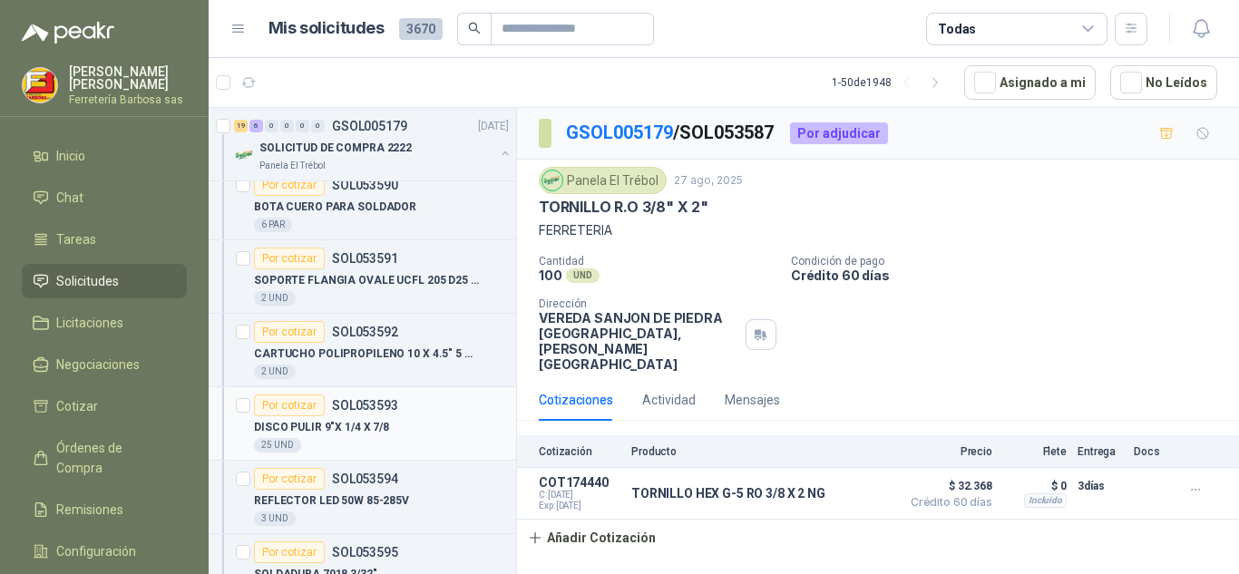
click at [298, 404] on div "Por cotizar" at bounding box center [289, 406] width 71 height 22
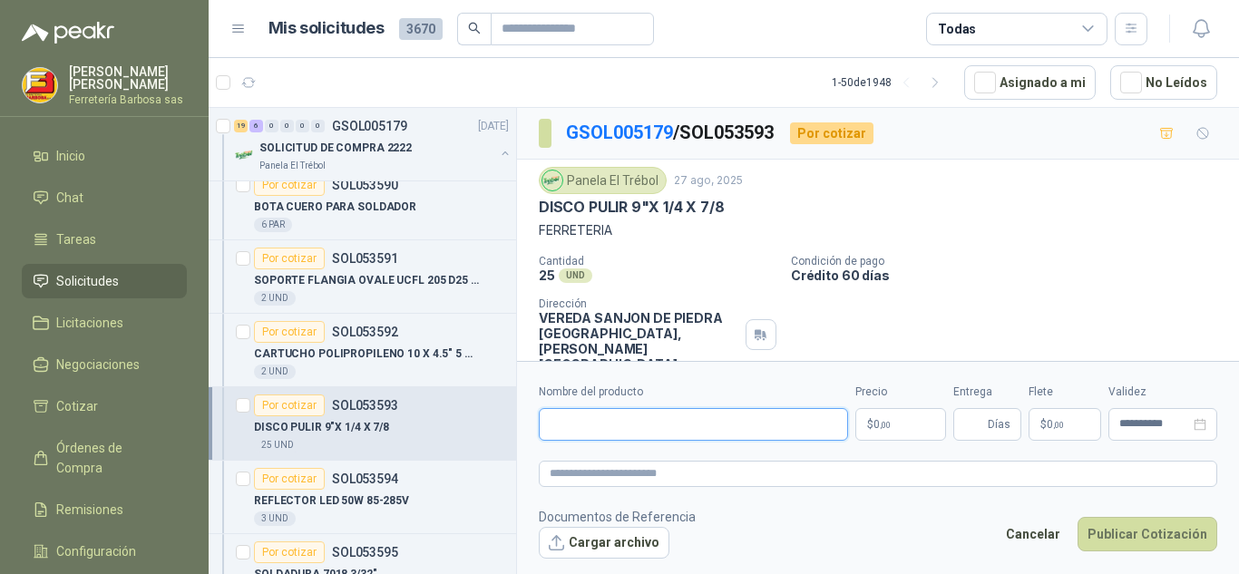
click at [588, 414] on input "Nombre del producto" at bounding box center [693, 424] width 309 height 33
paste input "**********"
type input "*"
click at [572, 416] on input "Nombre del producto" at bounding box center [693, 424] width 309 height 33
paste input "**********"
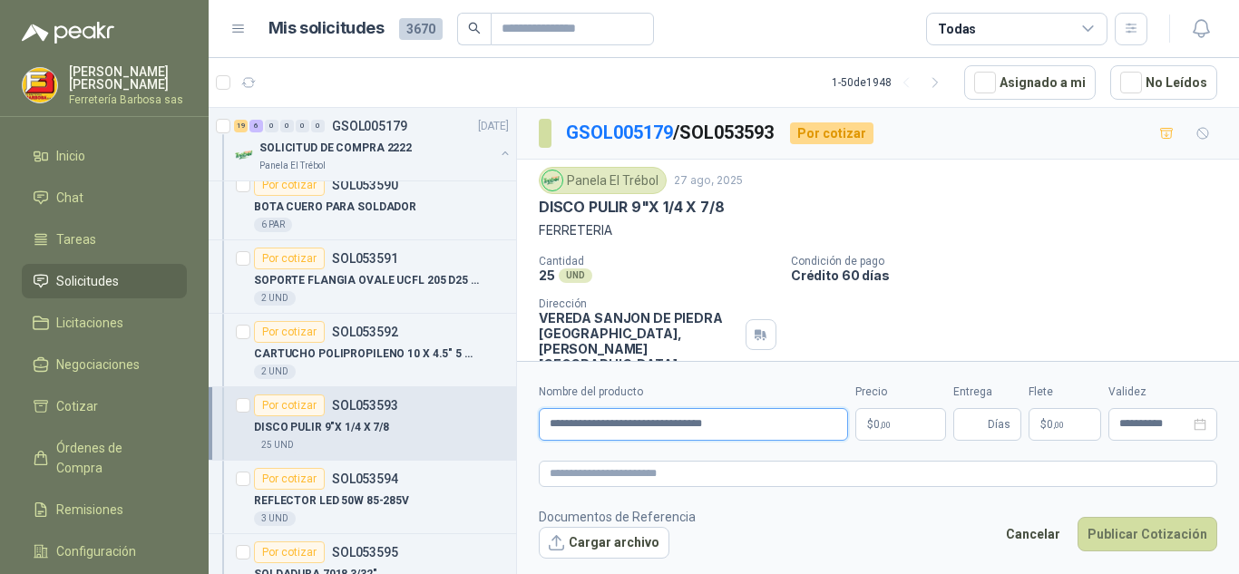
type input "**********"
click at [863, 433] on p "$ 0 ,00" at bounding box center [900, 424] width 91 height 33
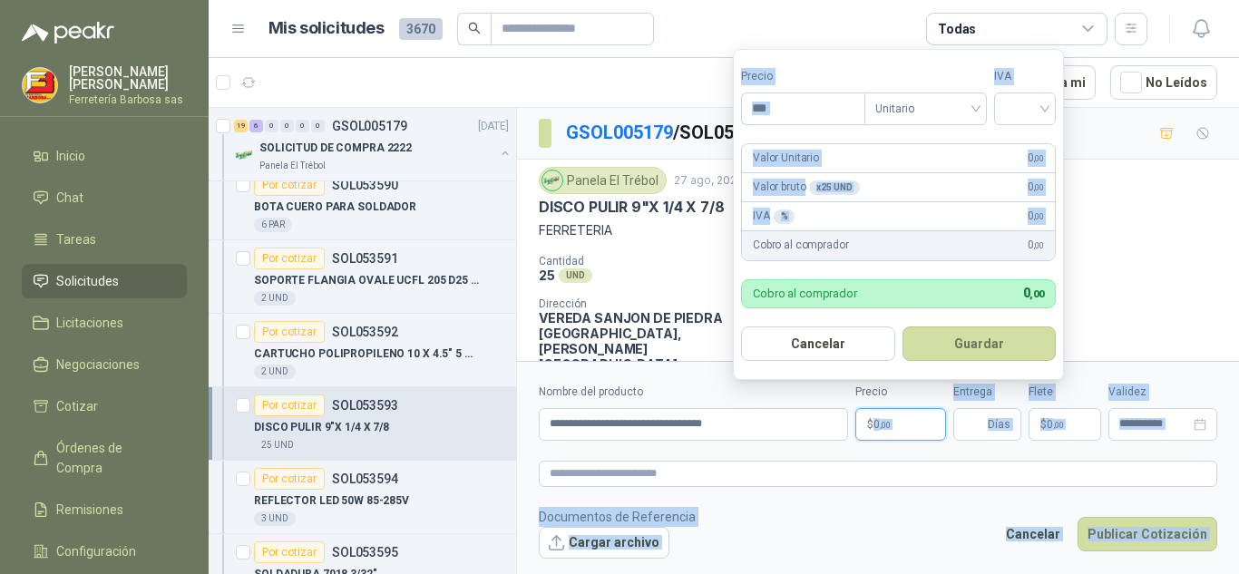
drag, startPoint x: 863, startPoint y: 433, endPoint x: 741, endPoint y: 247, distance: 222.2
click at [741, 247] on body "[PERSON_NAME] Ferretería [PERSON_NAME] sas Inicio Chat Tareas Solicitudes Licit…" at bounding box center [619, 287] width 1239 height 574
click at [935, 186] on div "Valor bruto x 25 UND  0 ,00" at bounding box center [898, 187] width 313 height 29
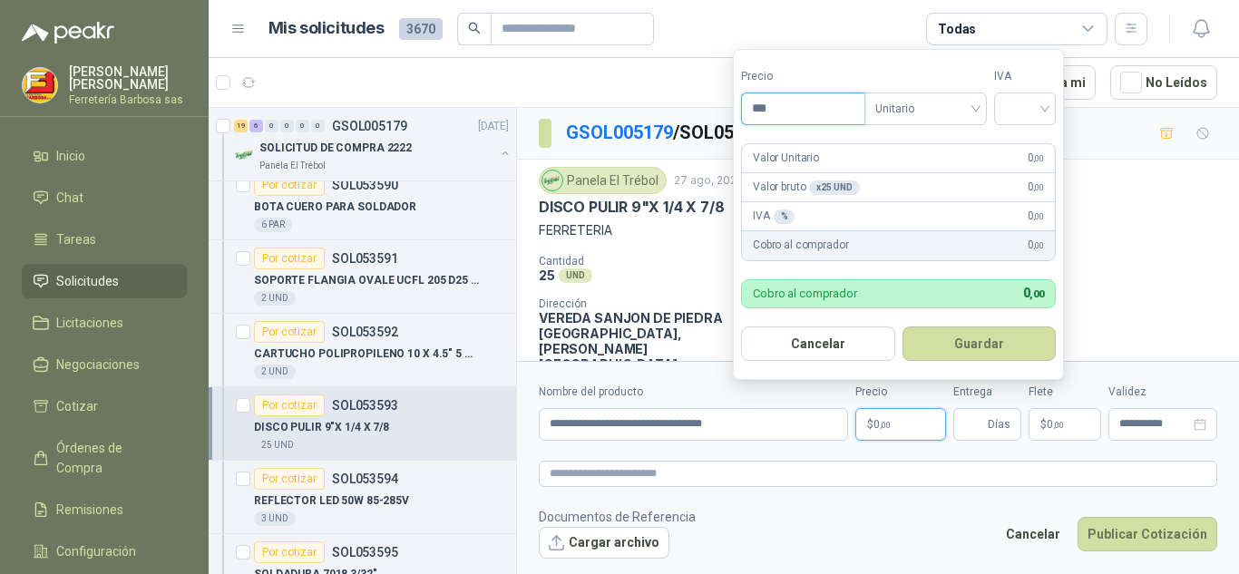
click at [806, 106] on input "***" at bounding box center [803, 108] width 122 height 31
click at [1051, 103] on div at bounding box center [1025, 109] width 62 height 33
type input "********"
click at [1031, 140] on div "19%" at bounding box center [1029, 146] width 34 height 20
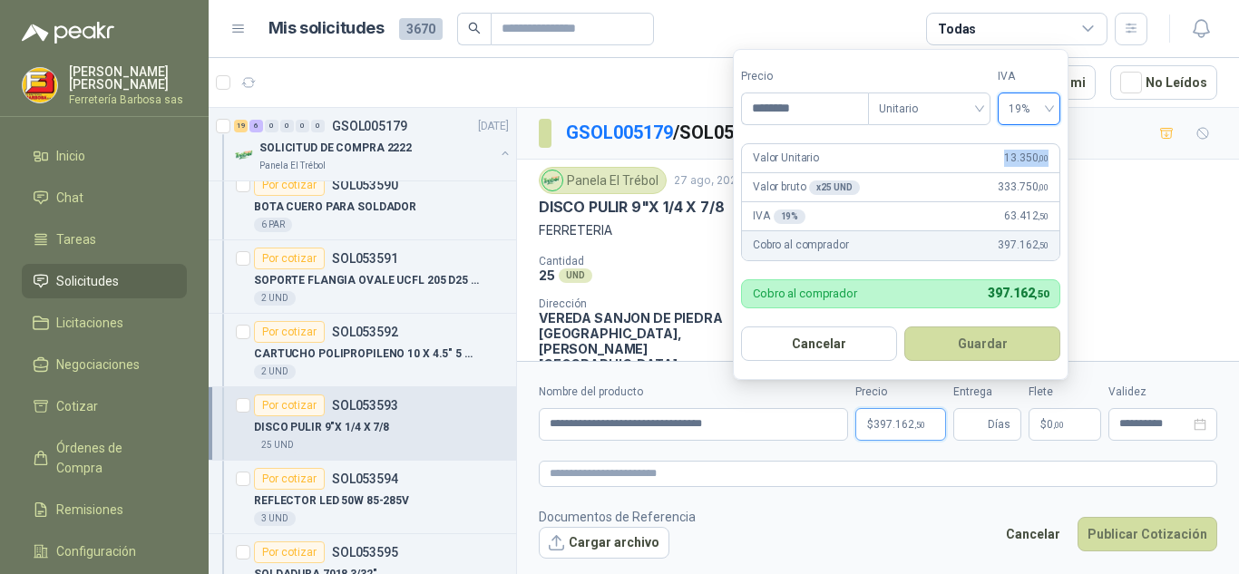
click at [1031, 140] on form "Precio ******** Tipo Unitario IVA 19% 19% Valor Unitario 13.350 ,00 Valor bruto…" at bounding box center [901, 214] width 336 height 331
click at [1031, 140] on form "Precio ******** Tipo Unitario IVA 19% Valor Unitario 13.350 ,00 Valor bruto x 2…" at bounding box center [901, 214] width 336 height 331
click at [964, 349] on button "Guardar" at bounding box center [982, 344] width 156 height 34
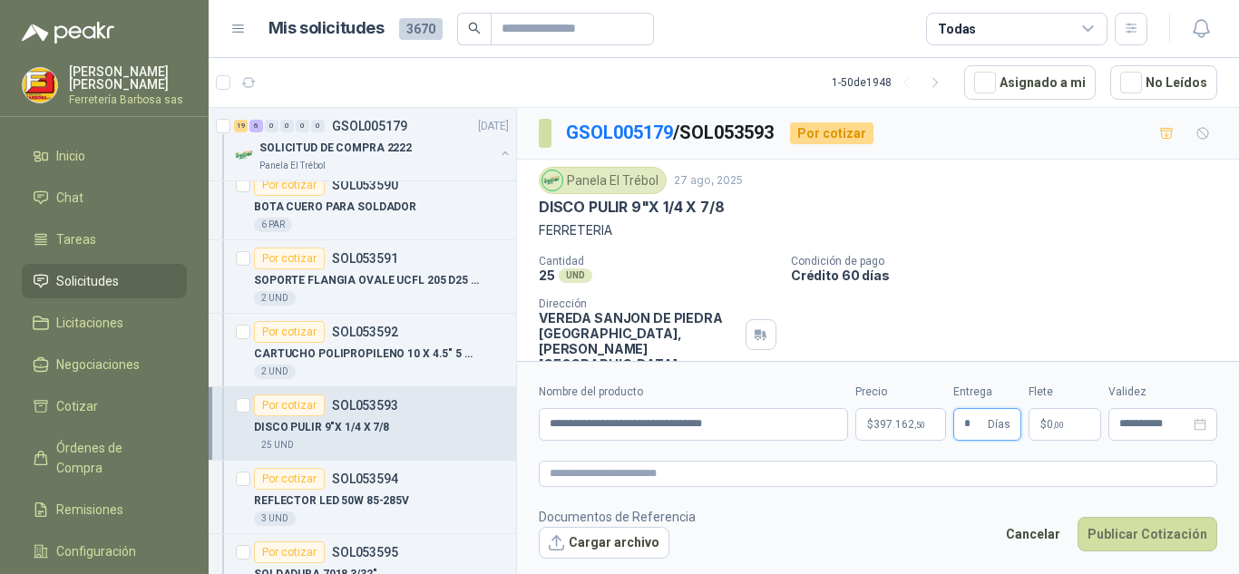
type input "*"
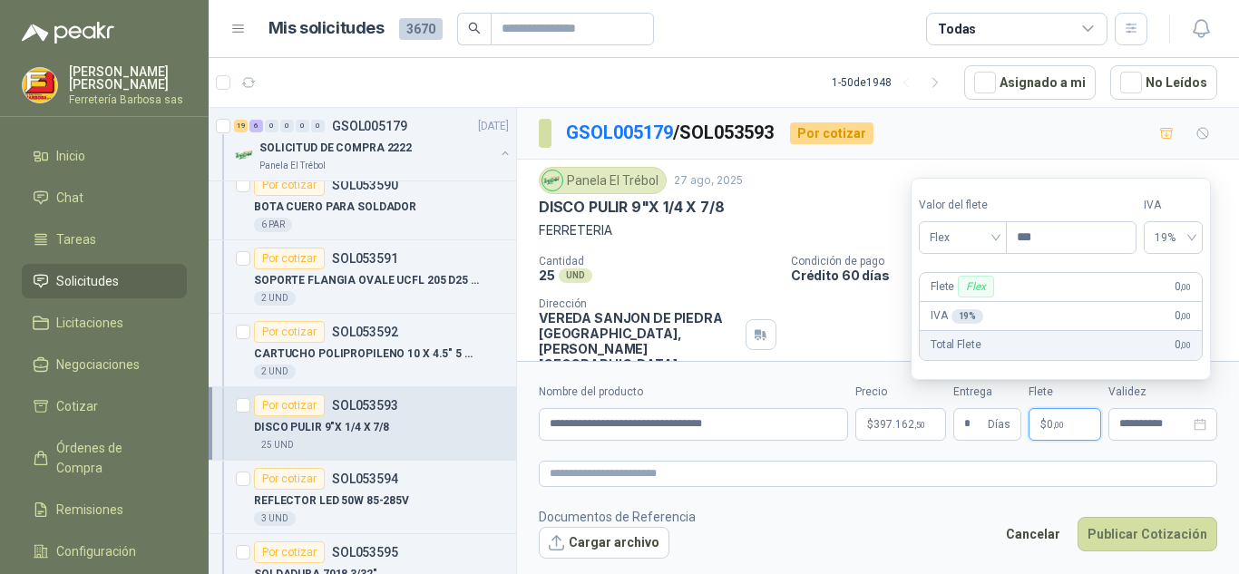
click at [1051, 433] on p "$ 0 ,00" at bounding box center [1065, 424] width 73 height 33
click at [1002, 237] on div "Flex" at bounding box center [963, 237] width 88 height 33
click at [991, 243] on span "Flex" at bounding box center [963, 237] width 66 height 27
click at [955, 305] on div "Incluido" at bounding box center [964, 305] width 63 height 20
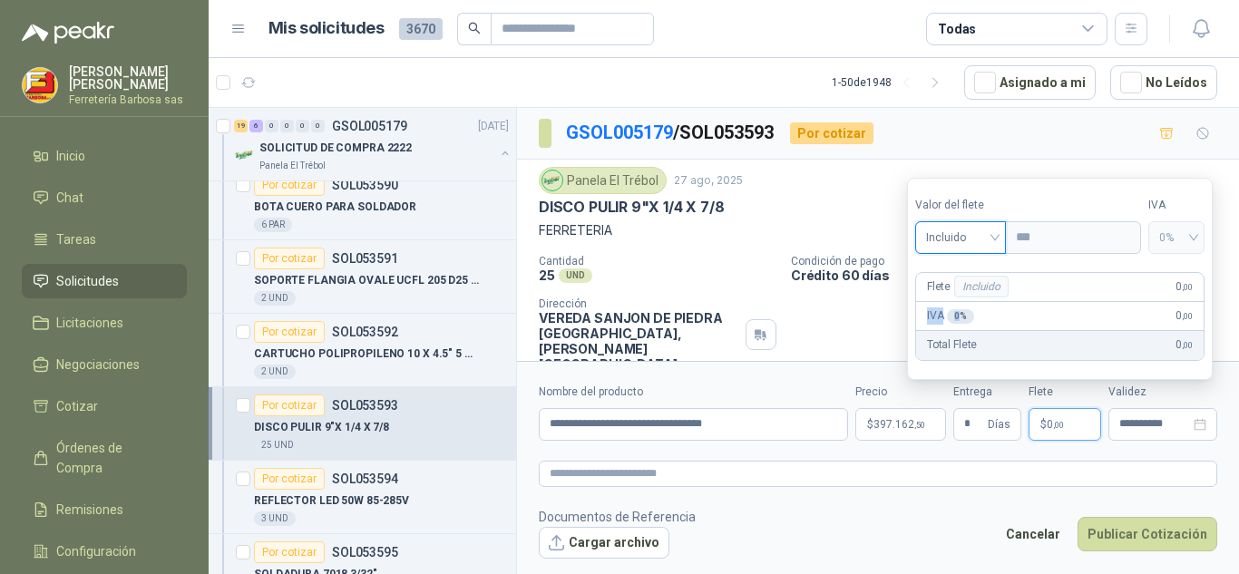
click at [955, 305] on div "IVA 0 % 0 ,00" at bounding box center [1060, 316] width 288 height 29
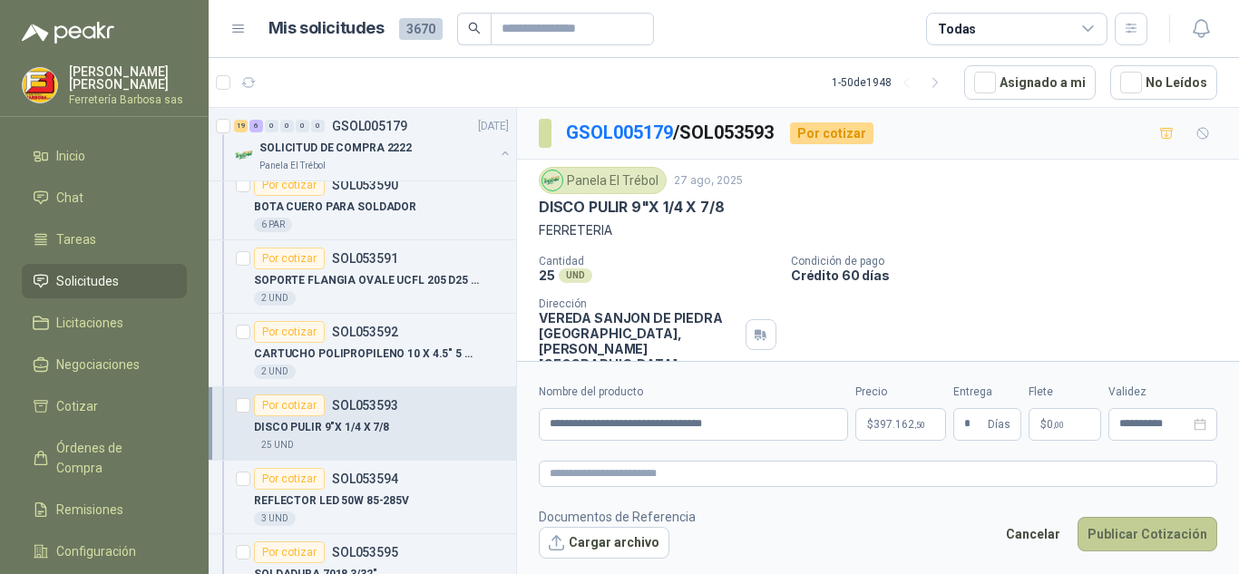
click at [1108, 530] on button "Publicar Cotización" at bounding box center [1148, 534] width 140 height 34
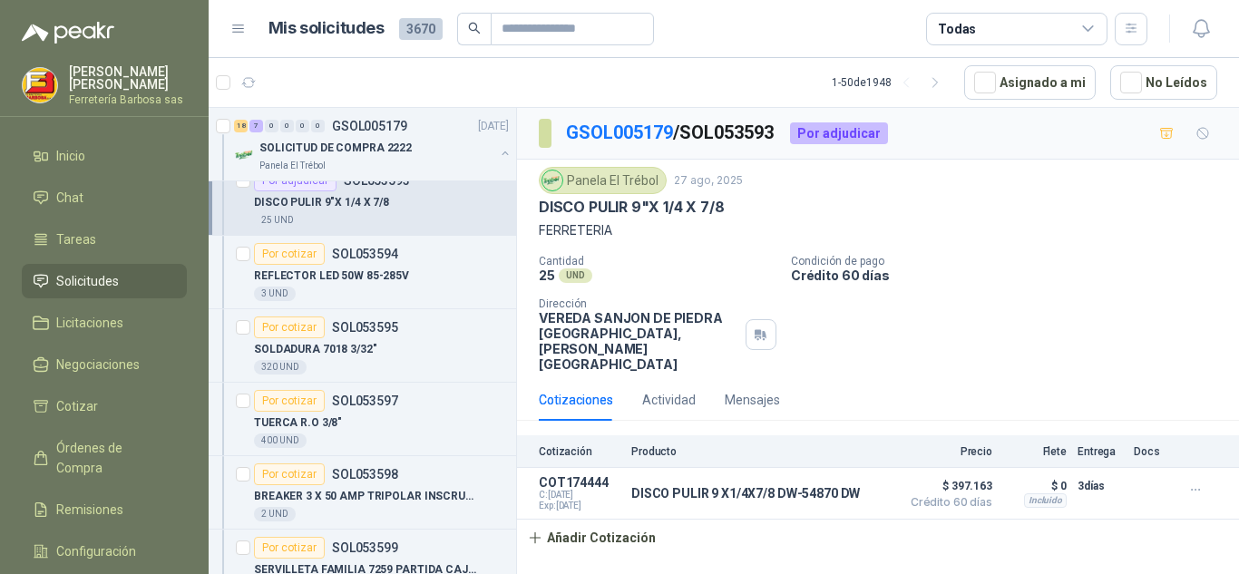
scroll to position [6486, 0]
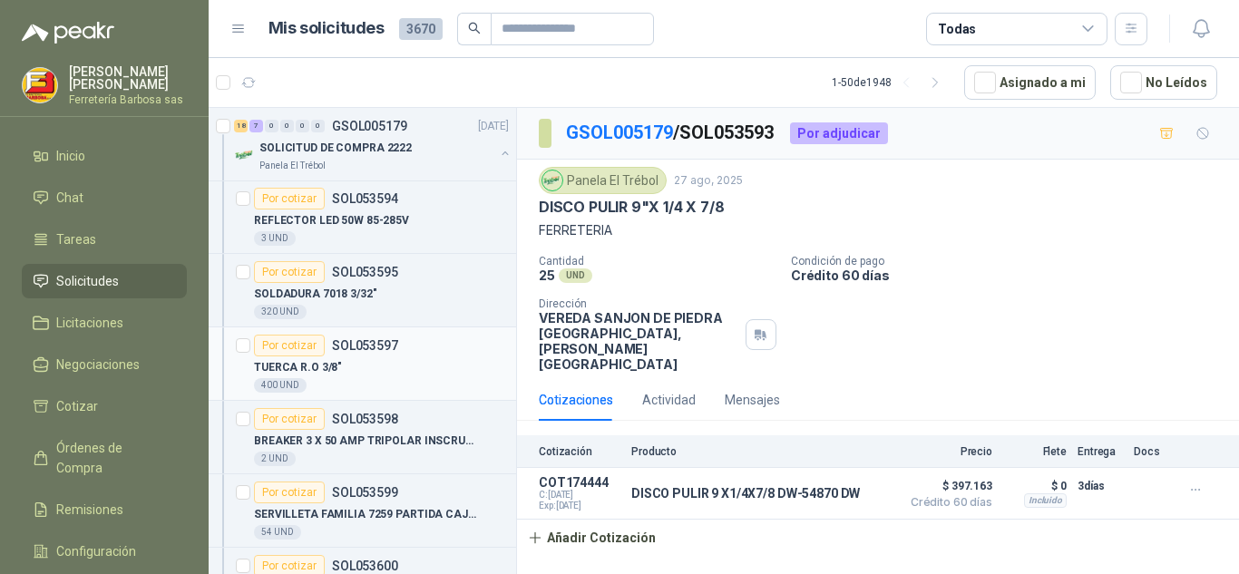
click at [294, 347] on div "Por cotizar" at bounding box center [289, 346] width 71 height 22
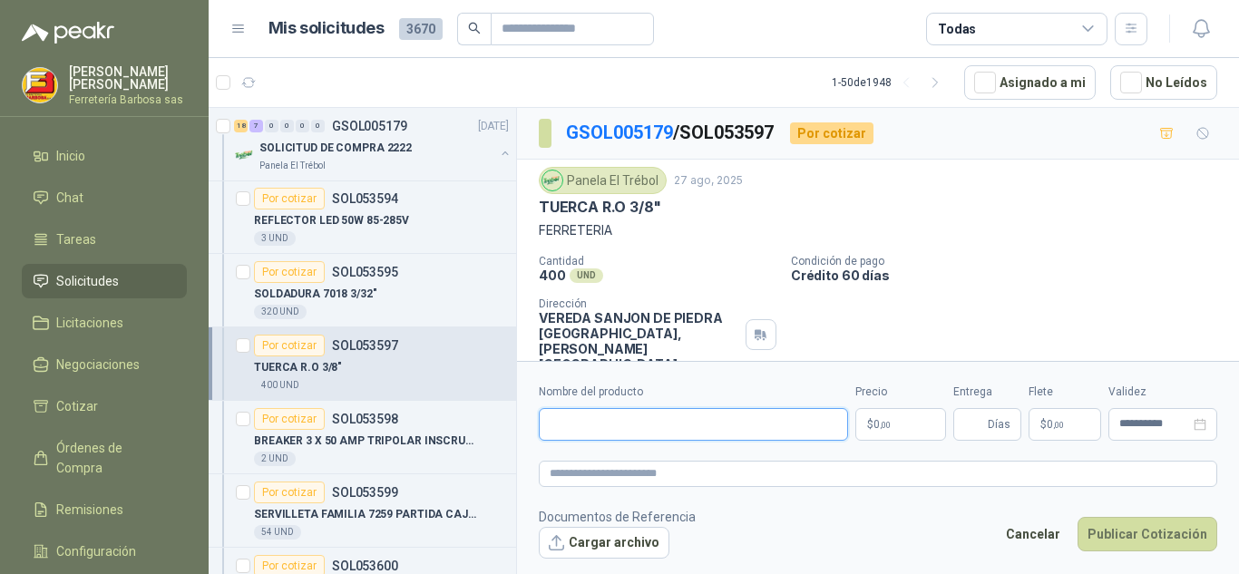
click at [578, 413] on input "Nombre del producto" at bounding box center [693, 424] width 309 height 33
paste input "**********"
type input "**********"
click at [886, 428] on span ",00" at bounding box center [885, 425] width 11 height 10
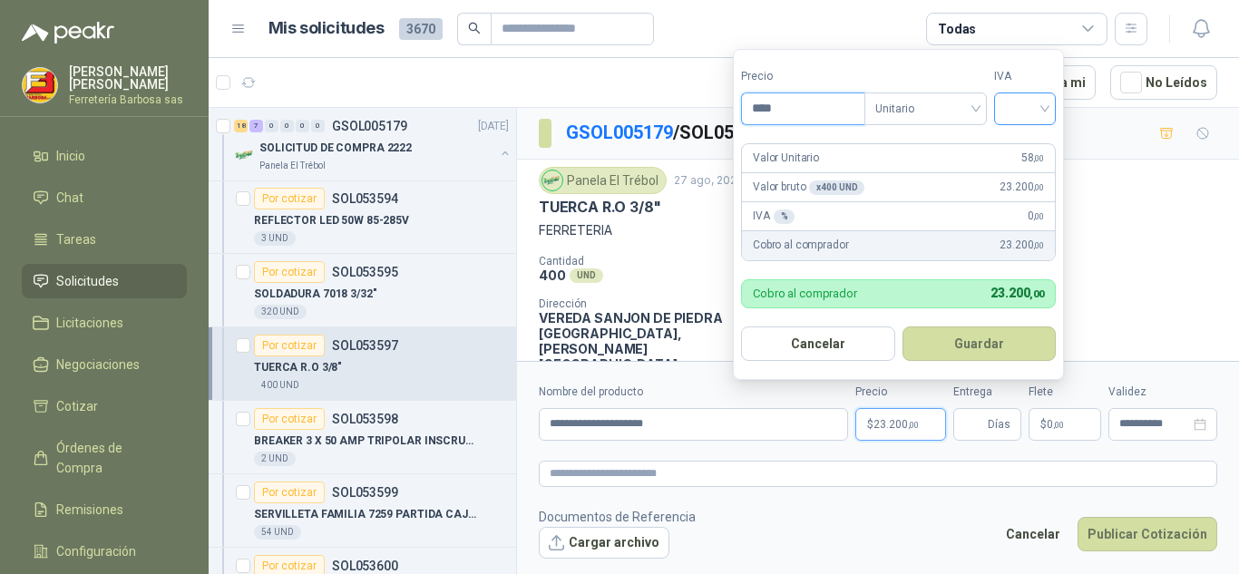
type input "****"
click at [1041, 103] on input "search" at bounding box center [1025, 106] width 40 height 27
click at [1022, 141] on div "19%" at bounding box center [1029, 146] width 34 height 20
click at [1022, 141] on form "Precio **** Tipo Unitario IVA Valor Unitario 58 ,00 Valor bruto x 400 UND  23.…" at bounding box center [898, 214] width 331 height 331
click at [1022, 141] on form "Precio **** Tipo Unitario IVA 19% Valor Unitario 58 ,00 Valor bruto x 400 UND …" at bounding box center [901, 214] width 336 height 331
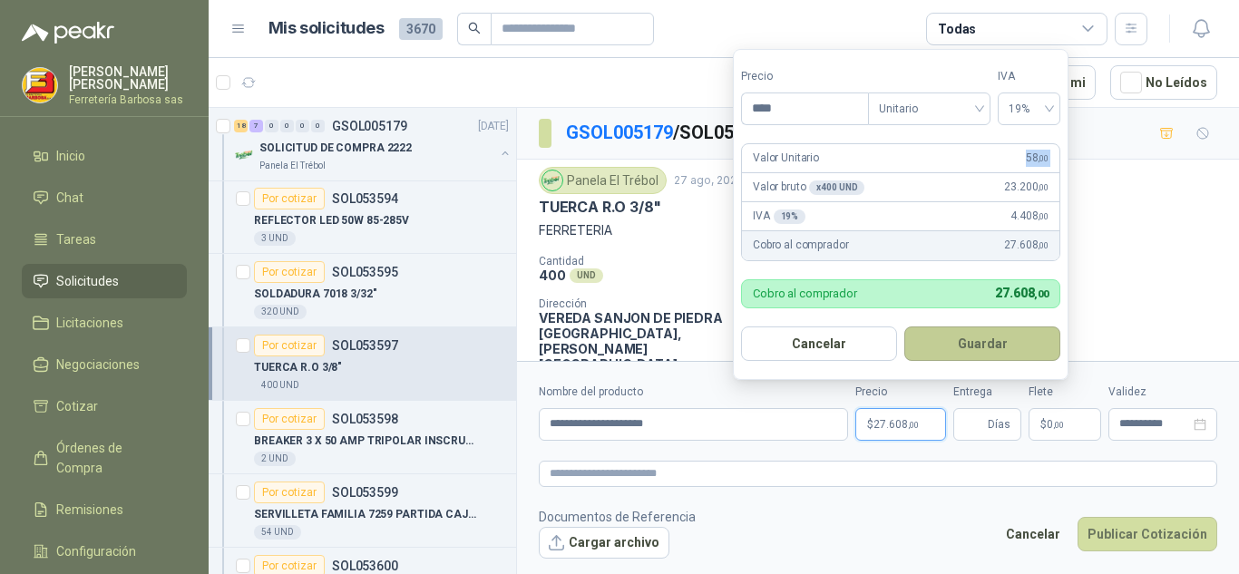
click at [940, 353] on button "Guardar" at bounding box center [982, 344] width 156 height 34
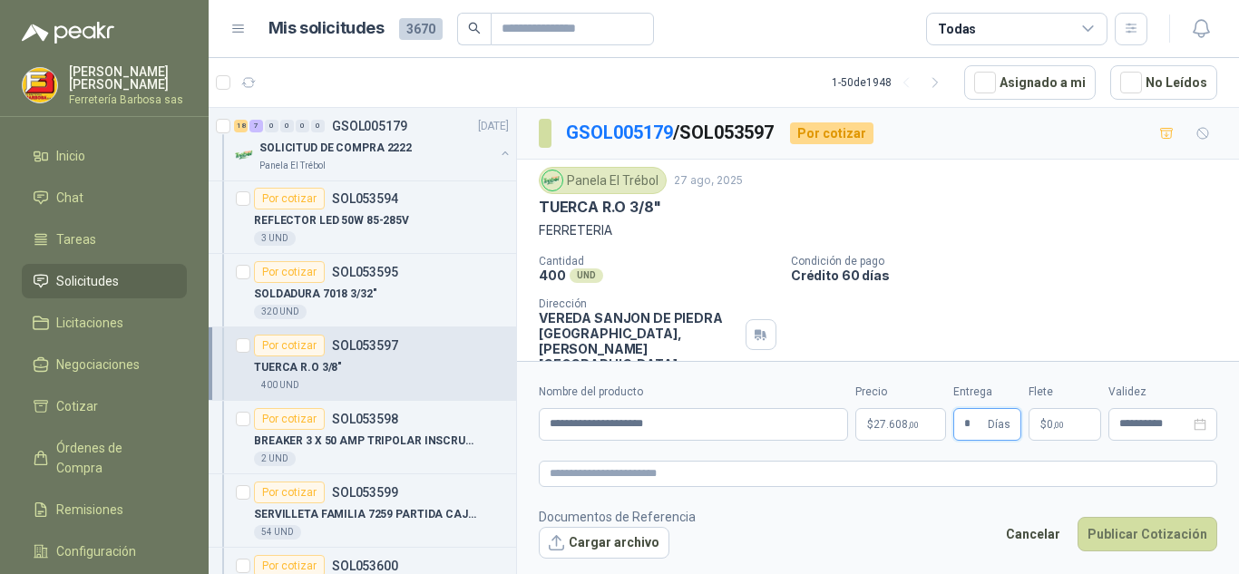
type input "*"
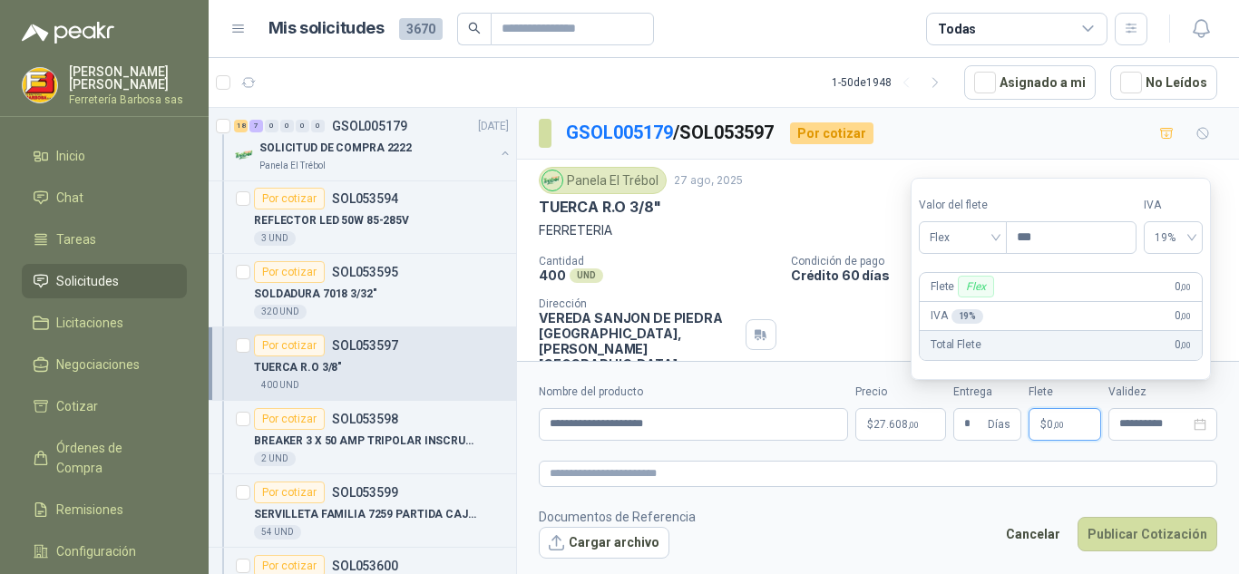
click at [1049, 432] on p "$ 0 ,00" at bounding box center [1065, 424] width 73 height 33
click at [1002, 240] on div "Flex" at bounding box center [963, 237] width 88 height 33
click at [955, 295] on div "Incluido" at bounding box center [964, 305] width 63 height 20
click at [955, 295] on div "Incluido" at bounding box center [981, 287] width 54 height 22
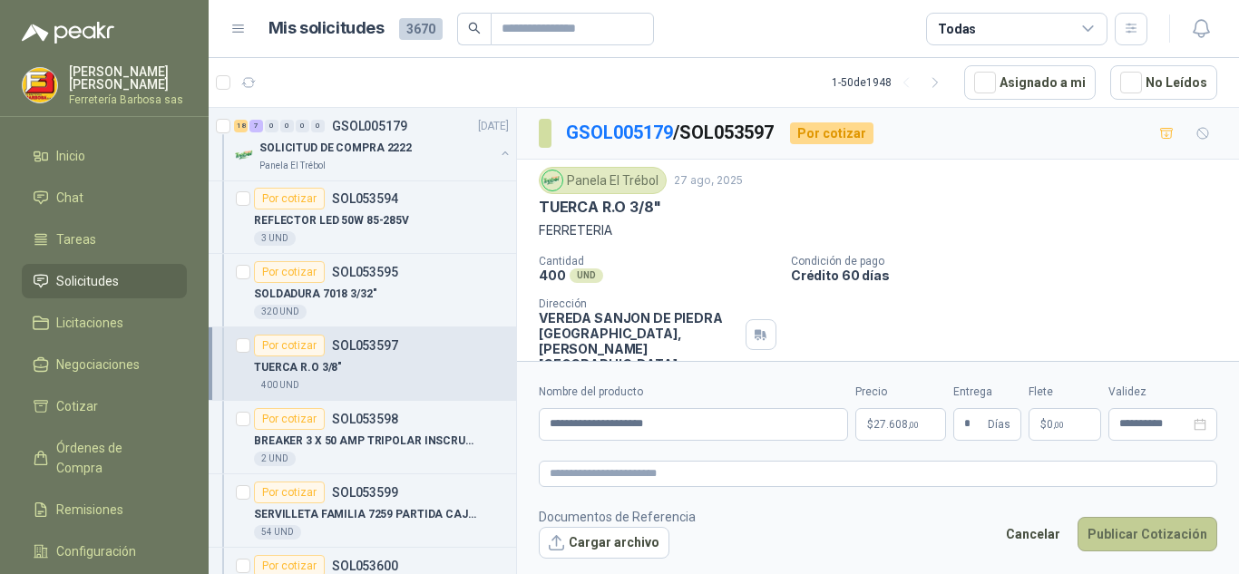
click at [1123, 533] on button "Publicar Cotización" at bounding box center [1148, 534] width 140 height 34
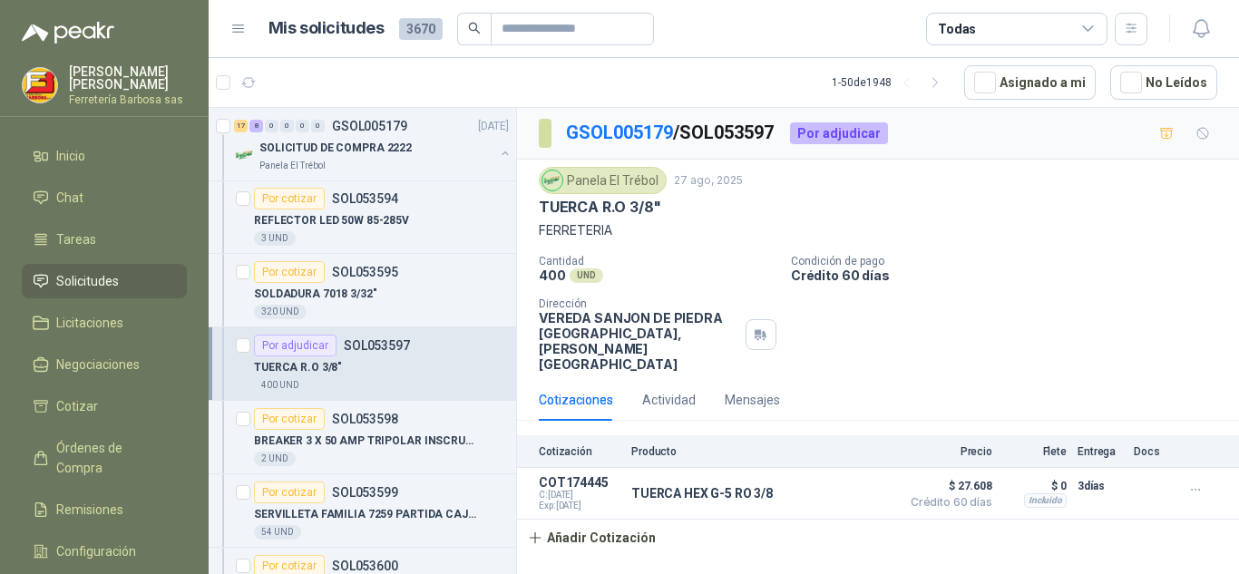
click at [1049, 242] on div "Panela El Trébol [DATE] TUERCA R.O 3/8" FERRETERIA Cantidad 400 UND  Condición…" at bounding box center [878, 269] width 679 height 205
click at [298, 270] on div "Por cotizar" at bounding box center [289, 272] width 71 height 22
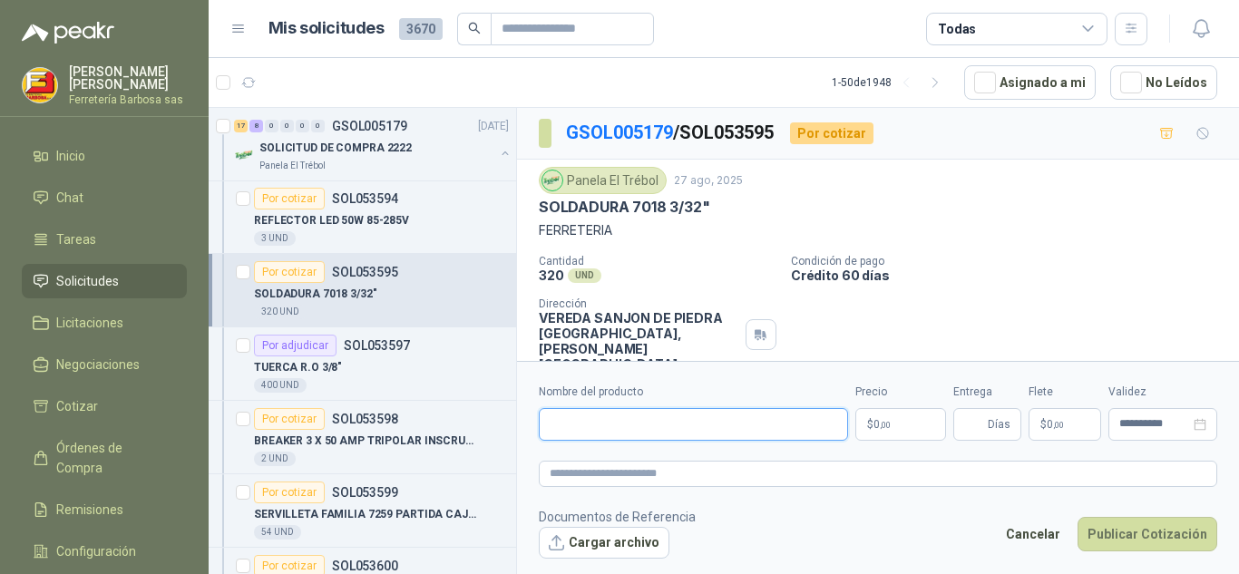
click at [578, 419] on input "Nombre del producto" at bounding box center [693, 424] width 309 height 33
paste input "**********"
type input "**********"
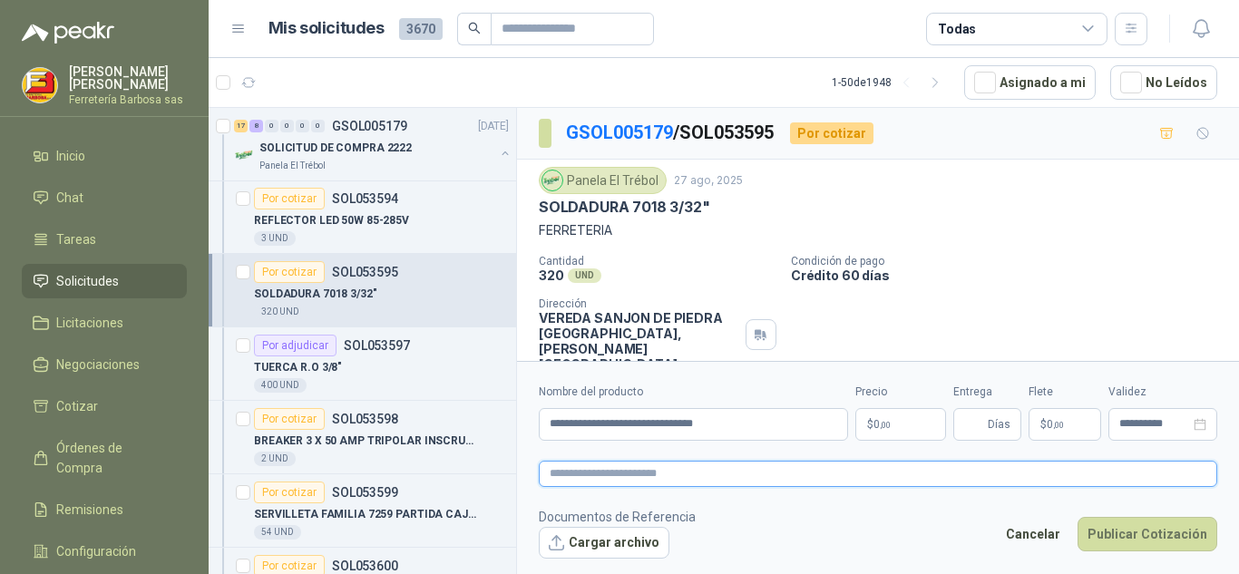
click at [656, 478] on textarea at bounding box center [878, 474] width 679 height 26
type textarea "*"
type textarea "**"
type textarea "****"
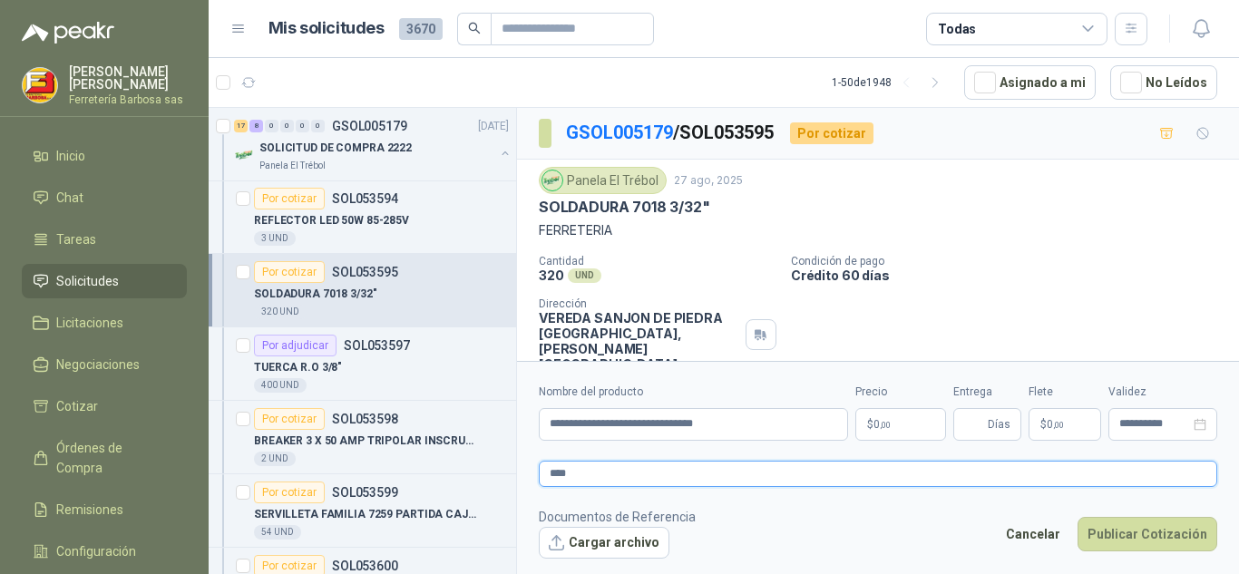
type textarea "*****"
type textarea "******"
type textarea "*******"
type textarea "********"
type textarea "*********"
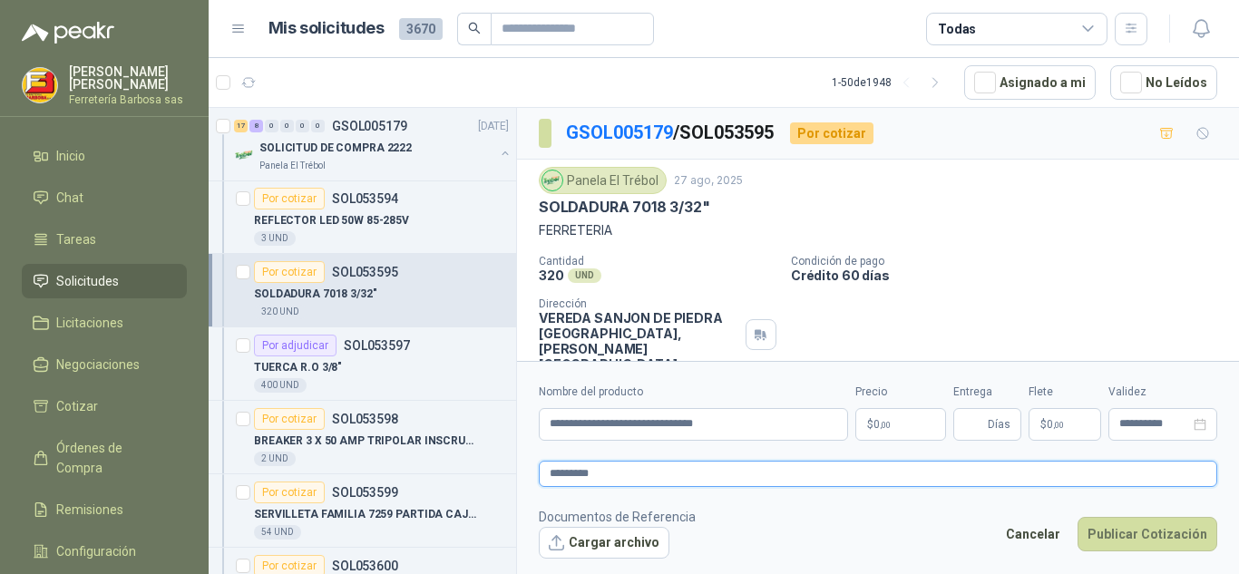
type textarea "**********"
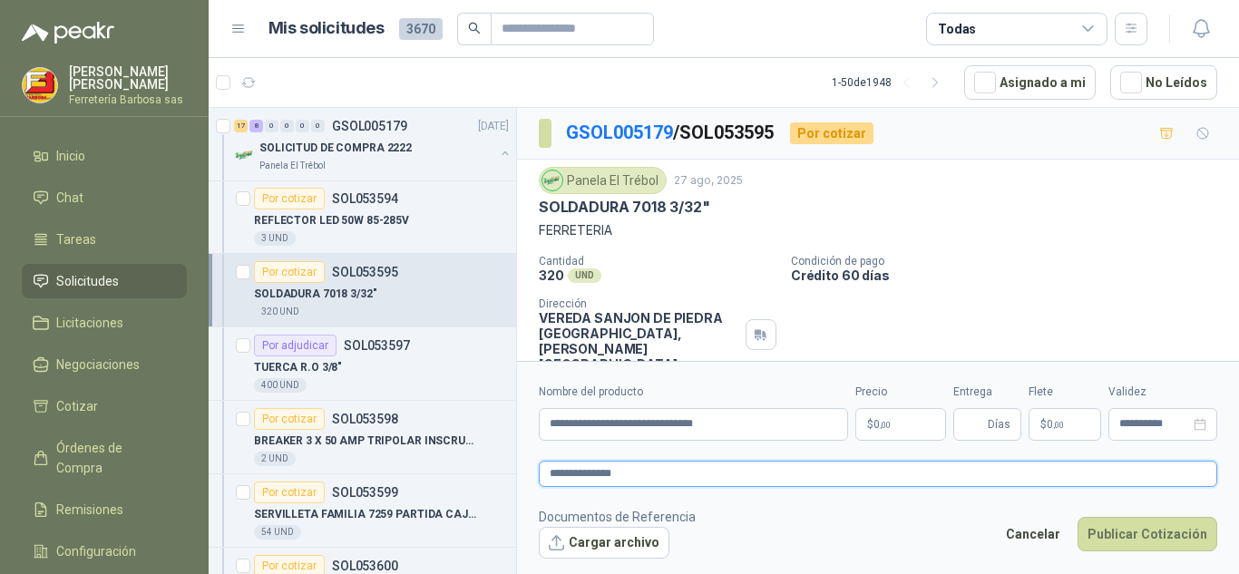
type textarea "**********"
click at [789, 540] on footer "Documentos de Referencia Cargar archivo Cancelar Publicar Cotización" at bounding box center [878, 533] width 679 height 53
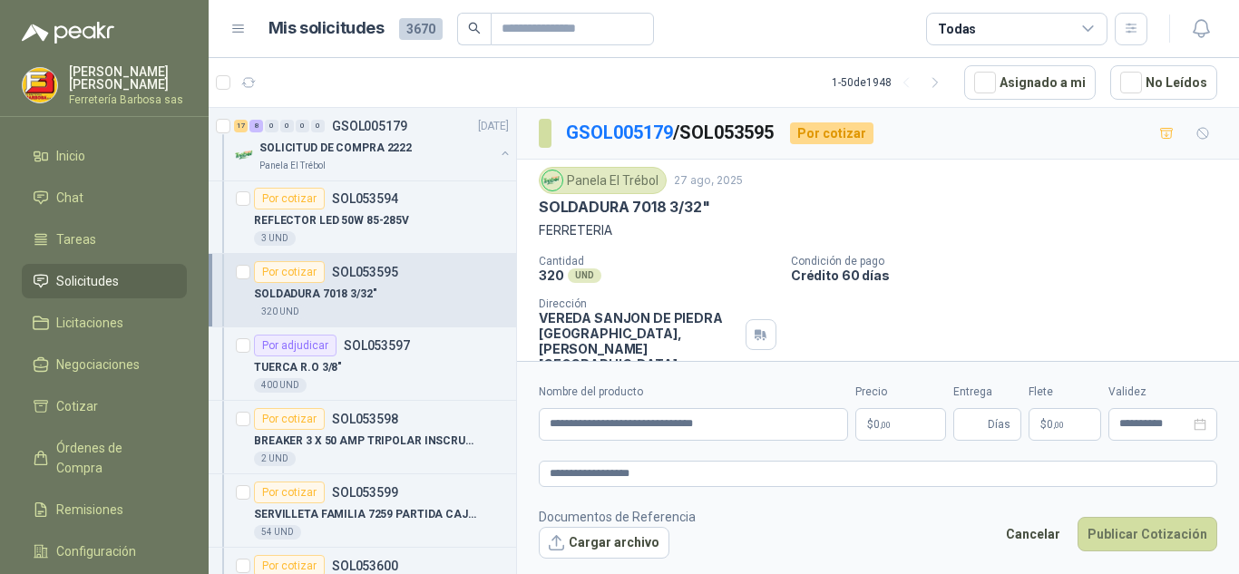
click at [866, 422] on p "$ 0 ,00" at bounding box center [900, 424] width 91 height 33
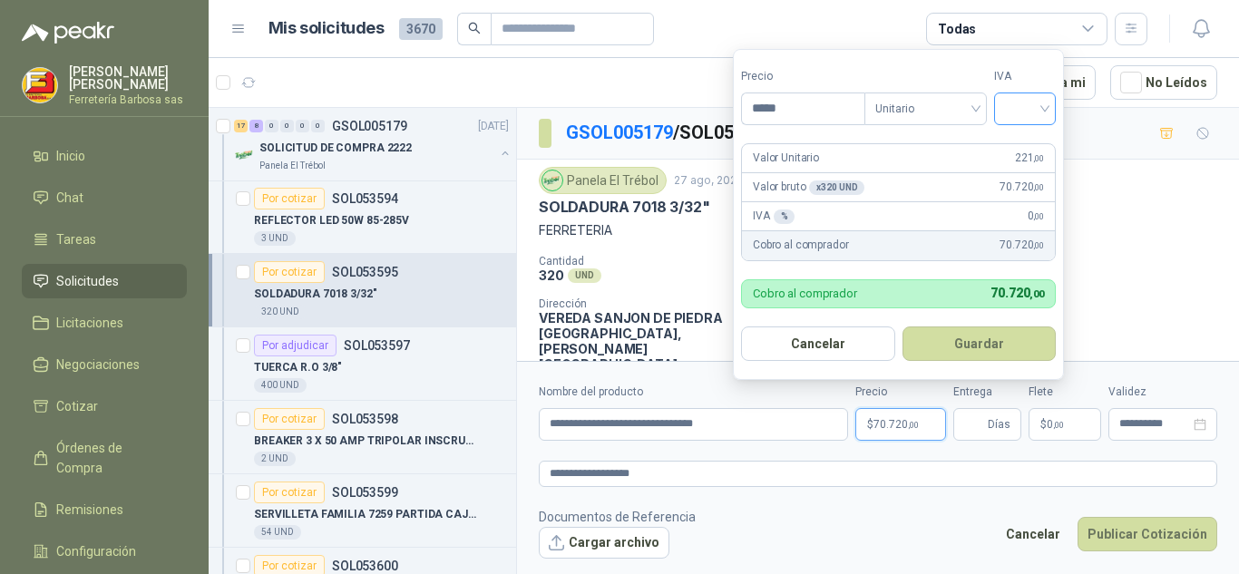
type input "*****"
click at [1041, 109] on input "search" at bounding box center [1025, 106] width 40 height 27
click at [1024, 142] on div "19%" at bounding box center [1029, 146] width 34 height 20
click at [1024, 144] on div "Valor Unitario 221 ,00" at bounding box center [898, 158] width 313 height 29
click at [1024, 144] on div "Valor Unitario 221 ,00" at bounding box center [901, 158] width 318 height 29
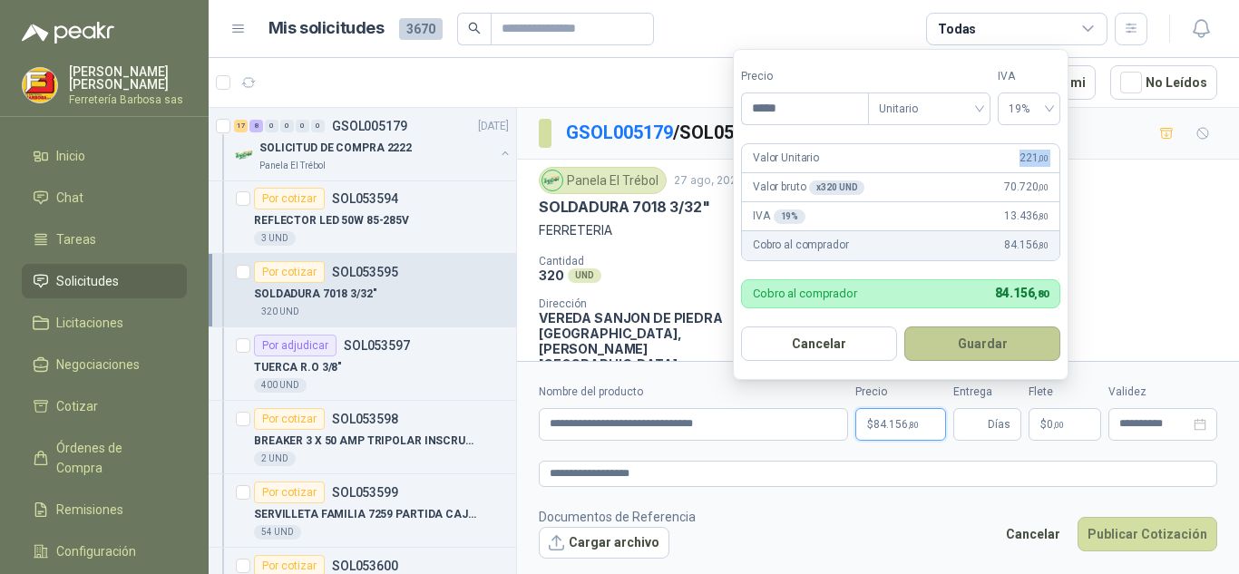
click at [955, 341] on button "Guardar" at bounding box center [982, 344] width 156 height 34
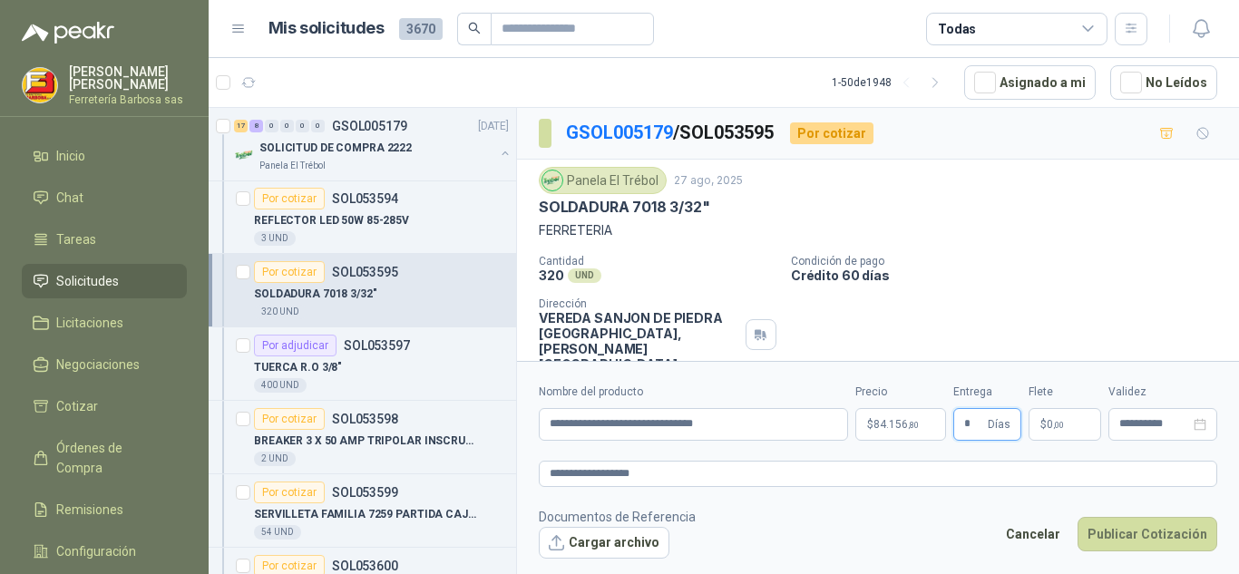
type input "*"
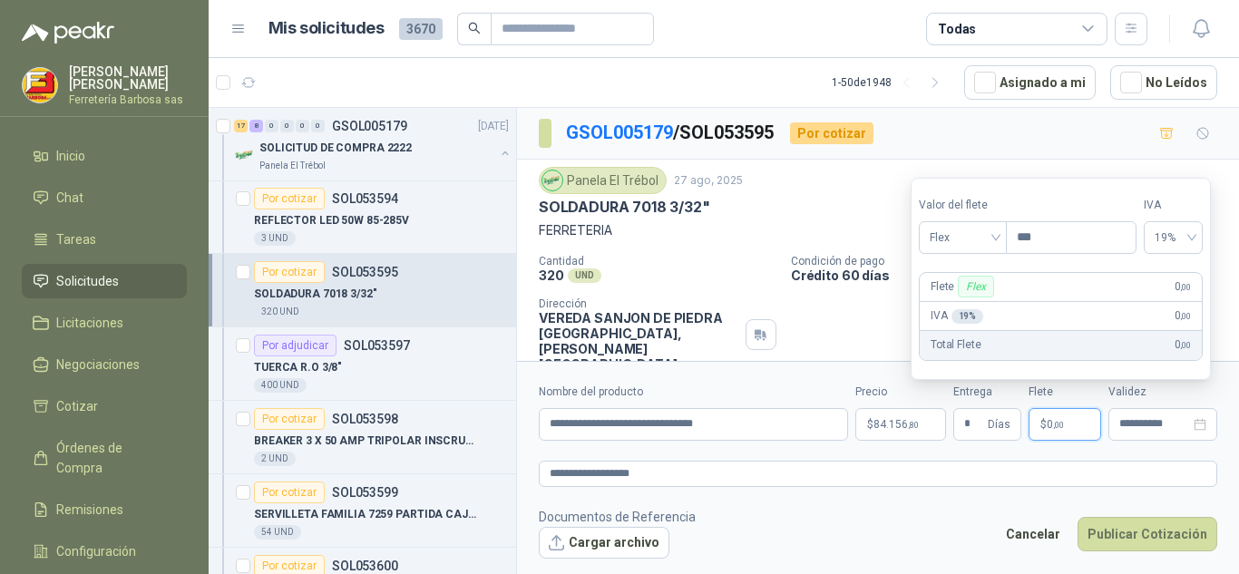
click at [1038, 417] on p "$ 0 ,00" at bounding box center [1065, 424] width 73 height 33
click at [996, 240] on span "Flex" at bounding box center [963, 237] width 66 height 27
click at [949, 302] on div "Incluido" at bounding box center [964, 305] width 63 height 20
click at [949, 302] on div "IVA 0 % 0 ,00" at bounding box center [1060, 316] width 288 height 29
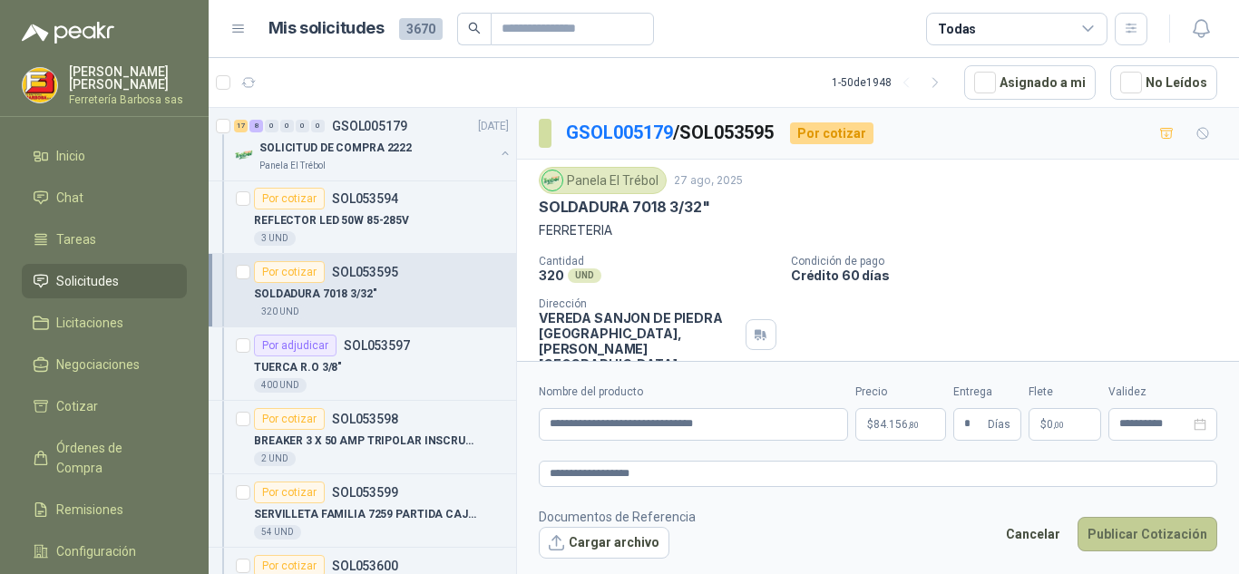
click at [1141, 531] on button "Publicar Cotización" at bounding box center [1148, 534] width 140 height 34
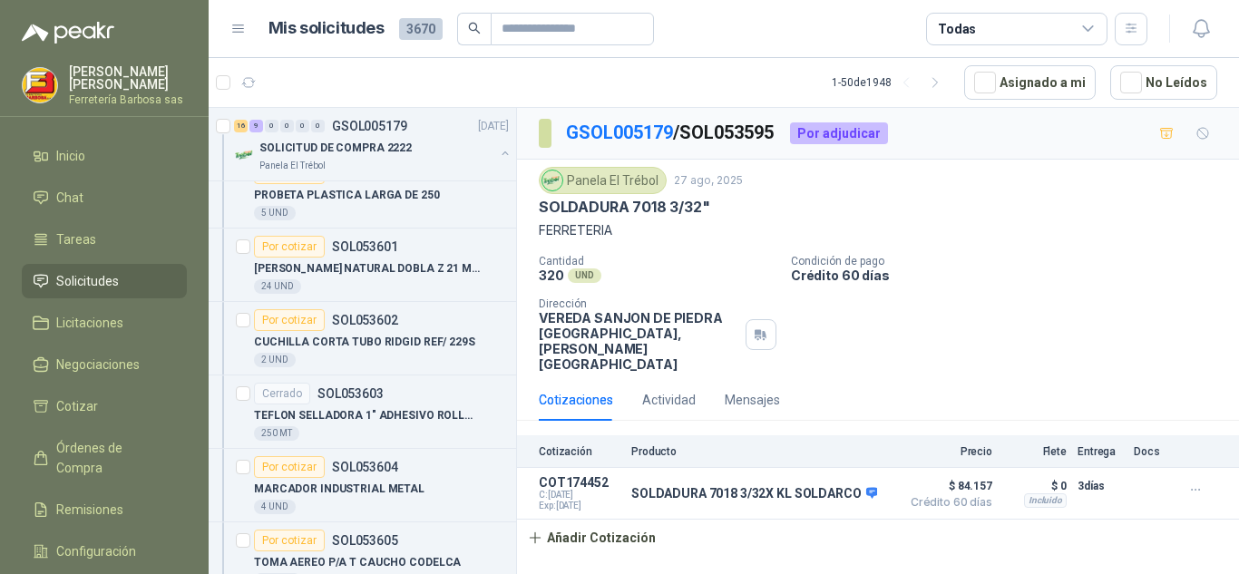
scroll to position [6898, 0]
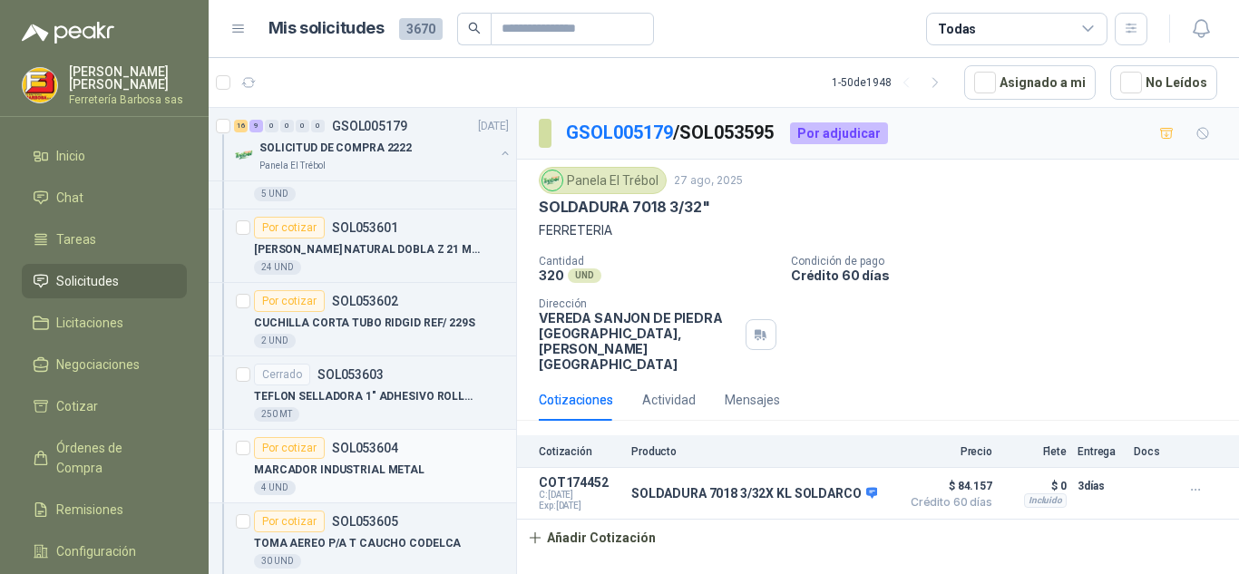
click at [301, 445] on div "Por cotizar" at bounding box center [289, 448] width 71 height 22
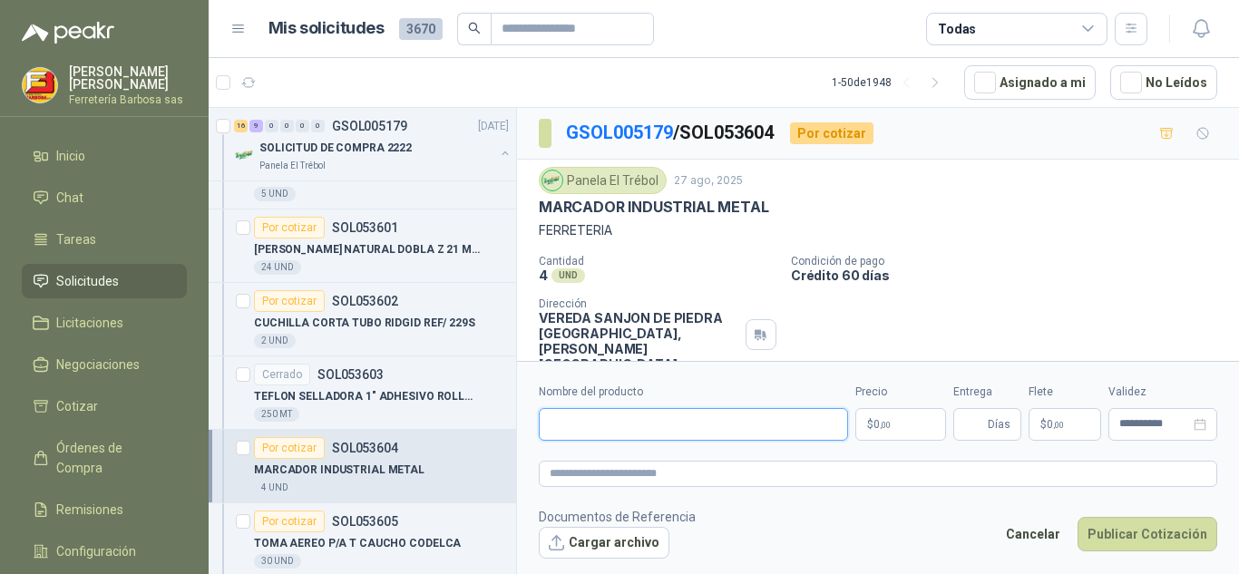
click at [772, 415] on input "Nombre del producto" at bounding box center [693, 424] width 309 height 33
paste input "**********"
type input "**********"
click at [889, 410] on p "$ 0 ,00" at bounding box center [900, 424] width 91 height 33
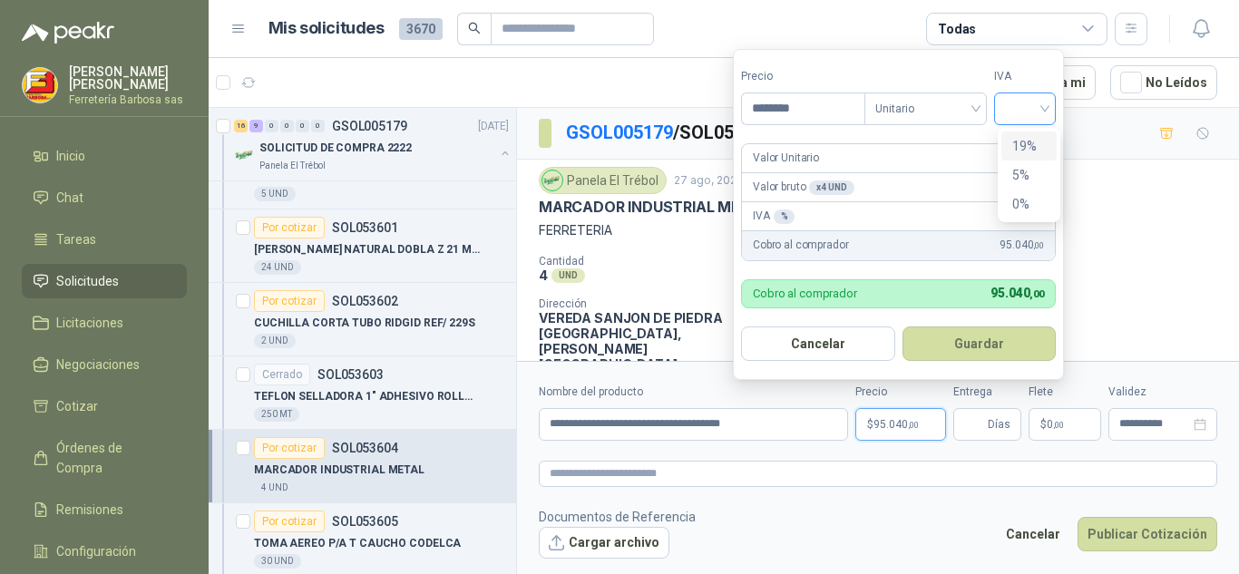
click at [1052, 114] on div at bounding box center [1025, 109] width 62 height 33
type input "********"
click at [1019, 133] on div "19%" at bounding box center [1029, 146] width 55 height 29
click at [1019, 133] on form "Precio ******** Tipo Unitario IVA 19% 19% Valor Unitario 23.760 ,00 Valor bruto…" at bounding box center [901, 214] width 336 height 331
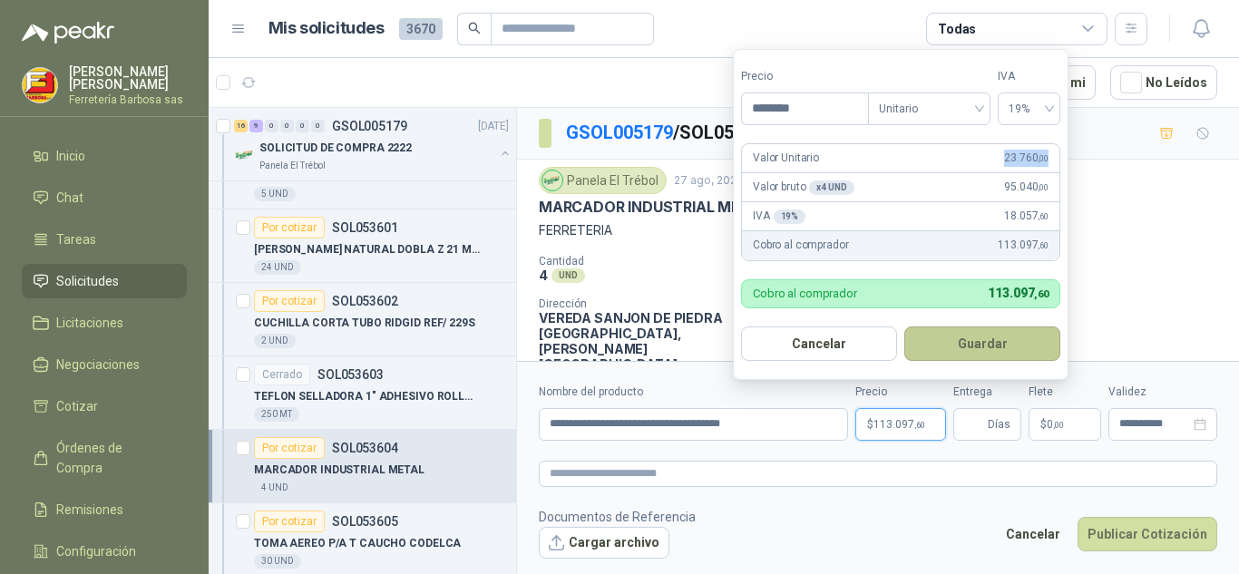
click at [967, 343] on button "Guardar" at bounding box center [982, 344] width 156 height 34
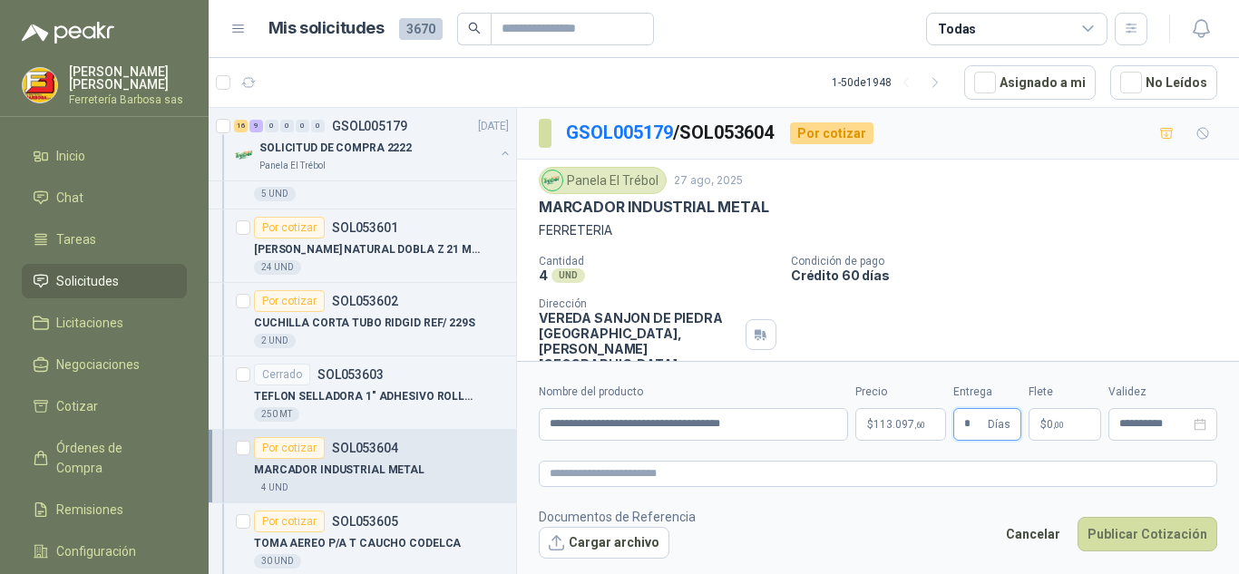
type input "*"
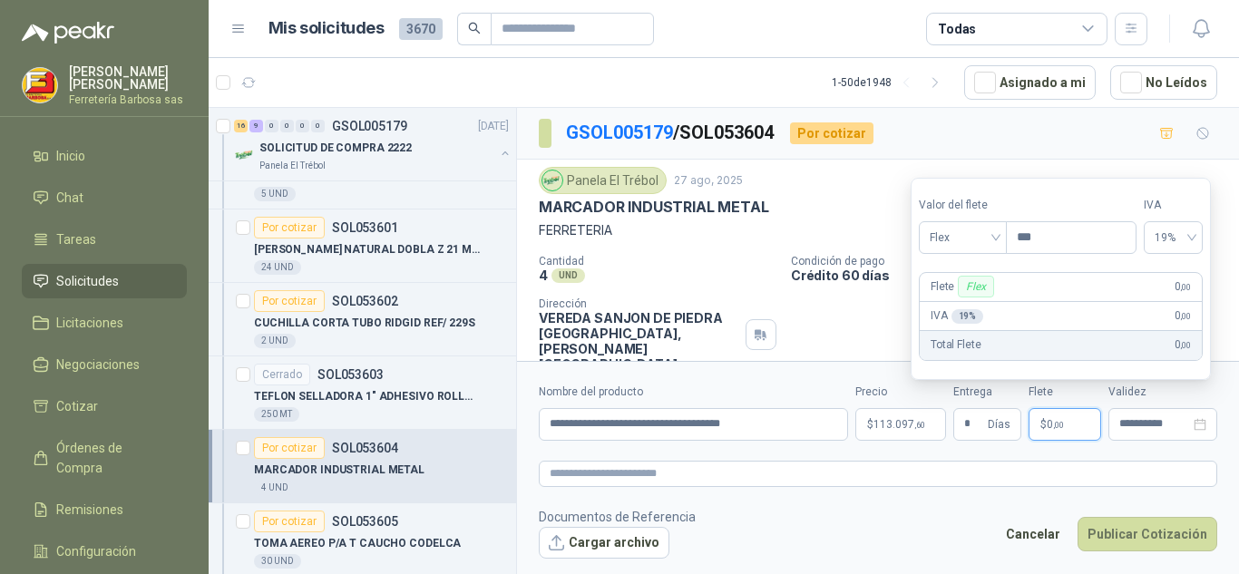
click at [1043, 415] on p "$ 0 ,00" at bounding box center [1065, 424] width 73 height 33
click at [1000, 238] on div "Flex" at bounding box center [963, 237] width 88 height 33
click at [962, 300] on div "Incluido" at bounding box center [964, 305] width 63 height 20
click at [962, 300] on div "Flete Flex 0 ,00" at bounding box center [1061, 287] width 282 height 29
click at [962, 300] on div "Flete Incluido 0 ,00" at bounding box center [1060, 287] width 288 height 29
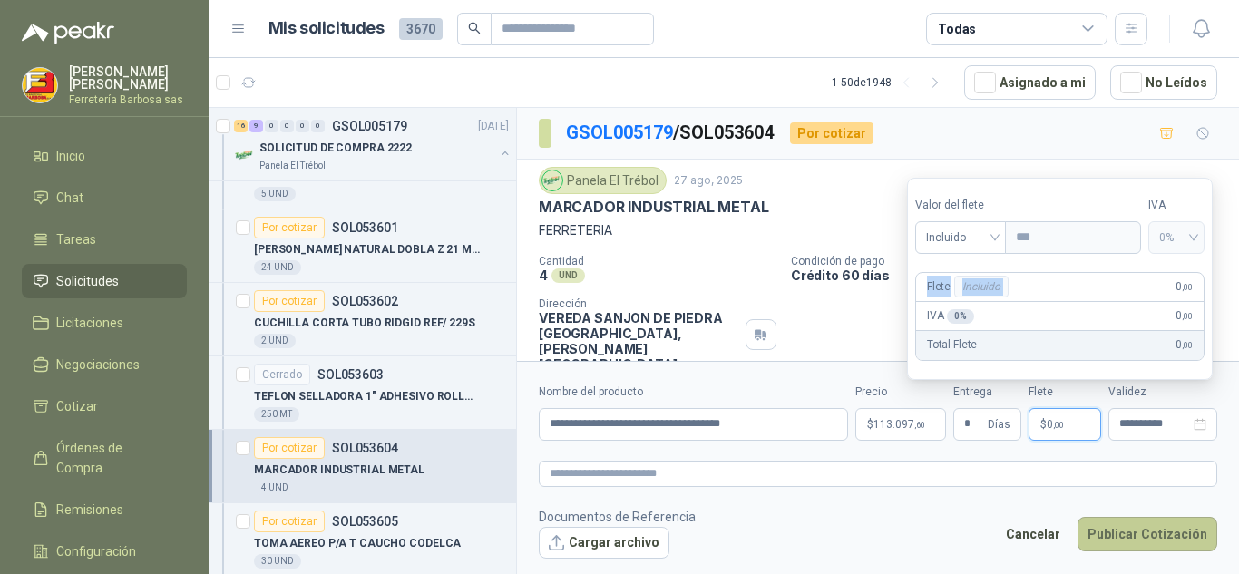
click at [1127, 530] on button "Publicar Cotización" at bounding box center [1148, 534] width 140 height 34
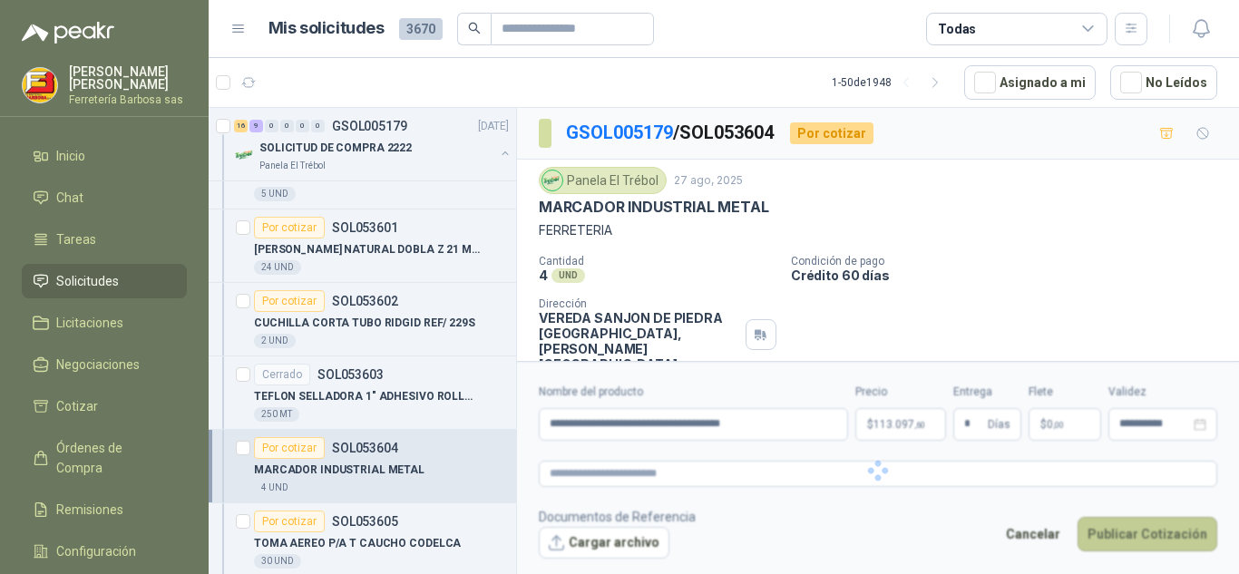
click at [1127, 530] on div at bounding box center [878, 471] width 722 height 220
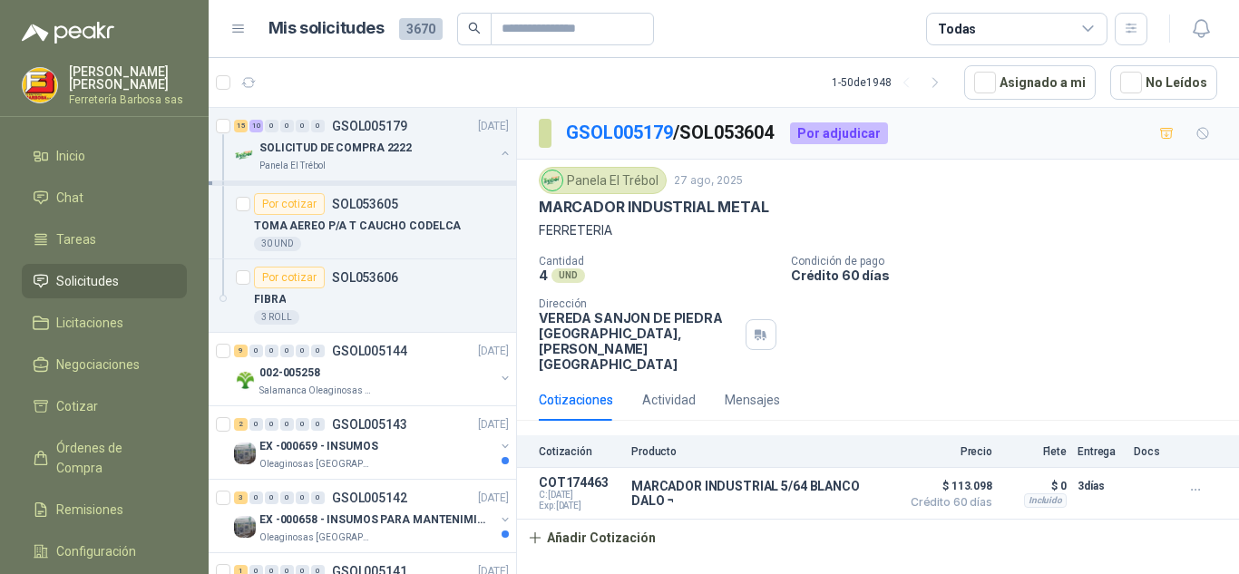
scroll to position [7235, 0]
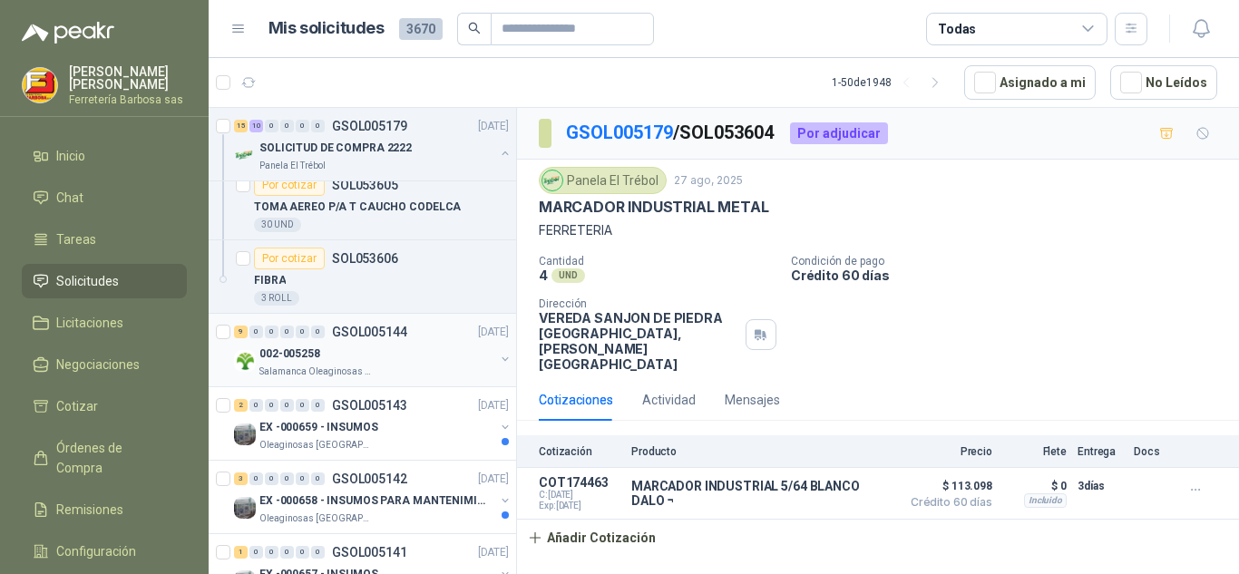
click at [296, 356] on p "002-005258" at bounding box center [289, 354] width 61 height 17
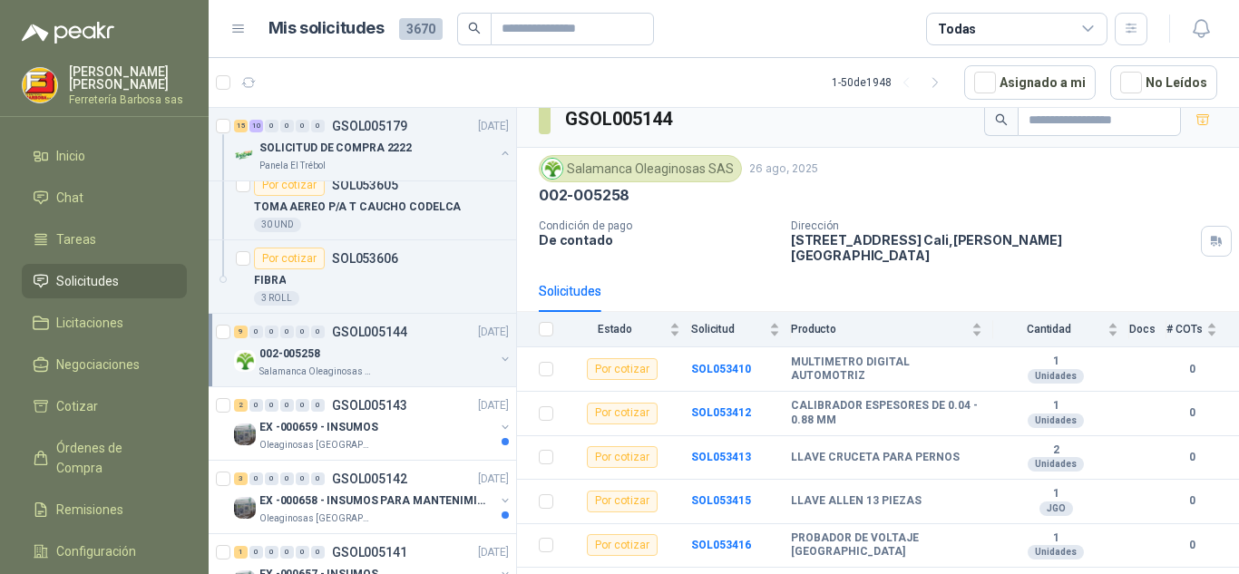
scroll to position [34, 0]
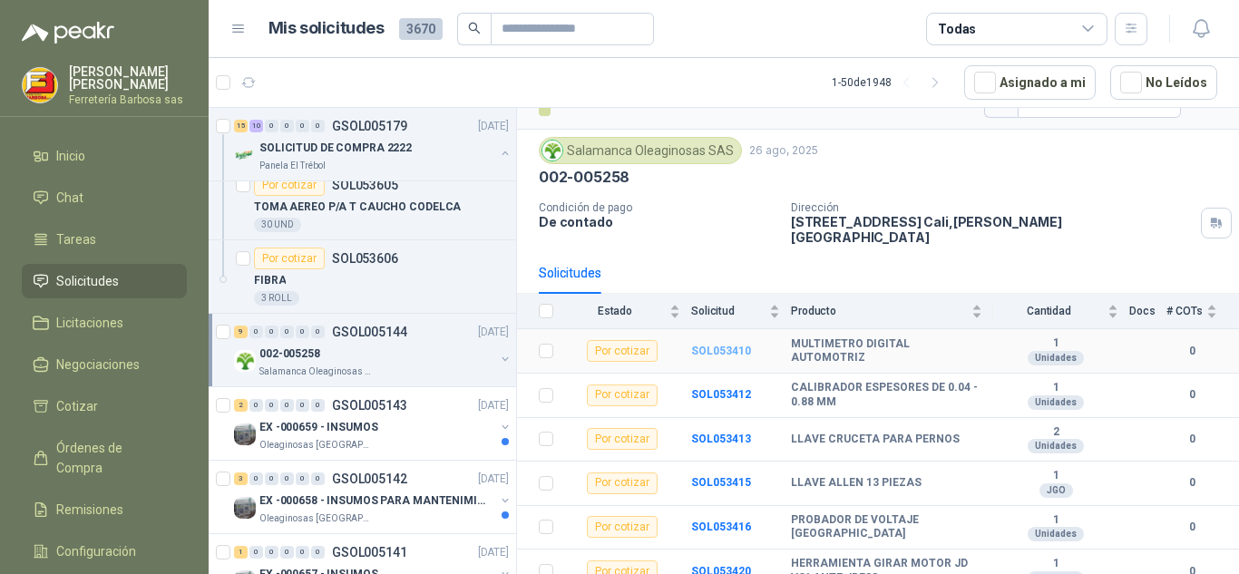
click at [732, 345] on b "SOL053410" at bounding box center [721, 351] width 60 height 13
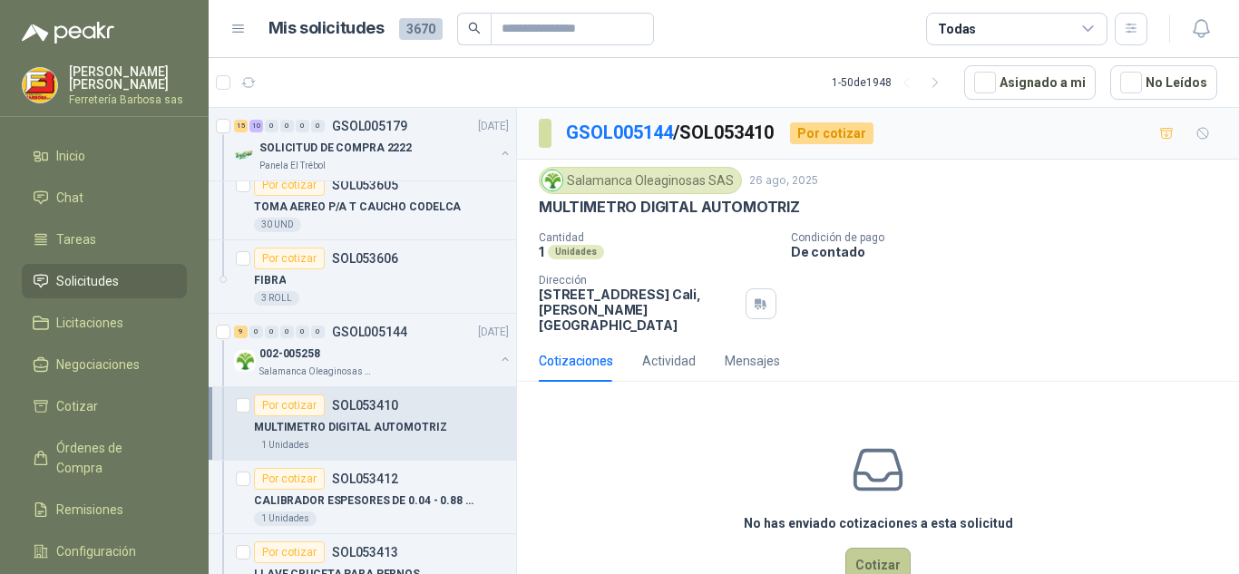
click at [866, 552] on button "Cotizar" at bounding box center [877, 565] width 65 height 34
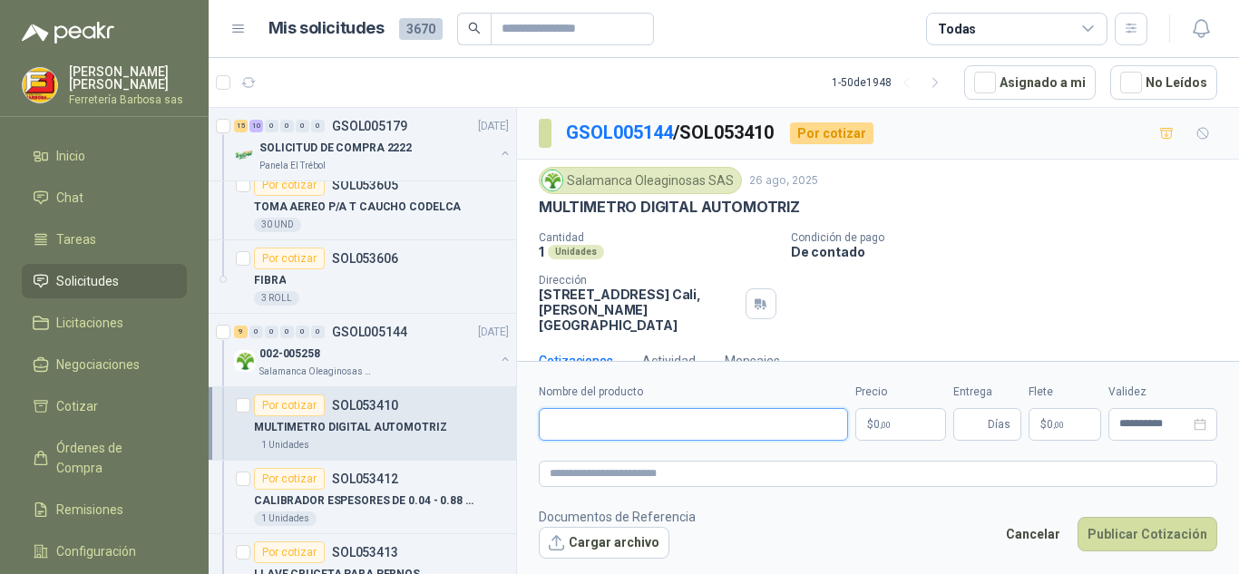
click at [657, 418] on input "Nombre del producto" at bounding box center [693, 424] width 309 height 33
paste input "**********"
type input "**********"
click at [872, 427] on p "$ 0 ,00" at bounding box center [900, 424] width 91 height 33
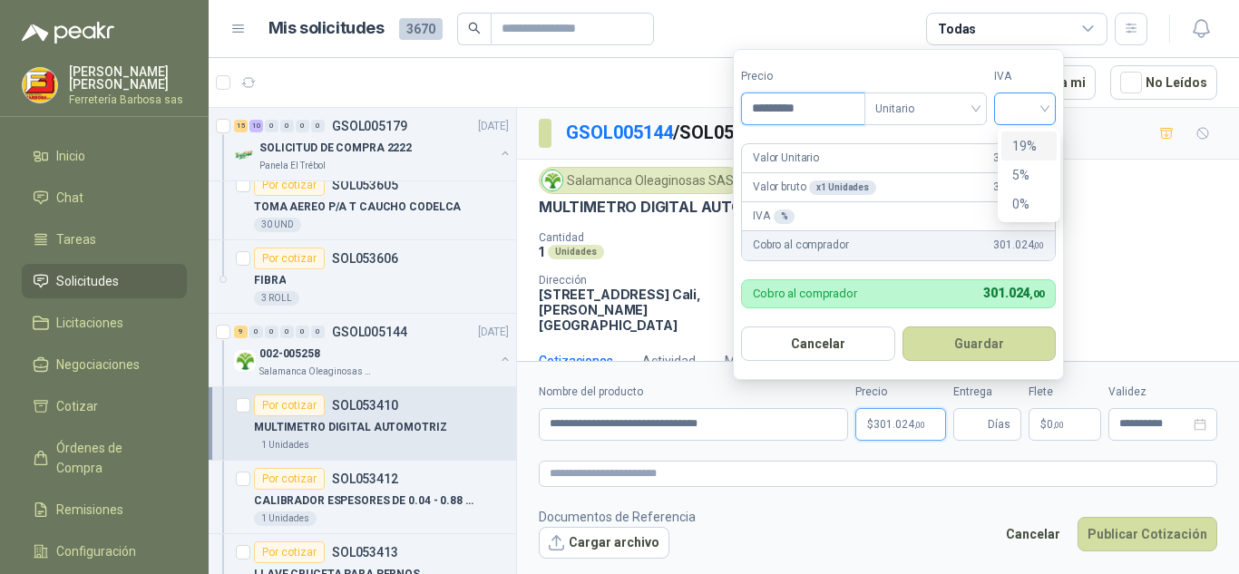
click at [1051, 109] on div at bounding box center [1025, 109] width 62 height 33
type input "*********"
click at [1012, 150] on div "19%" at bounding box center [1029, 146] width 34 height 20
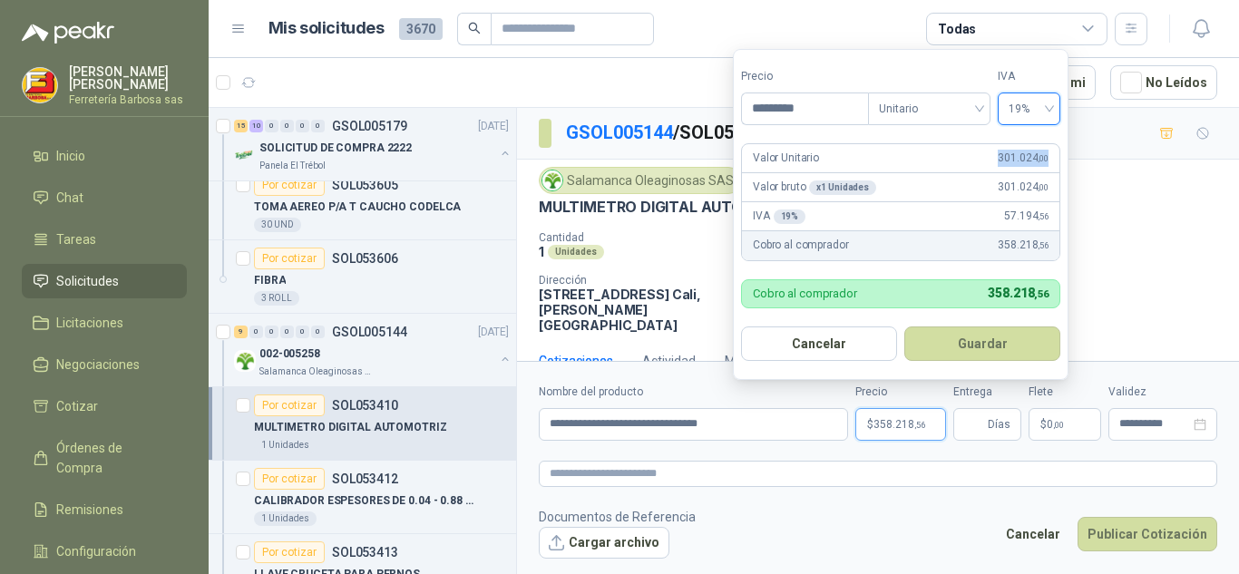
click at [1012, 150] on span "301.024 ,00" at bounding box center [1023, 158] width 51 height 17
click at [952, 350] on button "Guardar" at bounding box center [982, 344] width 156 height 34
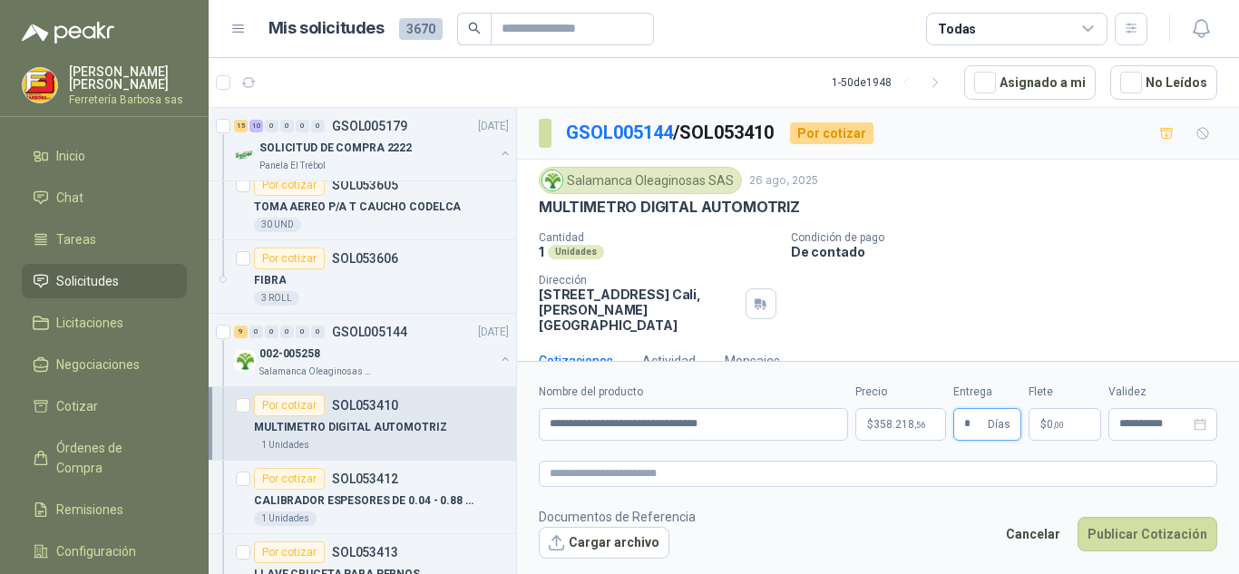
type input "*"
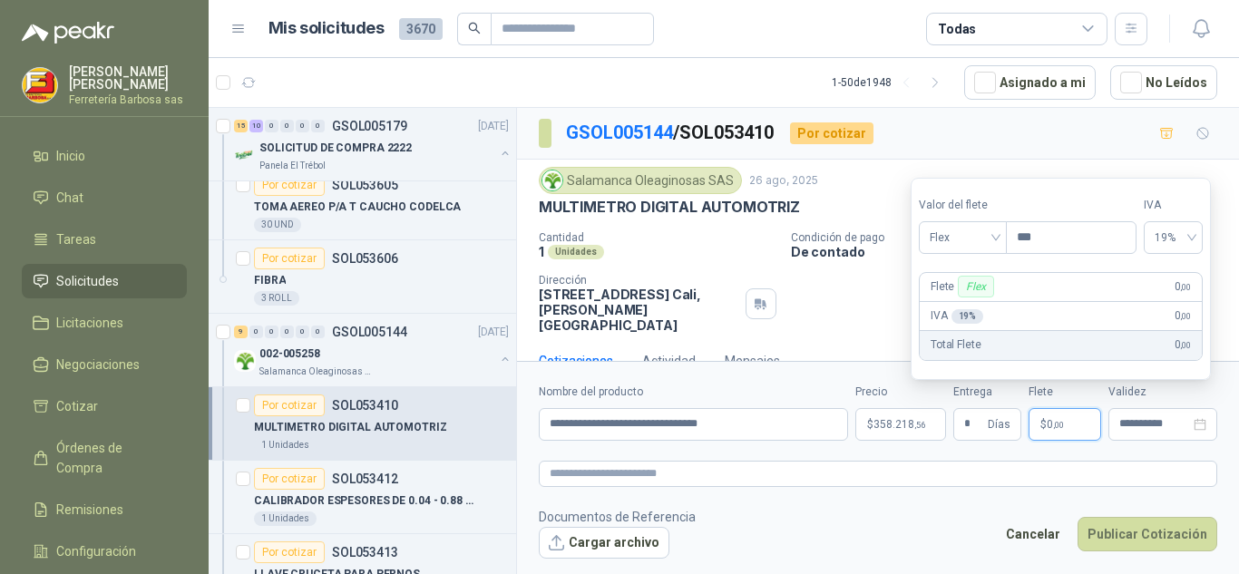
click at [1042, 431] on p "$ 0 ,00" at bounding box center [1065, 424] width 73 height 33
click at [993, 242] on span "Flex" at bounding box center [963, 237] width 66 height 27
click at [953, 305] on div "Incluido" at bounding box center [964, 305] width 63 height 20
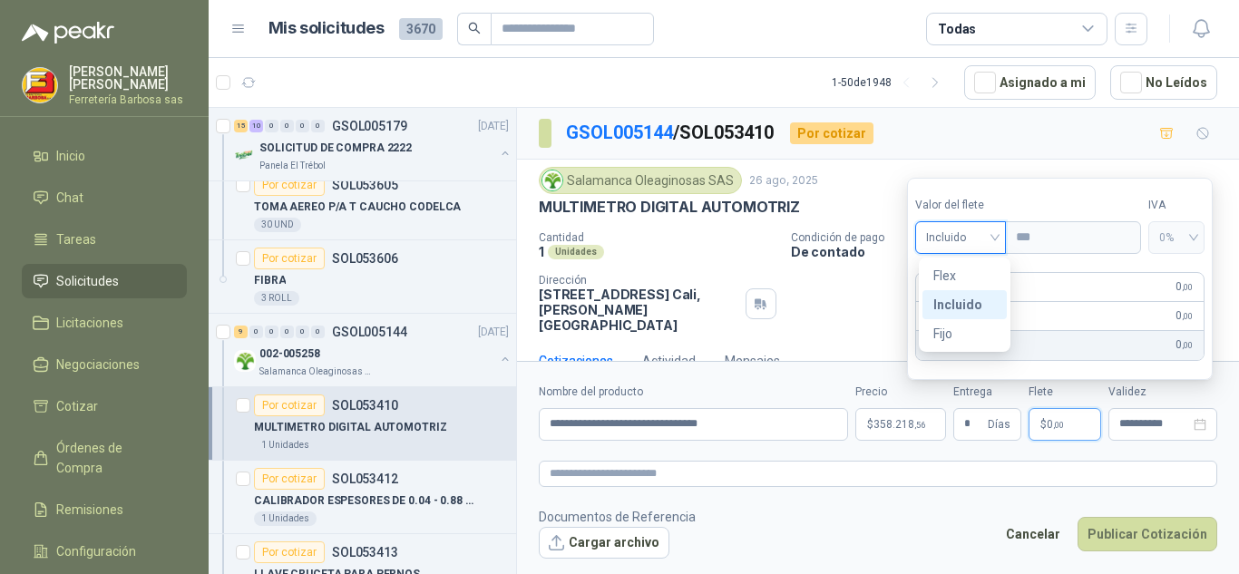
click at [953, 305] on div "IVA 0 % 0 ,00" at bounding box center [1060, 316] width 288 height 29
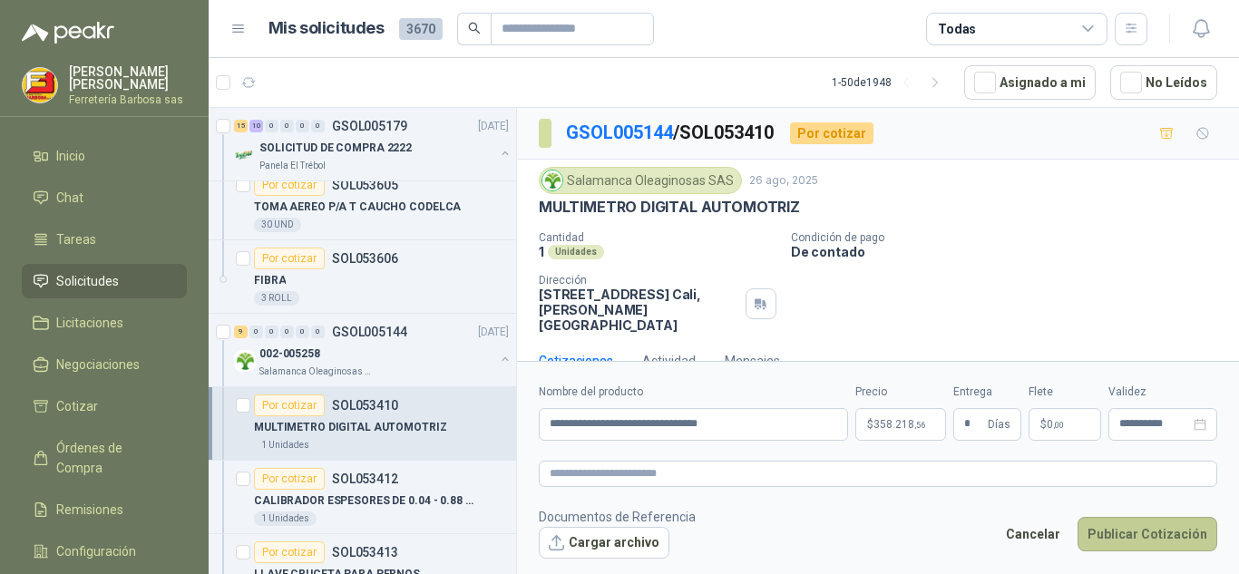
click at [1166, 524] on button "Publicar Cotización" at bounding box center [1148, 534] width 140 height 34
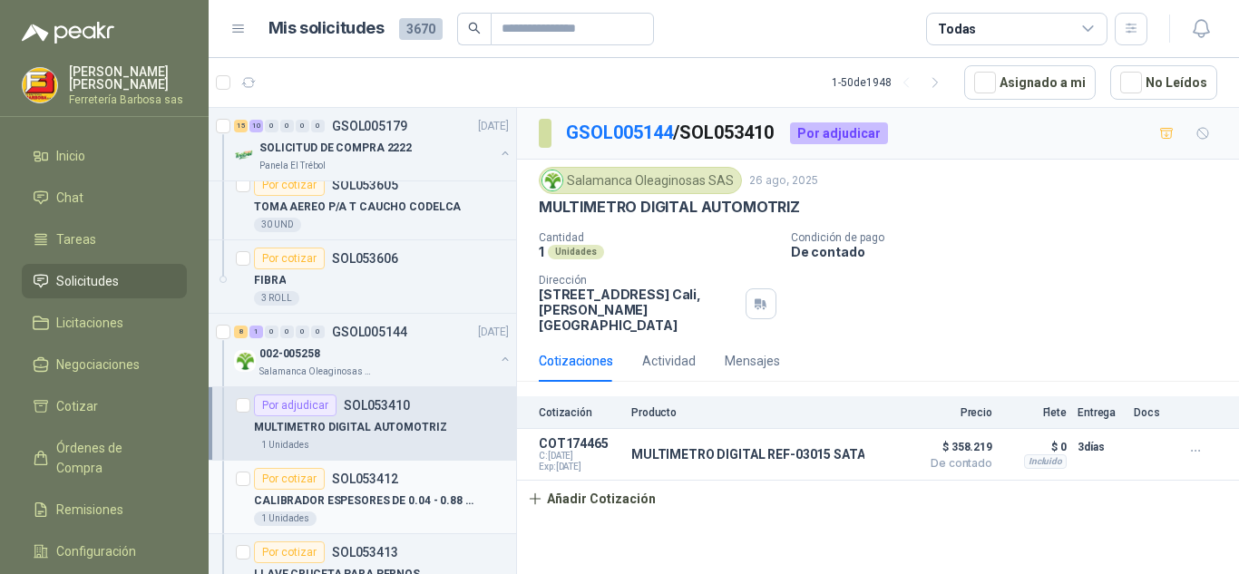
click at [312, 482] on div "Por cotizar" at bounding box center [289, 479] width 71 height 22
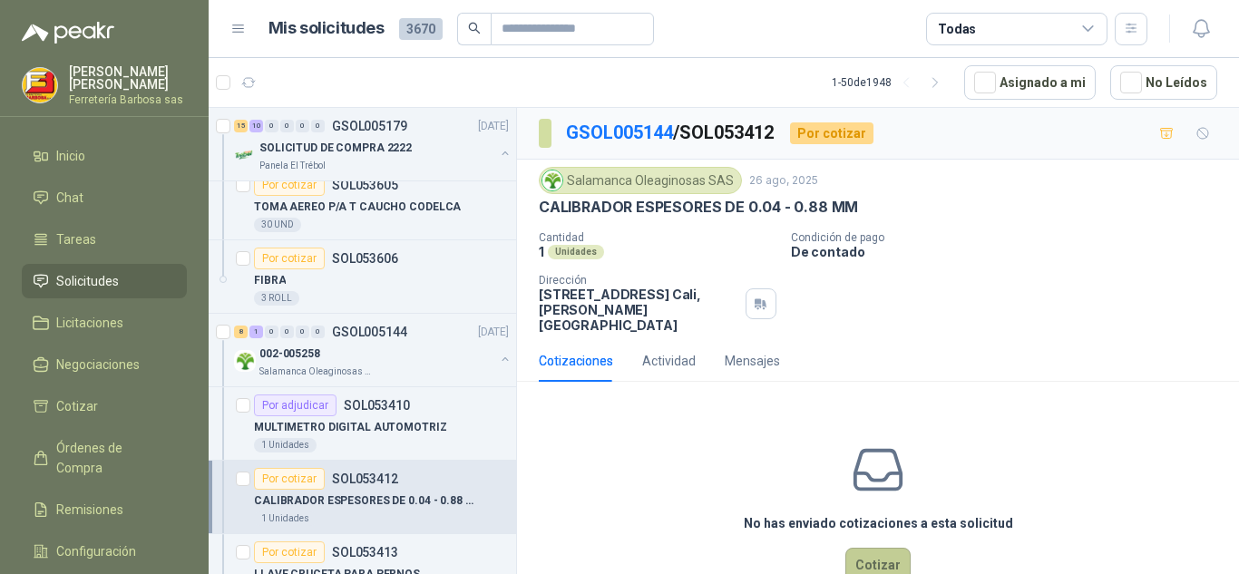
click at [864, 549] on button "Cotizar" at bounding box center [877, 565] width 65 height 34
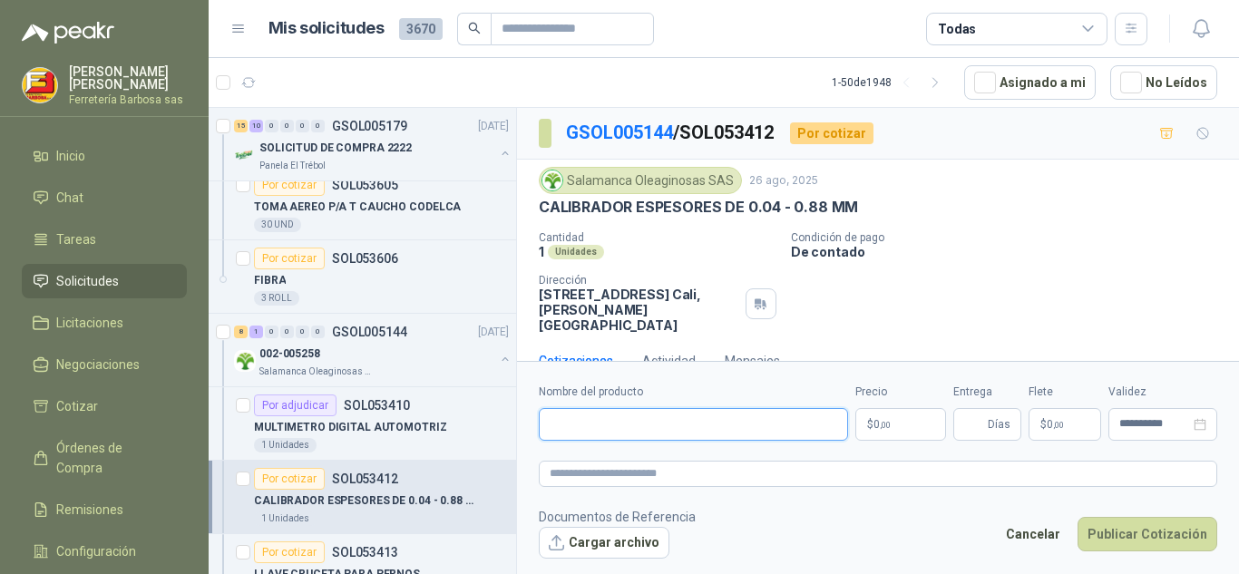
click at [622, 428] on input "Nombre del producto" at bounding box center [693, 424] width 309 height 33
paste input "**********"
type input "**********"
click at [877, 421] on span "0 ,00" at bounding box center [882, 424] width 17 height 11
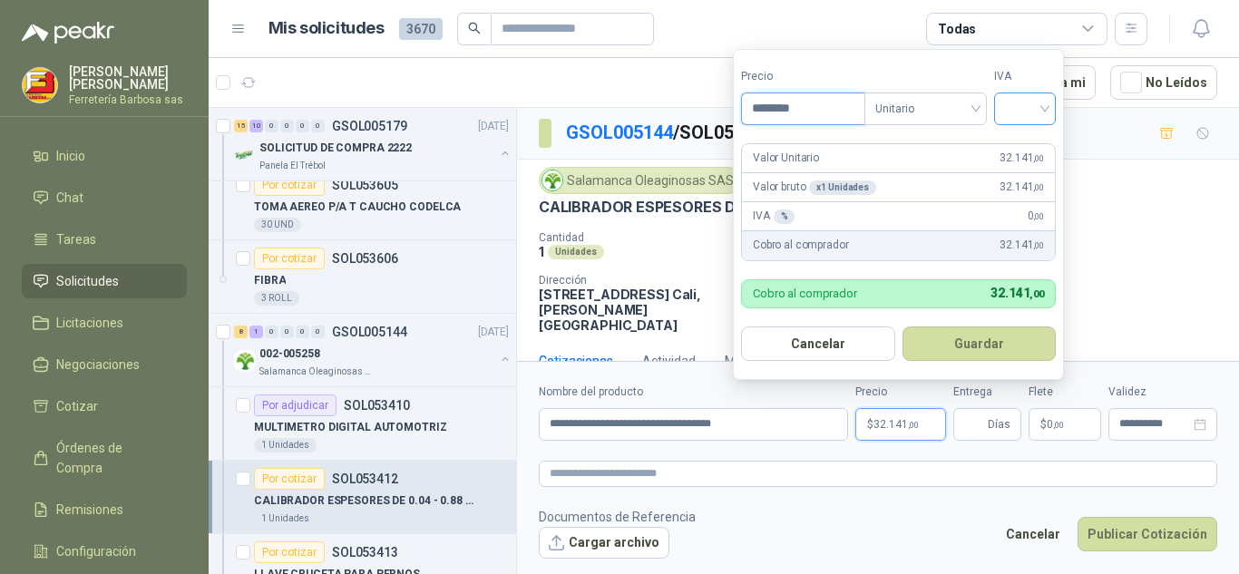
type input "********"
click at [1045, 104] on input "search" at bounding box center [1025, 106] width 40 height 27
click at [1021, 149] on div "19%" at bounding box center [1029, 146] width 34 height 20
click at [1021, 150] on span "32.141 ,00" at bounding box center [1026, 158] width 44 height 17
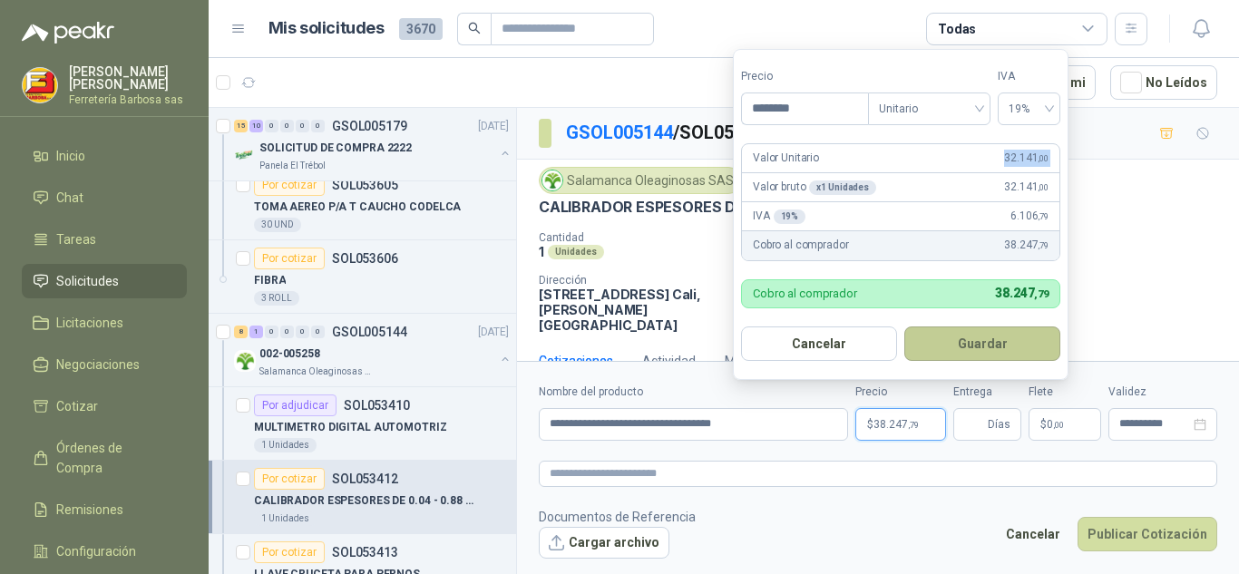
click at [944, 351] on button "Guardar" at bounding box center [982, 344] width 156 height 34
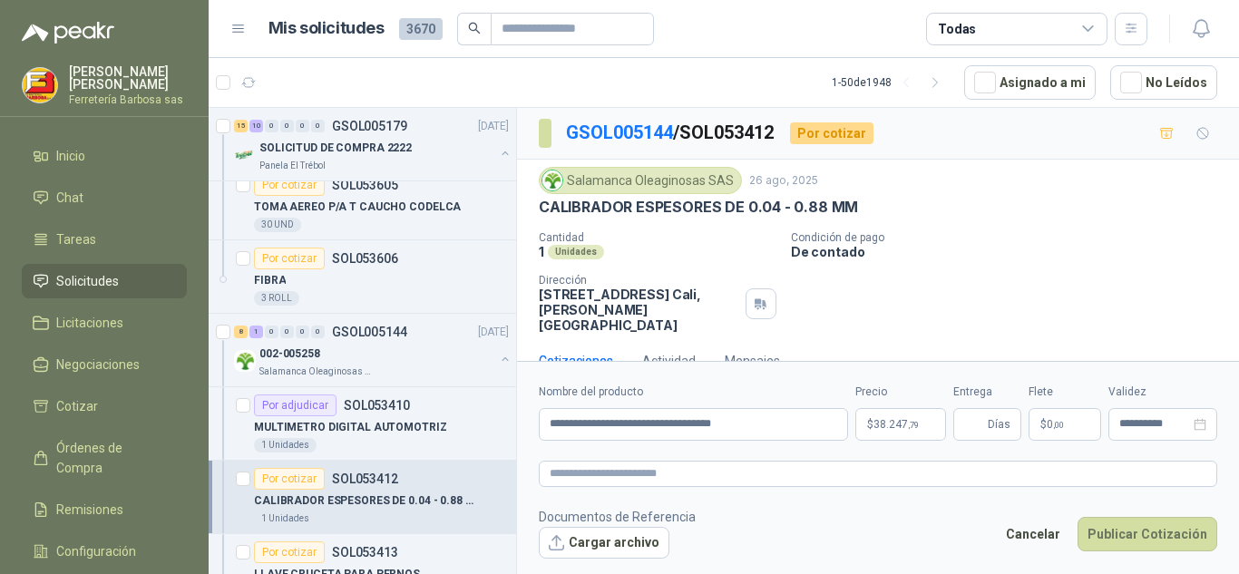
click at [944, 351] on div "Cotizaciones Actividad Mensajes" at bounding box center [878, 361] width 679 height 42
click at [964, 420] on input "Entrega" at bounding box center [974, 424] width 20 height 31
type input "*"
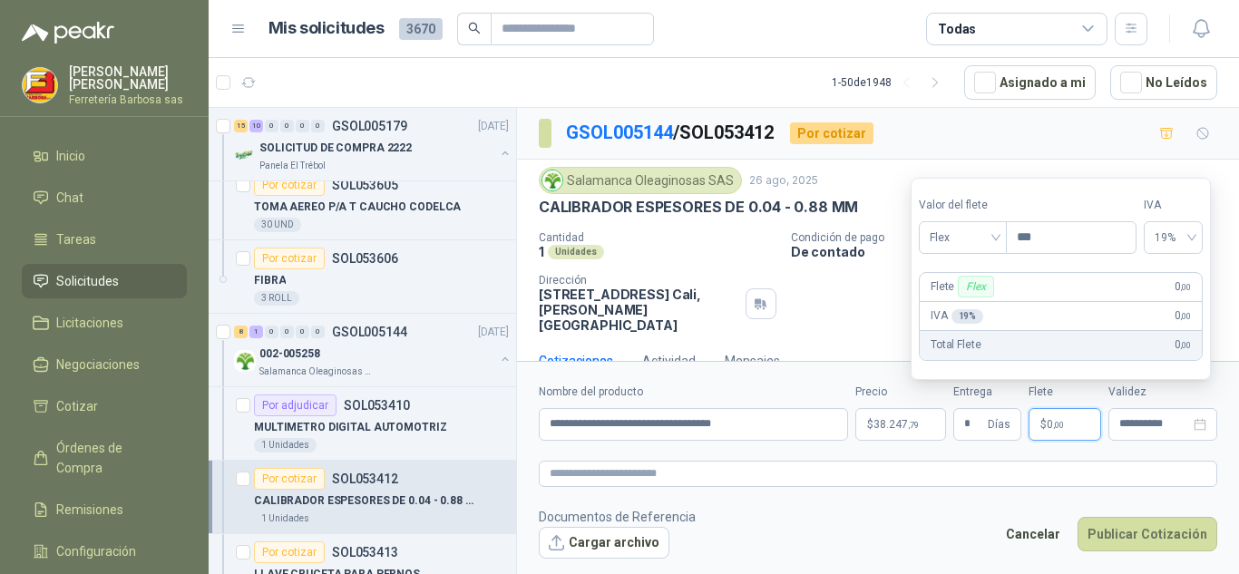
click at [1056, 426] on span ",00" at bounding box center [1058, 425] width 11 height 10
click at [1001, 241] on div "Flex" at bounding box center [963, 237] width 88 height 33
click at [955, 296] on div "Incluido" at bounding box center [964, 305] width 63 height 20
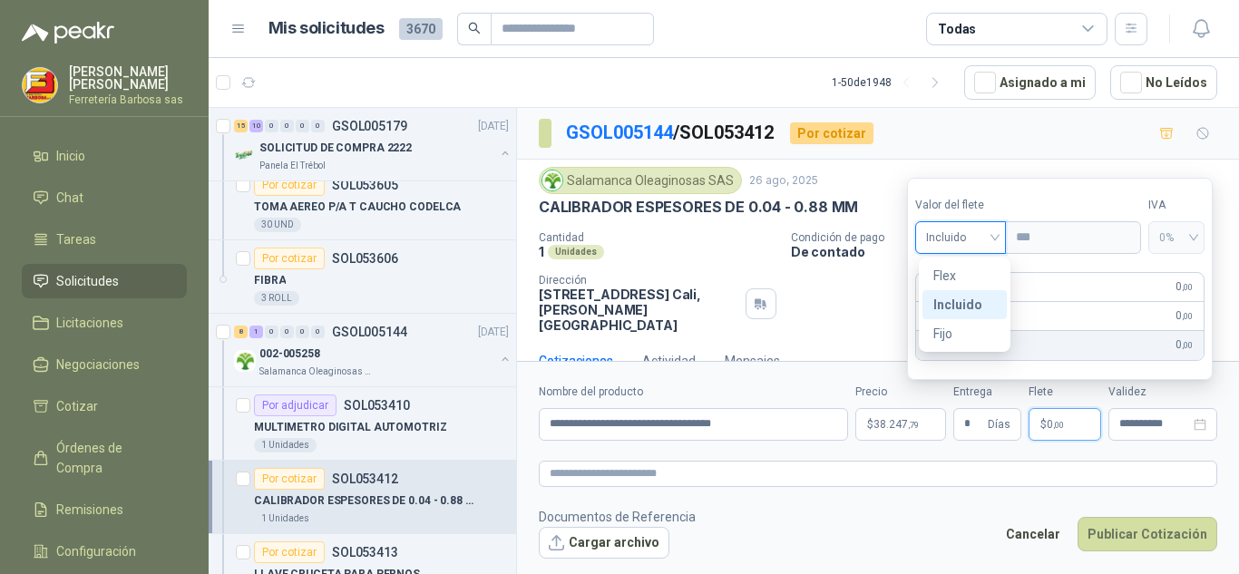
click at [955, 296] on div "Incluido" at bounding box center [981, 287] width 54 height 22
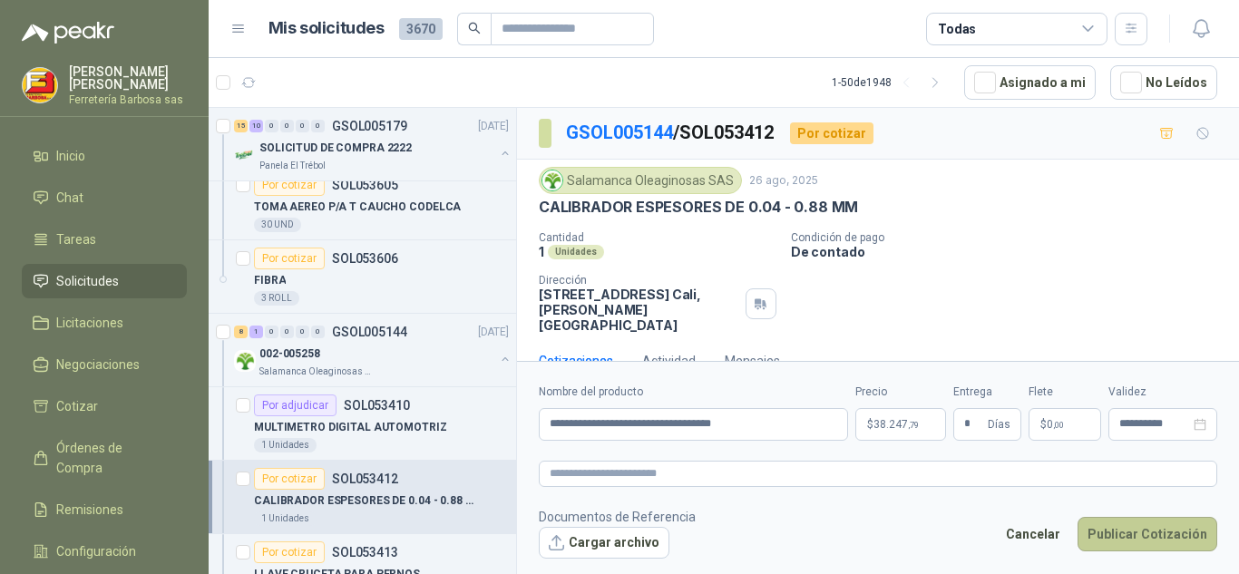
click at [1111, 534] on button "Publicar Cotización" at bounding box center [1148, 534] width 140 height 34
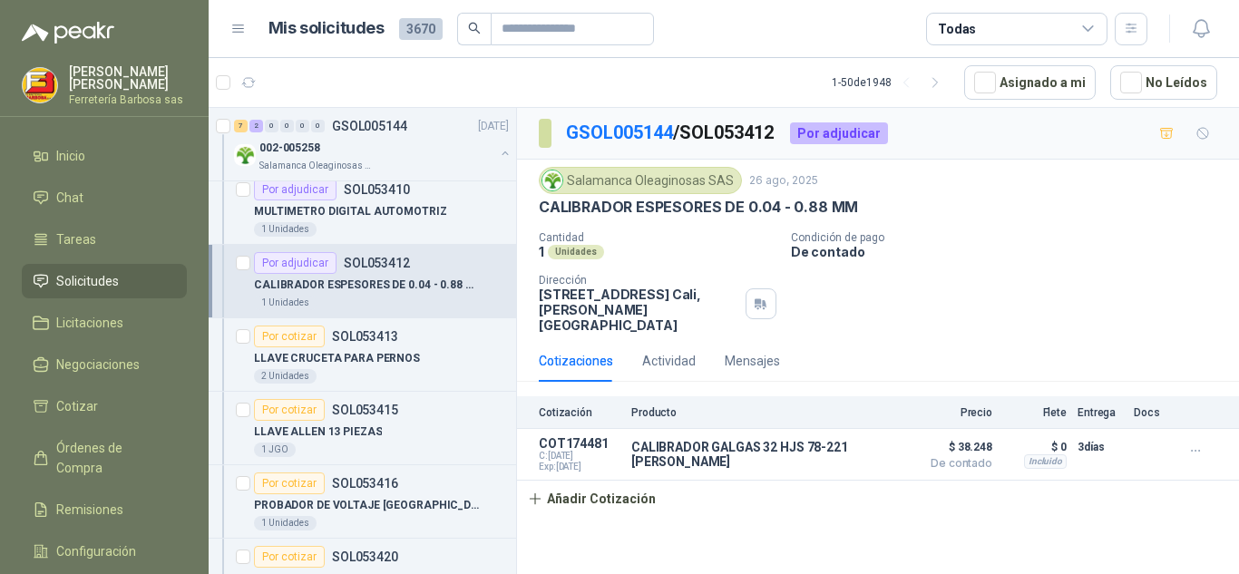
scroll to position [7471, 0]
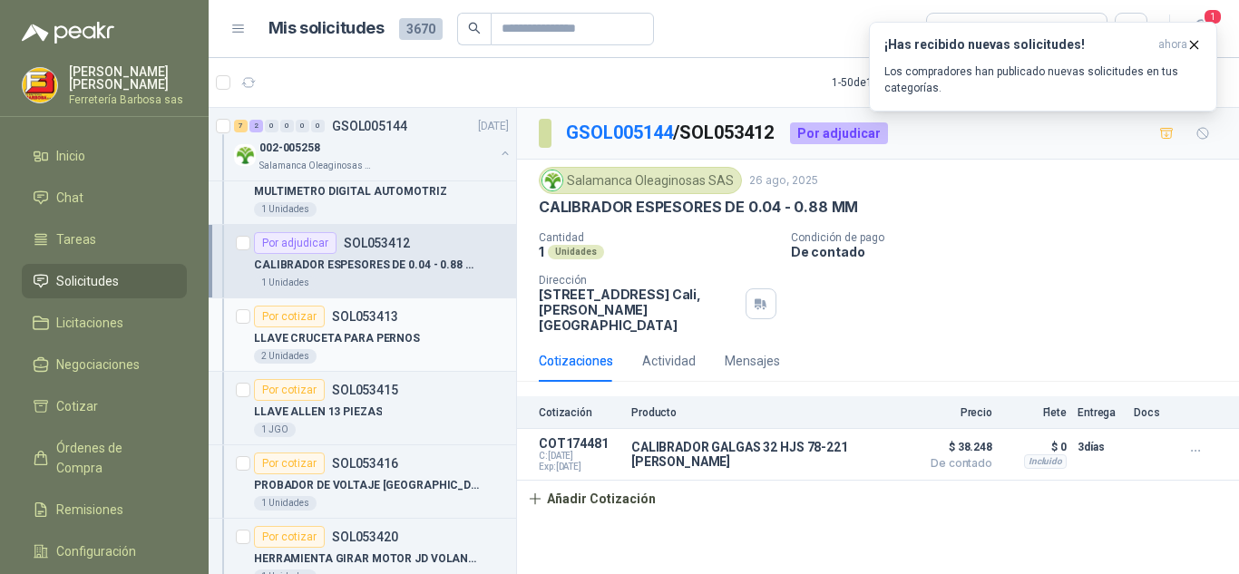
click at [294, 320] on div "Por cotizar" at bounding box center [289, 317] width 71 height 22
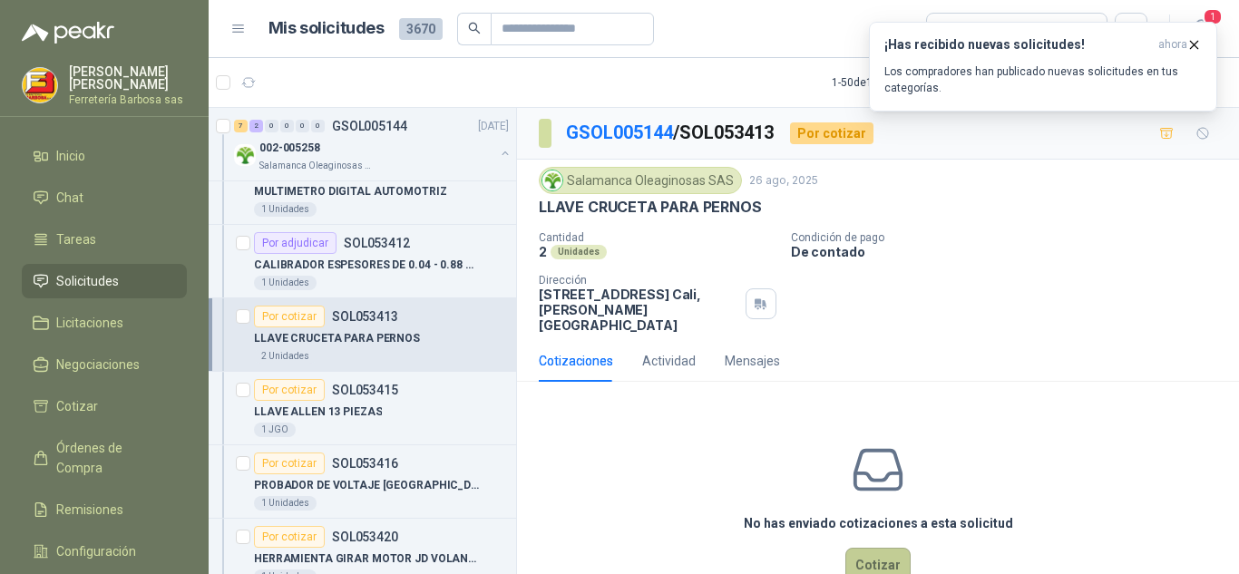
click at [880, 550] on button "Cotizar" at bounding box center [877, 565] width 65 height 34
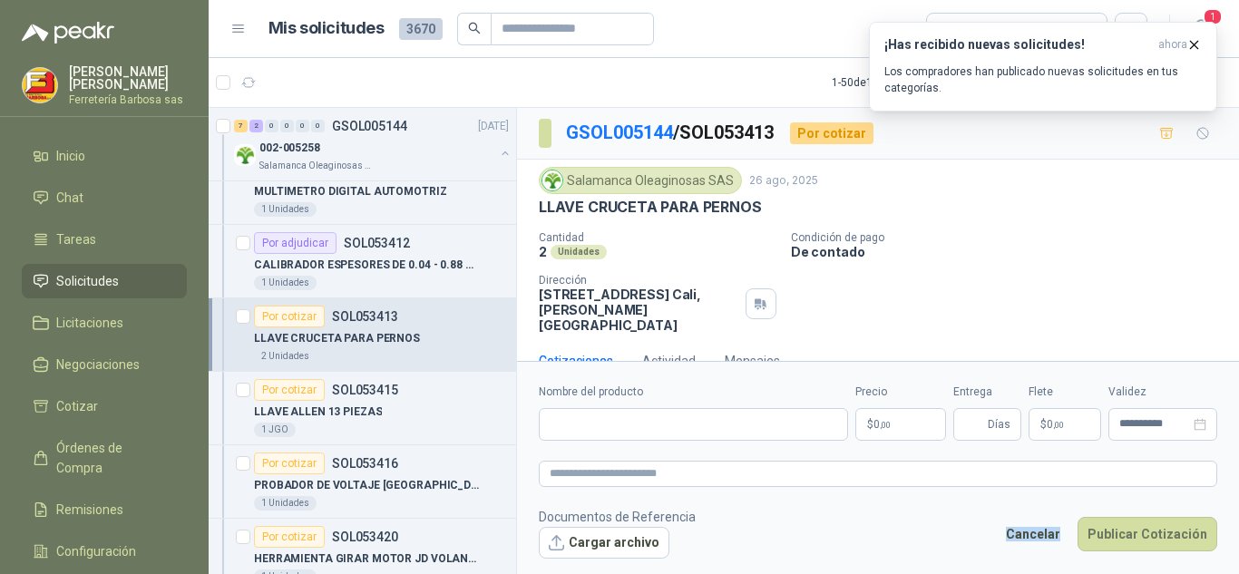
click at [880, 550] on footer "Documentos de Referencia Cargar archivo Cancelar Publicar Cotización" at bounding box center [878, 533] width 679 height 53
click at [665, 426] on input "Nombre del producto" at bounding box center [693, 424] width 309 height 33
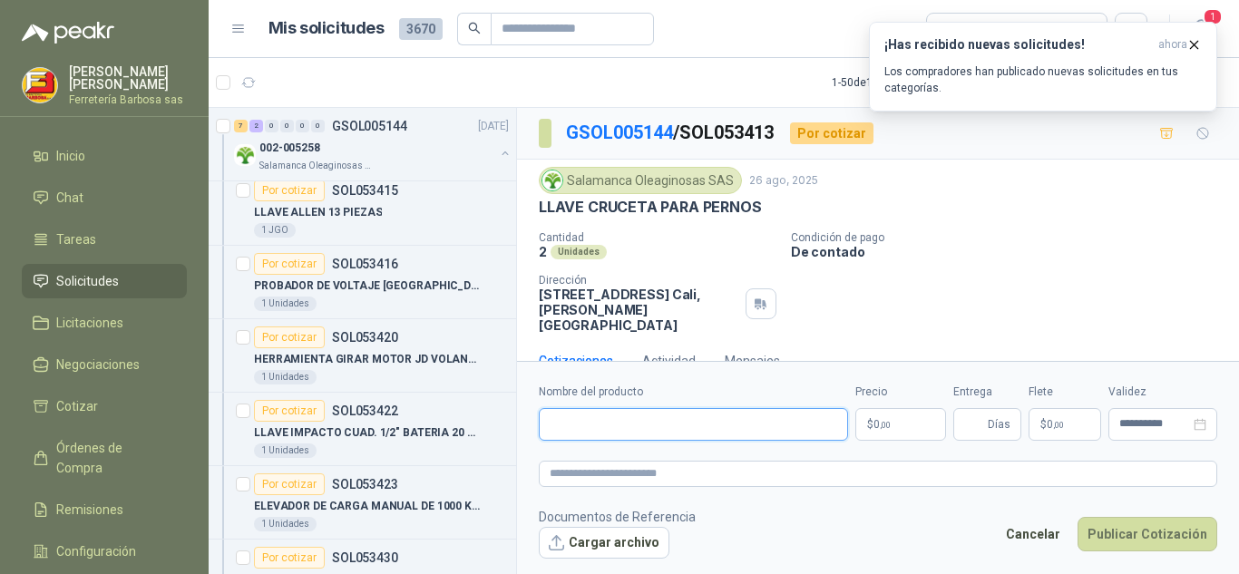
scroll to position [7691, 0]
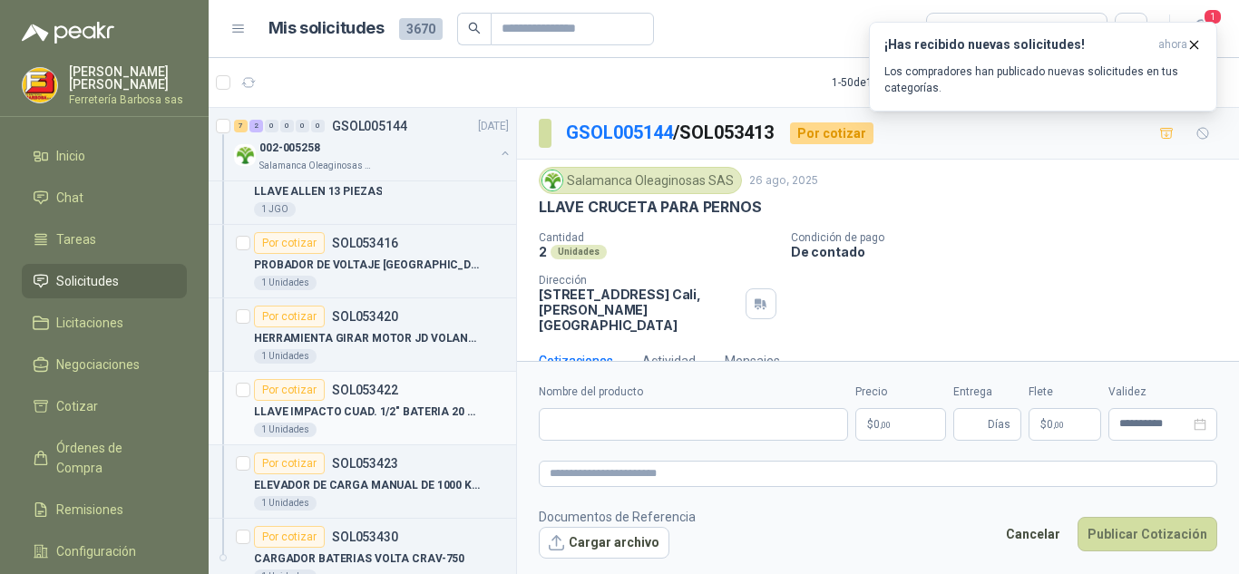
click at [288, 394] on div "Por cotizar" at bounding box center [289, 390] width 71 height 22
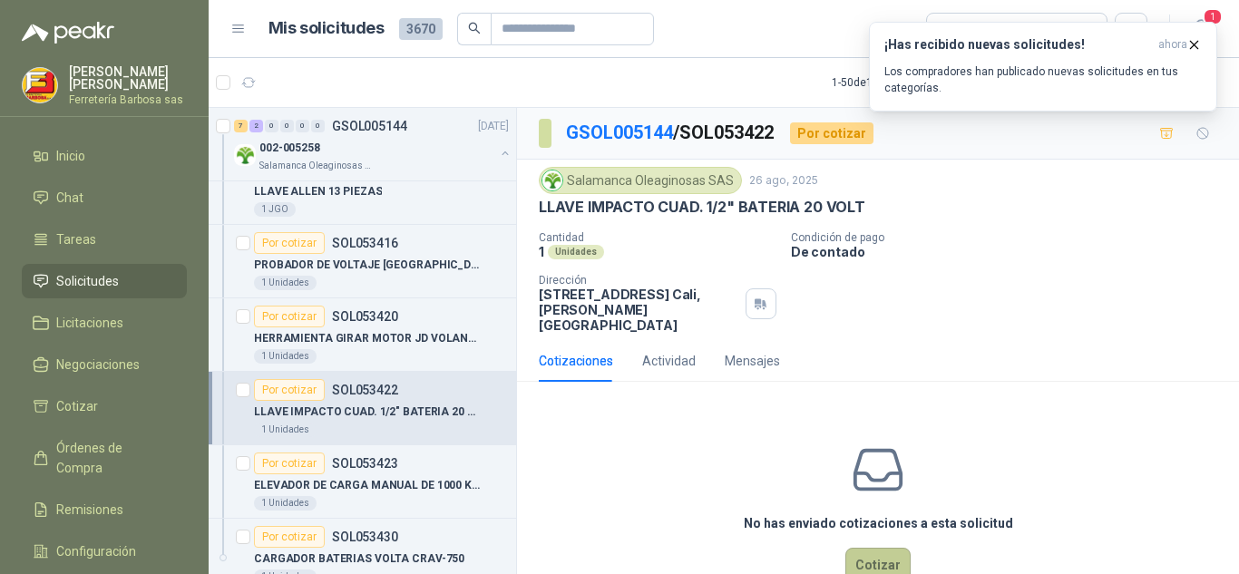
click at [890, 548] on button "Cotizar" at bounding box center [877, 565] width 65 height 34
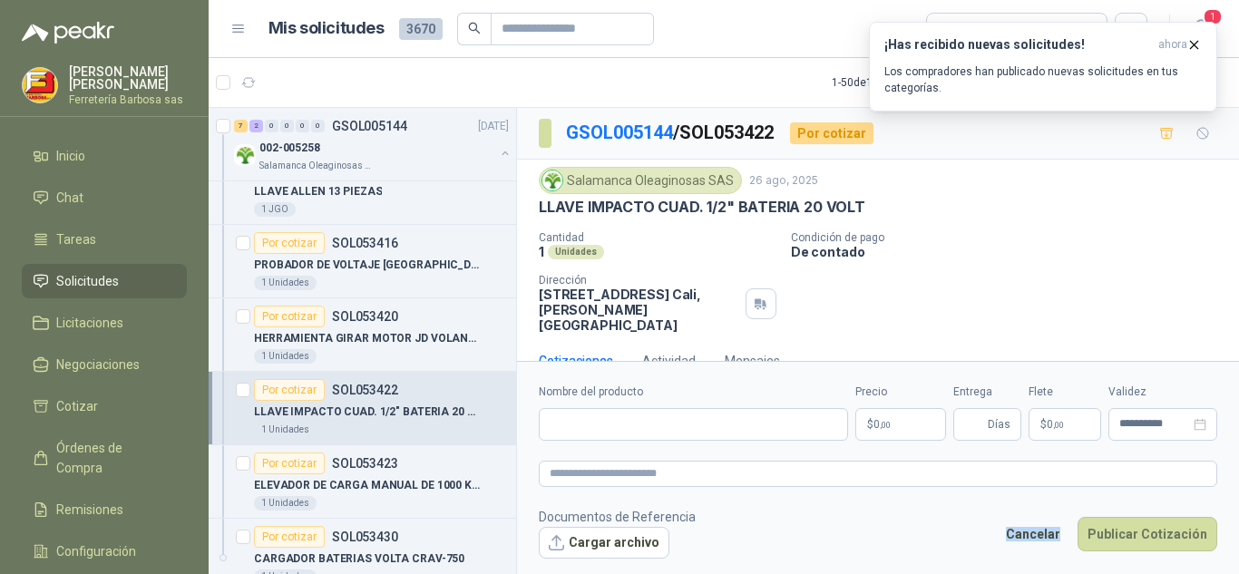
click at [890, 547] on footer "Documentos de Referencia Cargar archivo Cancelar Publicar Cotización" at bounding box center [878, 533] width 679 height 53
click at [667, 421] on input "Nombre del producto" at bounding box center [693, 424] width 309 height 33
type input "*"
click at [595, 423] on input "Nombre del producto" at bounding box center [693, 424] width 309 height 33
paste input "**********"
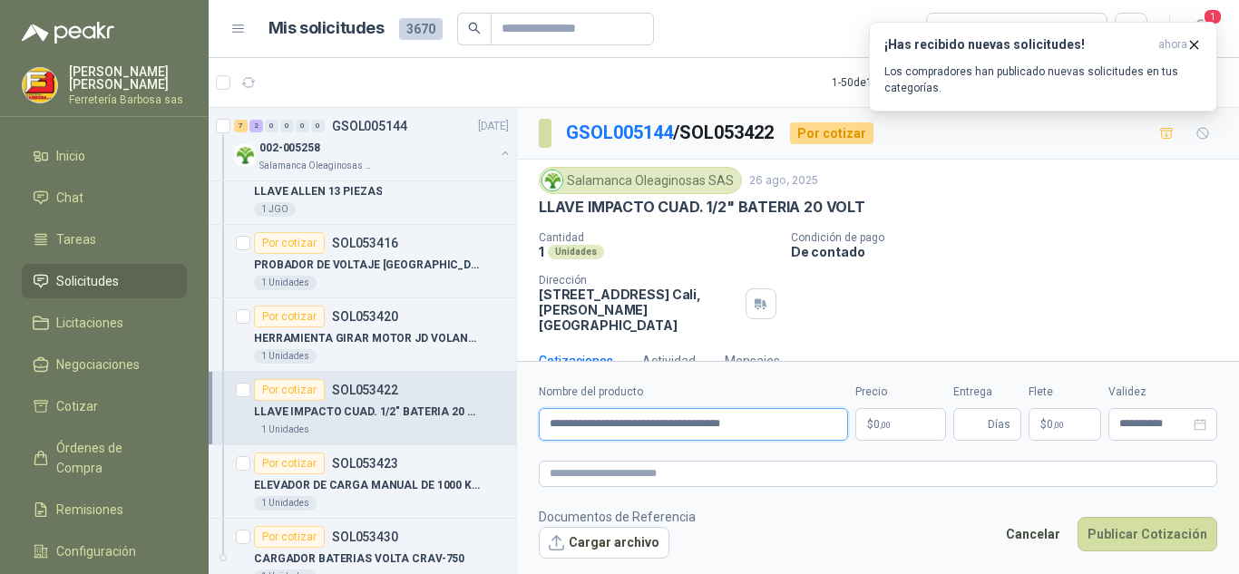
type input "**********"
click at [871, 428] on p "$ 0 ,00" at bounding box center [900, 424] width 91 height 33
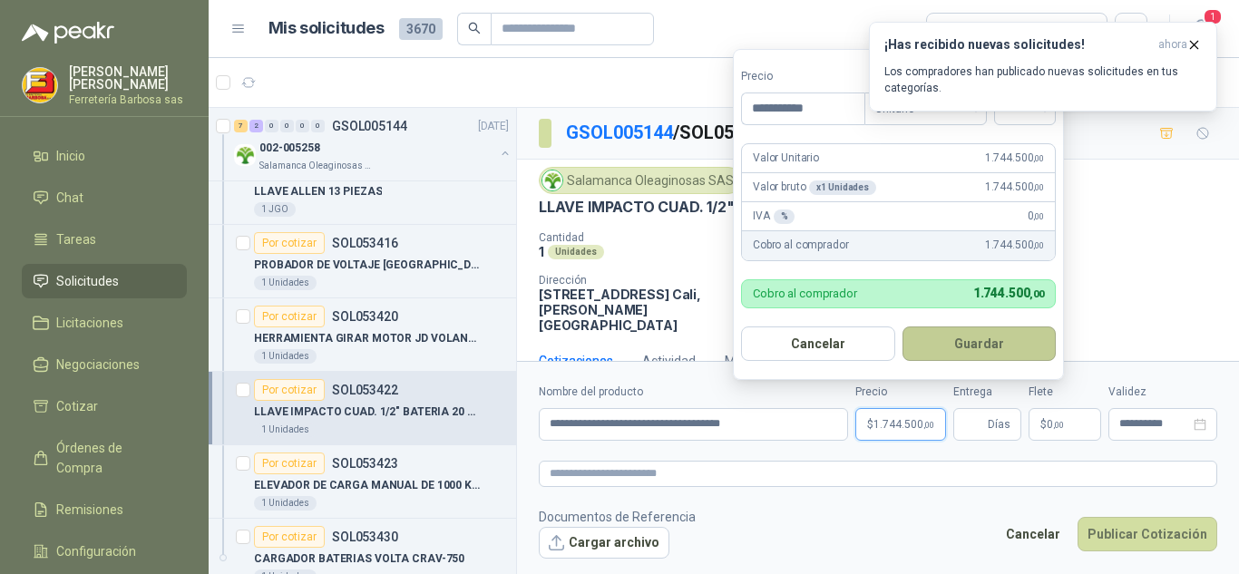
type input "**********"
click at [973, 338] on button "Guardar" at bounding box center [980, 344] width 154 height 34
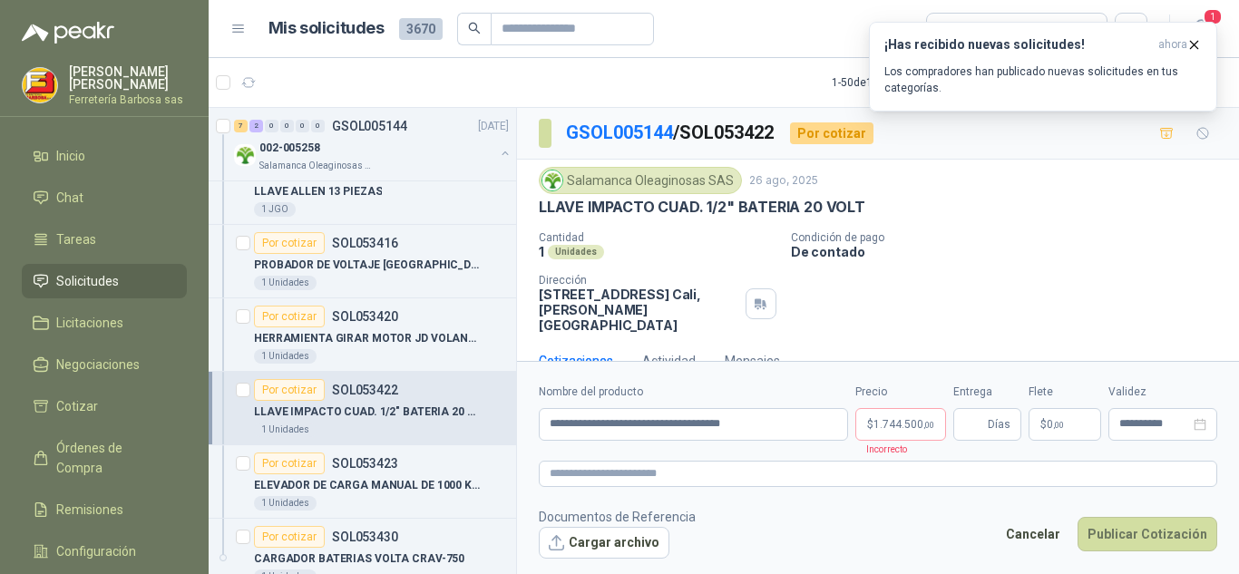
click at [1034, 112] on div "¡Has recibido nuevas solicitudes! ahora Los compradores han publicado nuevas so…" at bounding box center [1043, 67] width 348 height 90
click at [1189, 42] on icon "button" at bounding box center [1194, 44] width 15 height 15
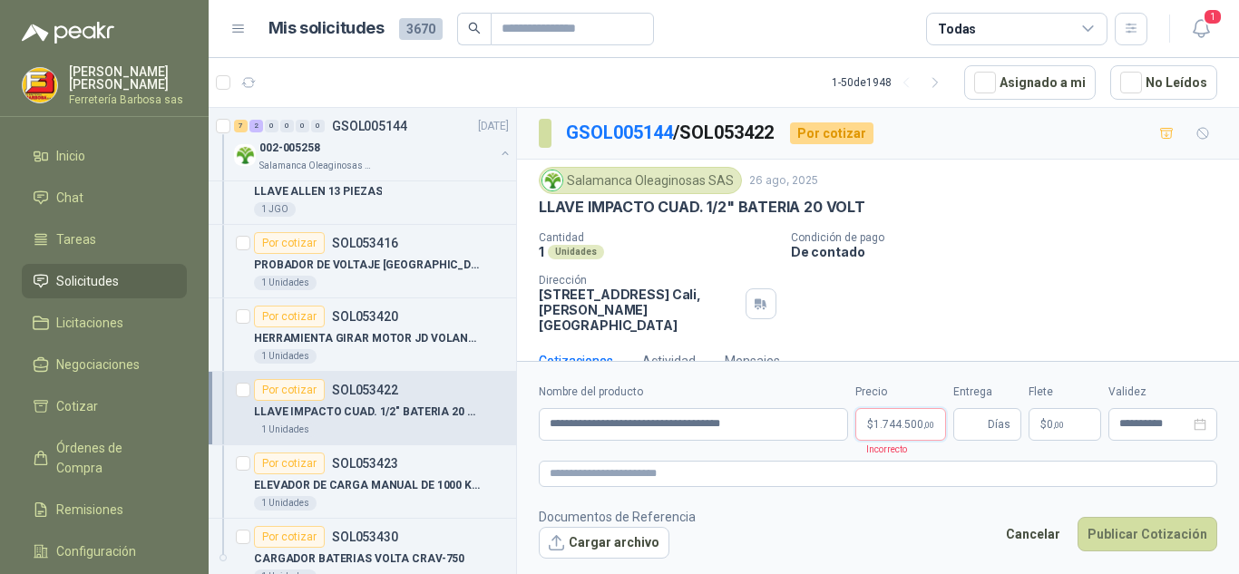
click at [903, 425] on span "1.744.500 ,00" at bounding box center [904, 424] width 61 height 11
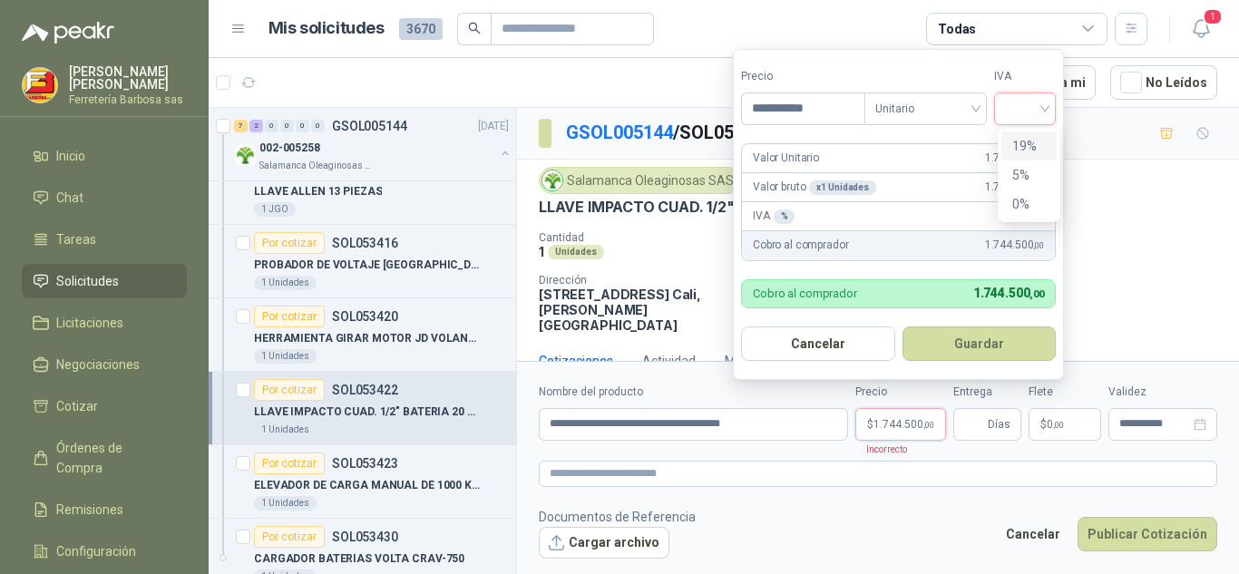
click at [1045, 105] on input "search" at bounding box center [1025, 106] width 40 height 27
click at [1024, 142] on div "19%" at bounding box center [1029, 146] width 34 height 20
click at [1024, 143] on article "Valor Unitario 1.744.500 ,00 Valor bruto x 1 Unidades 1.744.500 ,00 IVA 19 % 33…" at bounding box center [900, 202] width 319 height 118
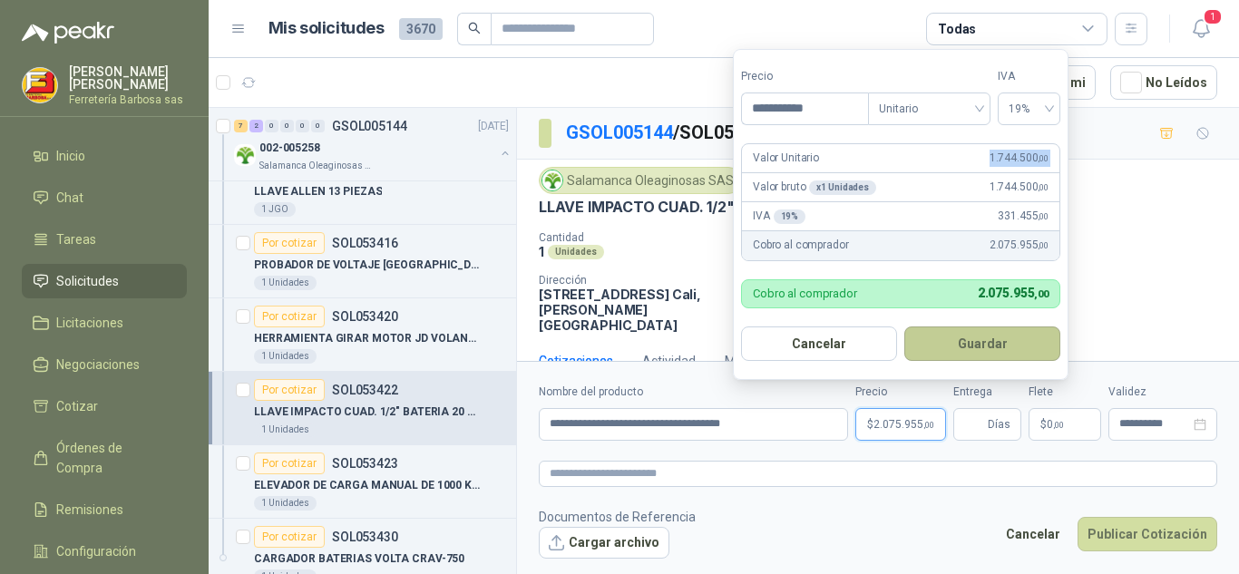
click at [973, 338] on button "Guardar" at bounding box center [982, 344] width 156 height 34
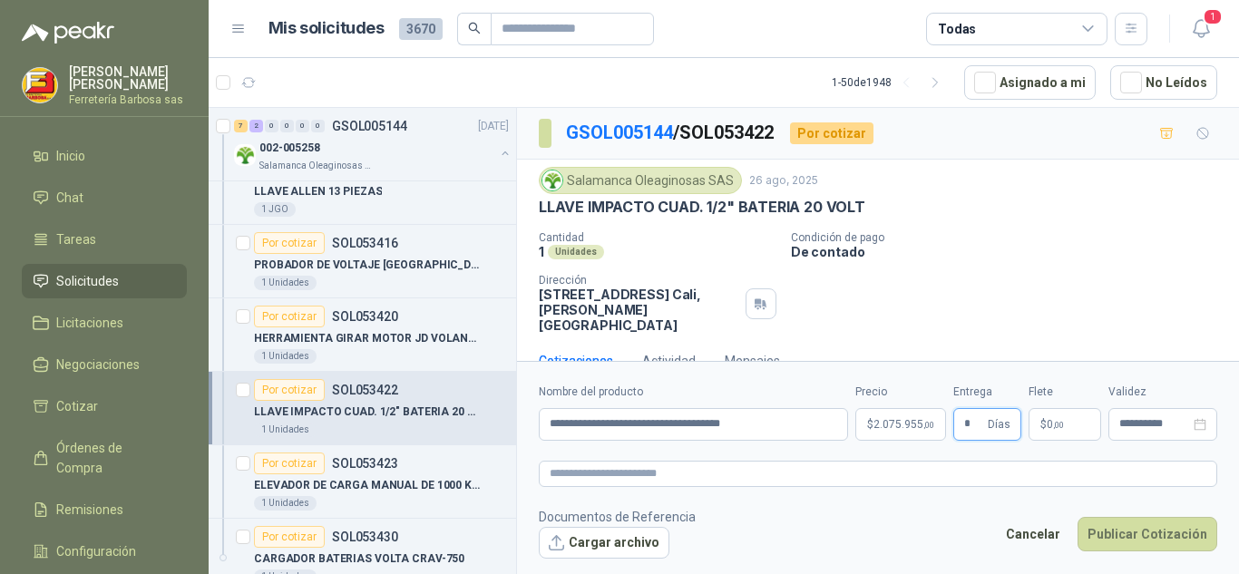
type input "*"
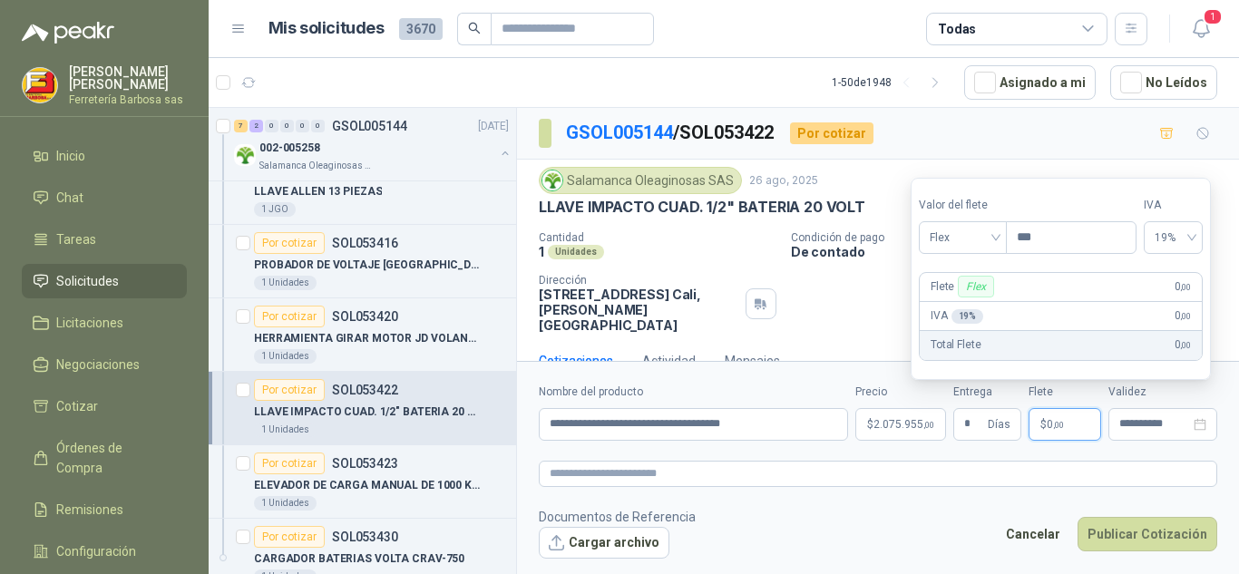
click at [1040, 423] on p "$ 0 ,00" at bounding box center [1065, 424] width 73 height 33
click at [995, 236] on span "Flex" at bounding box center [963, 237] width 66 height 27
click at [958, 305] on div "Incluido" at bounding box center [964, 305] width 63 height 20
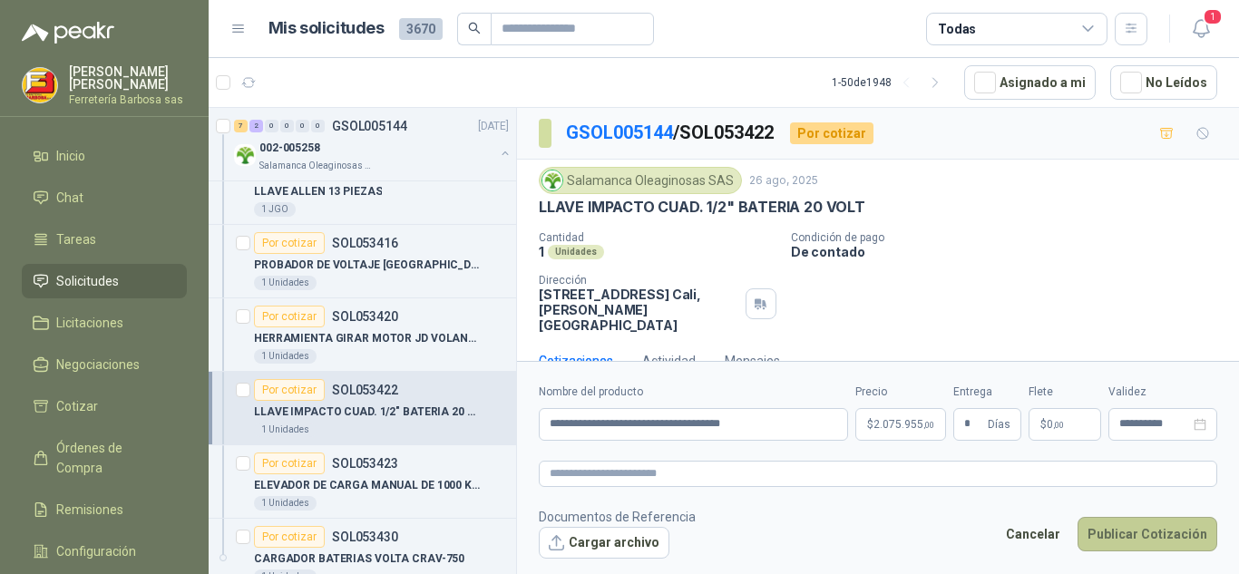
click at [1160, 533] on button "Publicar Cotización" at bounding box center [1148, 534] width 140 height 34
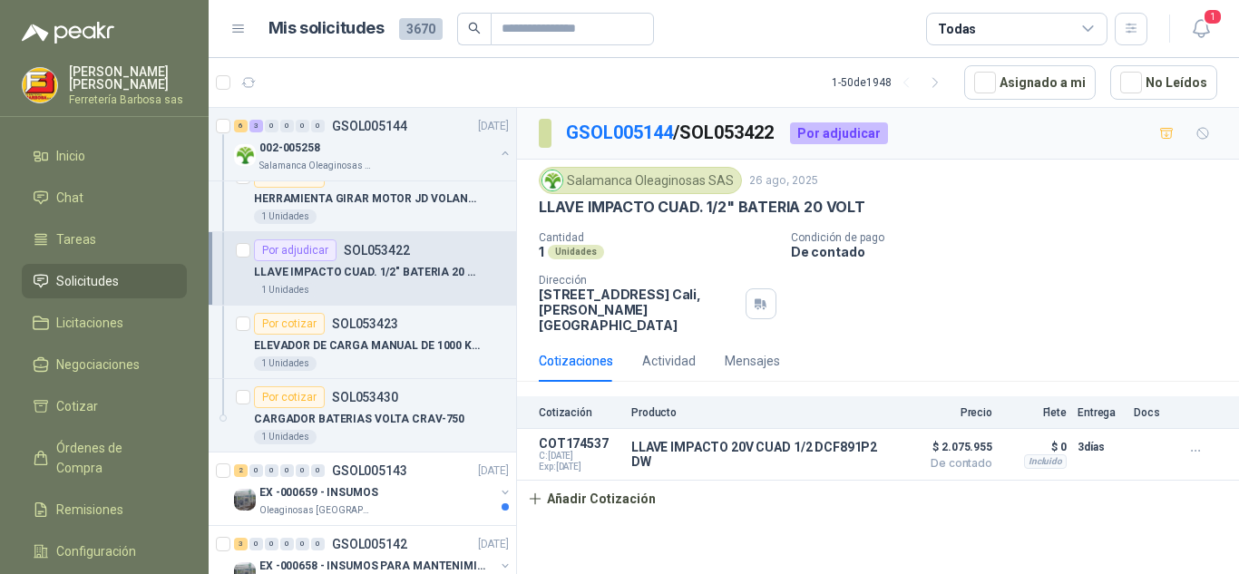
scroll to position [7851, 0]
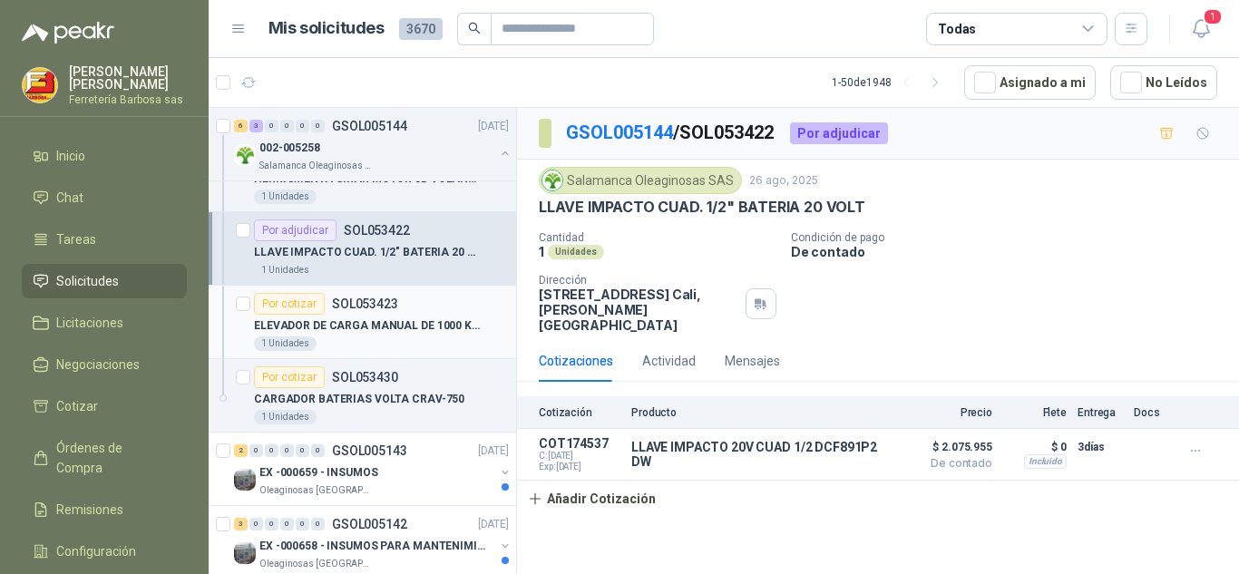
click at [290, 307] on div "Por cotizar" at bounding box center [289, 304] width 71 height 22
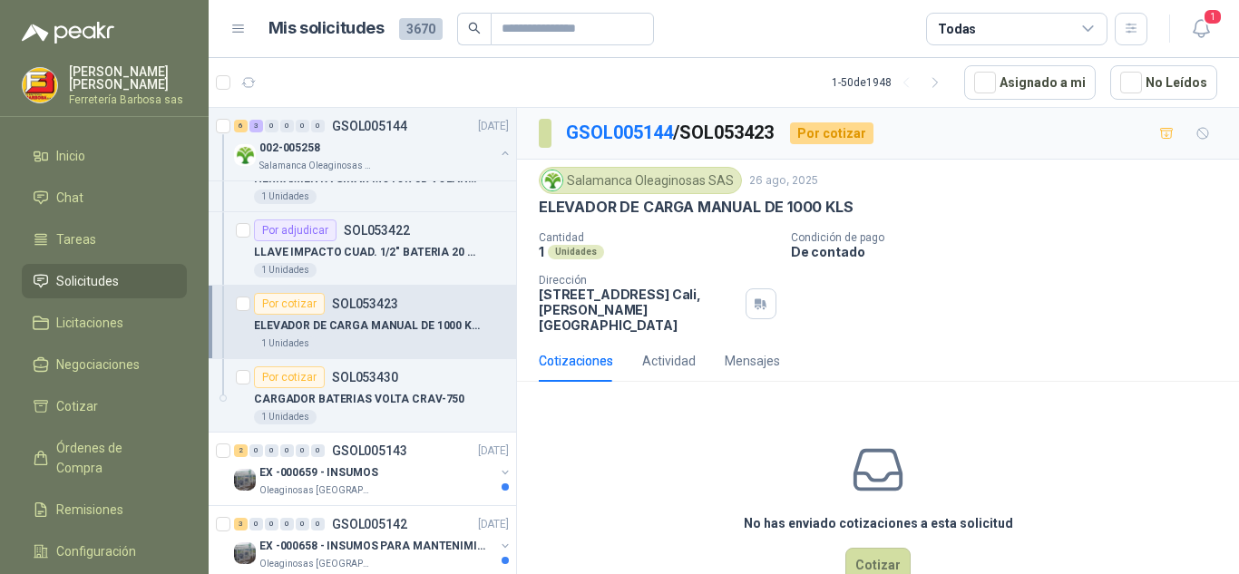
click at [859, 569] on div "No has enviado cotizaciones a esta solicitud Cotizar" at bounding box center [878, 511] width 722 height 231
click at [859, 557] on button "Cotizar" at bounding box center [877, 565] width 65 height 34
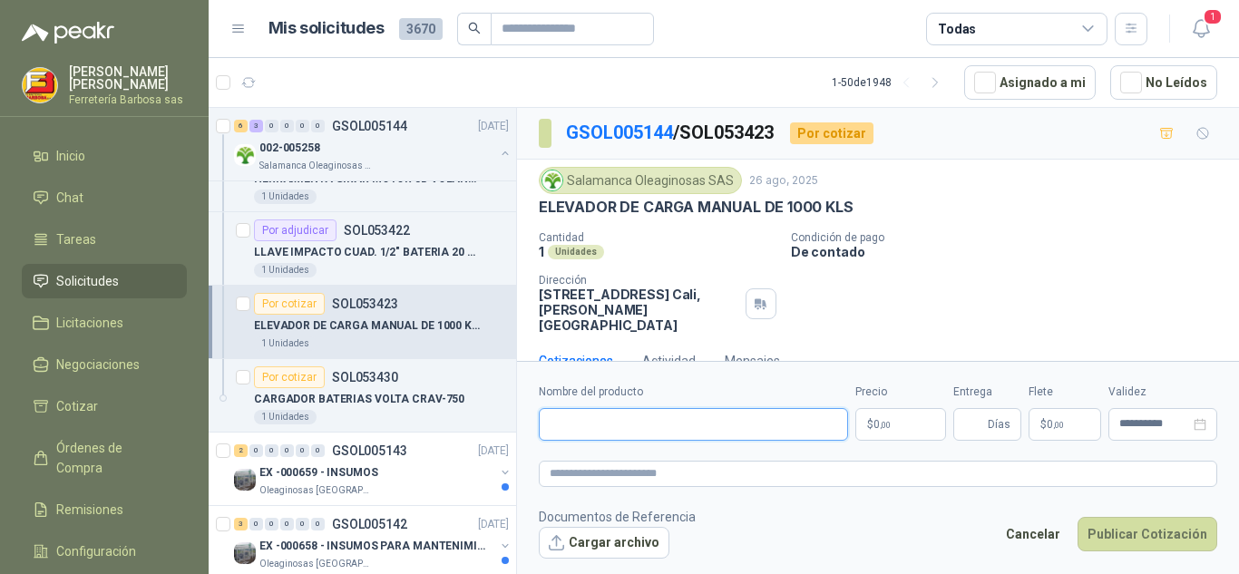
click at [543, 429] on input "Nombre del producto" at bounding box center [693, 424] width 309 height 33
paste input "**********"
type input "**********"
click at [867, 419] on p "$ 0 ,00" at bounding box center [900, 424] width 91 height 33
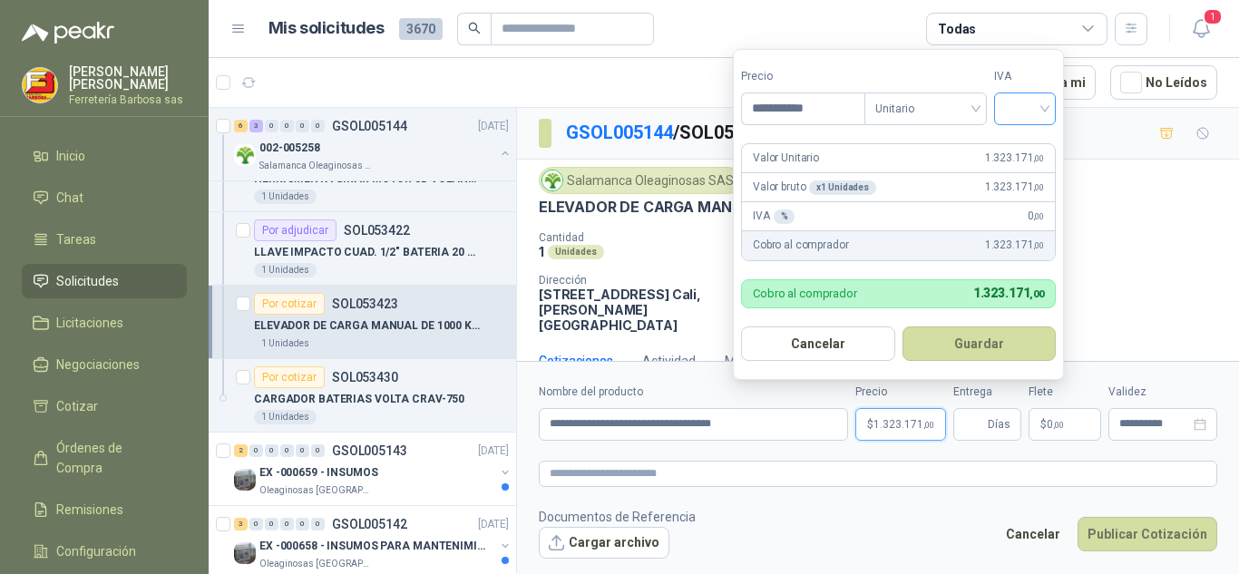
click at [1055, 110] on div at bounding box center [1025, 109] width 62 height 33
type input "**********"
click at [1029, 136] on div "19%" at bounding box center [1029, 146] width 34 height 20
click at [1029, 136] on form "**********" at bounding box center [898, 214] width 331 height 331
click at [1029, 136] on form "**********" at bounding box center [901, 214] width 336 height 331
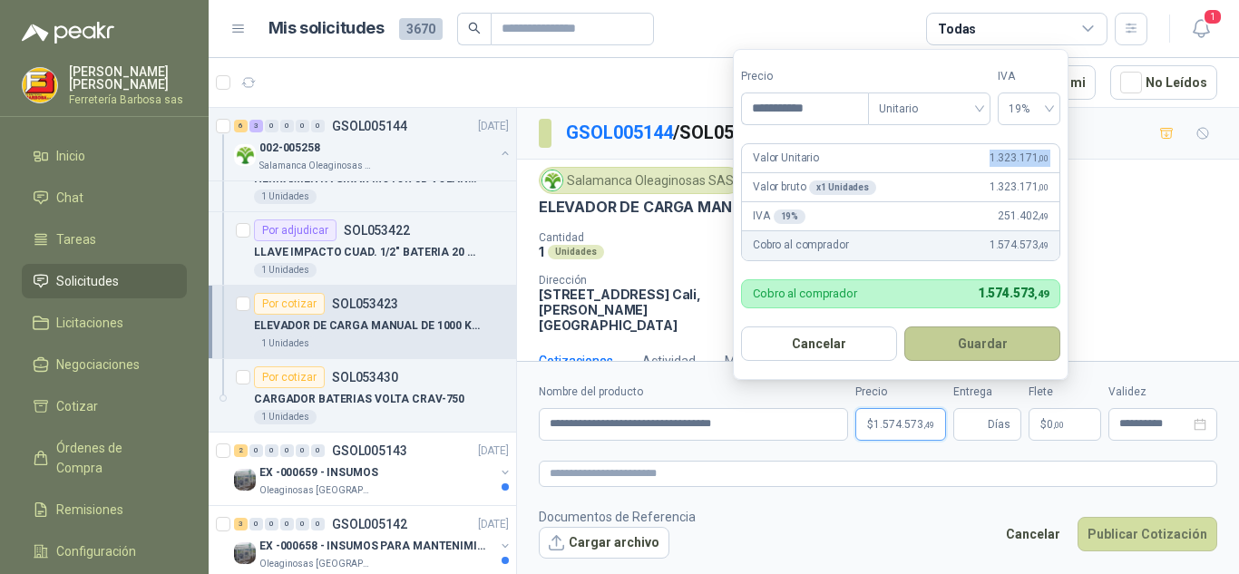
click at [972, 347] on button "Guardar" at bounding box center [982, 344] width 156 height 34
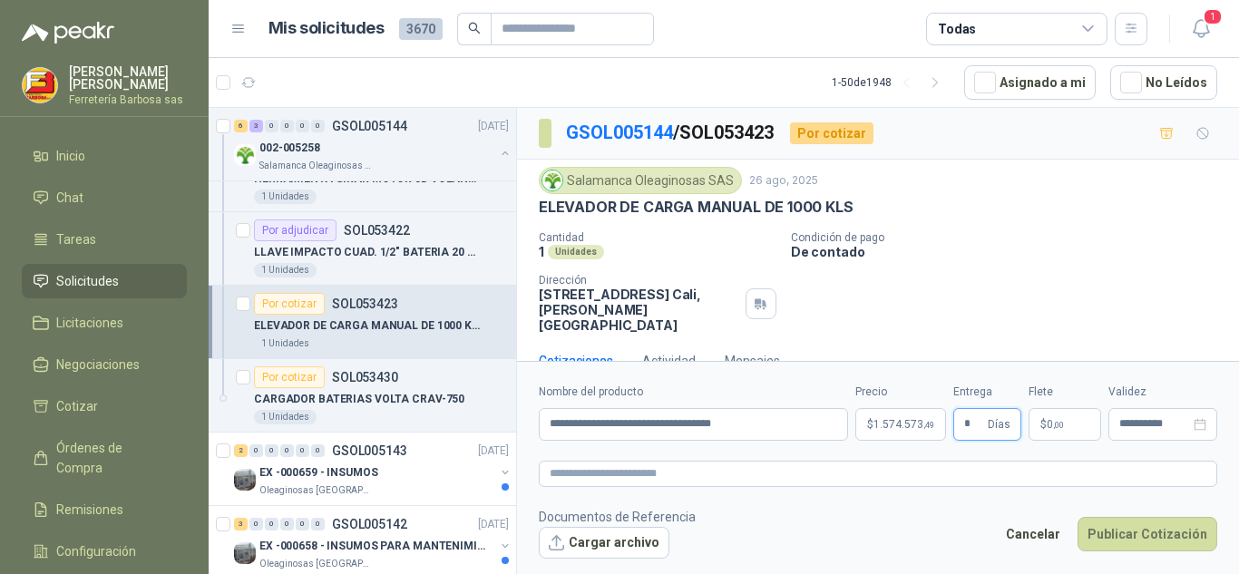
type input "*"
click at [1040, 429] on p "$ 0 ,00" at bounding box center [1065, 424] width 73 height 33
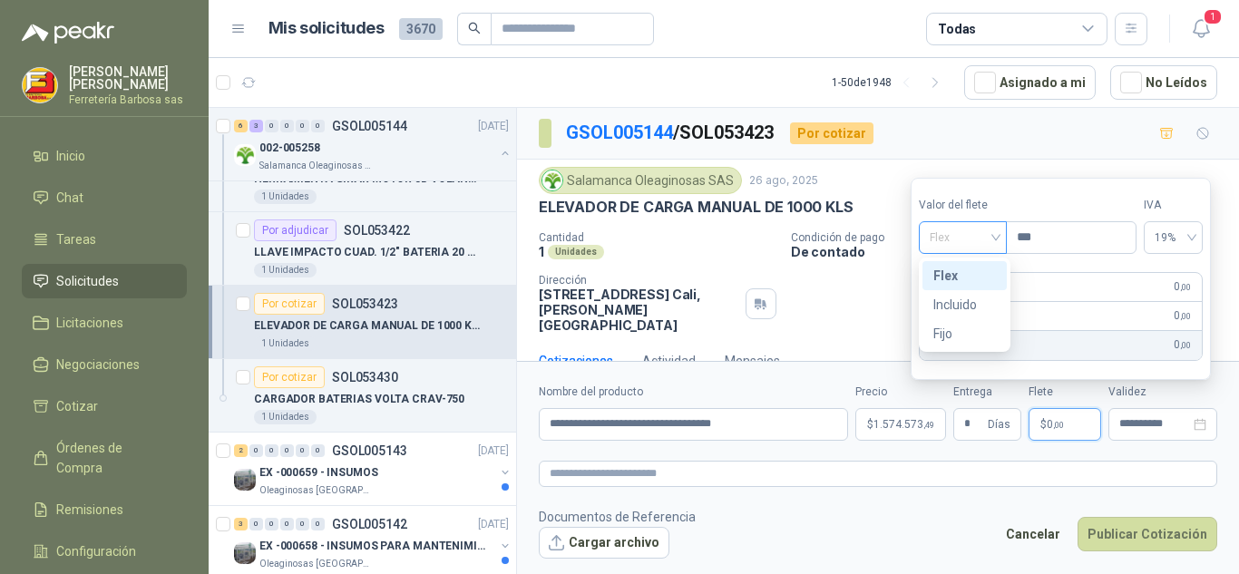
click at [1001, 239] on div "Flex" at bounding box center [963, 237] width 88 height 33
click at [963, 298] on div "Incluido" at bounding box center [964, 305] width 63 height 20
click at [963, 298] on div "Incluido" at bounding box center [981, 287] width 54 height 22
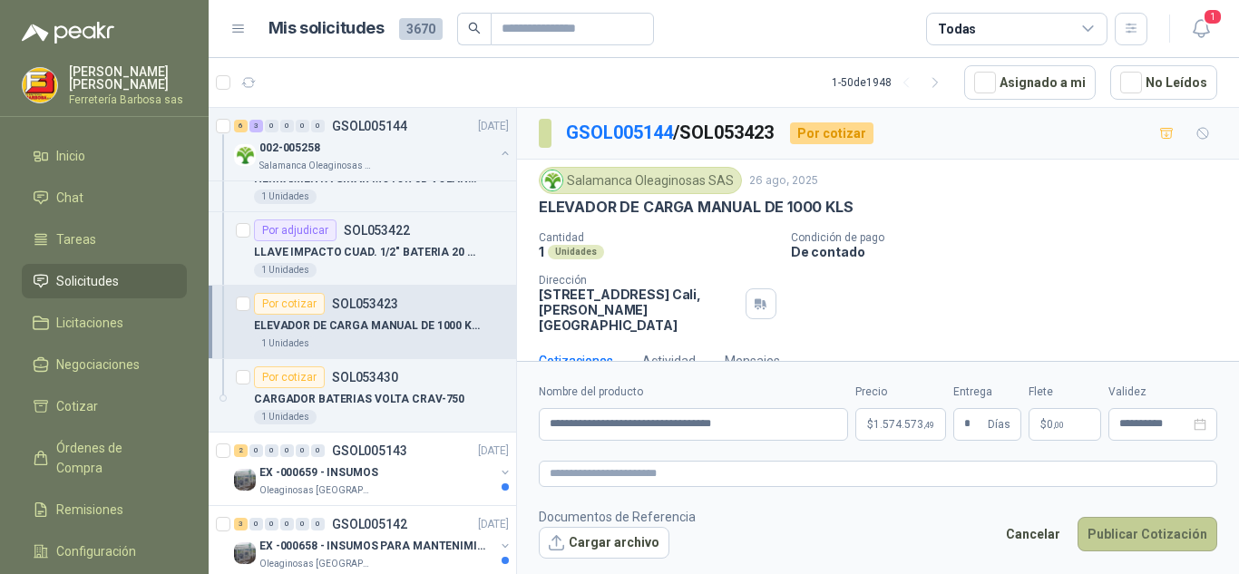
click at [1128, 541] on button "Publicar Cotización" at bounding box center [1148, 534] width 140 height 34
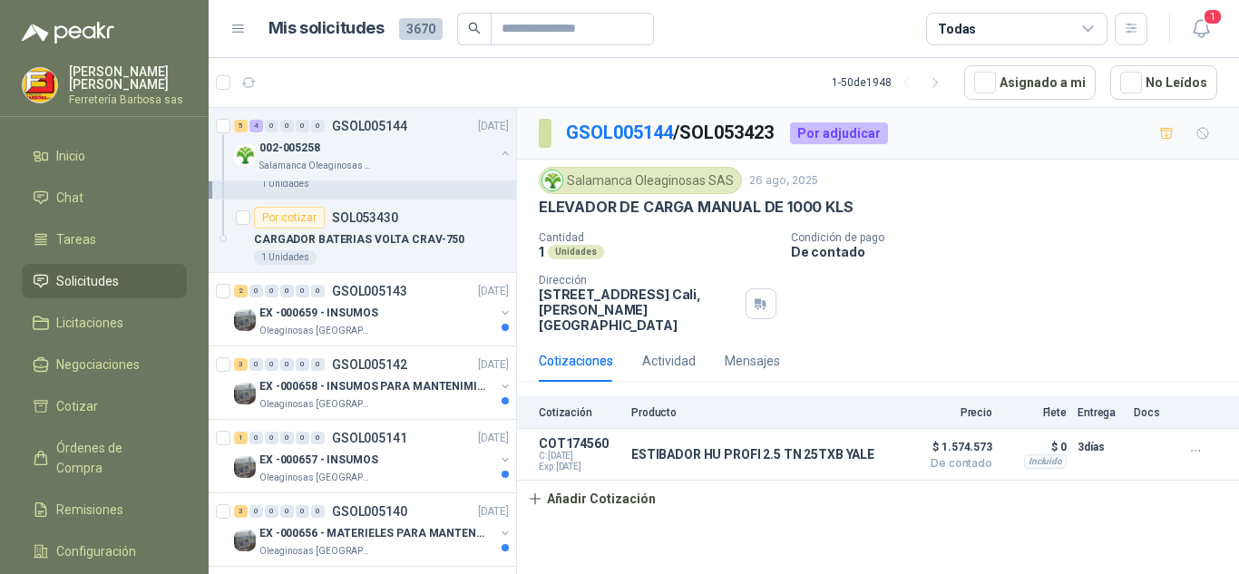
scroll to position [8031, 0]
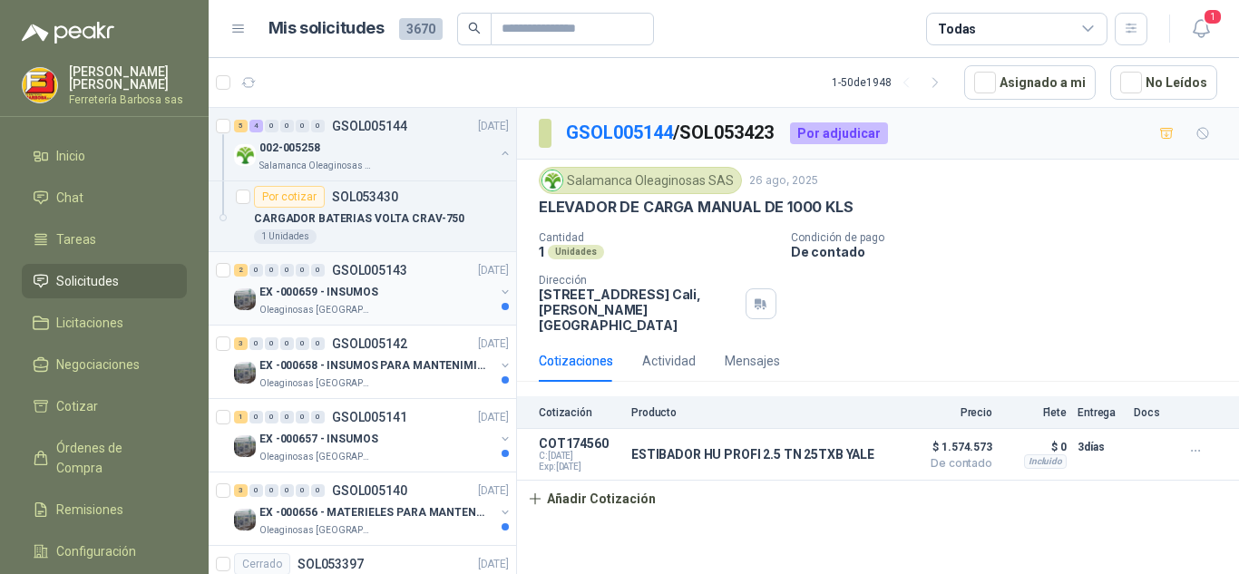
click at [315, 288] on p "EX -000659 - INSUMOS" at bounding box center [318, 292] width 119 height 17
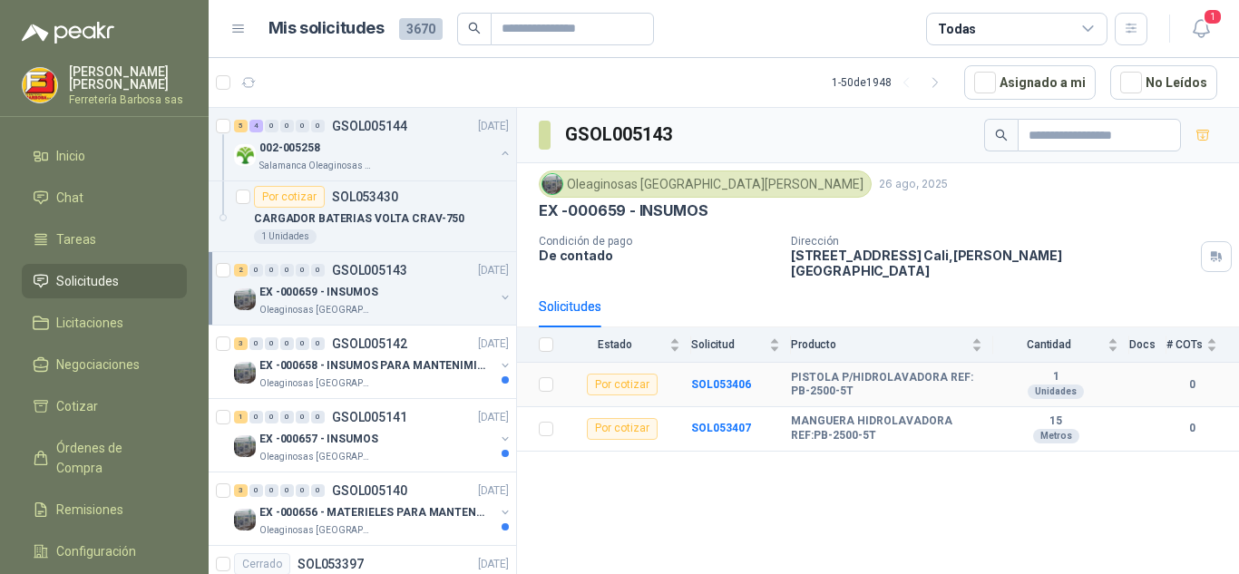
click at [855, 379] on b "PISTOLA P/HIDROLAVADORA REF: PB-2500-5T" at bounding box center [886, 385] width 191 height 28
click at [732, 378] on b "SOL053406" at bounding box center [721, 384] width 60 height 13
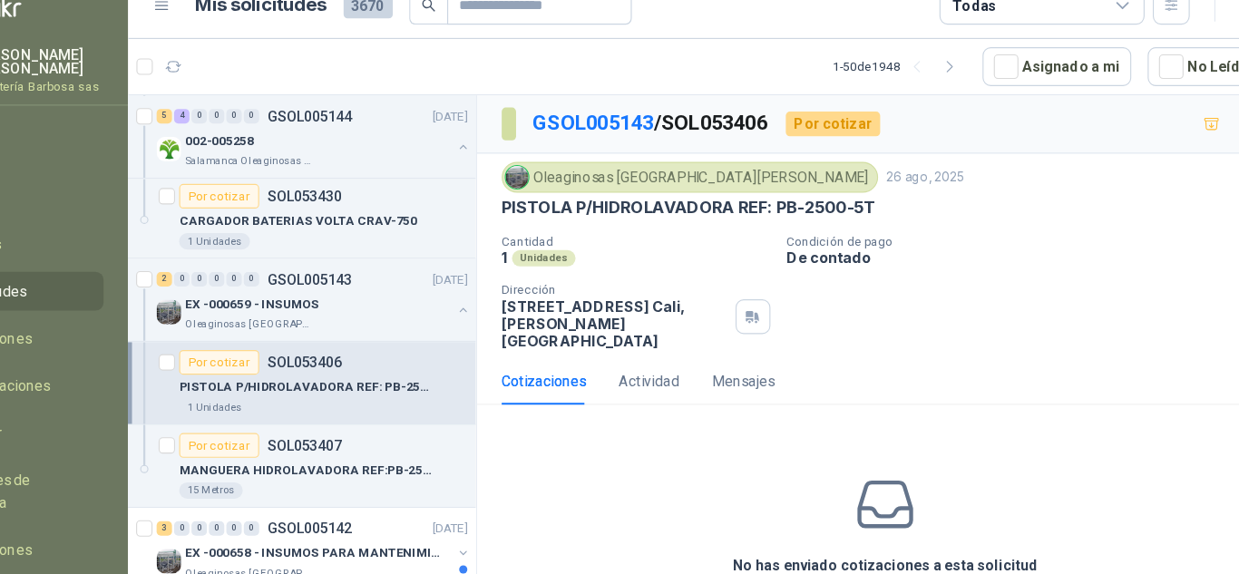
click at [870, 208] on div "PISTOLA P/HIDROLAVADORA REF: PB-2500-5T" at bounding box center [878, 207] width 679 height 19
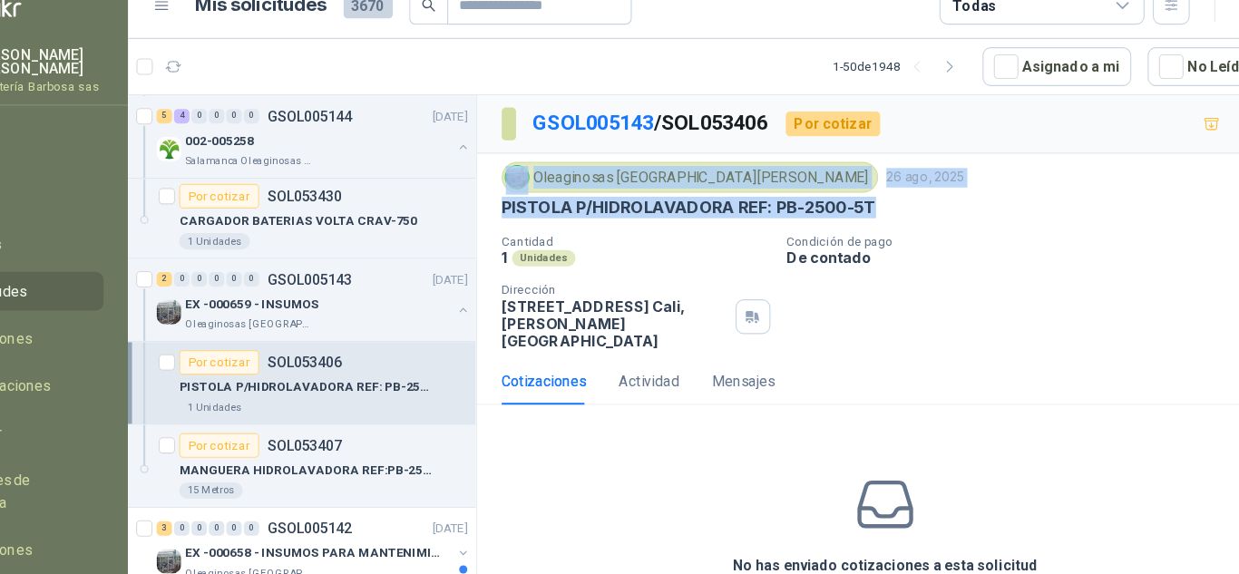
drag, startPoint x: 870, startPoint y: 208, endPoint x: 874, endPoint y: 159, distance: 49.1
click at [874, 160] on div "Oleaginosas San [PERSON_NAME] [DATE] PISTOLA P/HIDROLAVADORA REF: PB-2500-5T Ca…" at bounding box center [878, 250] width 722 height 181
click at [943, 202] on div "PISTOLA P/HIDROLAVADORA REF: PB-2500-5T" at bounding box center [878, 207] width 679 height 19
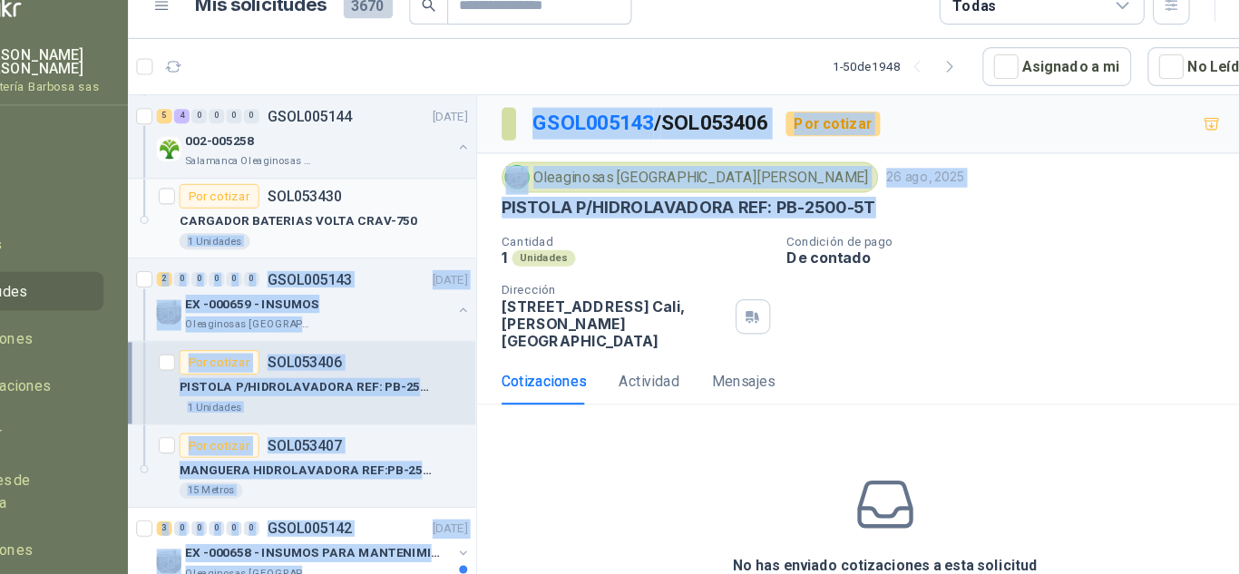
drag, startPoint x: 872, startPoint y: 202, endPoint x: 484, endPoint y: 222, distance: 388.8
click at [484, 222] on div "Solicitudes de nuevos compradores Por cotizar SOL054247 [DATE] CINTA ANCHA TRAN…" at bounding box center [724, 344] width 1031 height 474
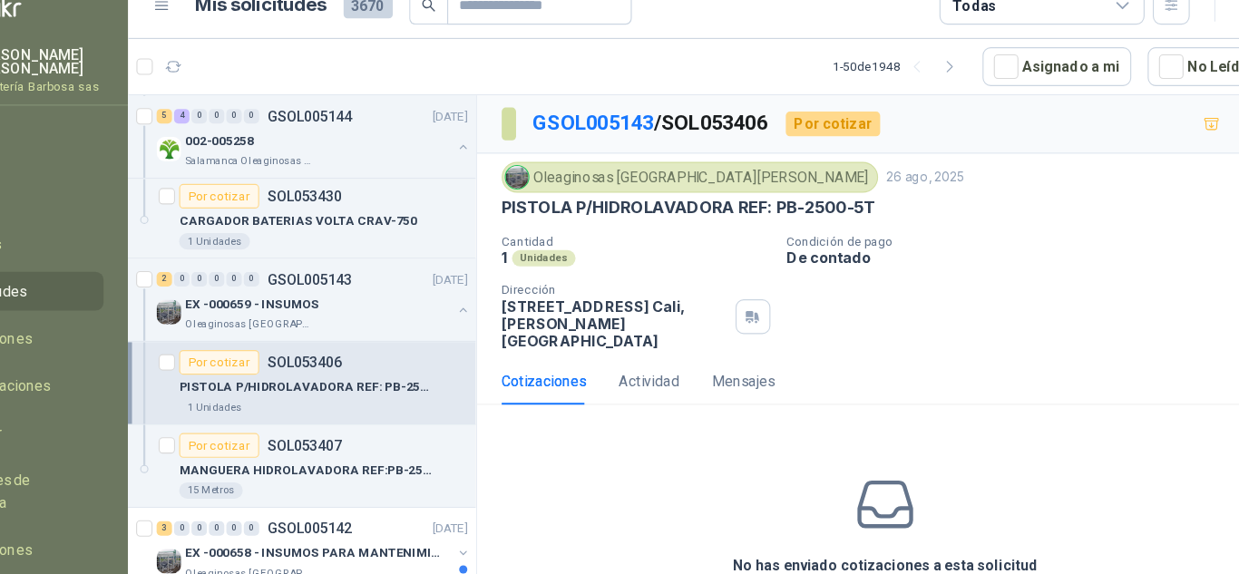
click at [1008, 236] on p "Condición de pago" at bounding box center [1011, 237] width 441 height 13
drag, startPoint x: 866, startPoint y: 210, endPoint x: 522, endPoint y: 211, distance: 344.7
click at [522, 211] on div "Oleaginosas San [PERSON_NAME] [DATE] PISTOLA P/HIDROLAVADORA REF: PB-2500-5T Ca…" at bounding box center [878, 250] width 722 height 181
copy p "PISTOLA P/HIDROLAVADORA REF: PB-2500-5T"
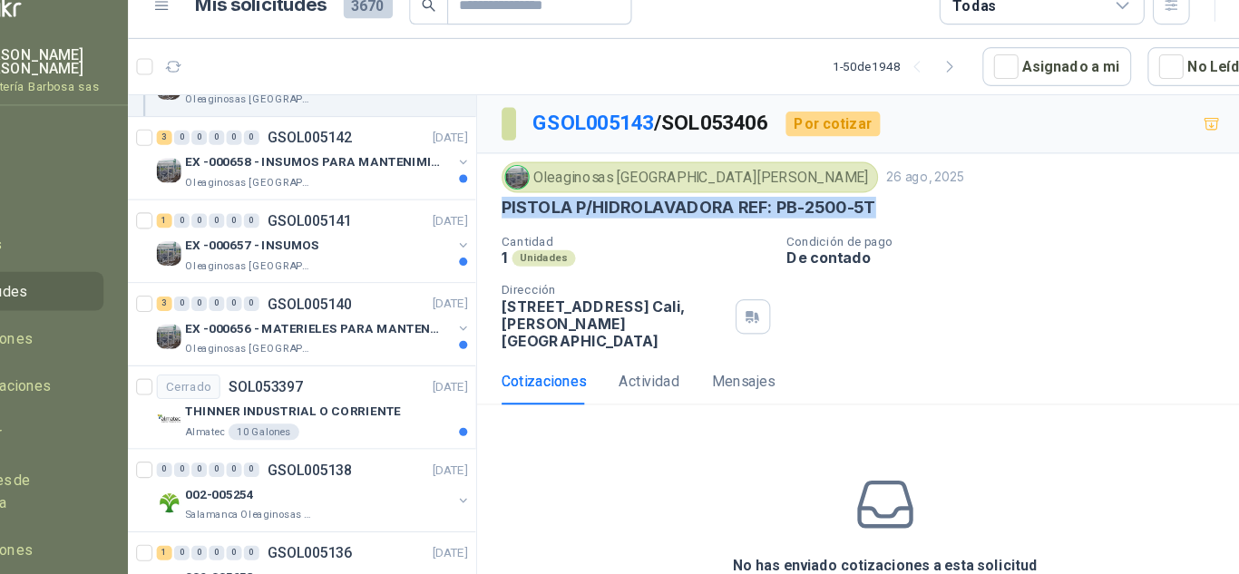
scroll to position [8336, 0]
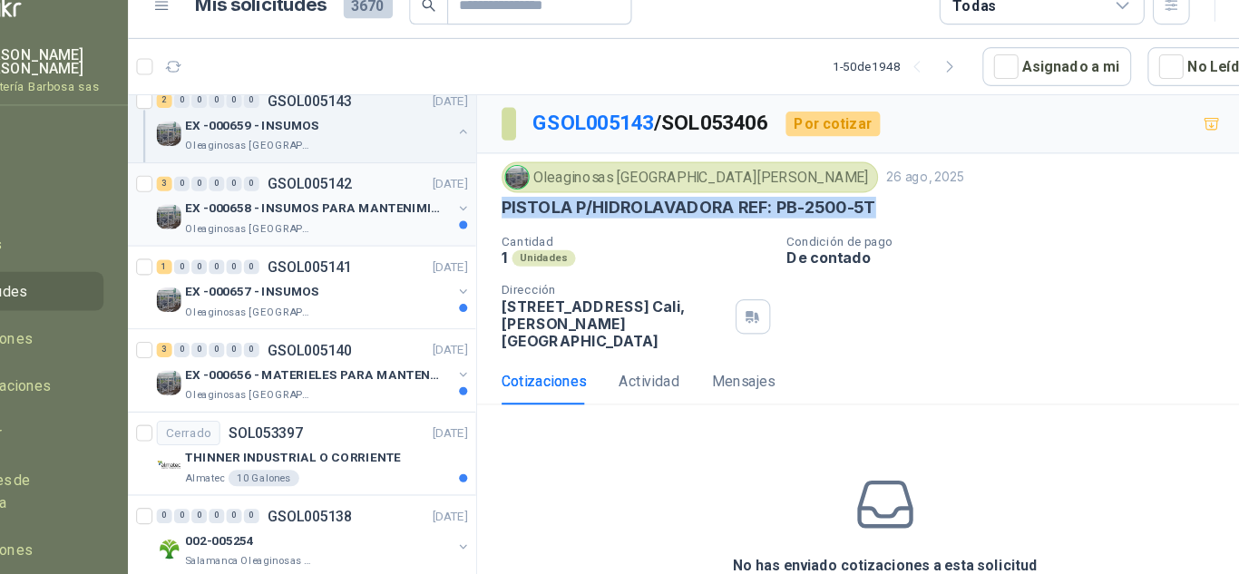
click at [367, 202] on p "EX -000658 - INSUMOS PARA MANTENIMIENTO MECANICO" at bounding box center [372, 208] width 226 height 17
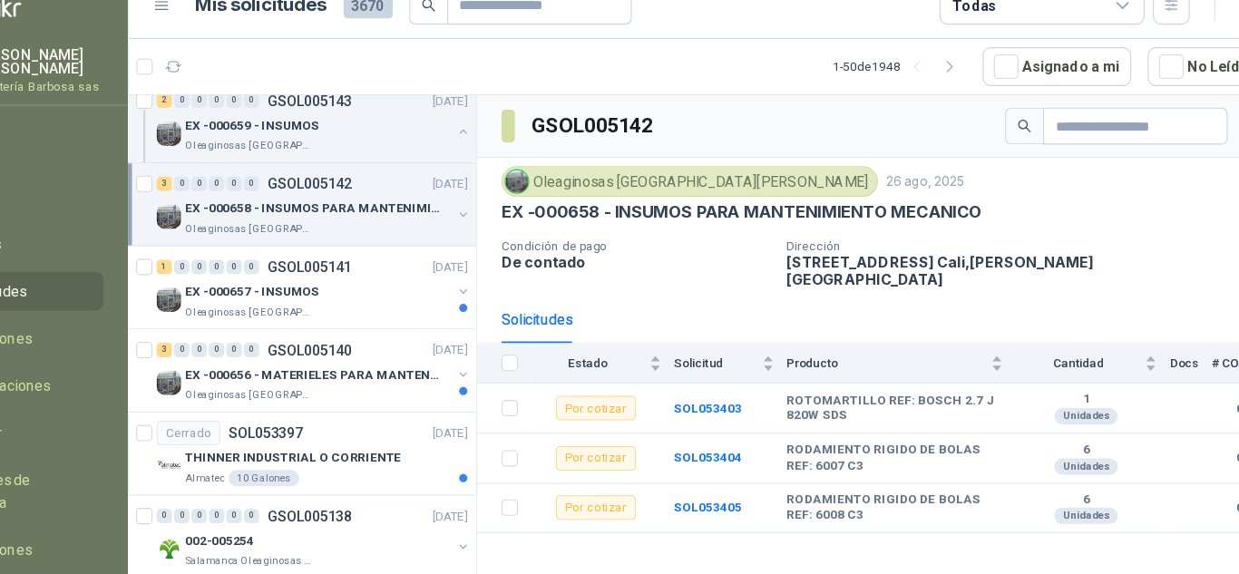
click at [421, 203] on p "EX -000658 - INSUMOS PARA MANTENIMIENTO MECANICO" at bounding box center [372, 208] width 226 height 17
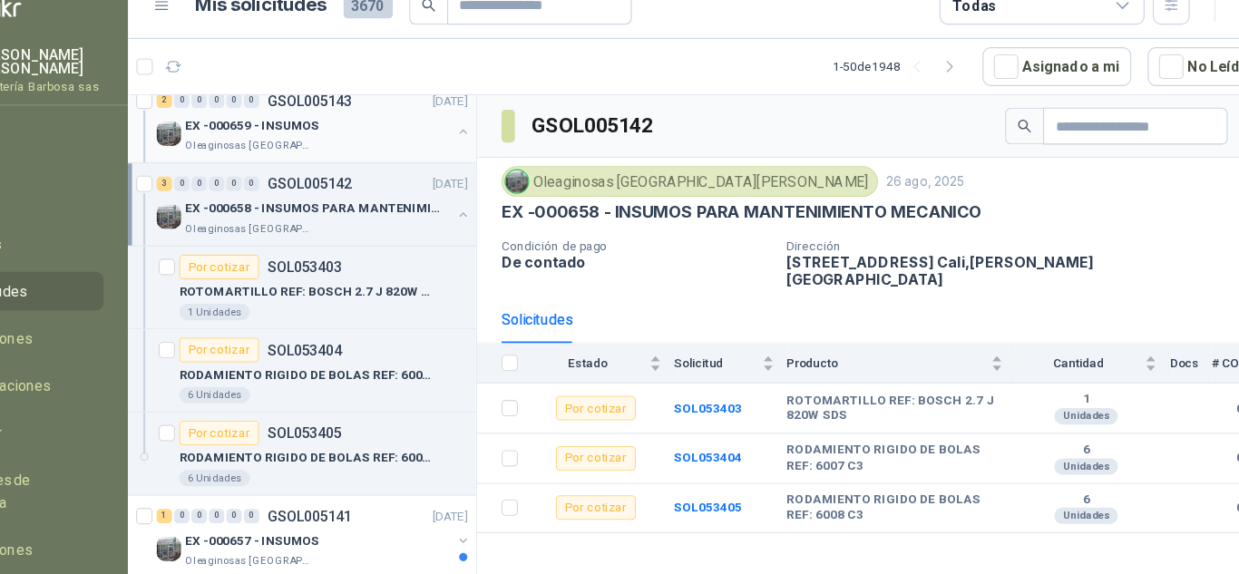
click at [414, 142] on div "EX -000659 - INSUMOS" at bounding box center [376, 134] width 235 height 22
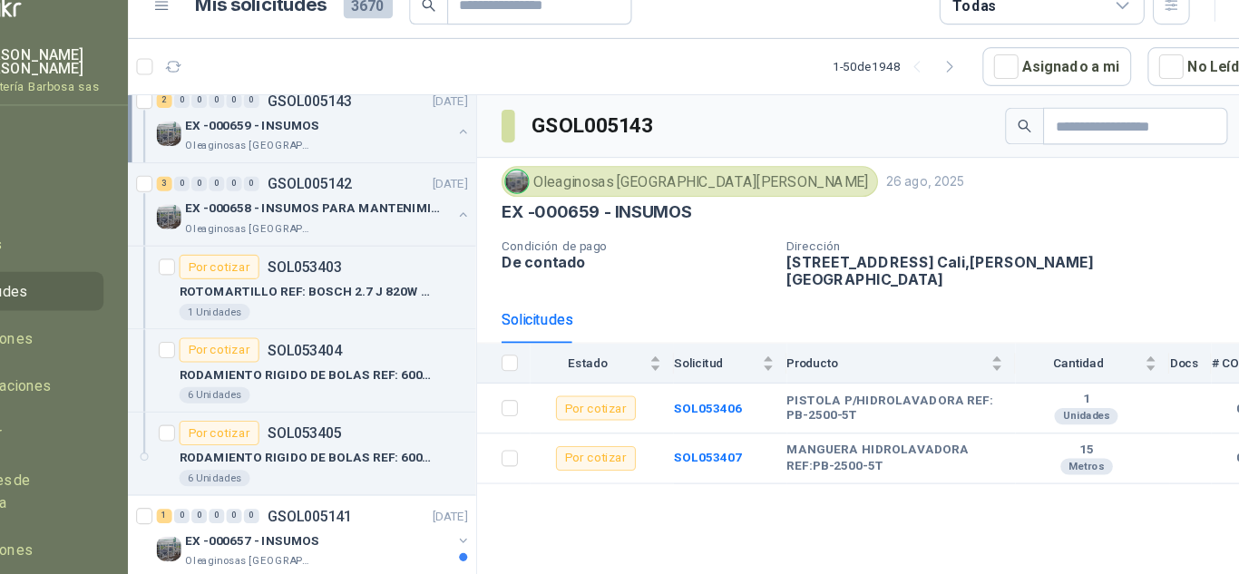
scroll to position [8091, 0]
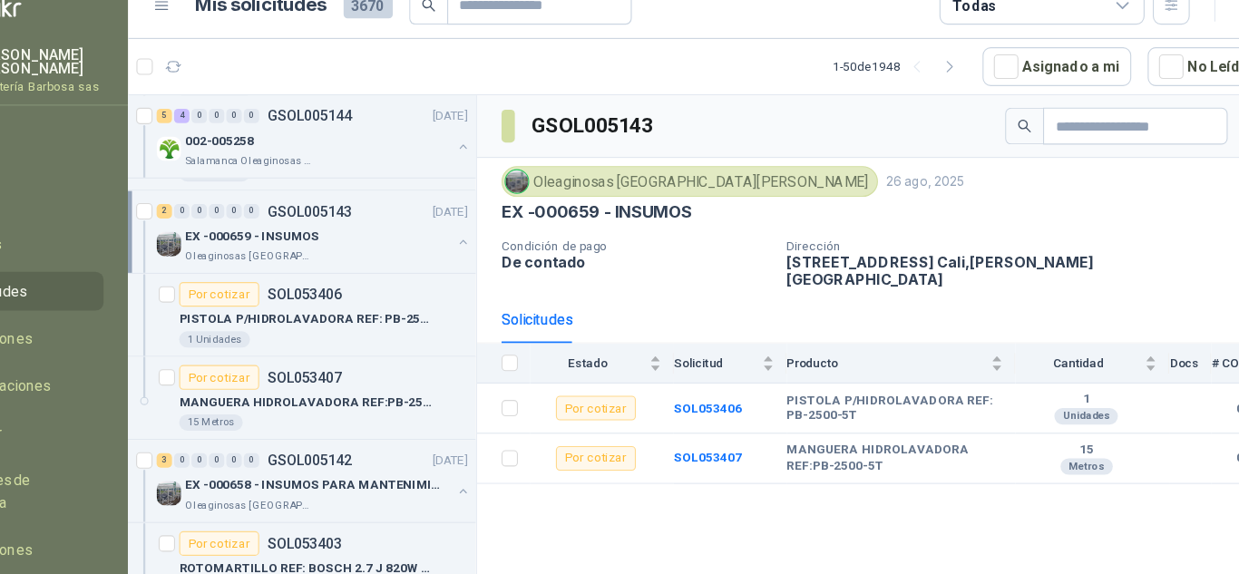
click at [365, 235] on p "EX -000659 - INSUMOS" at bounding box center [318, 232] width 119 height 17
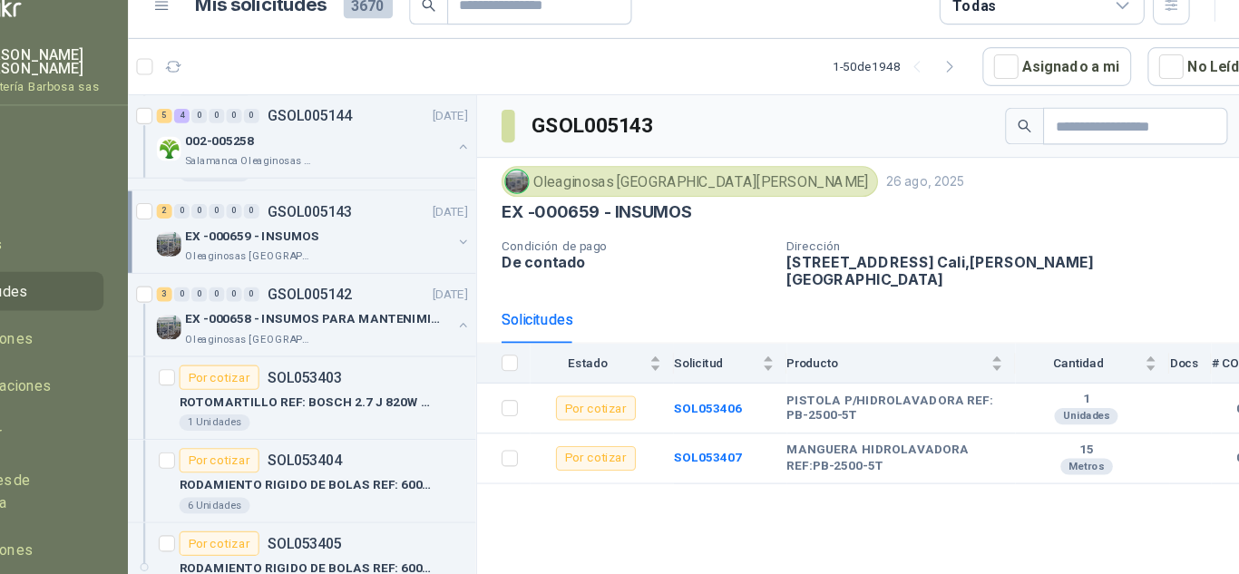
click at [365, 235] on p "EX -000659 - INSUMOS" at bounding box center [318, 232] width 119 height 17
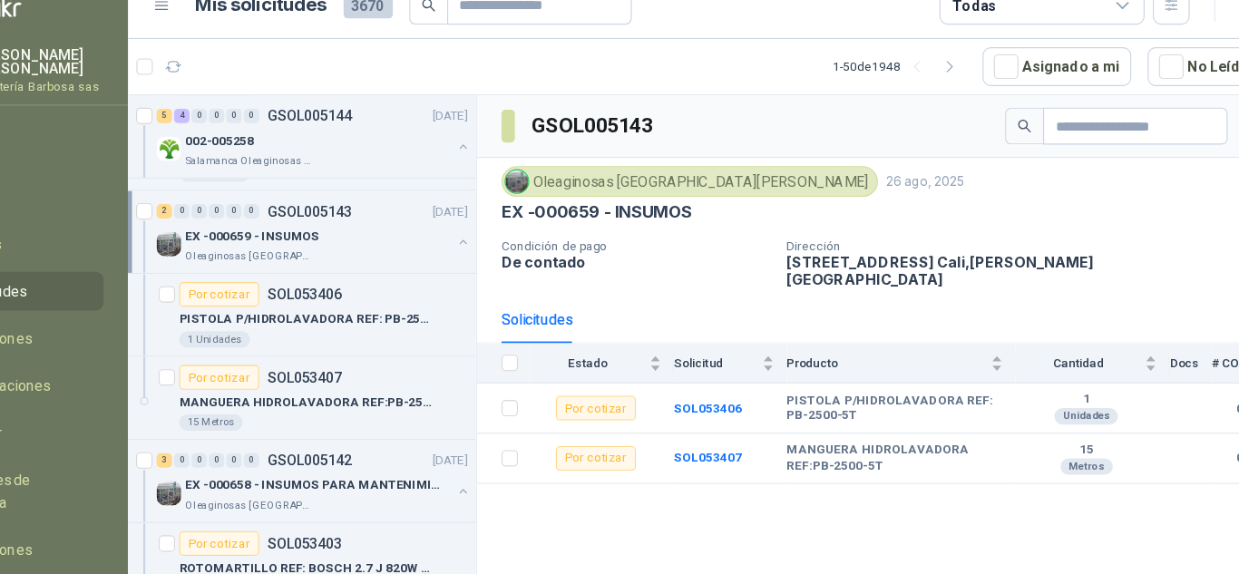
click at [365, 235] on p "EX -000659 - INSUMOS" at bounding box center [318, 232] width 119 height 17
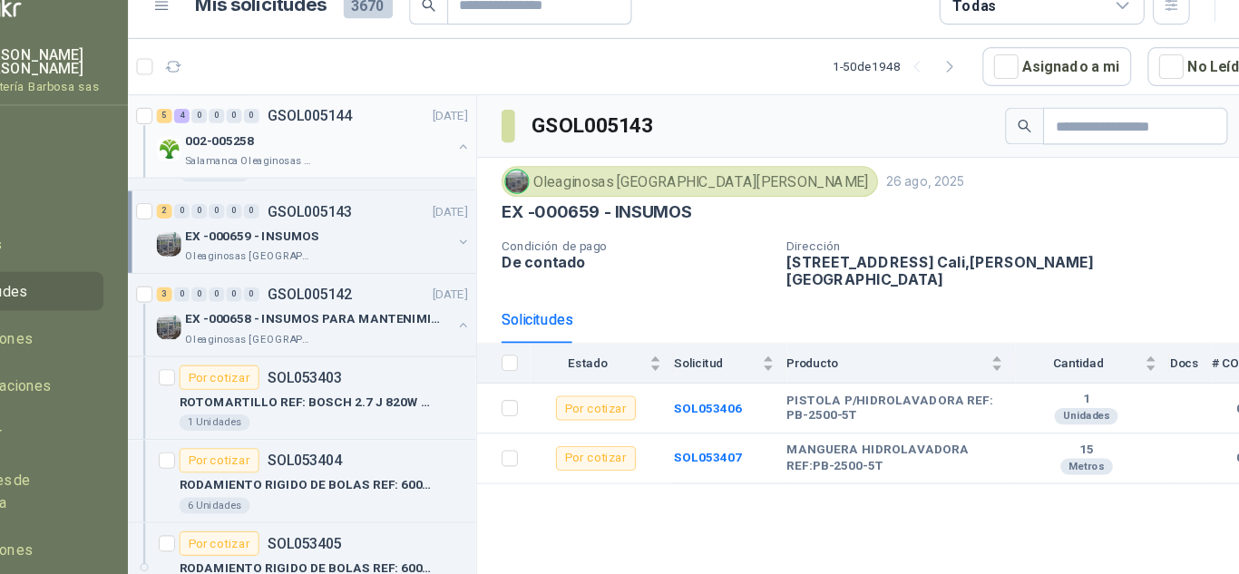
click at [442, 154] on div "002-005258" at bounding box center [376, 148] width 235 height 22
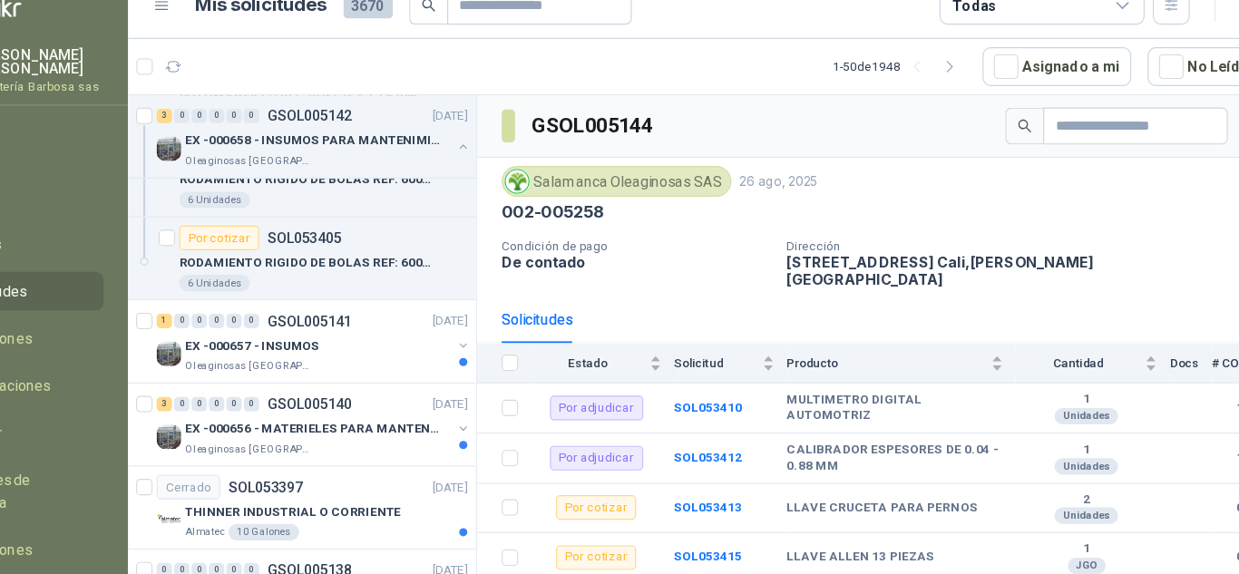
scroll to position [8381, 0]
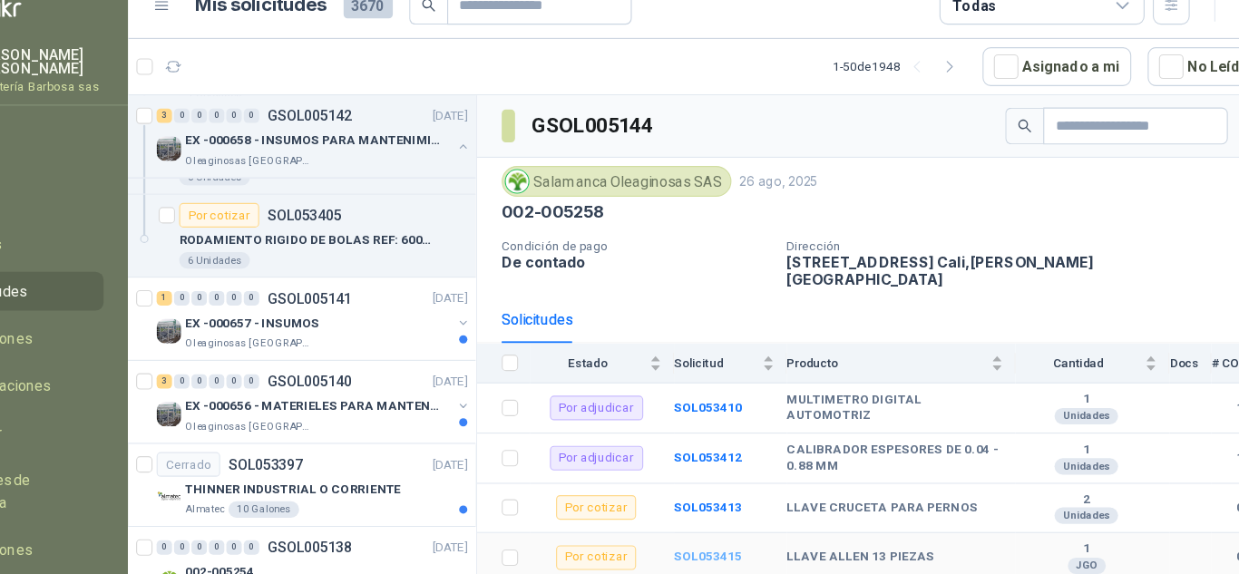
click at [702, 510] on b "SOL053415" at bounding box center [721, 516] width 60 height 13
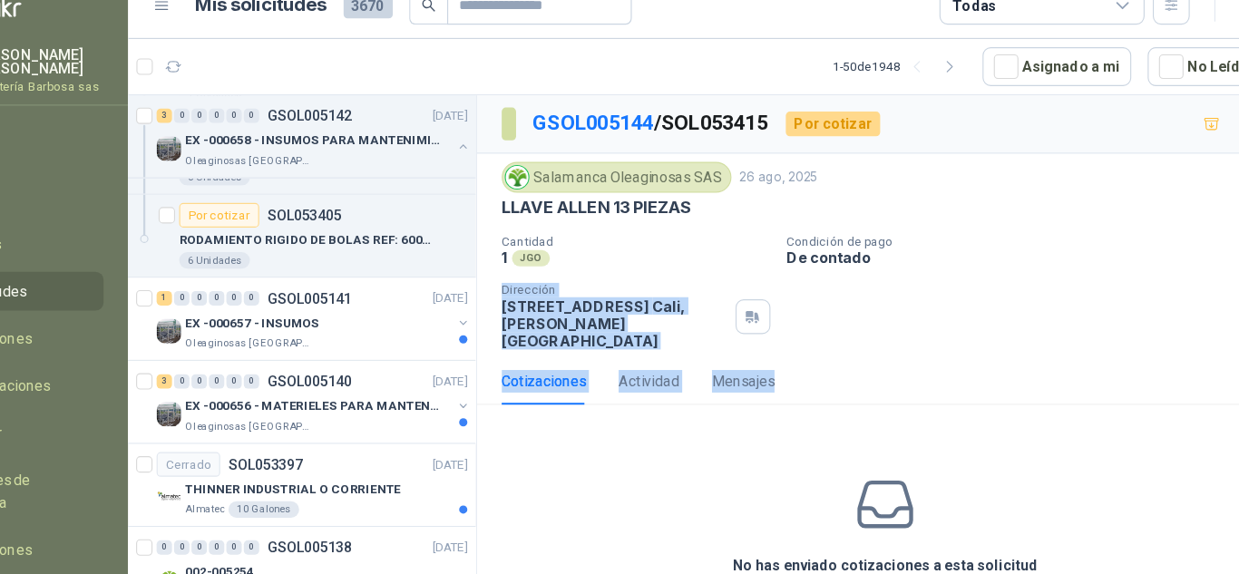
drag, startPoint x: 847, startPoint y: 368, endPoint x: 953, endPoint y: 298, distance: 127.6
click at [953, 298] on div "GSOL005144 / SOL053415 Por cotizar Salamanca Oleaginosas SAS [DATE] [PERSON_NAM…" at bounding box center [878, 368] width 722 height 520
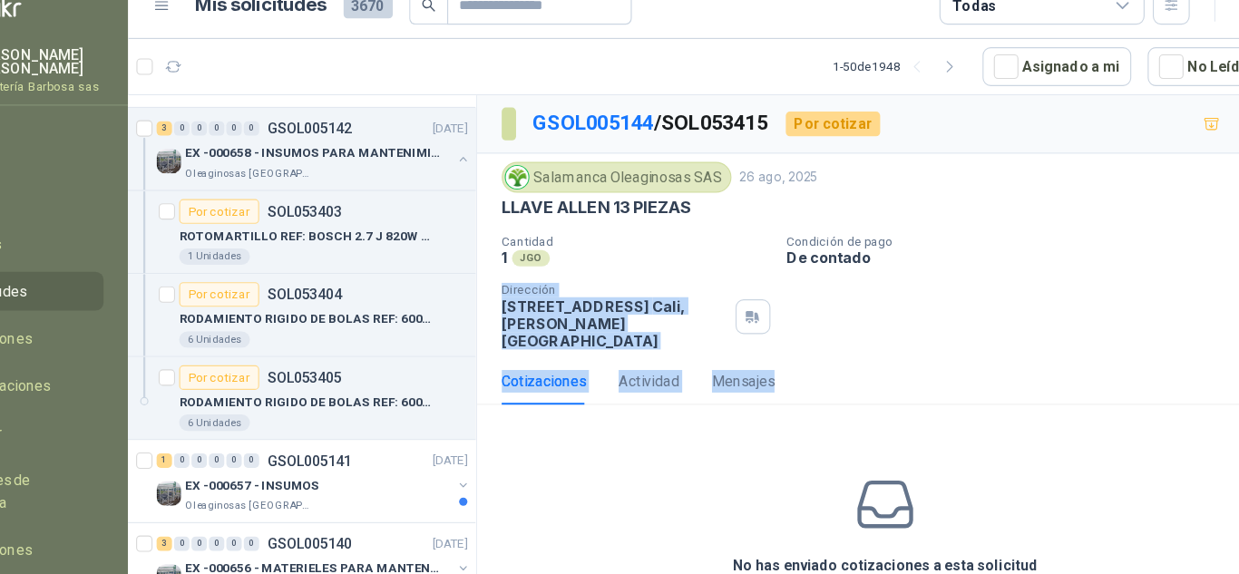
scroll to position [8197, 0]
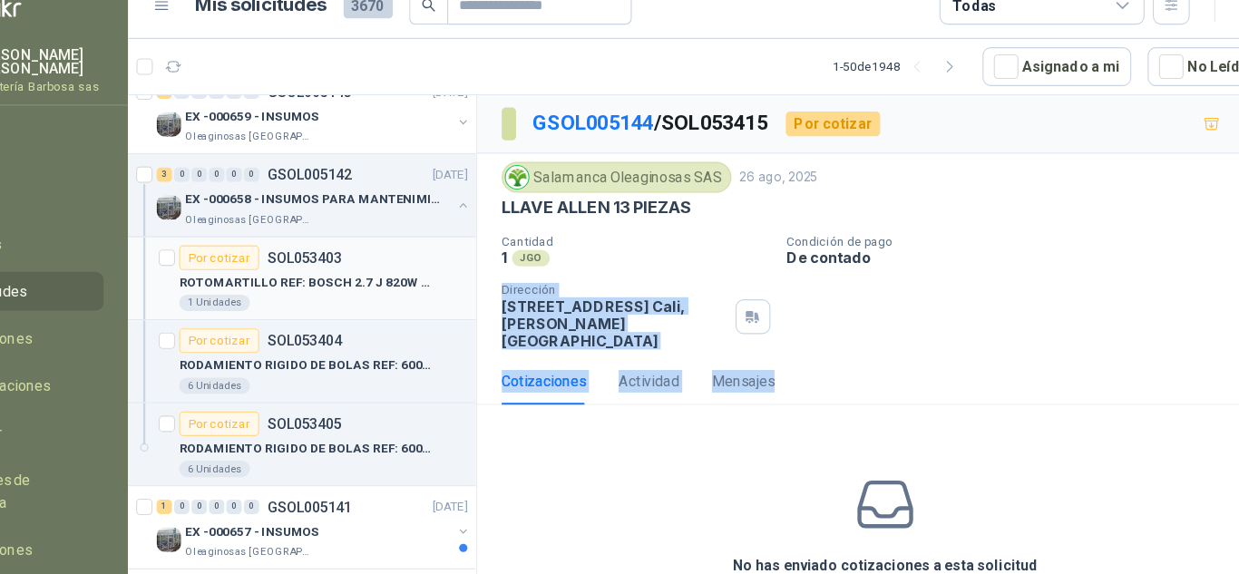
click at [420, 274] on p "ROTOMARTILLO REF: BOSCH 2.7 J 820W SDS" at bounding box center [367, 273] width 226 height 17
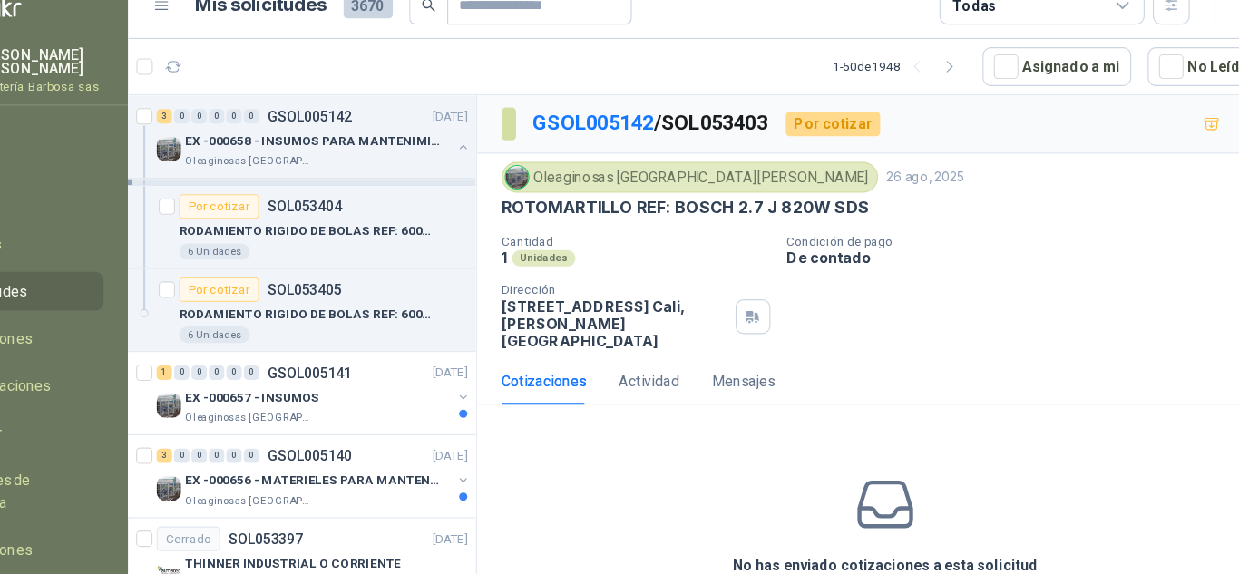
scroll to position [8317, 0]
drag, startPoint x: 900, startPoint y: 358, endPoint x: 851, endPoint y: 417, distance: 76.7
click at [851, 417] on div "Cotizaciones Actividad Mensajes No has enviado cotizaciones a esta solicitud Co…" at bounding box center [878, 484] width 722 height 288
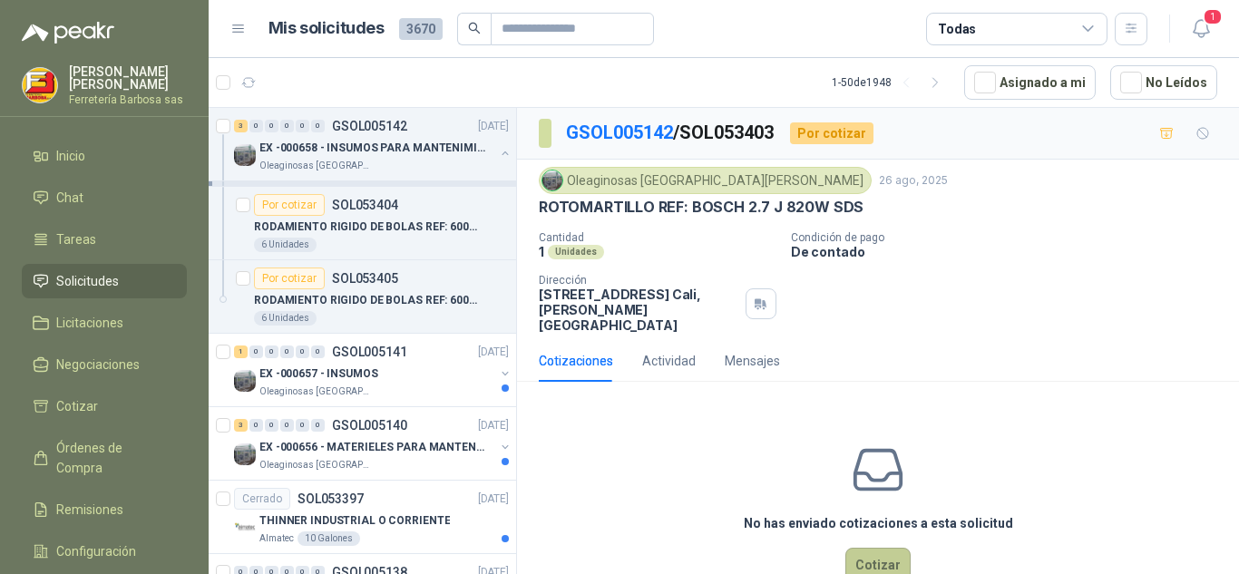
click at [864, 562] on button "Cotizar" at bounding box center [877, 565] width 65 height 34
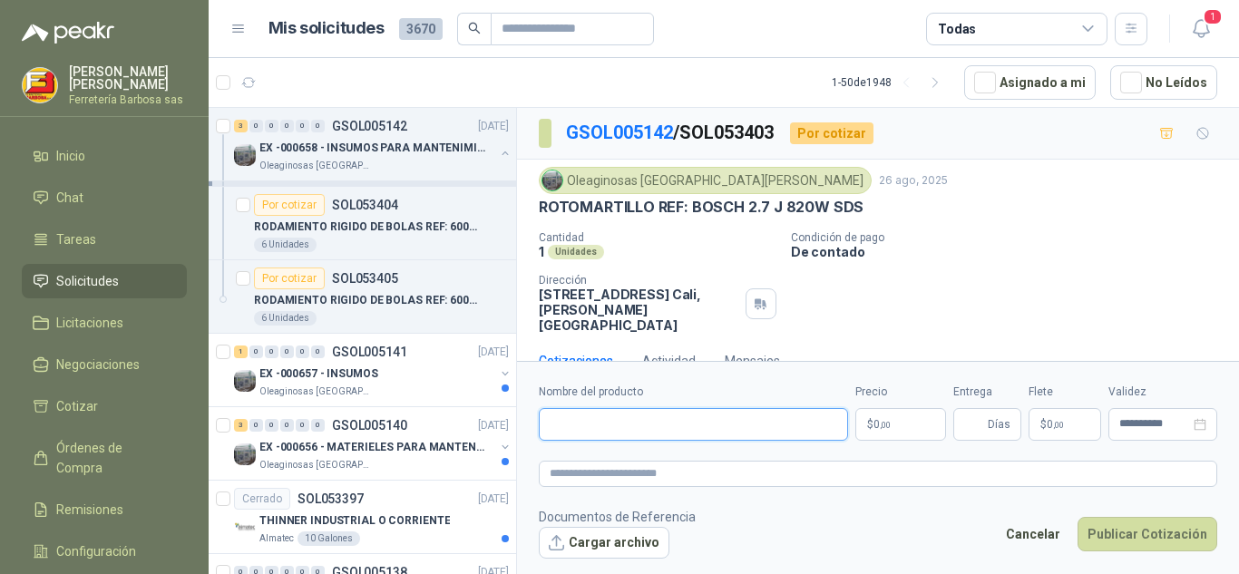
click at [733, 435] on input "Nombre del producto" at bounding box center [693, 424] width 309 height 33
paste input "**********"
type input "*"
click at [572, 429] on input "Nombre del producto" at bounding box center [693, 424] width 309 height 33
paste input "**********"
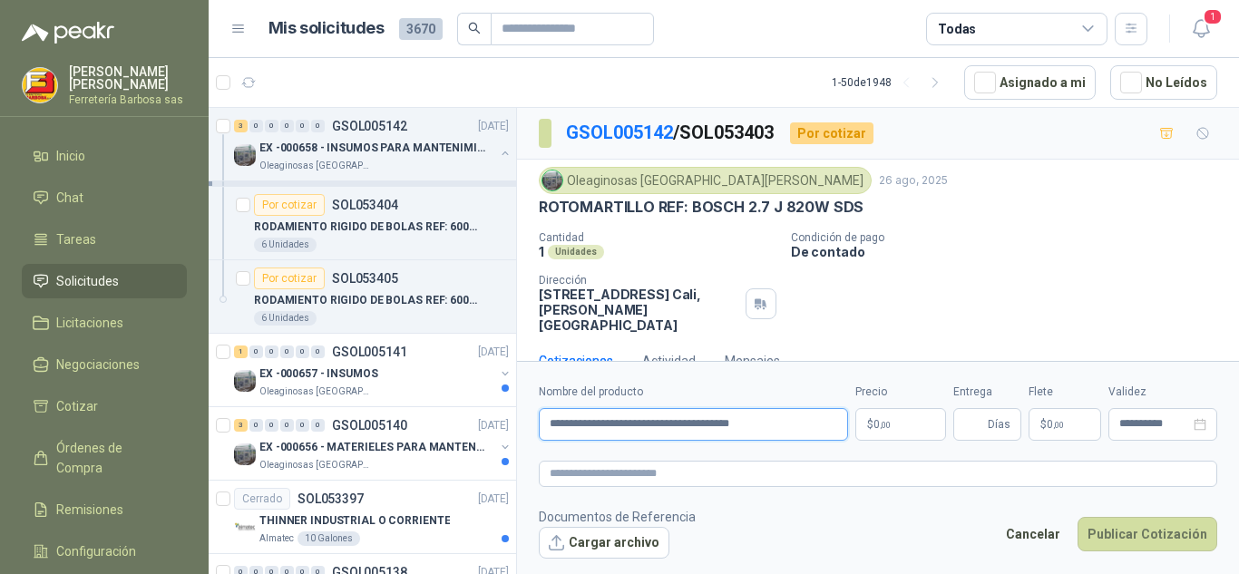
type input "**********"
click at [875, 420] on span "0 ,00" at bounding box center [882, 424] width 17 height 11
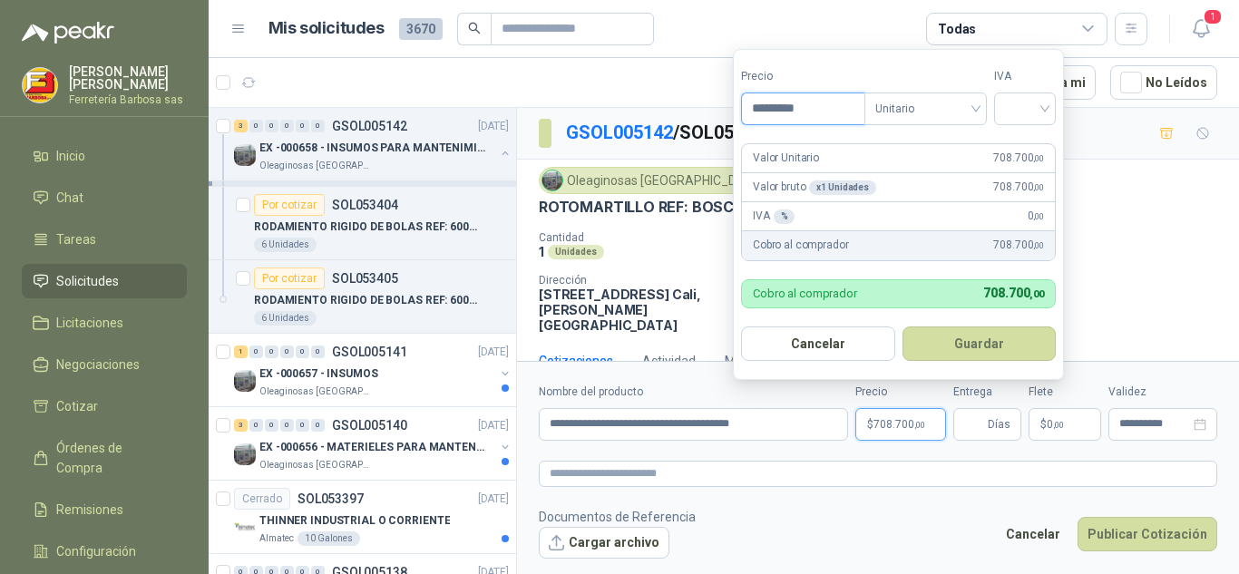
type input "*********"
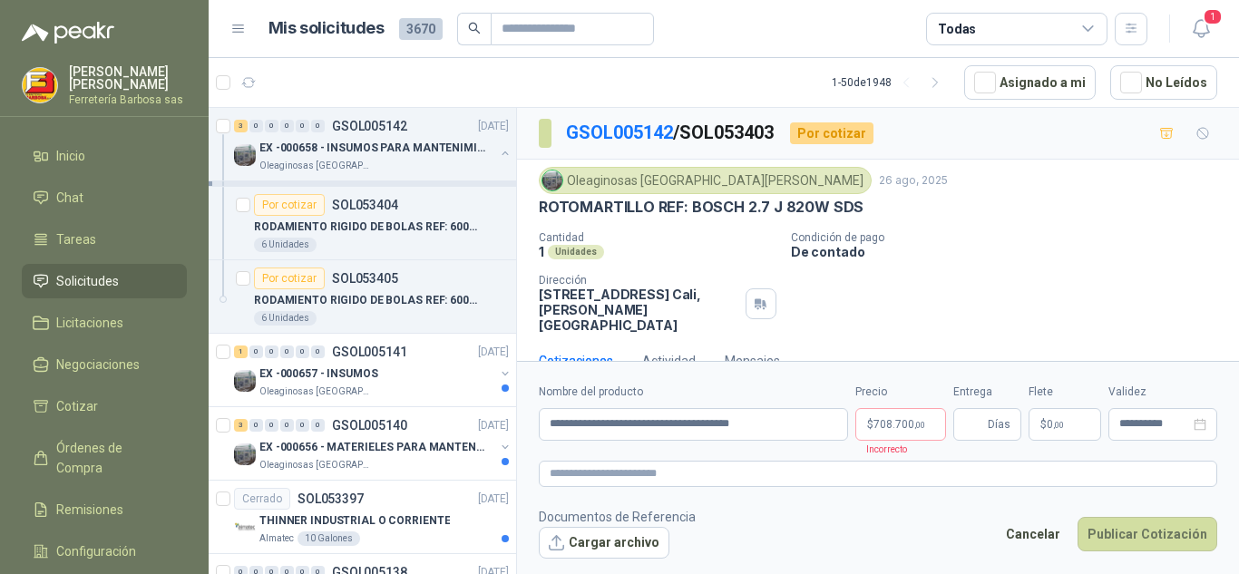
click at [805, 533] on footer "Documentos de Referencia Cargar archivo Cancelar Publicar Cotización" at bounding box center [878, 533] width 679 height 53
click at [928, 425] on p "$ 708.700 ,00" at bounding box center [900, 424] width 91 height 33
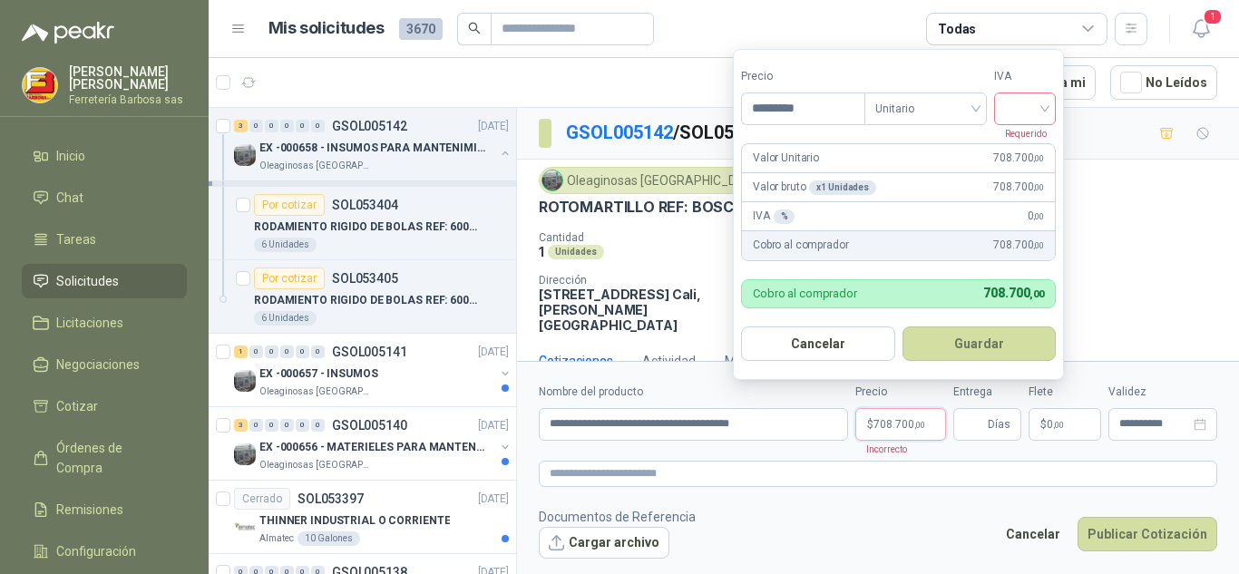
click at [1053, 112] on div at bounding box center [1025, 109] width 62 height 33
click at [1031, 141] on div "19%" at bounding box center [1029, 146] width 34 height 20
click at [1031, 141] on form "Precio ********* Tipo Unitario IVA Requerido Valor Unitario 708.700 ,00 Valor b…" at bounding box center [898, 214] width 331 height 331
click at [1031, 141] on form "Precio ********* Tipo Unitario IVA 19% Requerido Valor Unitario 708.700 ,00 Val…" at bounding box center [901, 214] width 336 height 331
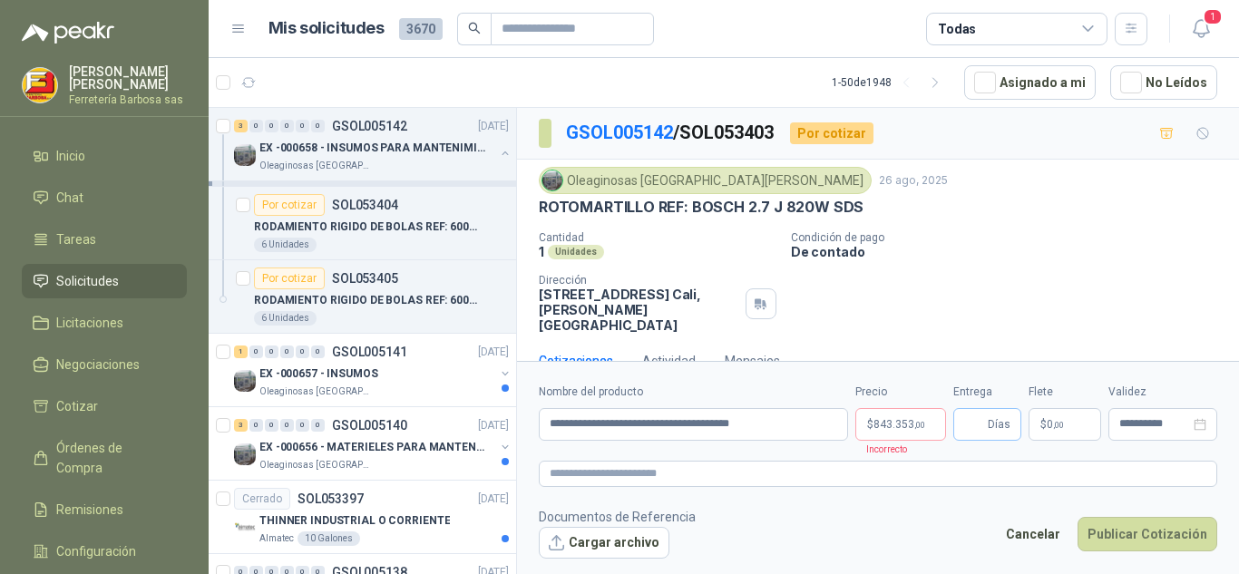
click at [962, 426] on span "Días" at bounding box center [987, 424] width 68 height 33
type input "*"
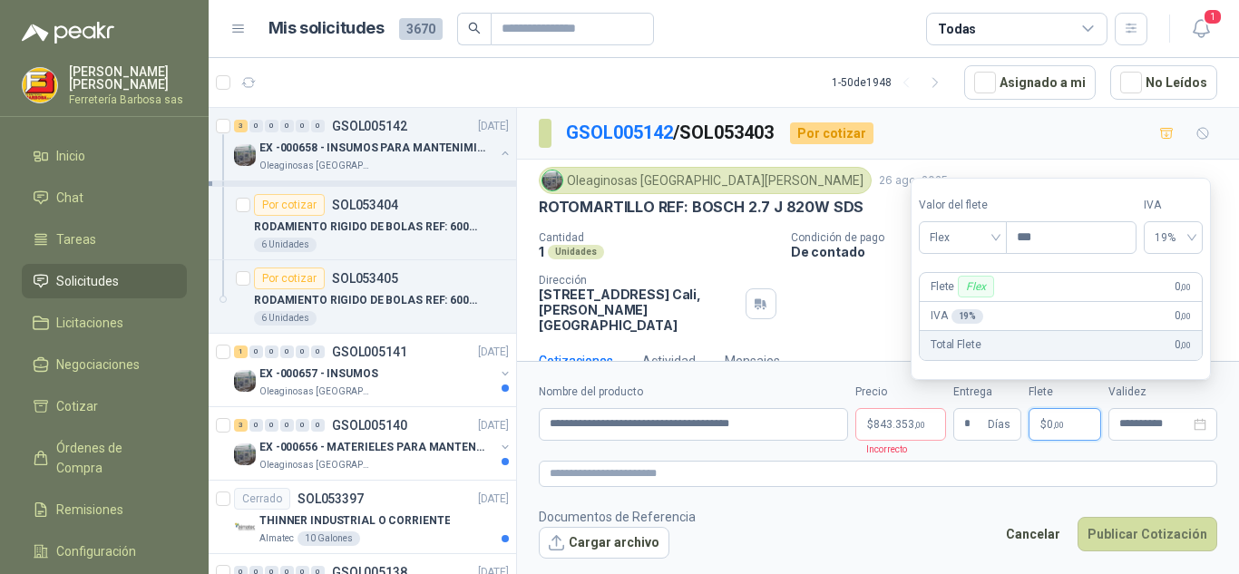
click at [1031, 409] on p "$ 0 ,00" at bounding box center [1065, 424] width 73 height 33
click at [994, 246] on span "Flex" at bounding box center [963, 237] width 66 height 27
click at [982, 296] on div "Incluido" at bounding box center [964, 305] width 63 height 20
click at [982, 296] on div "Incluido" at bounding box center [981, 287] width 54 height 22
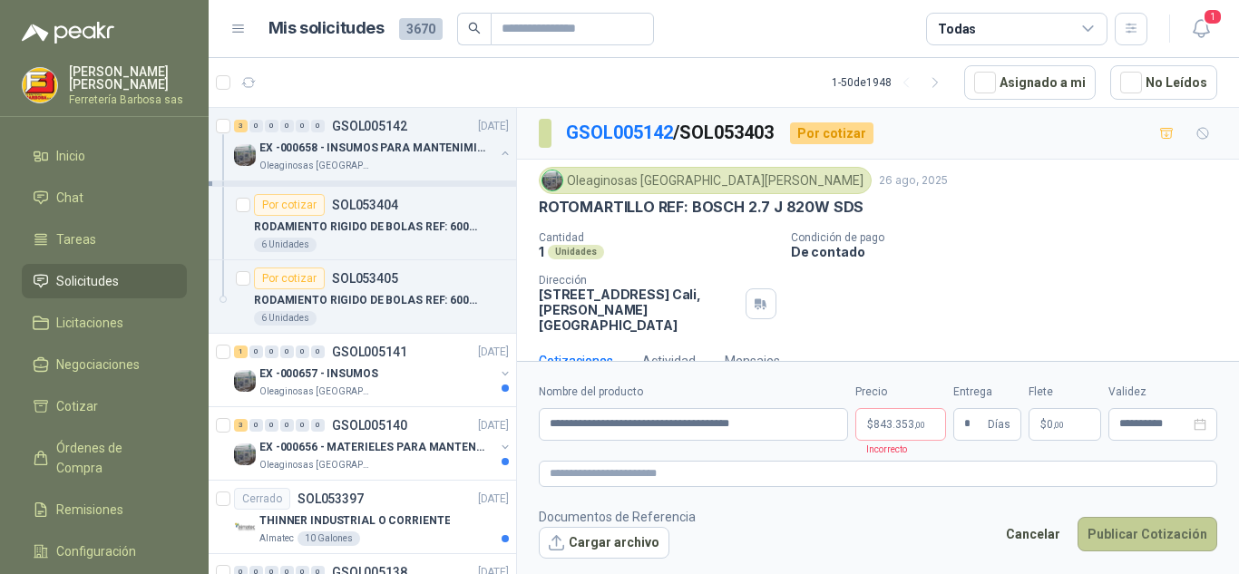
click at [1124, 531] on button "Publicar Cotización" at bounding box center [1148, 534] width 140 height 34
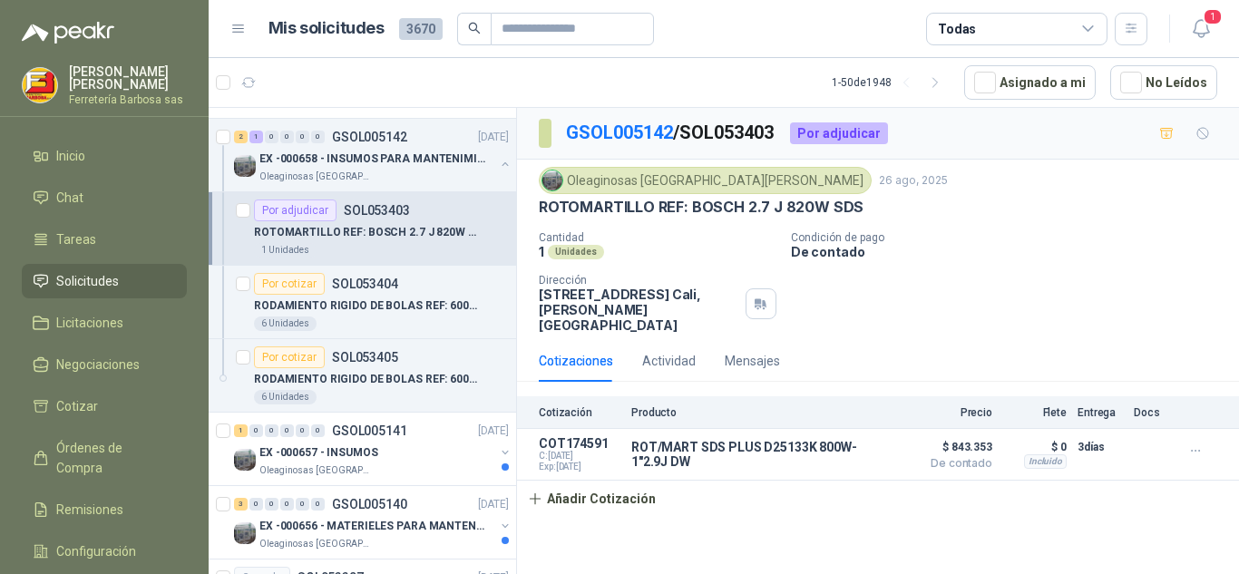
scroll to position [8176, 0]
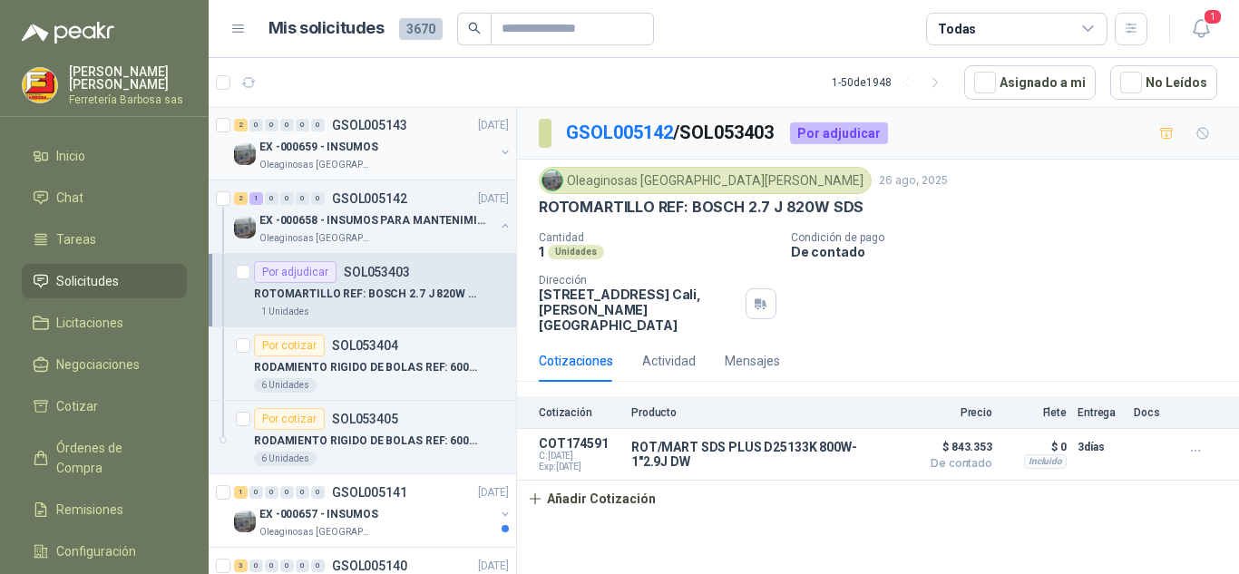
click at [370, 161] on div "Oleaginosas [GEOGRAPHIC_DATA][PERSON_NAME]" at bounding box center [376, 165] width 235 height 15
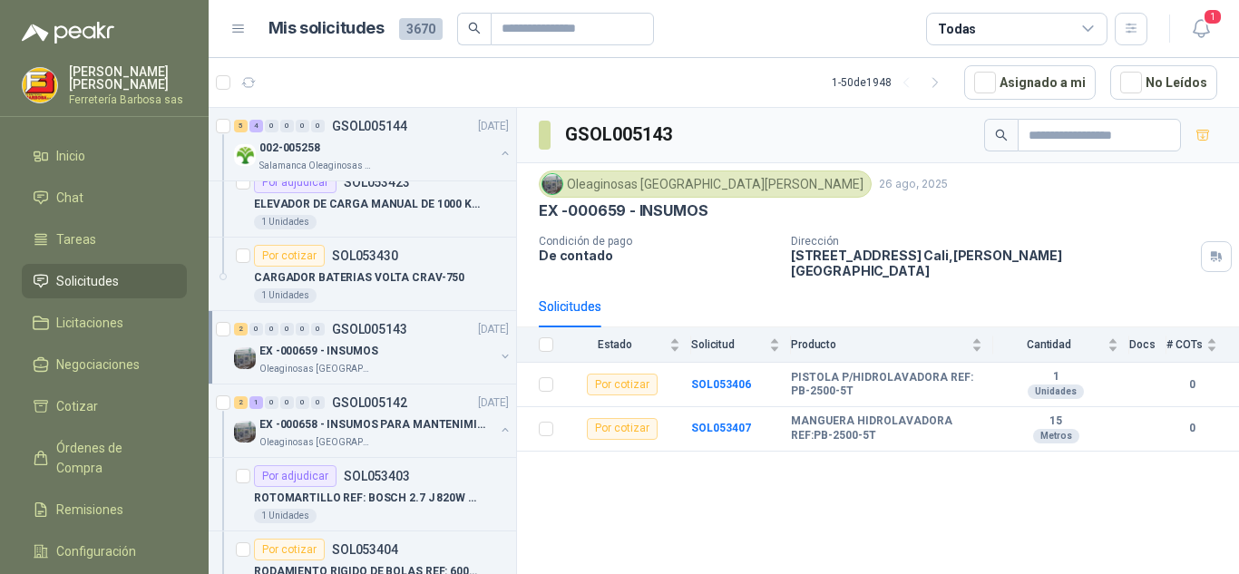
scroll to position [7993, 0]
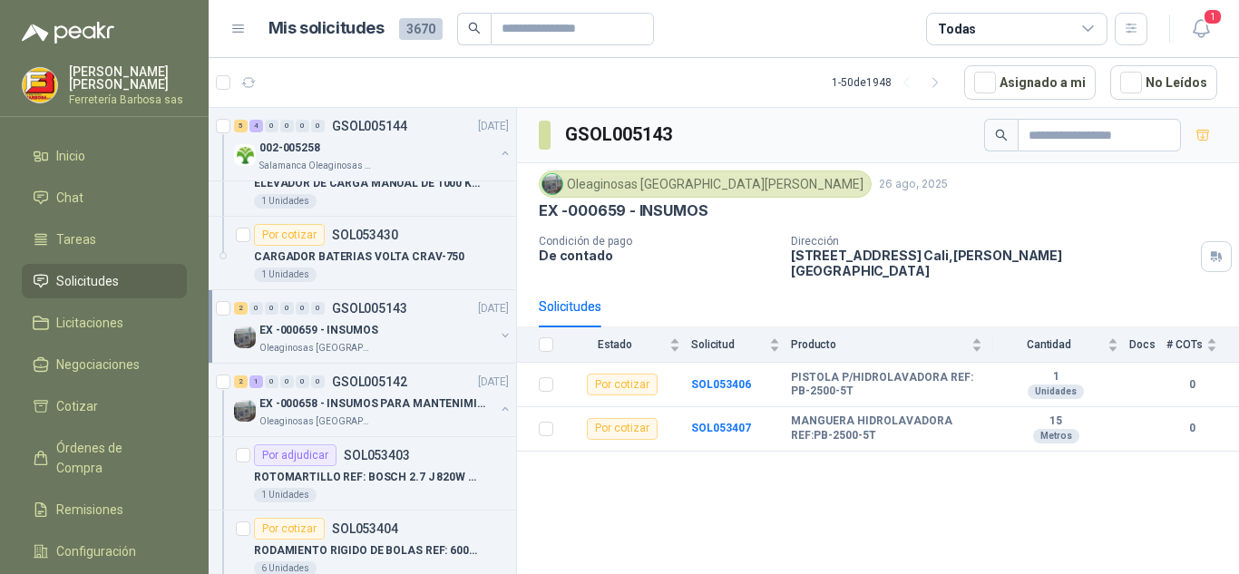
click at [359, 341] on p "Oleaginosas [GEOGRAPHIC_DATA][PERSON_NAME]" at bounding box center [316, 348] width 114 height 15
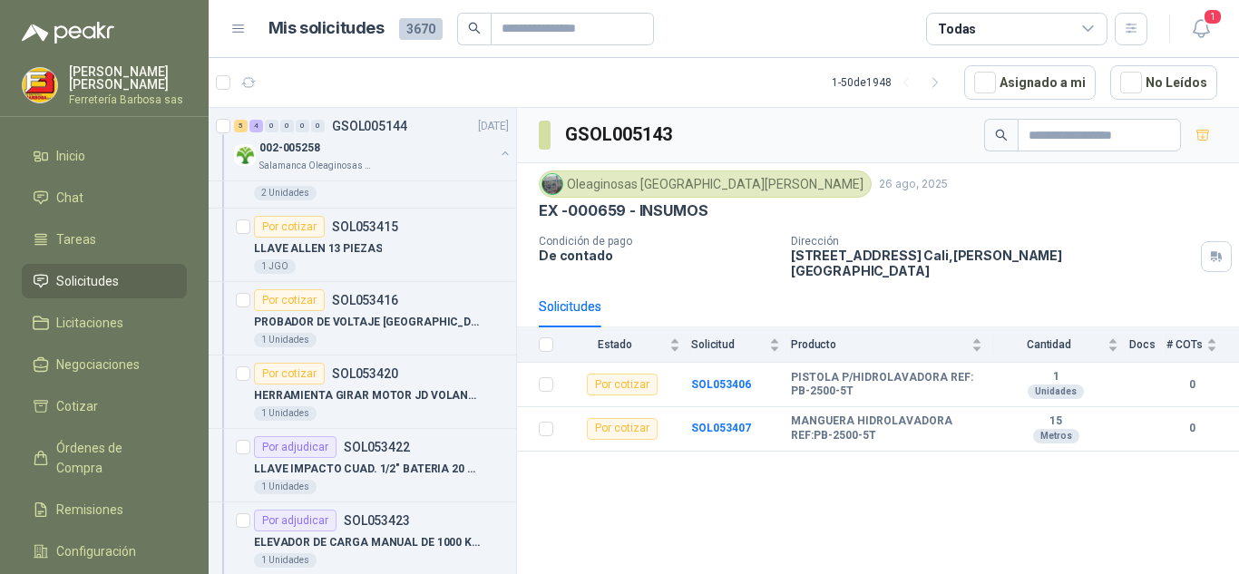
scroll to position [7593, 0]
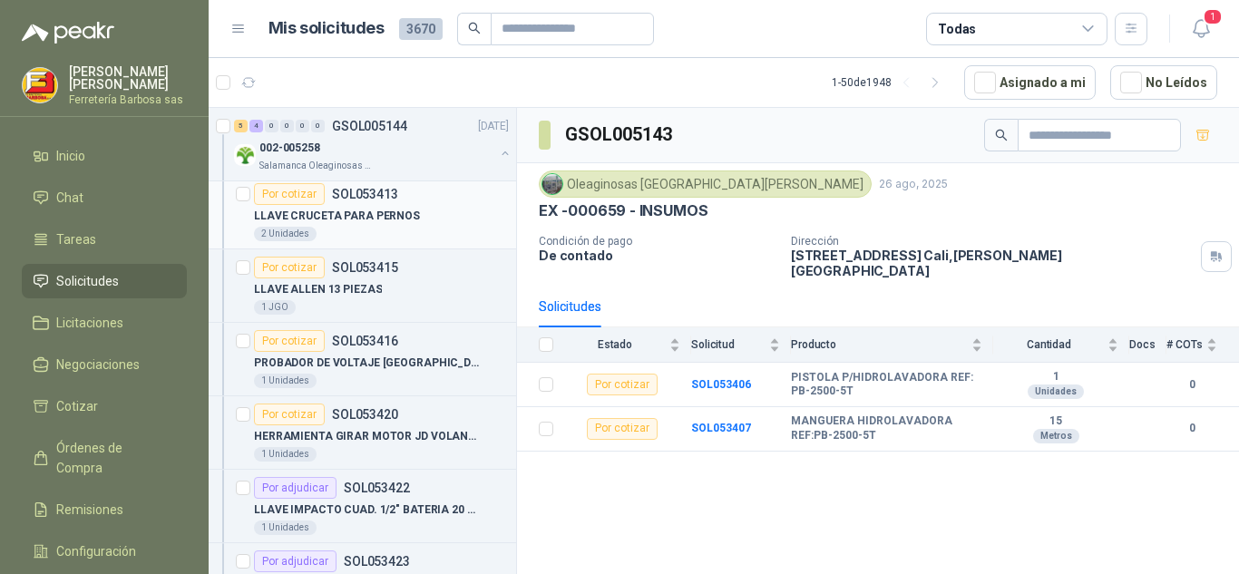
click at [299, 215] on p "LLAVE CRUCETA PARA PERNOS" at bounding box center [337, 216] width 166 height 17
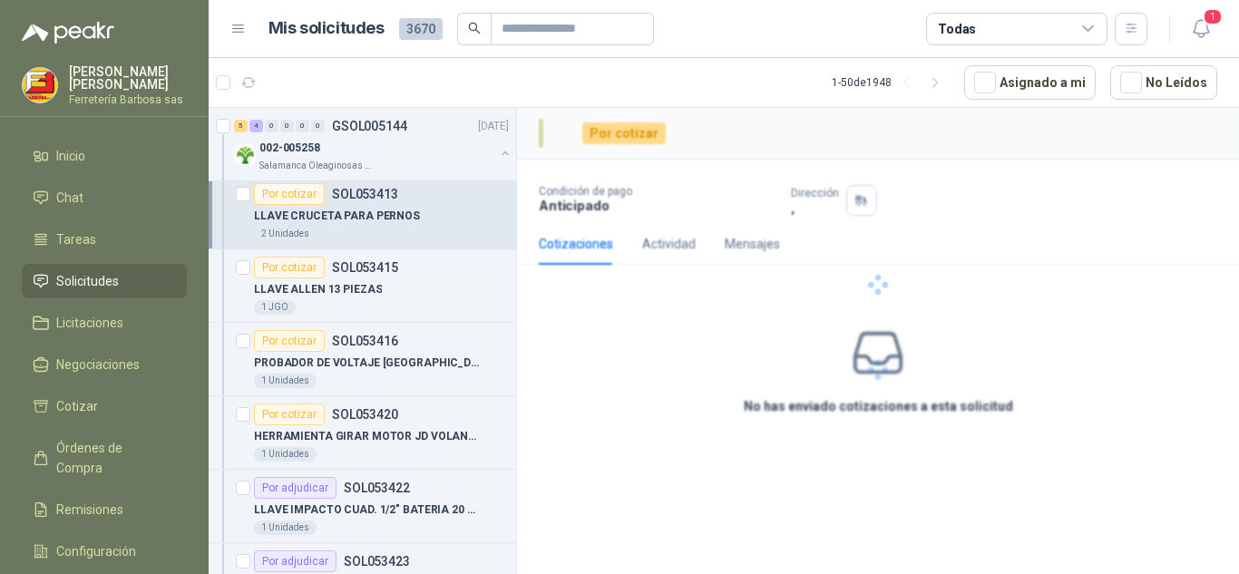
click at [297, 199] on div "Por cotizar" at bounding box center [289, 194] width 71 height 22
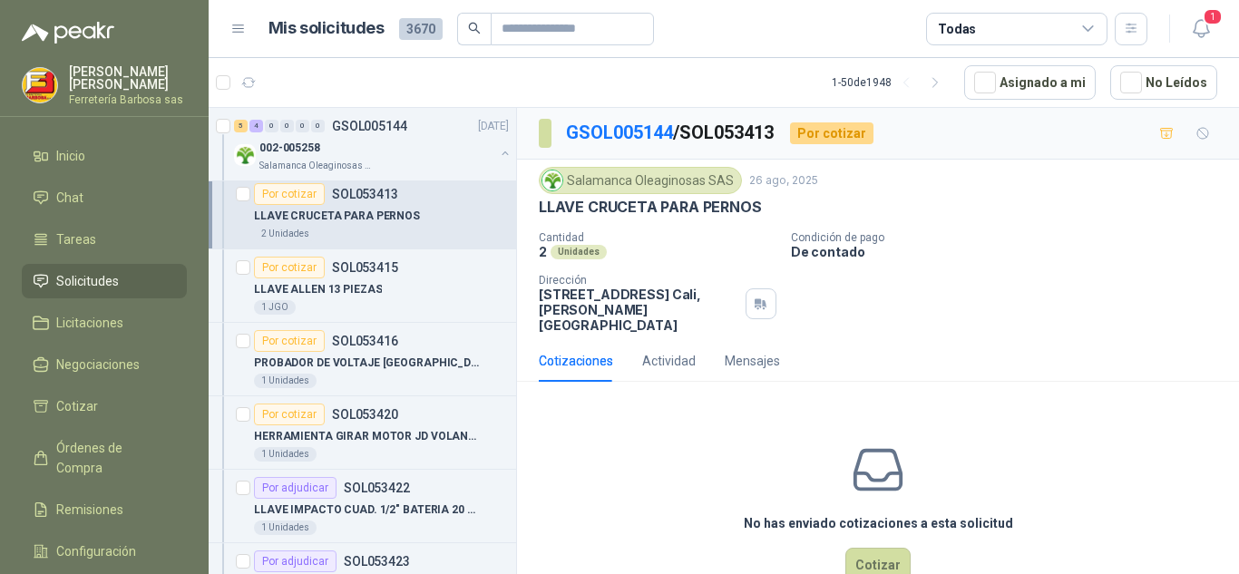
scroll to position [6, 0]
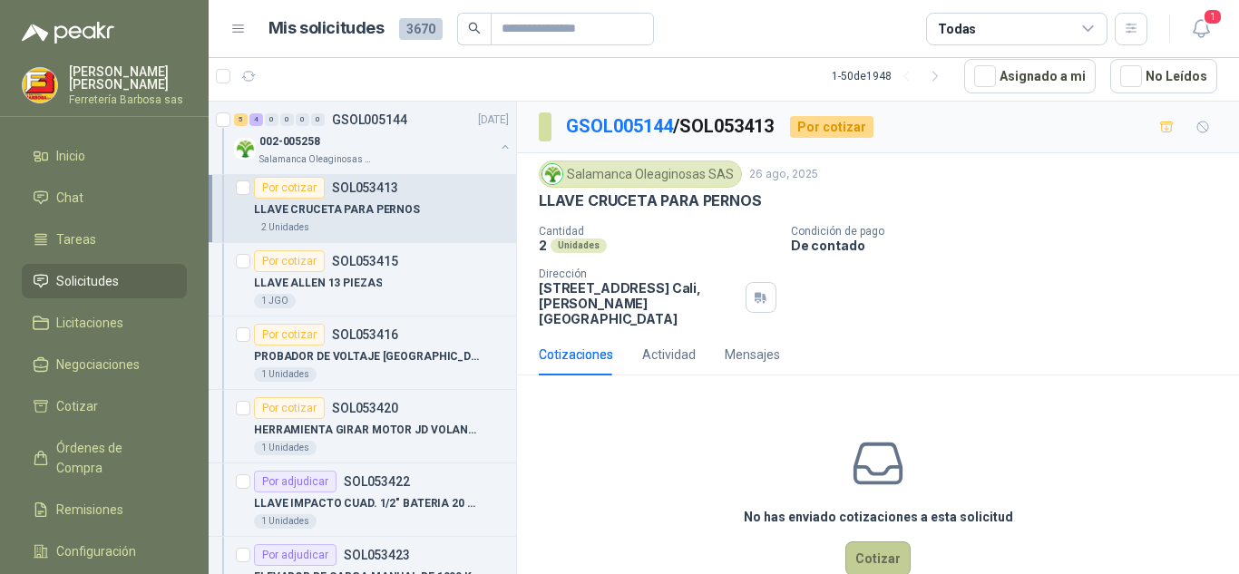
click at [855, 542] on button "Cotizar" at bounding box center [877, 559] width 65 height 34
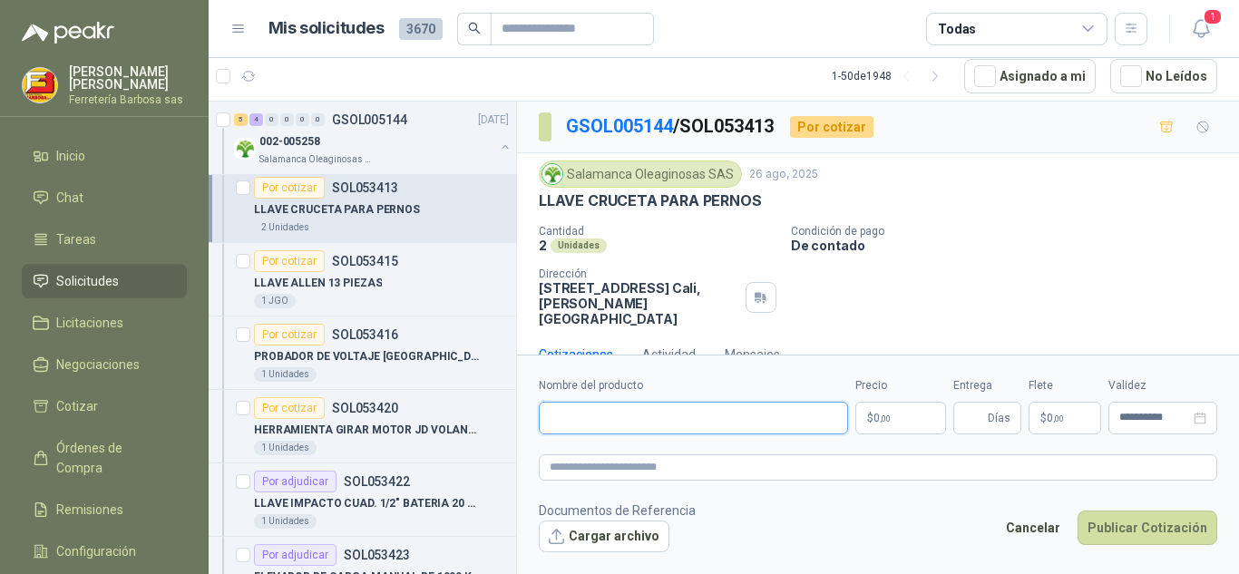
click at [578, 412] on input "Nombre del producto" at bounding box center [693, 418] width 309 height 33
paste input "**********"
type input "**********"
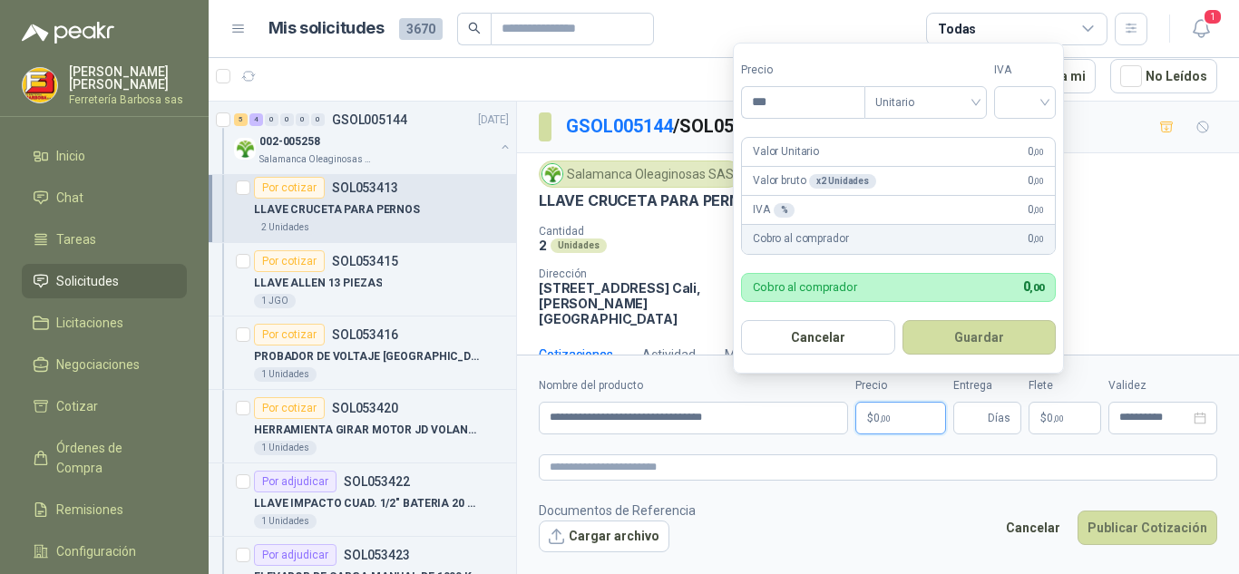
click at [876, 420] on span "0 ,00" at bounding box center [882, 418] width 17 height 11
click at [1044, 113] on span at bounding box center [1025, 102] width 40 height 31
type input "********"
click at [1027, 133] on div "19%" at bounding box center [1029, 140] width 34 height 20
click at [1027, 133] on form "Precio ******** Tipo Unitario IVA 19% Valor Unitario 29.588 ,00 Valor bruto x 2…" at bounding box center [901, 208] width 336 height 331
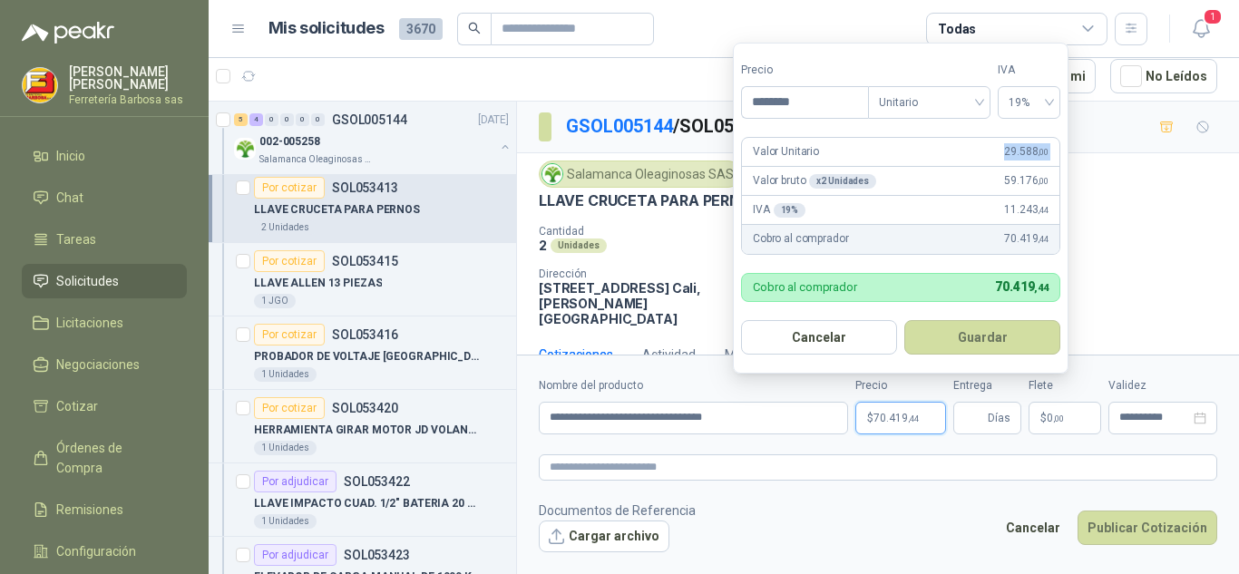
click at [1027, 133] on form "Precio ******** Tipo Unitario IVA 19% Valor Unitario 29.588 ,00 Valor bruto x 2…" at bounding box center [901, 208] width 336 height 331
click at [981, 337] on button "Guardar" at bounding box center [982, 337] width 156 height 34
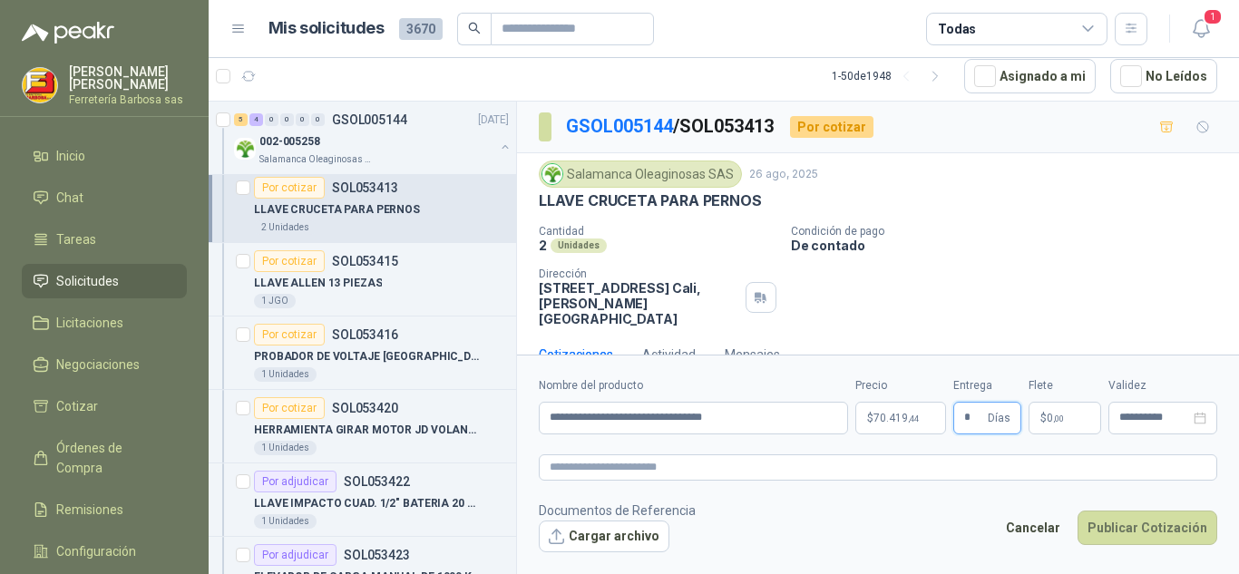
type input "*"
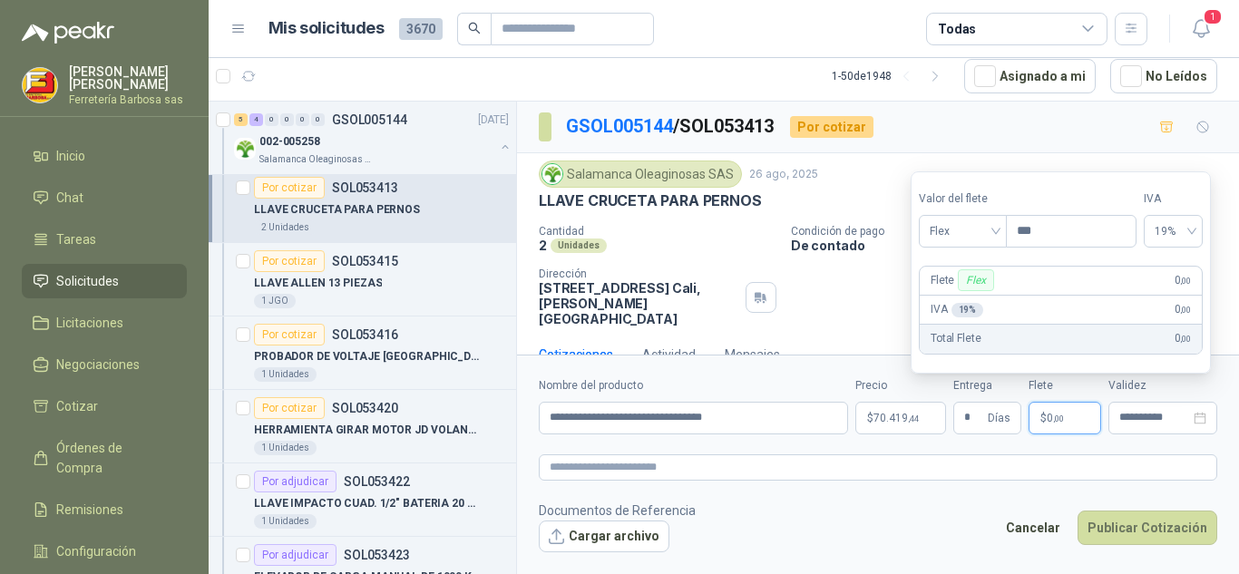
click at [1038, 414] on p "$ 0 ,00" at bounding box center [1065, 418] width 73 height 33
click at [1002, 228] on div "Flex" at bounding box center [963, 231] width 88 height 33
click at [963, 289] on div "Incluido" at bounding box center [964, 298] width 63 height 20
click at [963, 289] on div "Incluido" at bounding box center [981, 280] width 54 height 22
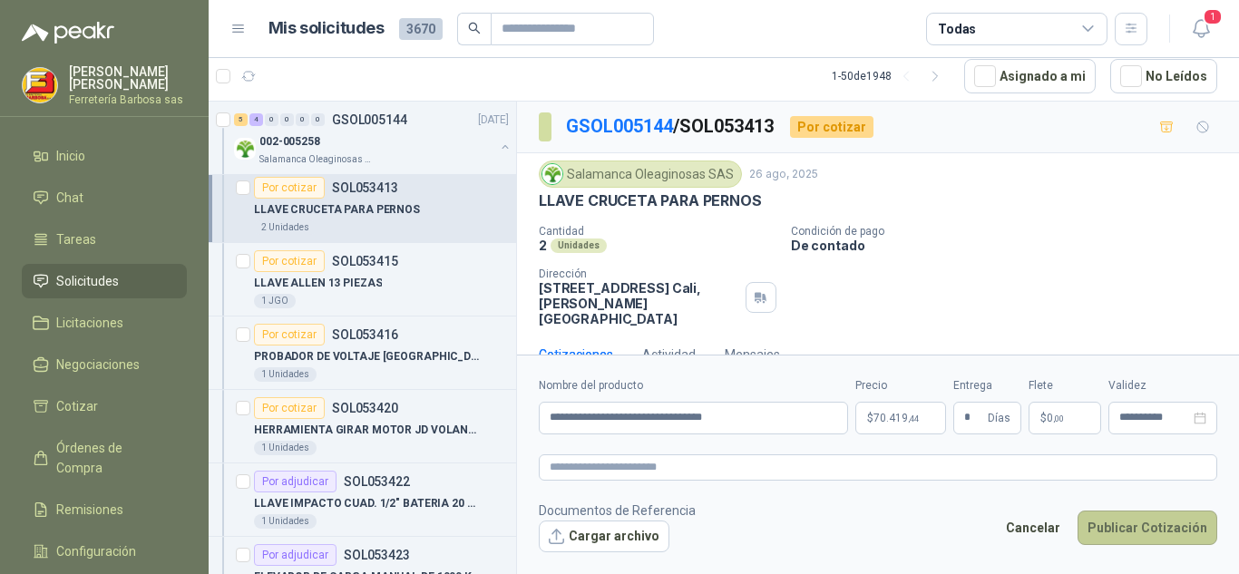
click at [1130, 523] on button "Publicar Cotización" at bounding box center [1148, 528] width 140 height 34
click at [1130, 523] on div at bounding box center [878, 465] width 722 height 220
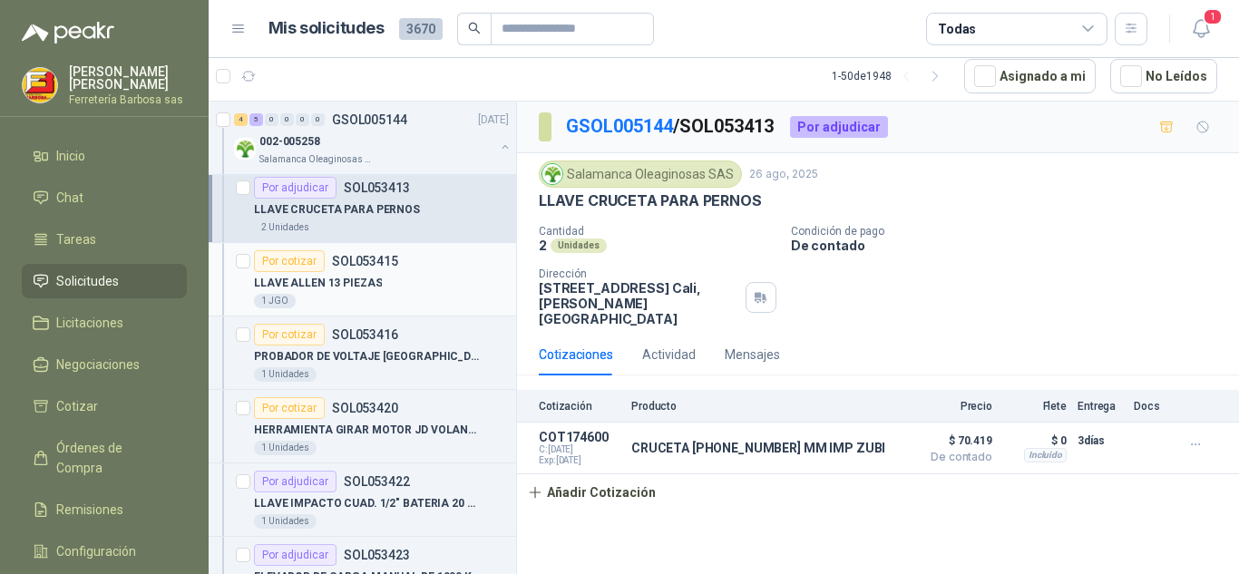
click at [297, 262] on div "Por cotizar" at bounding box center [289, 261] width 71 height 22
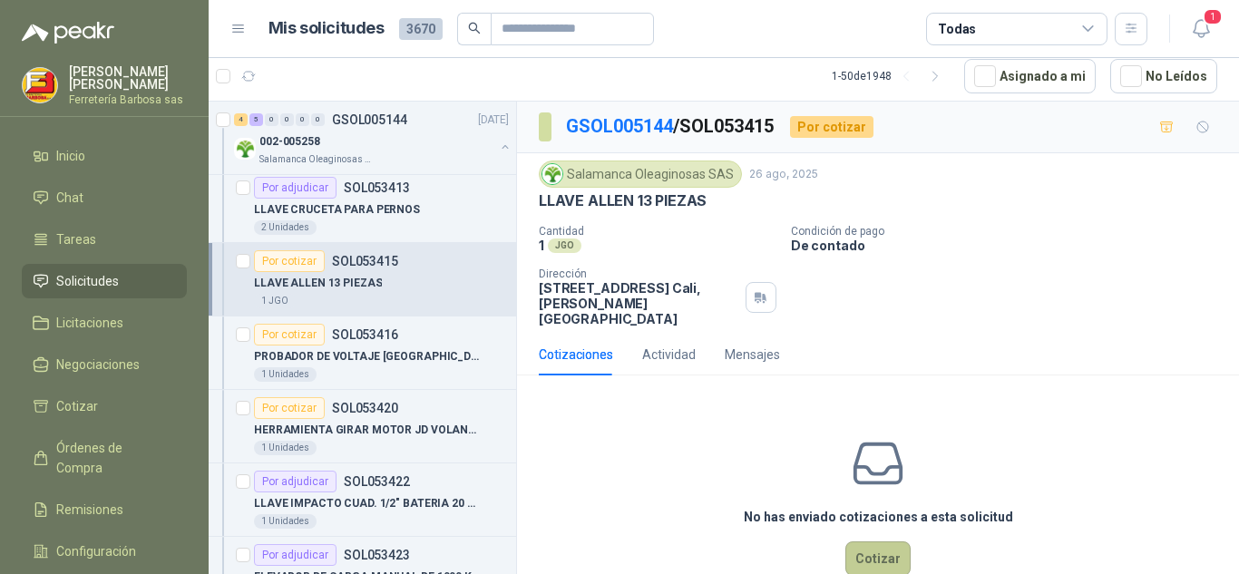
click at [847, 542] on button "Cotizar" at bounding box center [877, 559] width 65 height 34
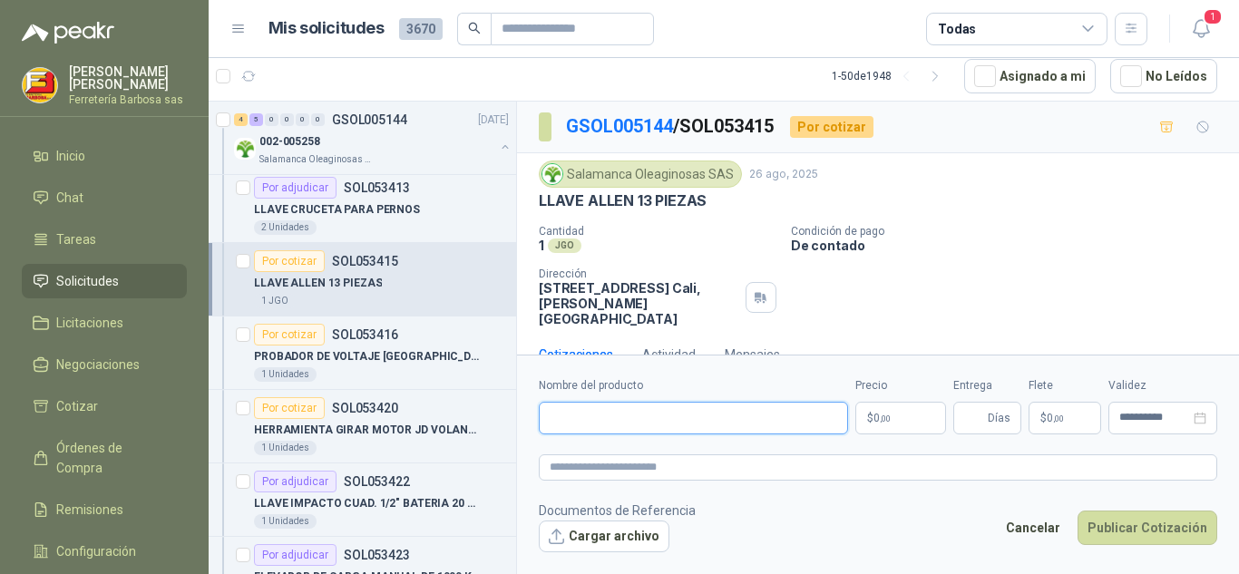
click at [653, 404] on input "Nombre del producto" at bounding box center [693, 418] width 309 height 33
paste input "**********"
type input "**********"
click at [877, 410] on p "$ 0 ,00" at bounding box center [900, 418] width 91 height 33
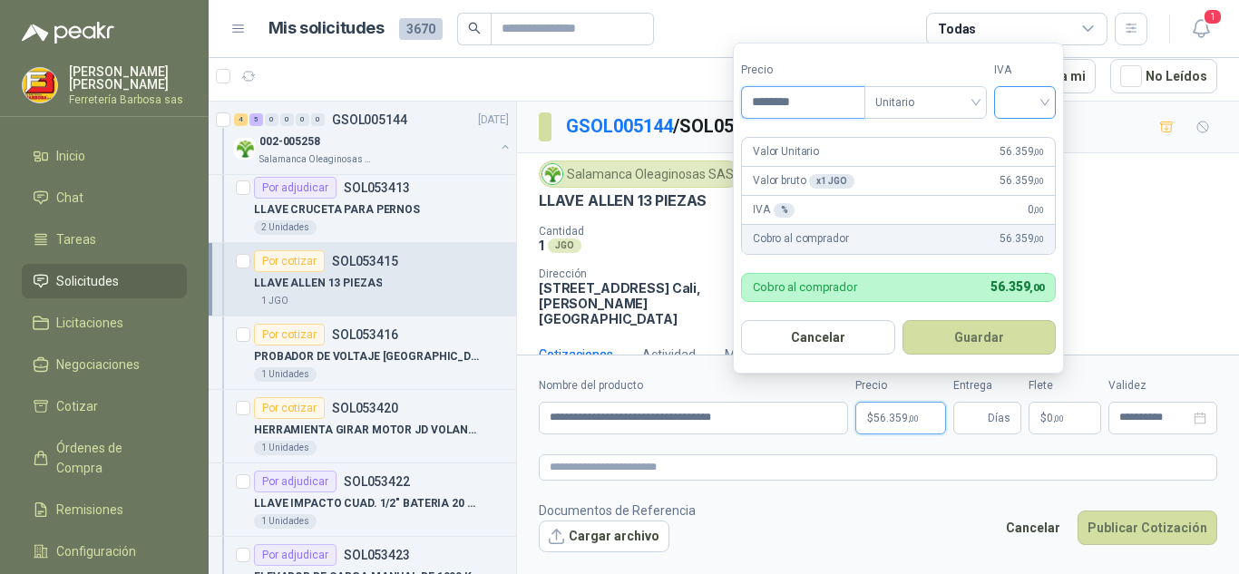
type input "********"
click at [1045, 98] on input "search" at bounding box center [1025, 100] width 40 height 27
click at [1023, 150] on div "19%" at bounding box center [1029, 139] width 55 height 29
click at [1023, 150] on span "56.359 ,00" at bounding box center [1022, 151] width 44 height 17
click at [1023, 150] on span "56.359 ,00" at bounding box center [1026, 151] width 44 height 17
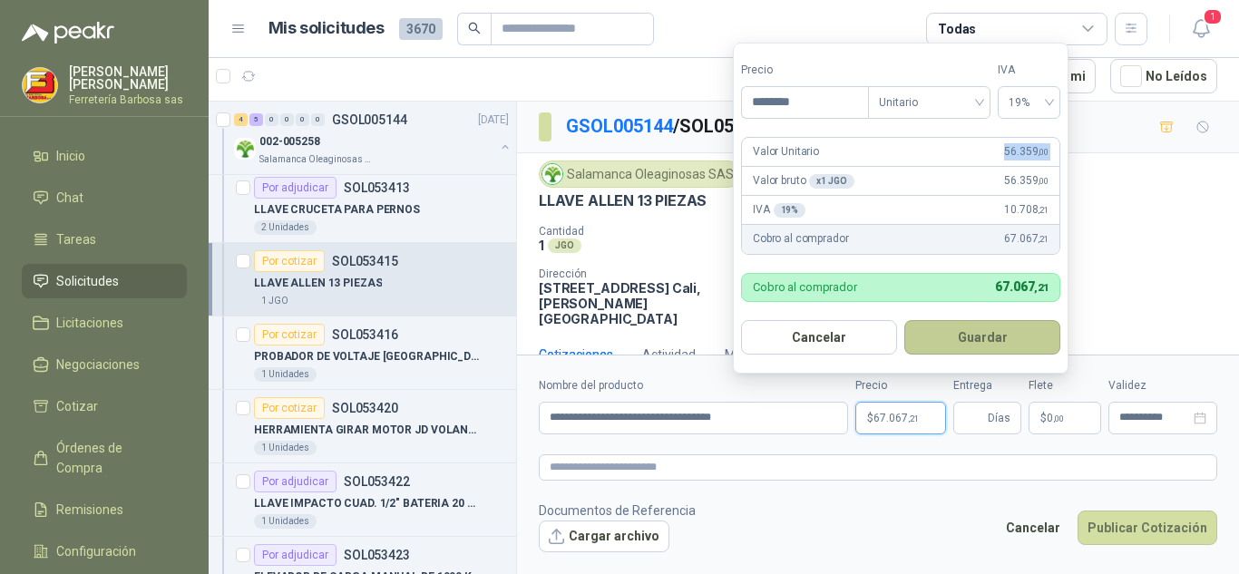
click at [954, 337] on button "Guardar" at bounding box center [982, 337] width 156 height 34
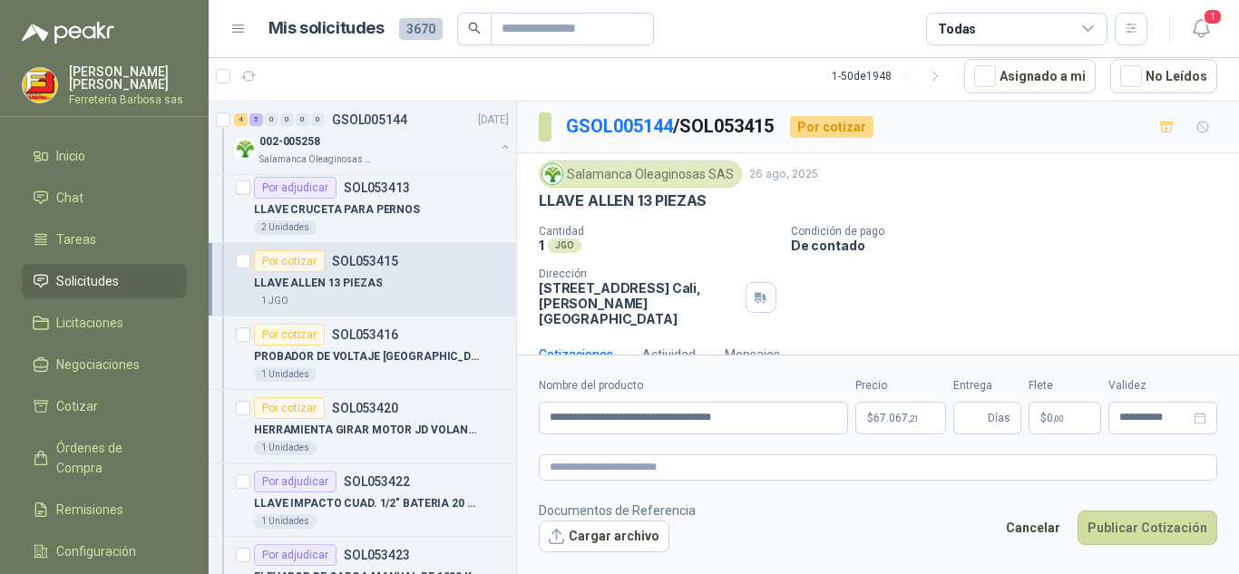
click at [954, 337] on div "Cotizaciones Actividad Mensajes" at bounding box center [878, 355] width 679 height 42
click at [968, 421] on input "Entrega" at bounding box center [974, 418] width 20 height 31
type input "*"
click at [1041, 416] on span "$" at bounding box center [1044, 418] width 6 height 11
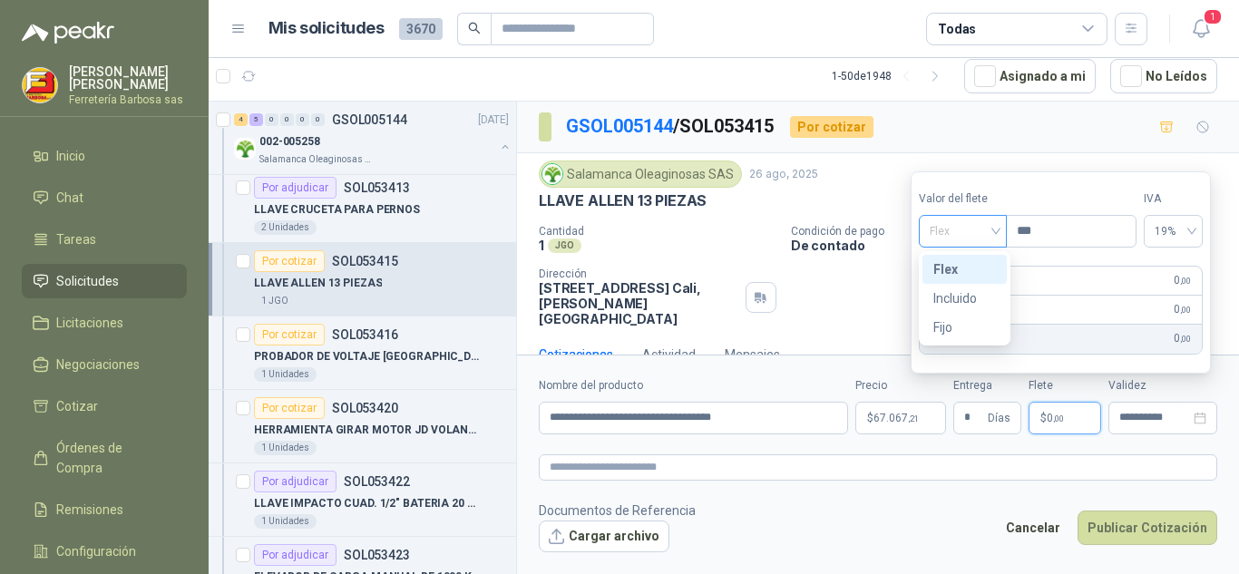
click at [995, 229] on span "Flex" at bounding box center [963, 231] width 66 height 27
click at [957, 290] on div "Incluido" at bounding box center [964, 298] width 63 height 20
click at [957, 290] on div "Incluido" at bounding box center [981, 280] width 54 height 22
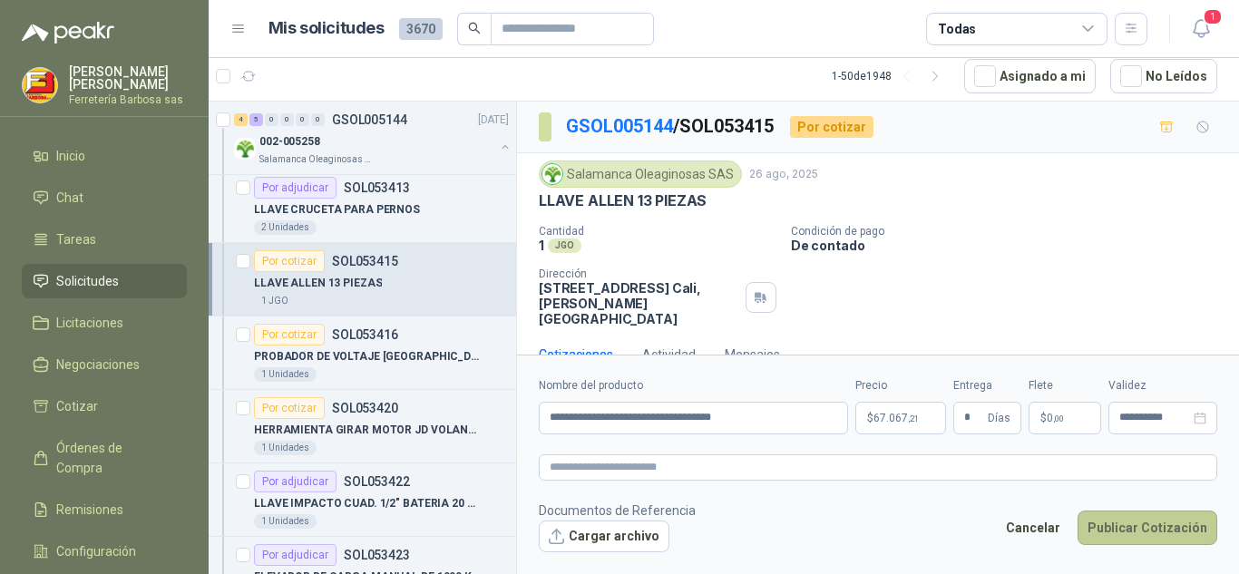
click at [1121, 514] on button "Publicar Cotización" at bounding box center [1148, 528] width 140 height 34
click at [1121, 514] on div at bounding box center [878, 465] width 722 height 220
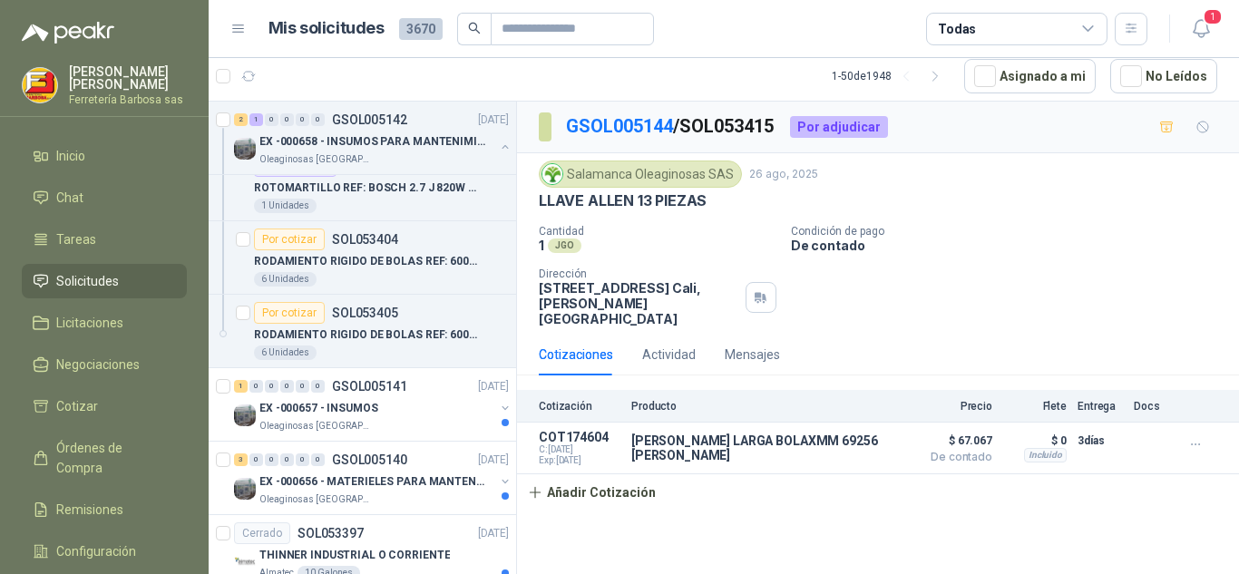
scroll to position [8444, 0]
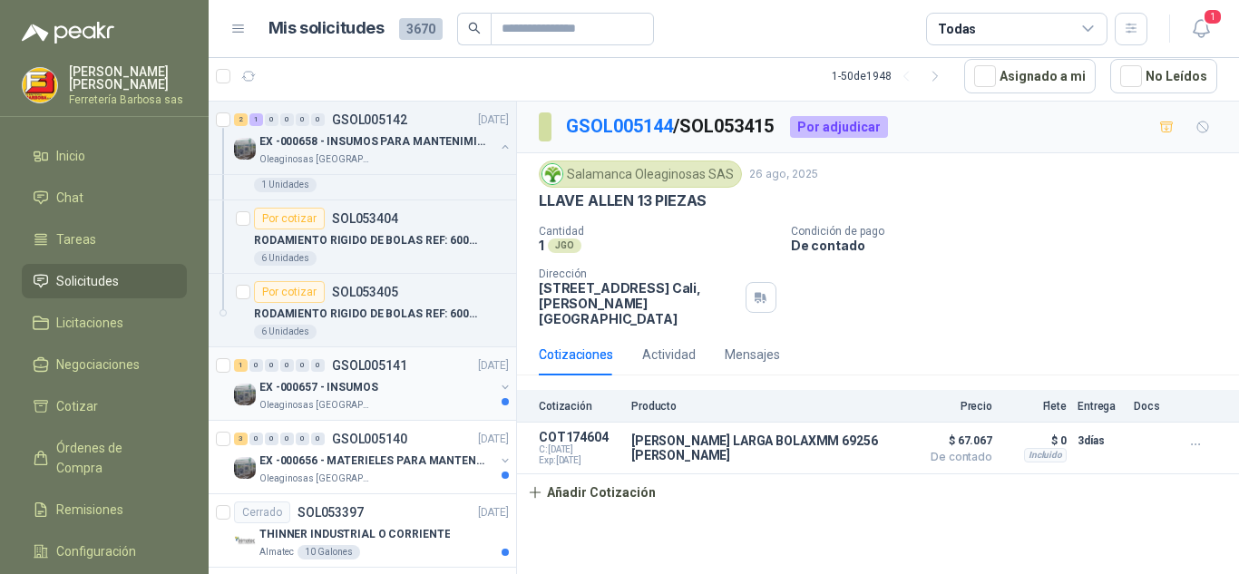
click at [308, 396] on p "EX -000657 - INSUMOS" at bounding box center [318, 387] width 119 height 17
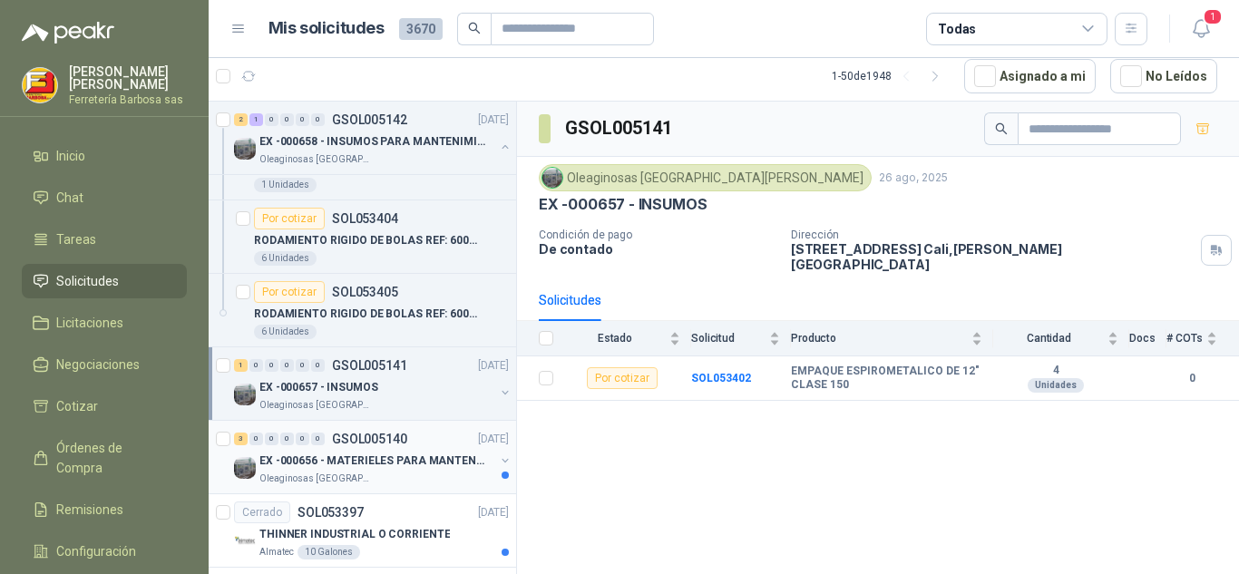
click at [367, 467] on p "EX -000656 - MATERIELES PARA MANTENIMIENTO MECANIC" at bounding box center [372, 461] width 226 height 17
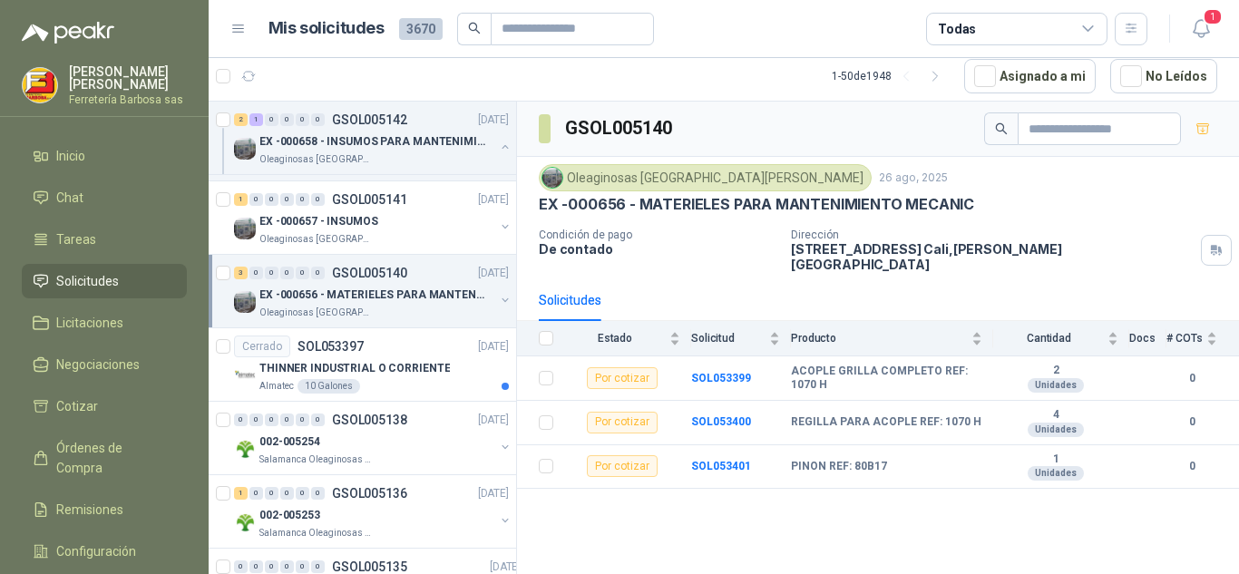
scroll to position [8652, 0]
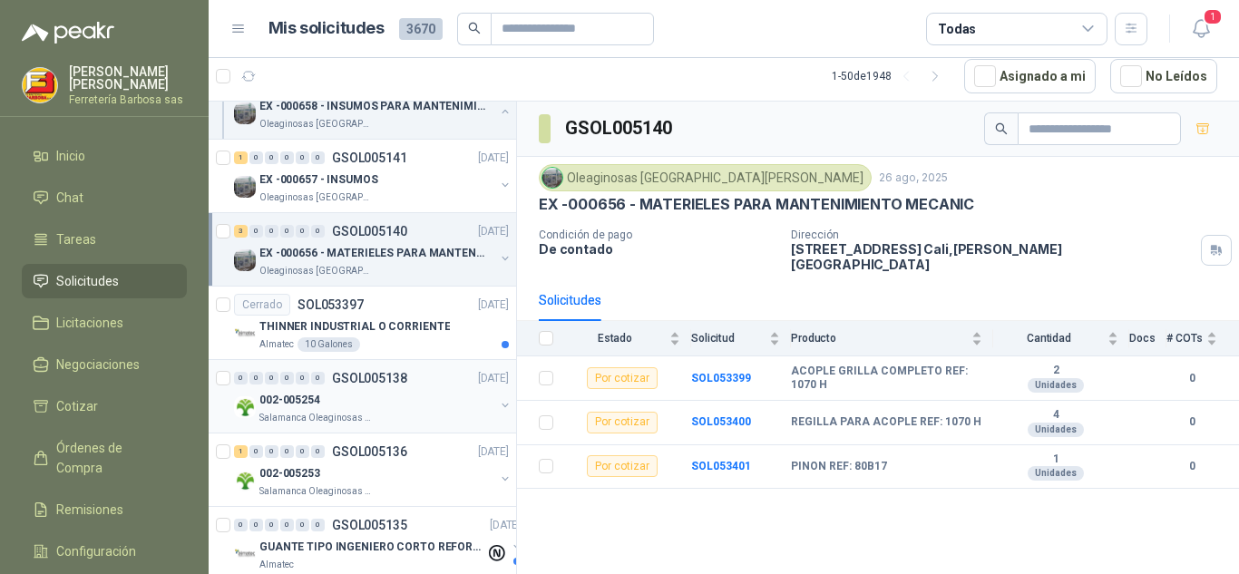
click at [304, 409] on div "002-005254" at bounding box center [376, 400] width 235 height 22
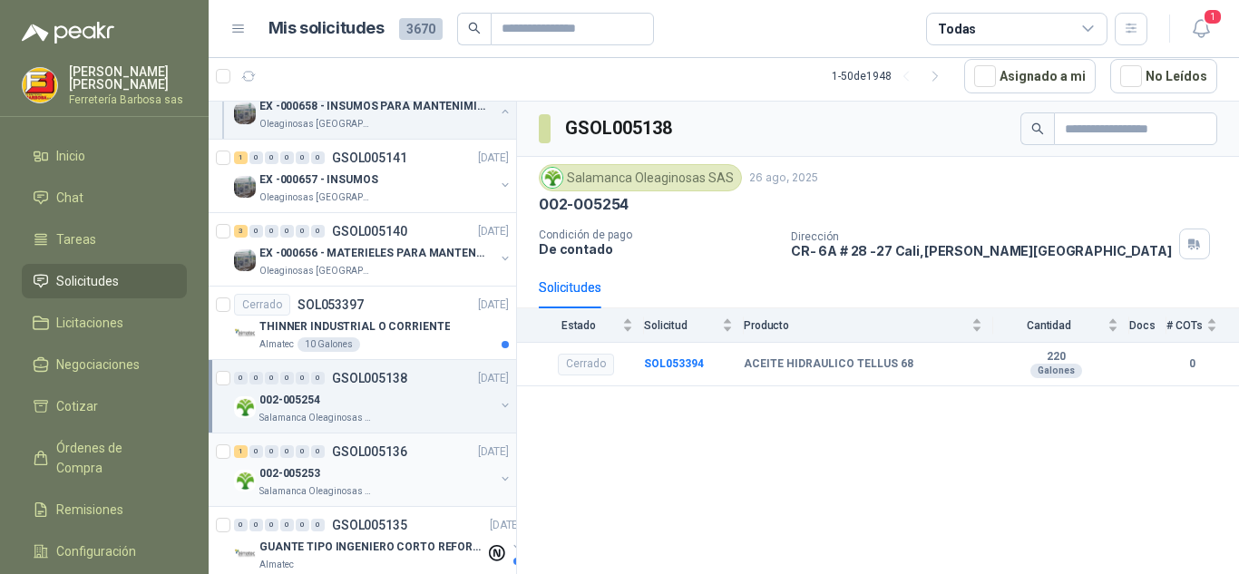
click at [342, 482] on div "002-005253" at bounding box center [376, 474] width 235 height 22
